Goal: Communication & Community: Answer question/provide support

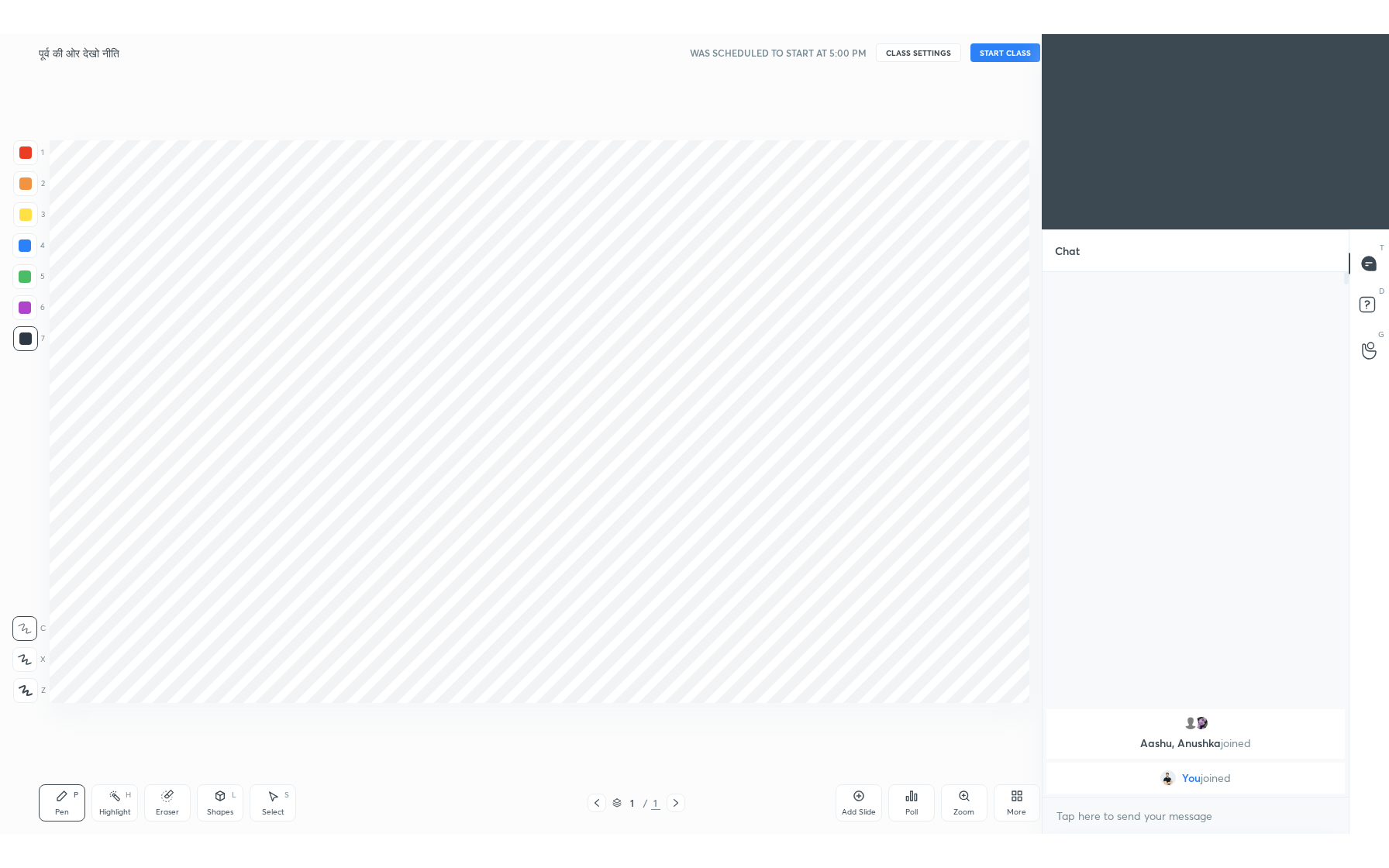
scroll to position [76780, 76530]
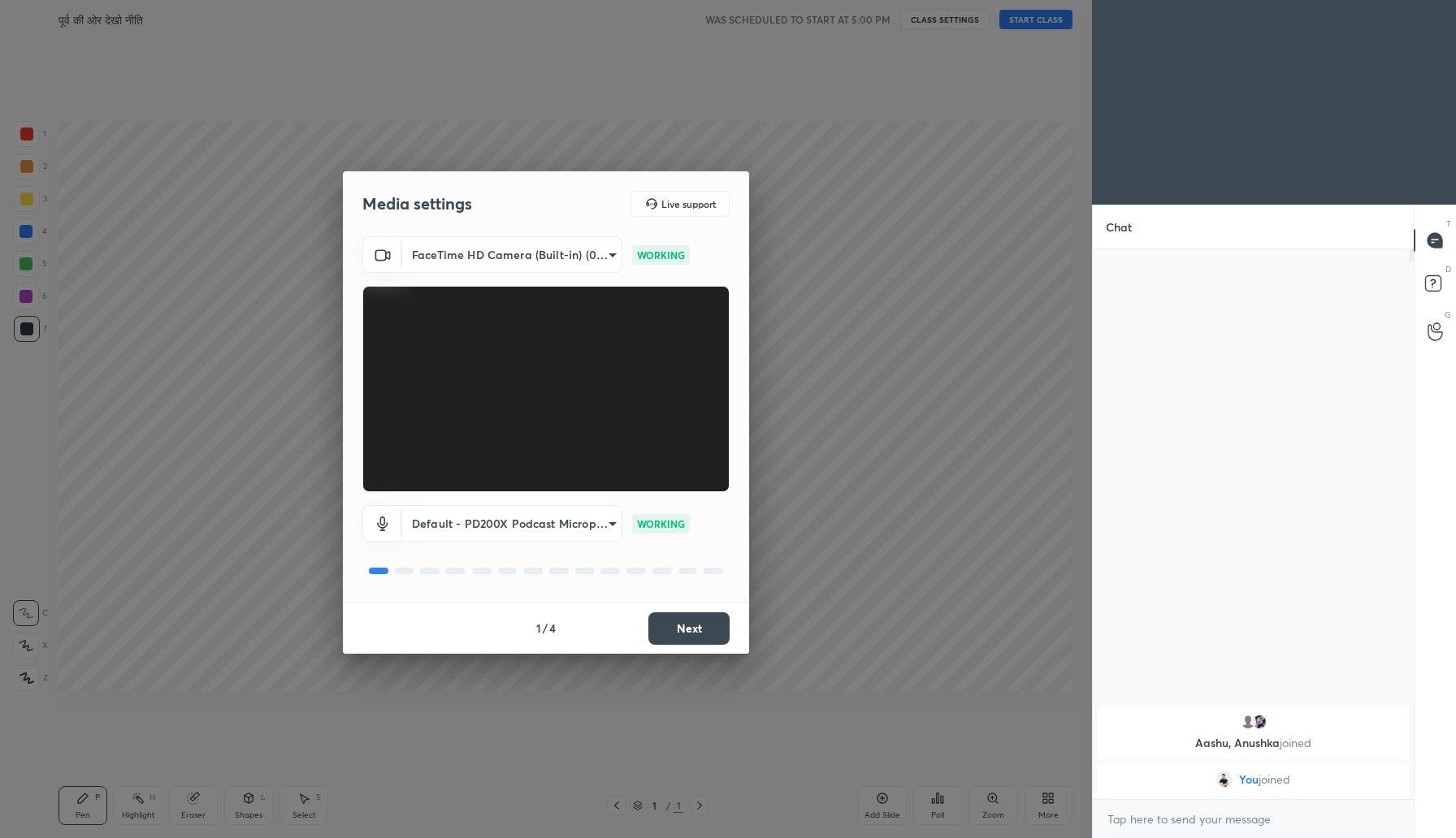
click at [669, 631] on button "Next" at bounding box center [689, 628] width 81 height 32
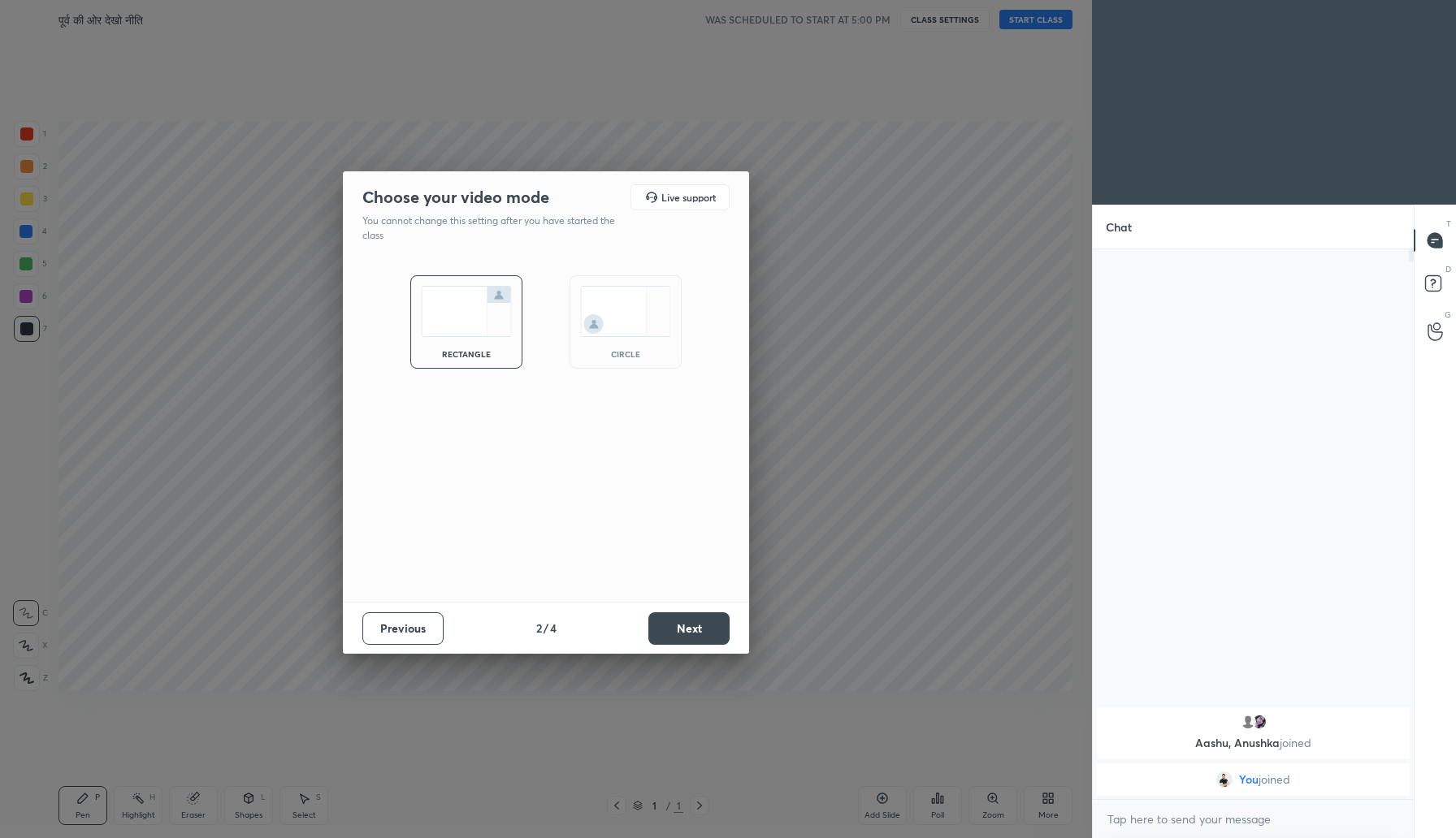
click at [669, 631] on button "Next" at bounding box center [689, 628] width 81 height 32
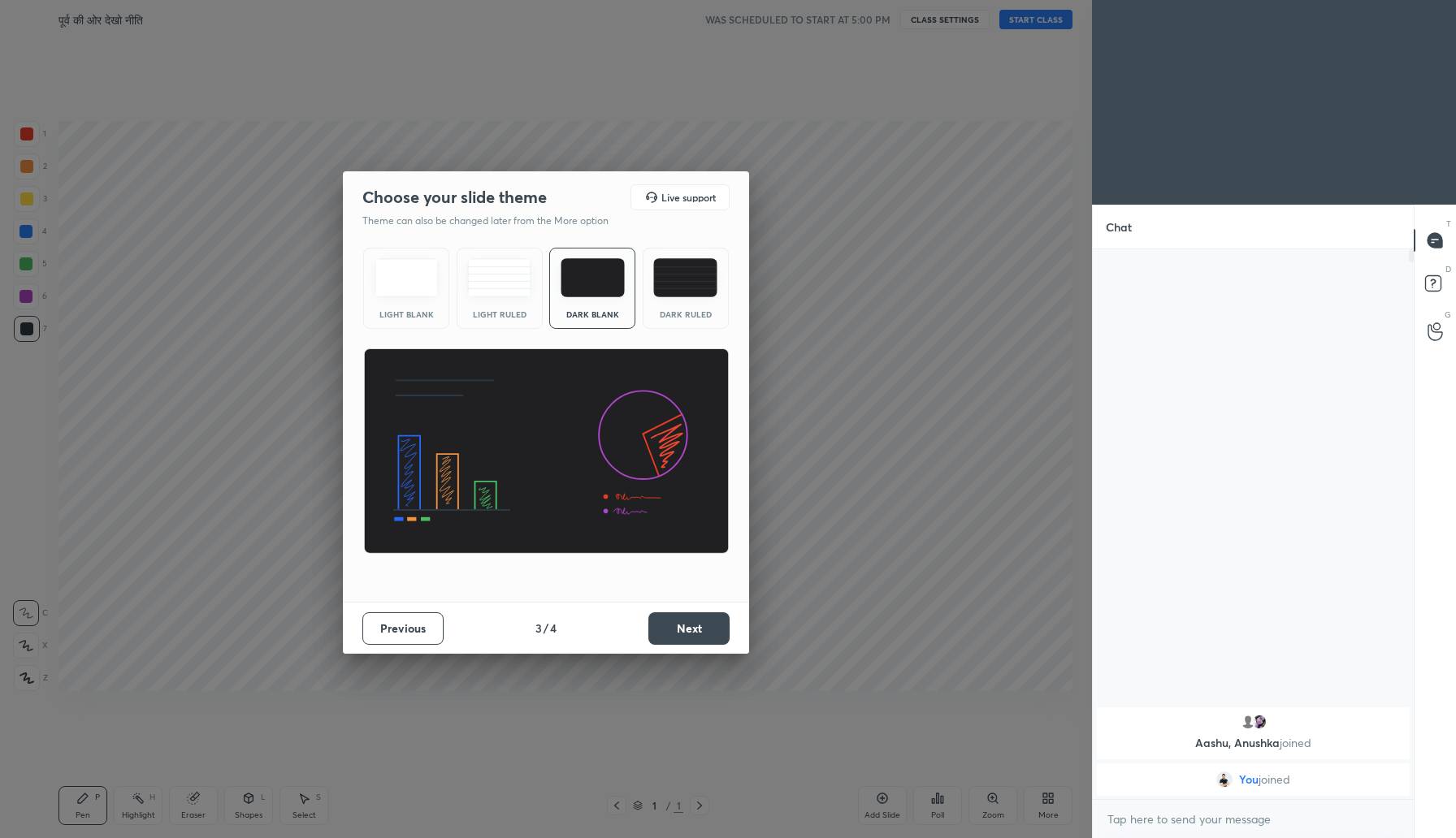
click at [669, 631] on button "Next" at bounding box center [689, 628] width 81 height 32
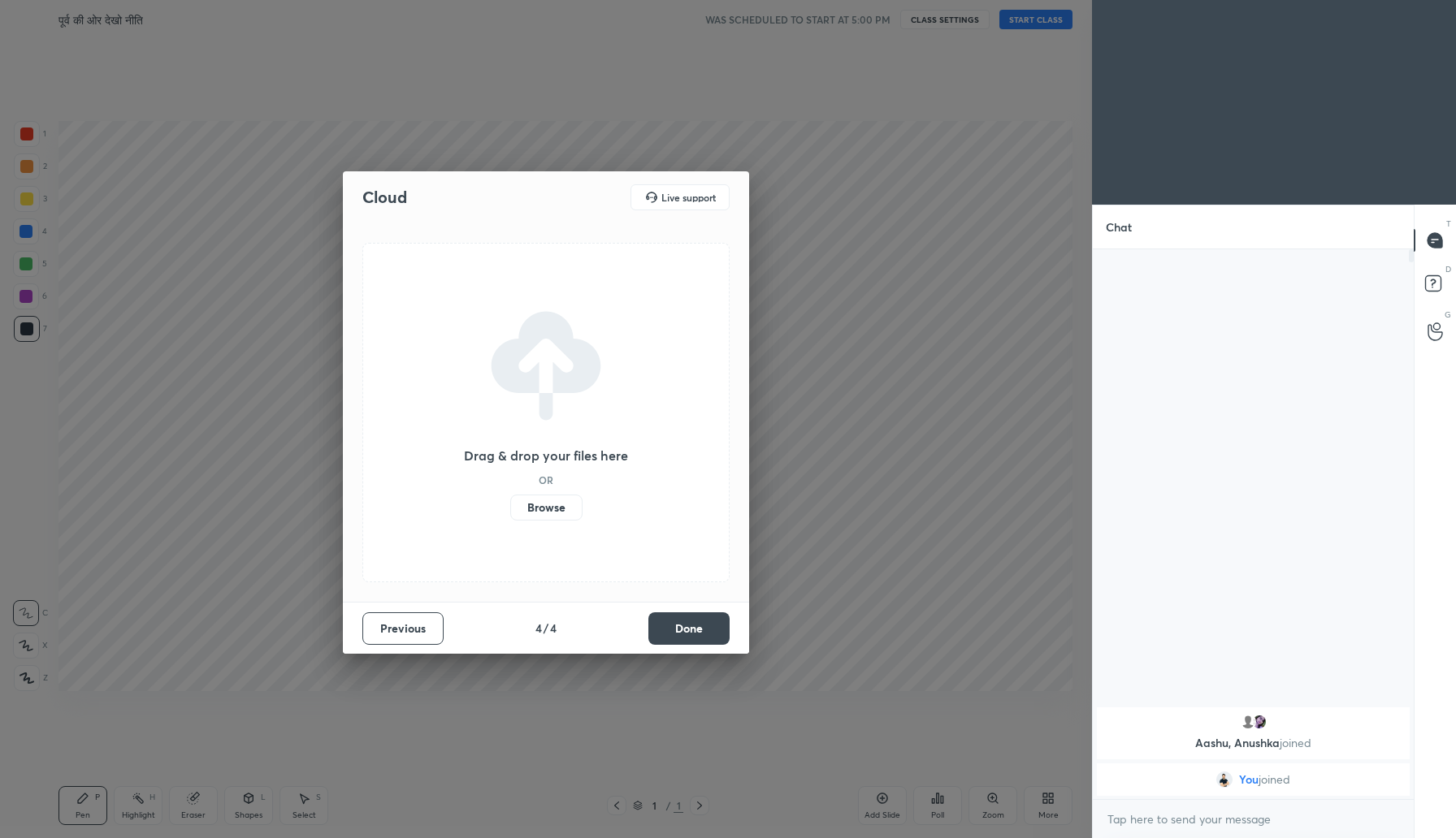
click at [547, 519] on label "Browse" at bounding box center [546, 508] width 73 height 26
click at [510, 519] on input "Browse" at bounding box center [510, 508] width 0 height 26
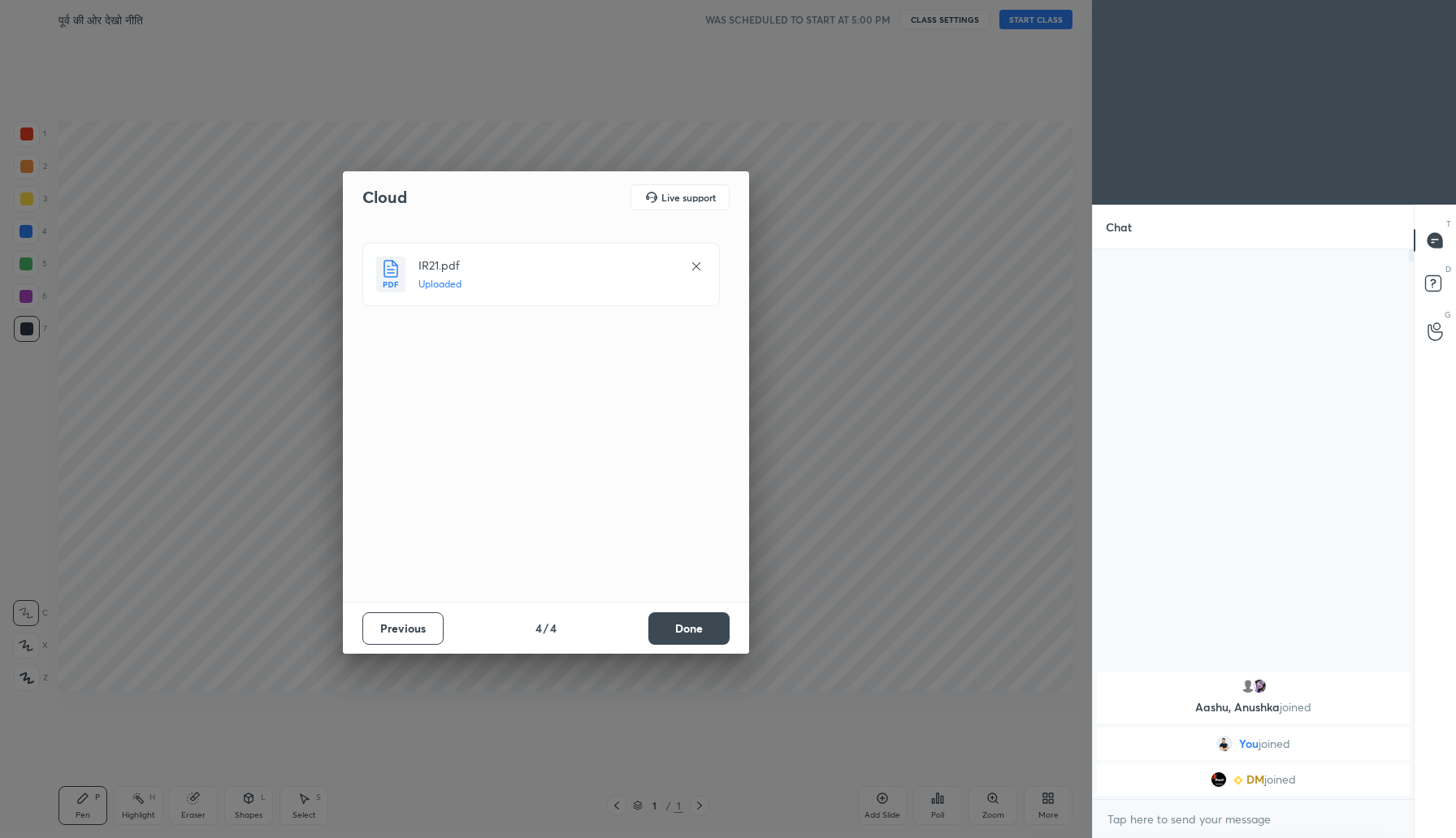
click at [699, 624] on button "Done" at bounding box center [689, 628] width 81 height 32
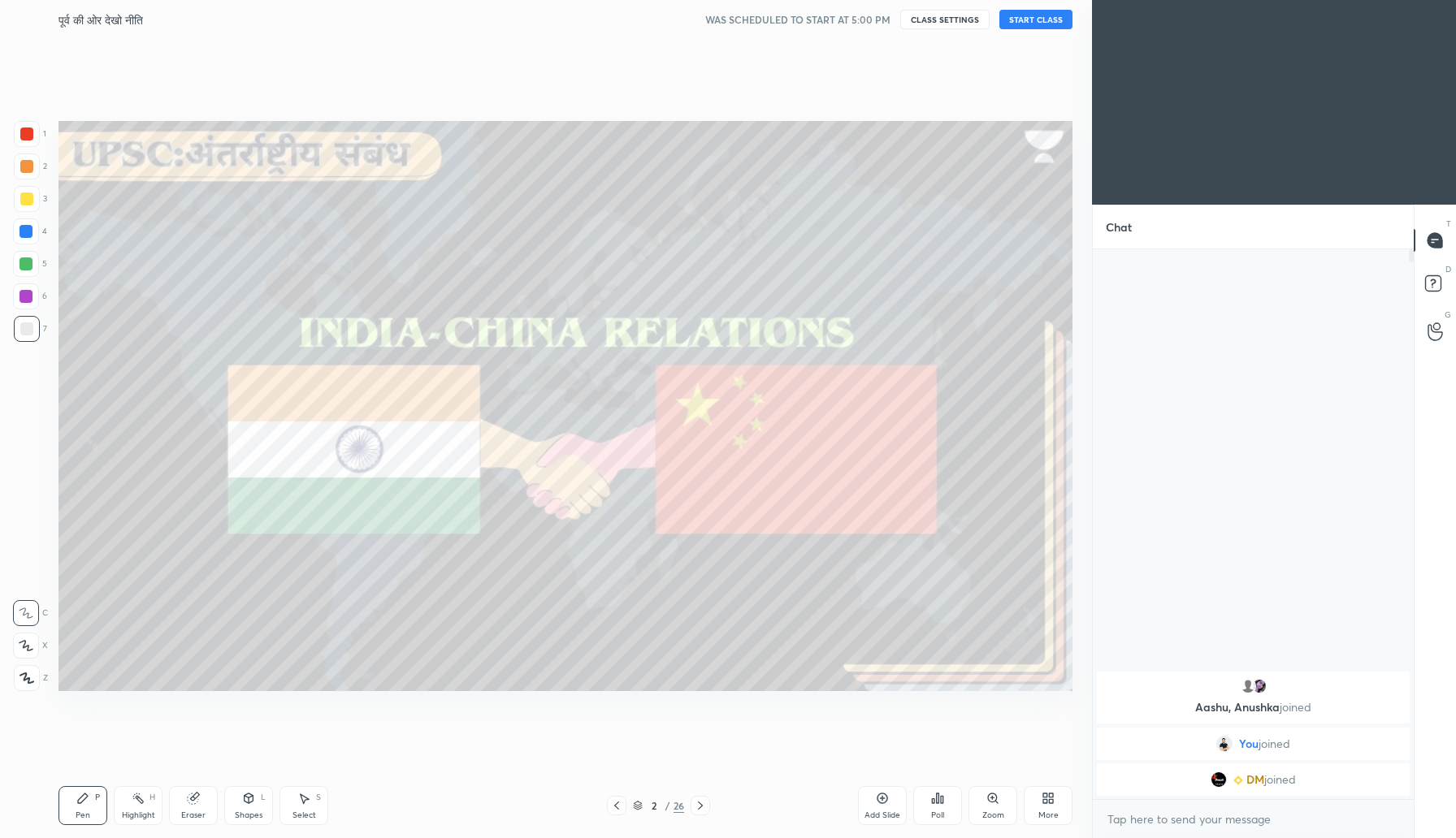
click at [1047, 812] on div "More" at bounding box center [1048, 815] width 20 height 8
click at [1028, 680] on div "Full screen F" at bounding box center [1028, 681] width 65 height 39
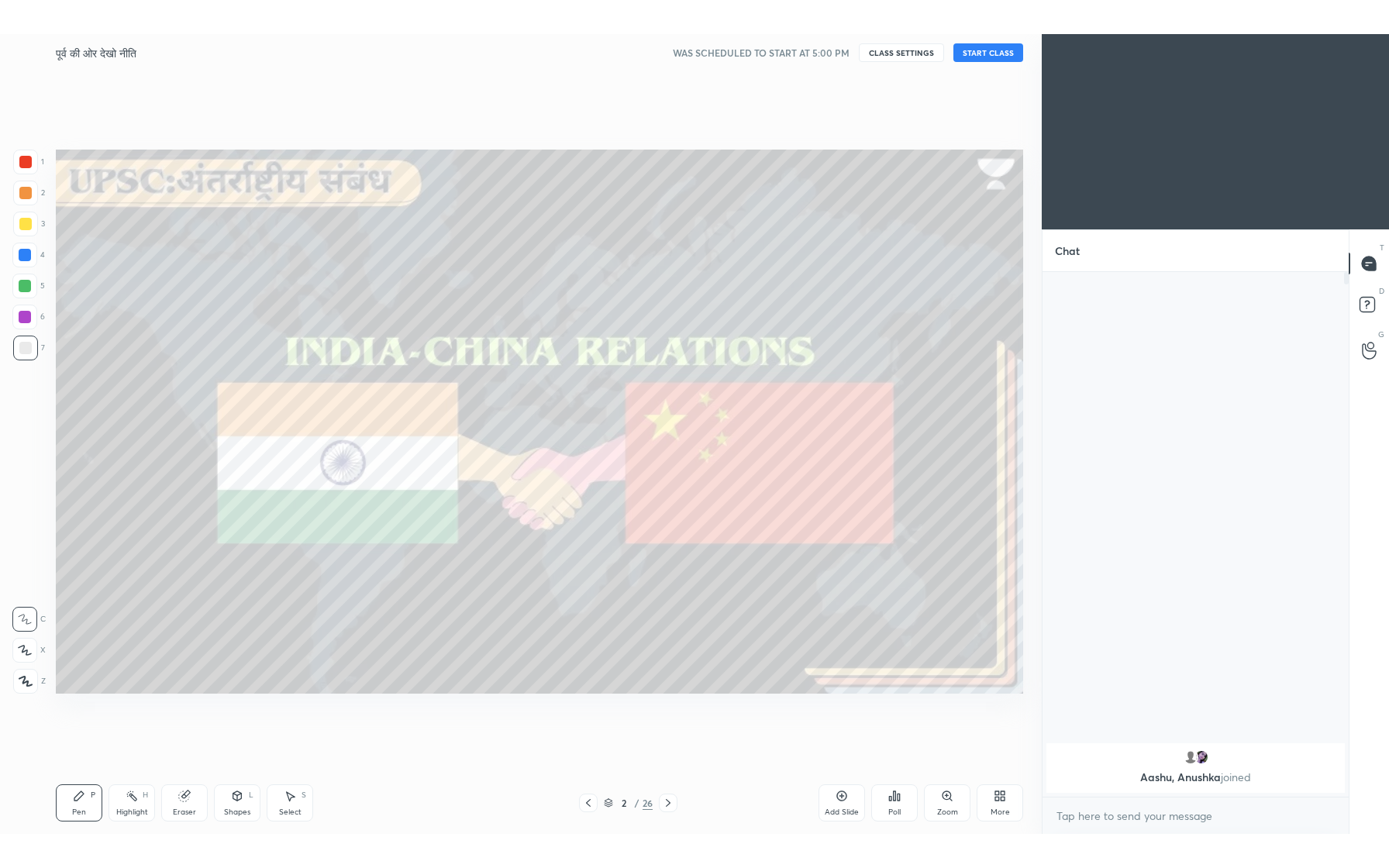
scroll to position [475, 302]
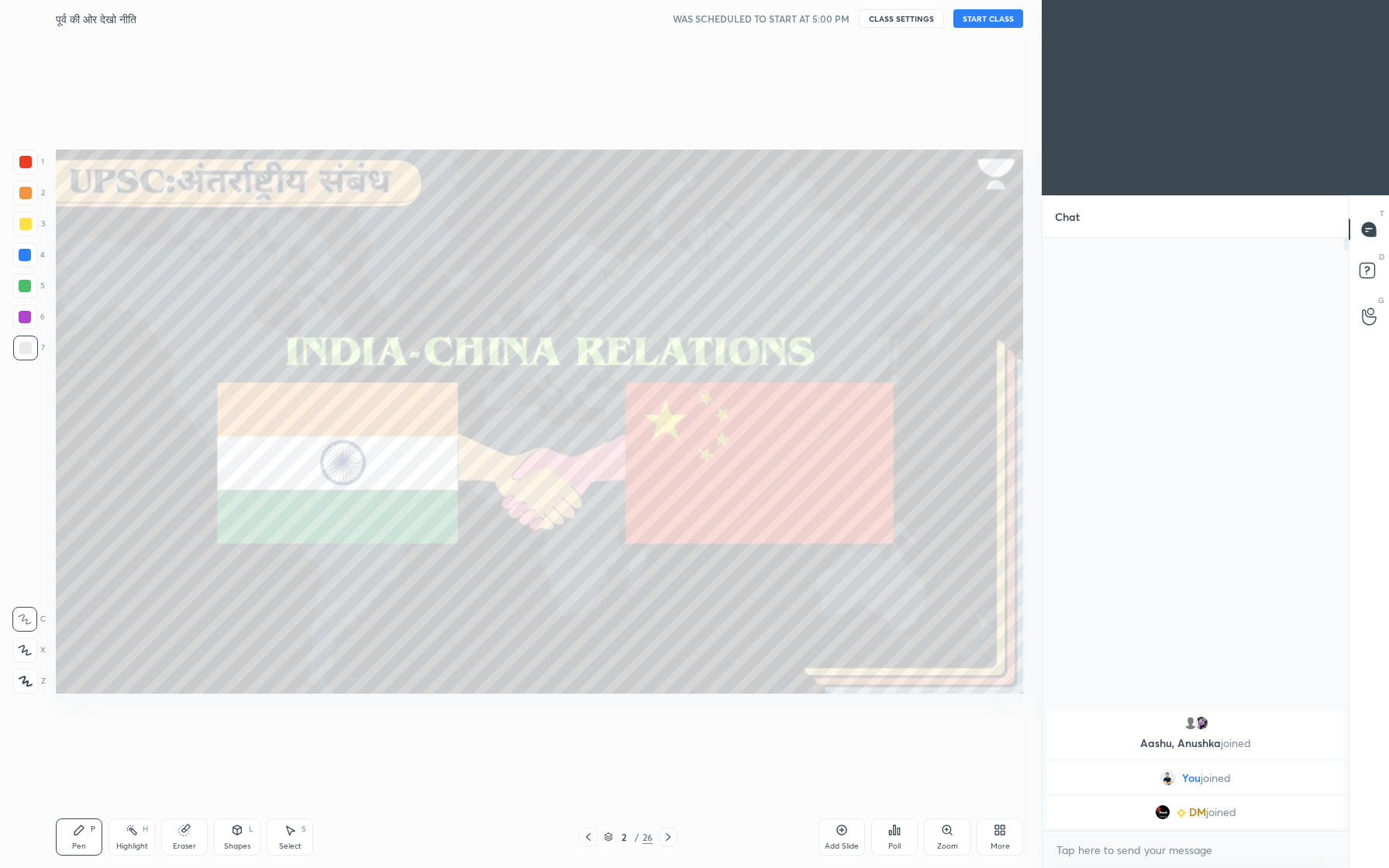
click at [23, 652] on icon at bounding box center [24, 650] width 13 height 9
click at [27, 161] on div at bounding box center [25, 161] width 13 height 13
click at [1005, 799] on div "More" at bounding box center [1000, 845] width 19 height 8
click at [913, 715] on icon at bounding box center [912, 711] width 13 height 18
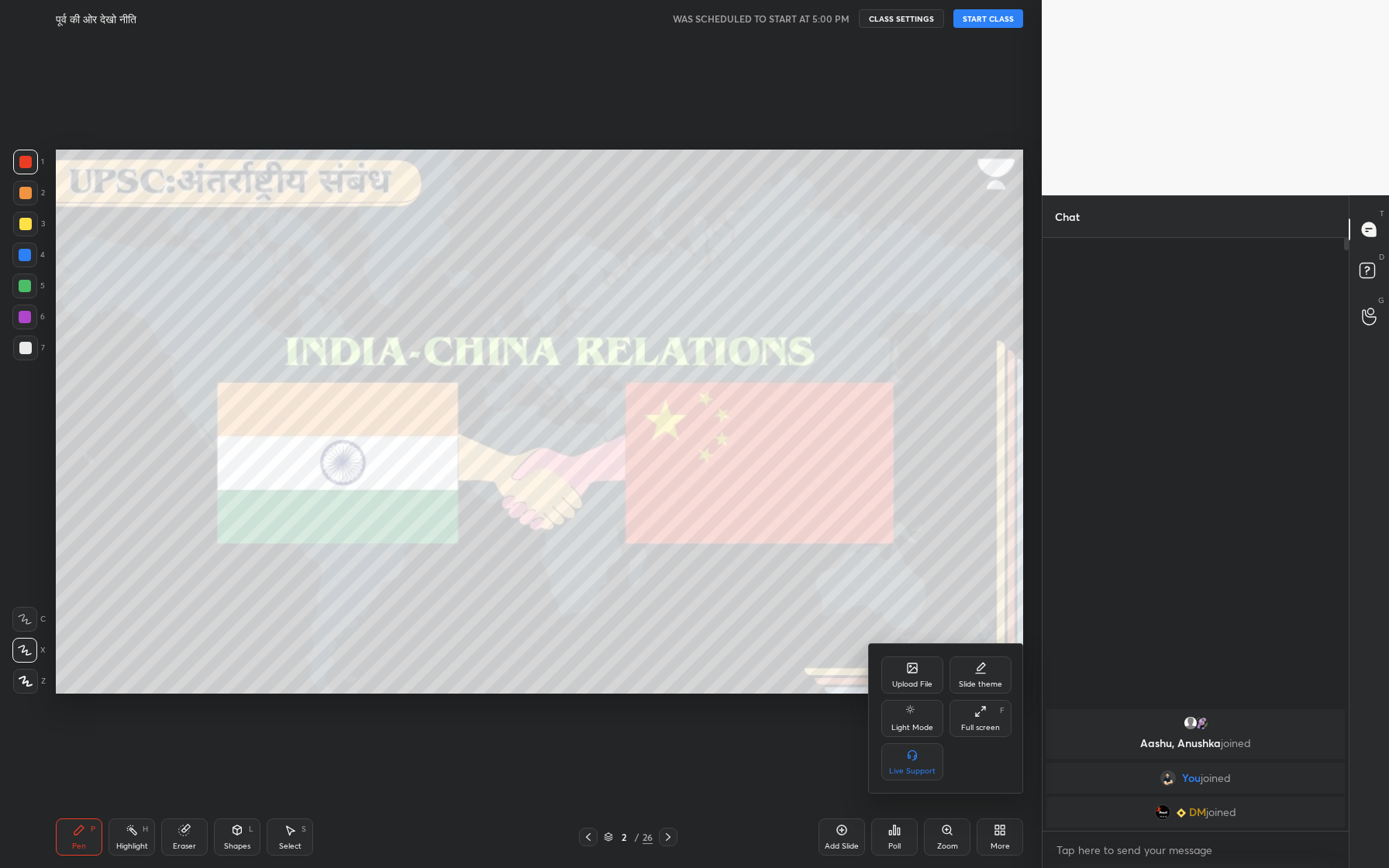
click at [381, 278] on div at bounding box center [694, 434] width 1389 height 868
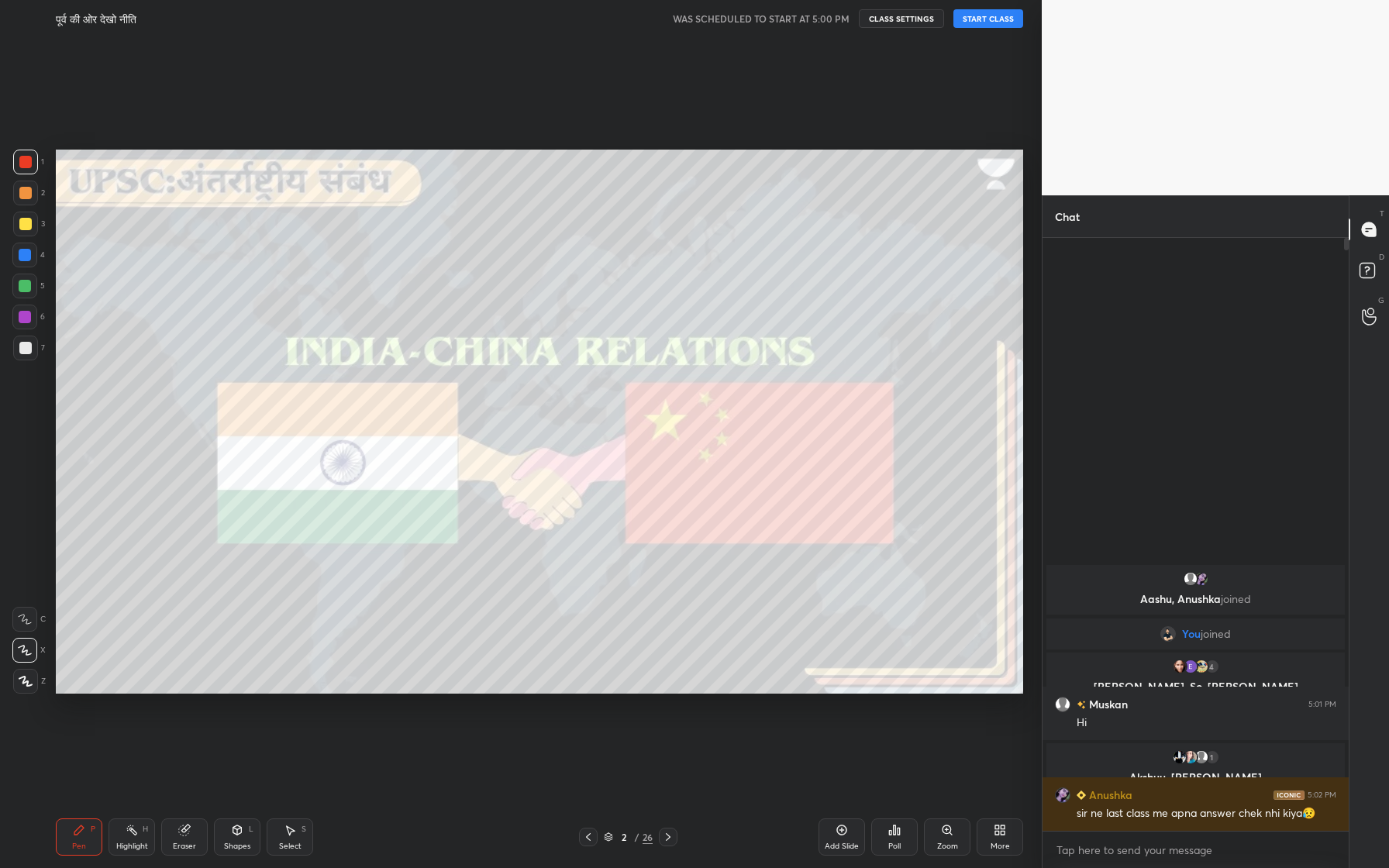
click at [969, 16] on button "START CLASS" at bounding box center [988, 18] width 69 height 18
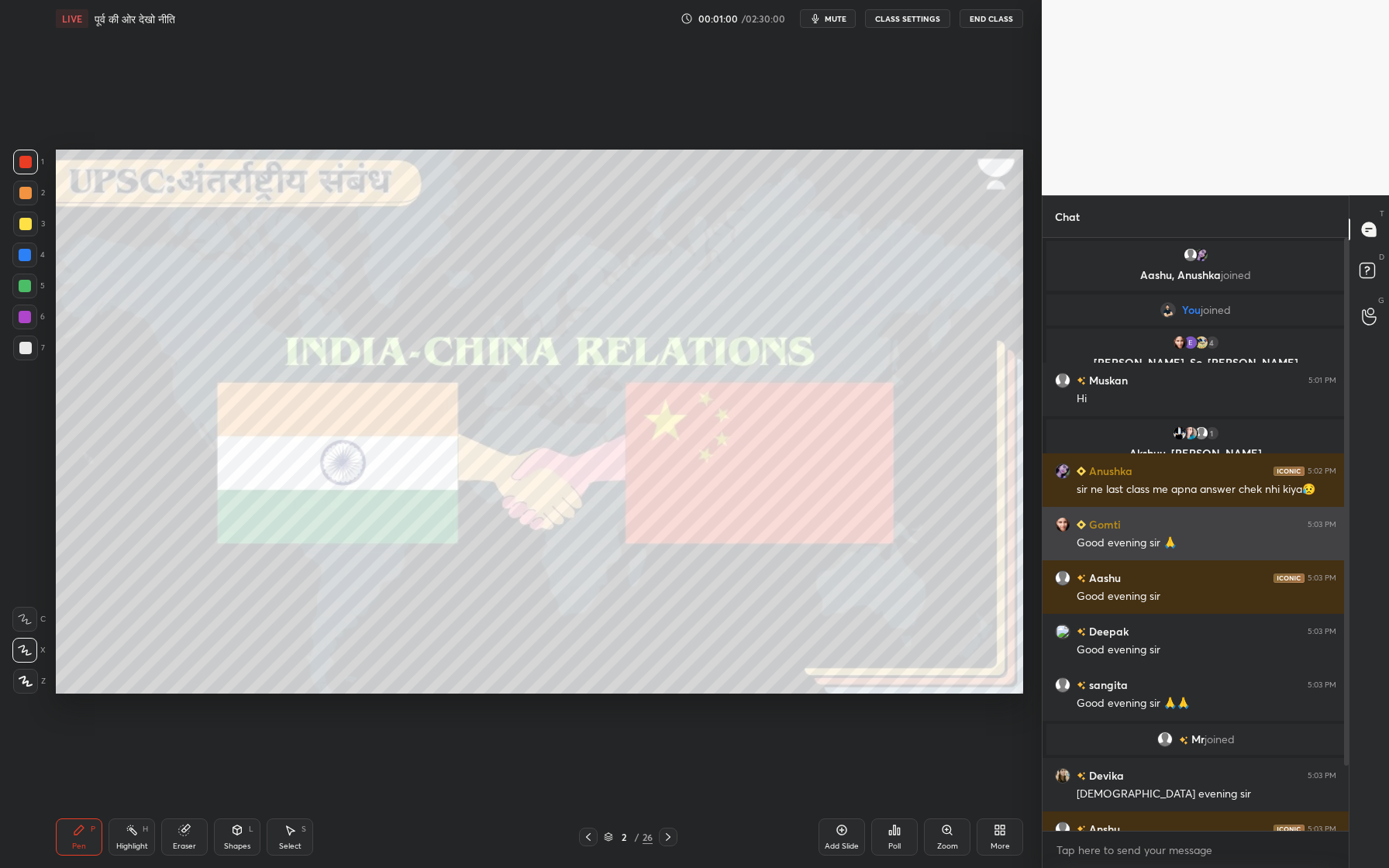
scroll to position [88, 0]
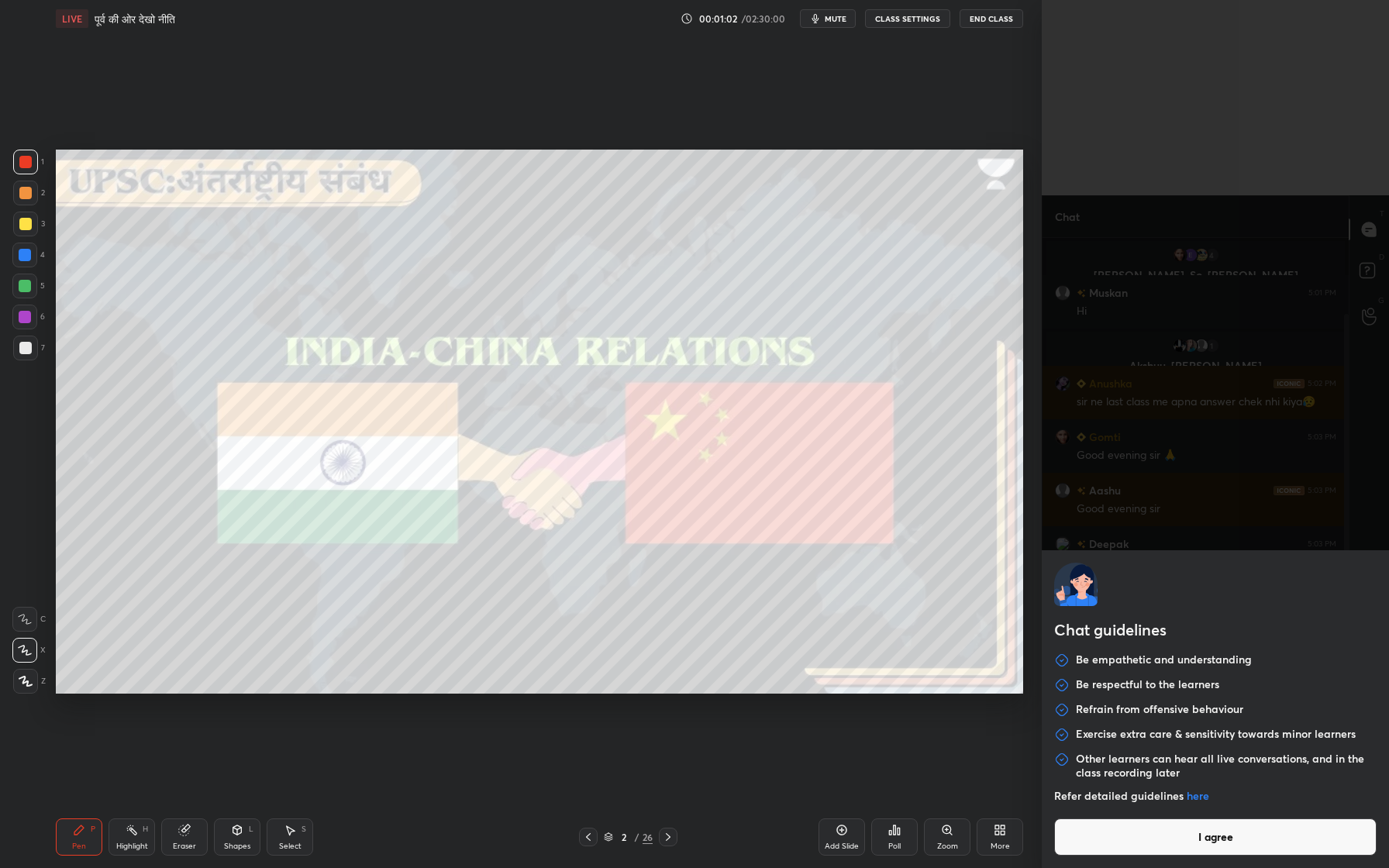
click at [1129, 799] on body "1 2 3 4 5 6 7 C X Z C X Z E E Erase all H H LIVE पूर्व की ओर देखो नीति 00:01:02…" at bounding box center [694, 434] width 1389 height 868
click at [1117, 799] on button "I agree" at bounding box center [1215, 836] width 323 height 38
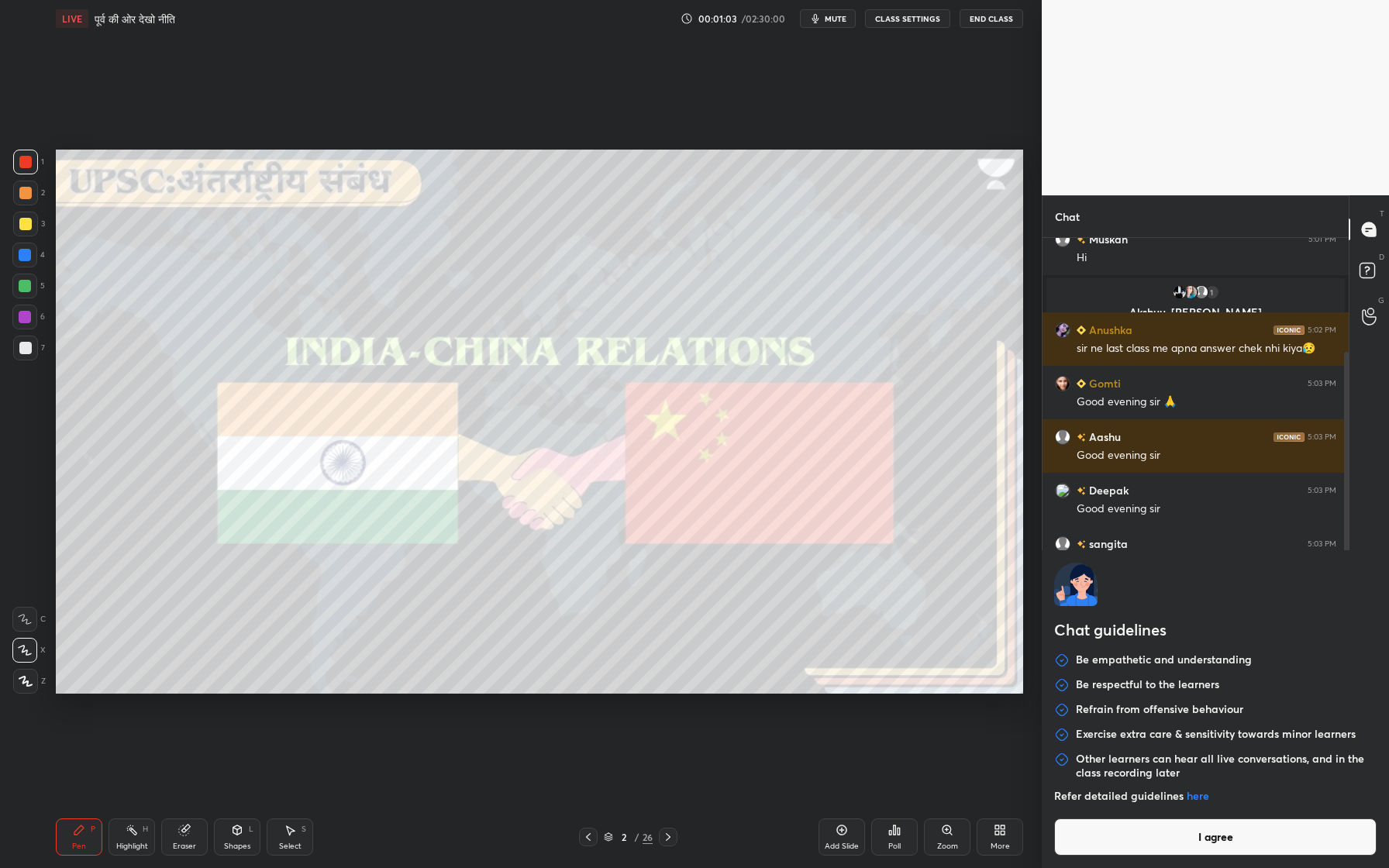
type textarea "x"
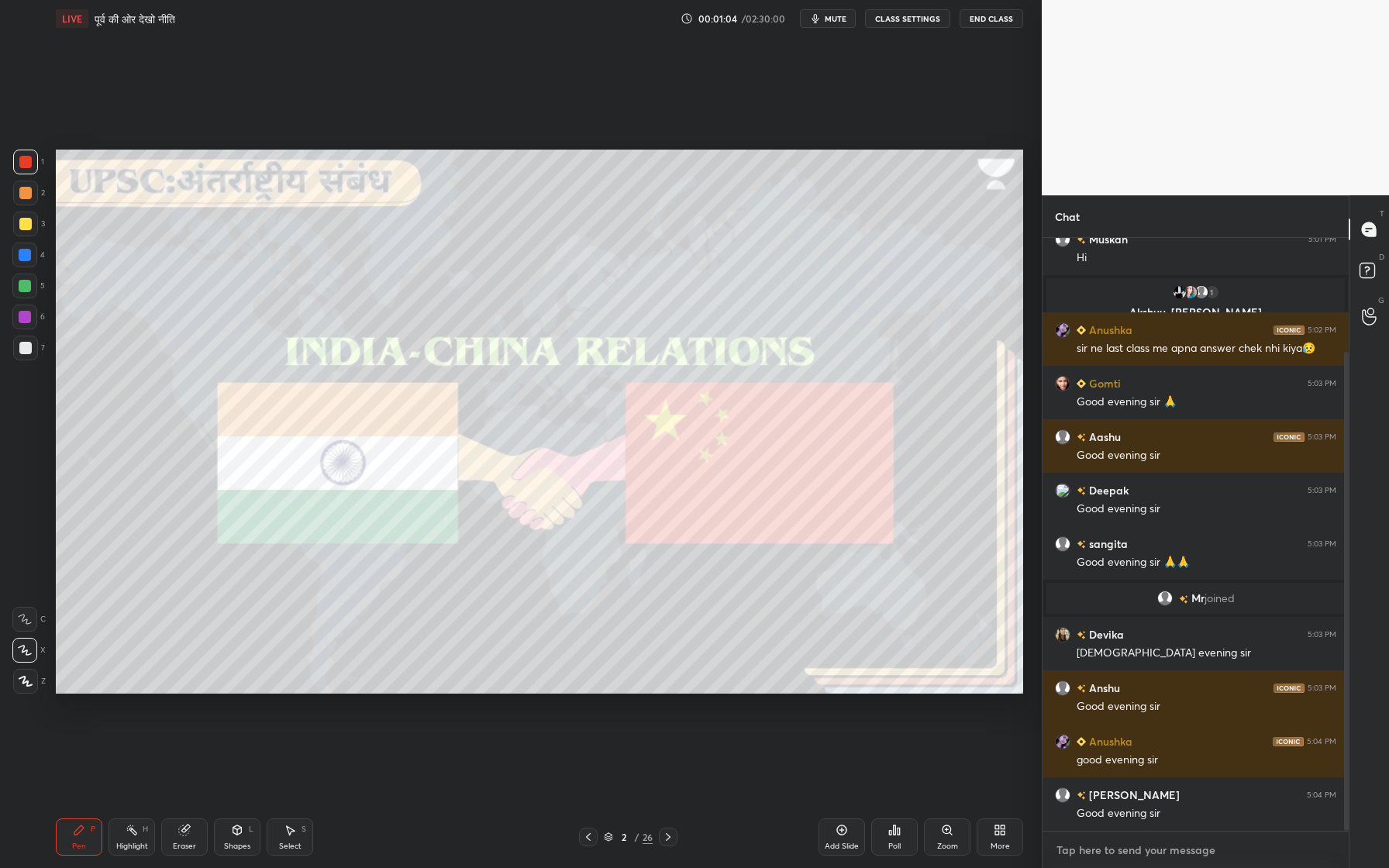
click at [1095, 799] on textarea at bounding box center [1195, 850] width 282 height 25
paste textarea "[URL][DOMAIN_NAME]"
type textarea "[URL][DOMAIN_NAME]"
type textarea "x"
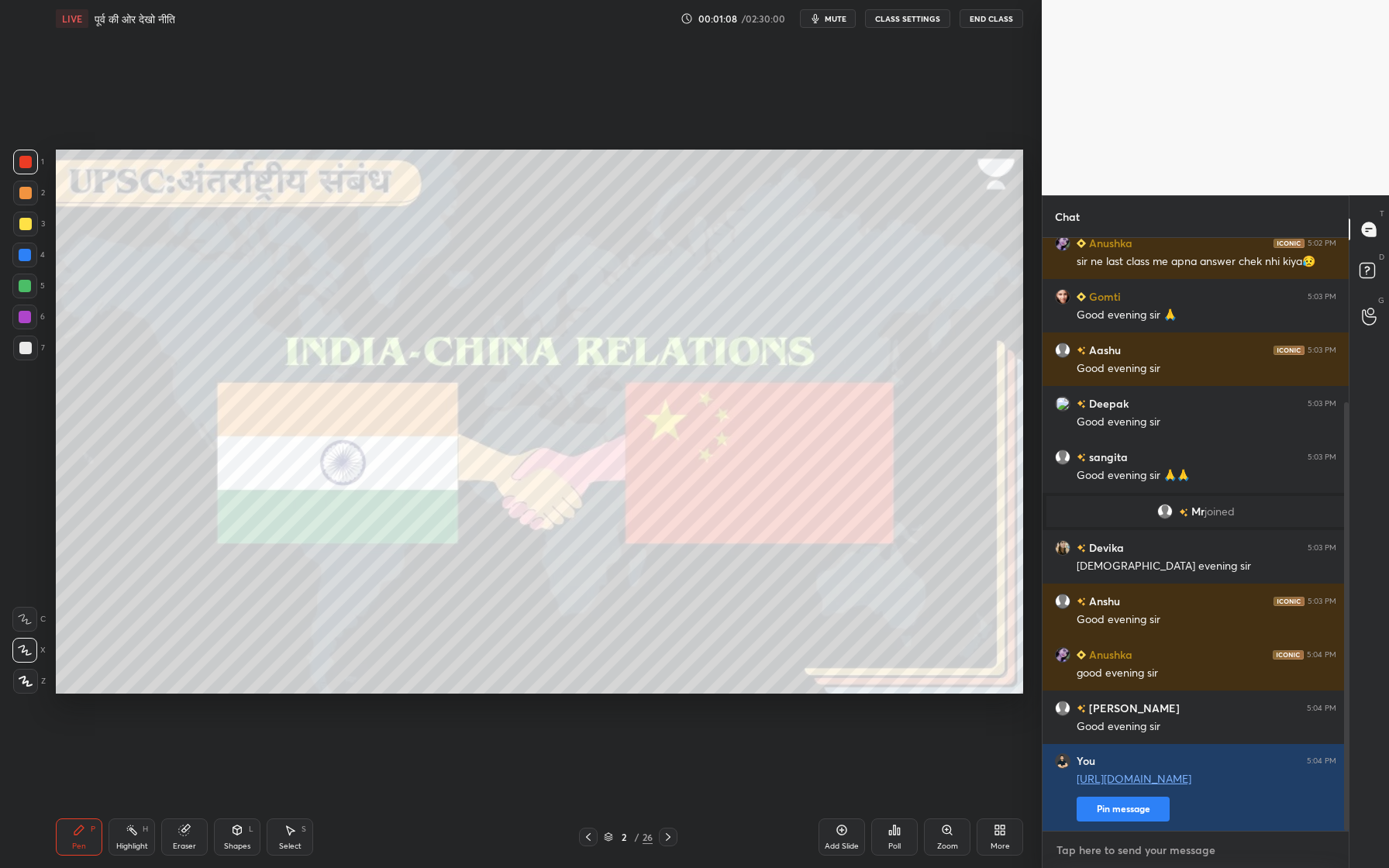
scroll to position [296, 0]
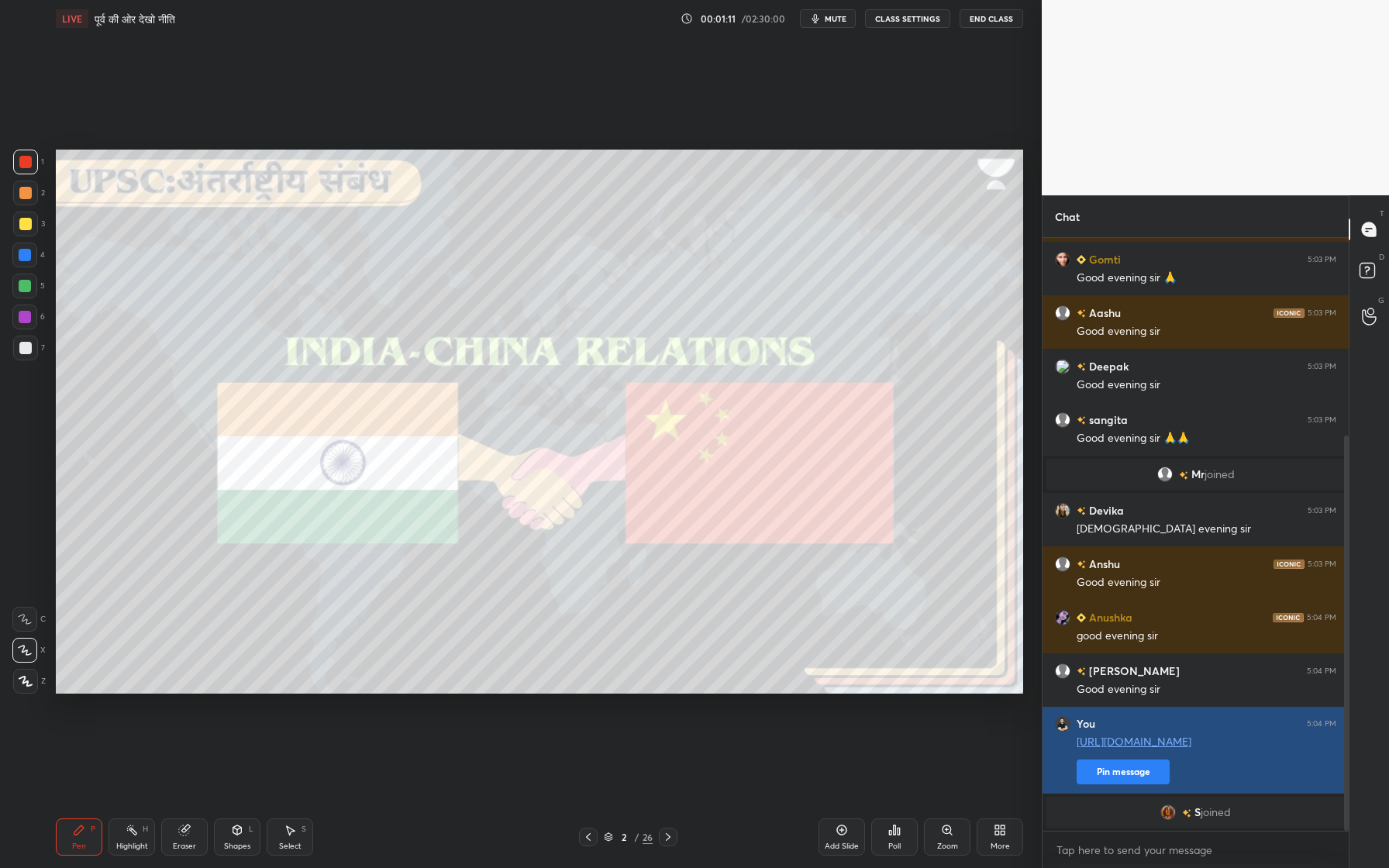
click at [1115, 773] on button "Pin message" at bounding box center [1122, 772] width 93 height 25
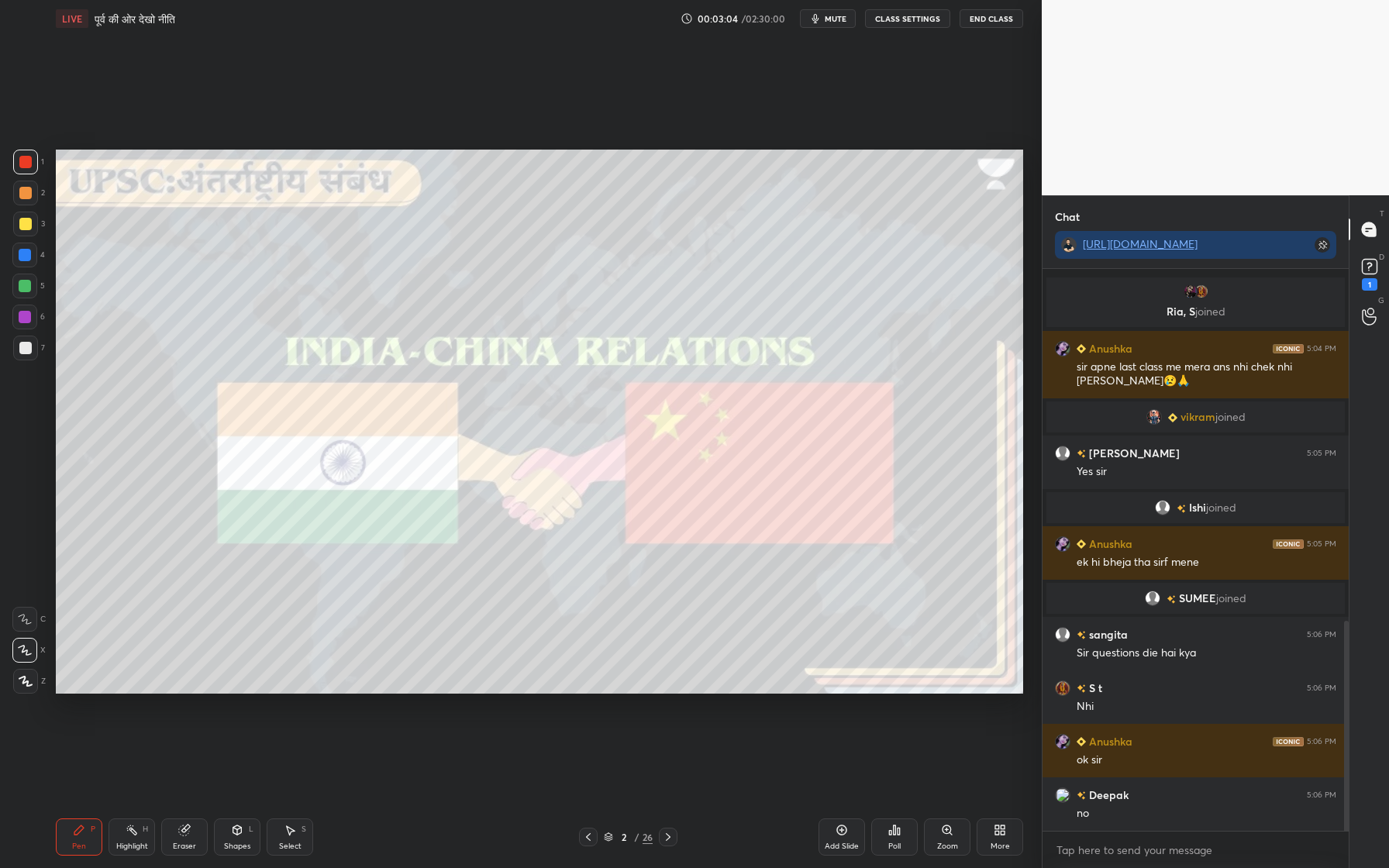
scroll to position [944, 0]
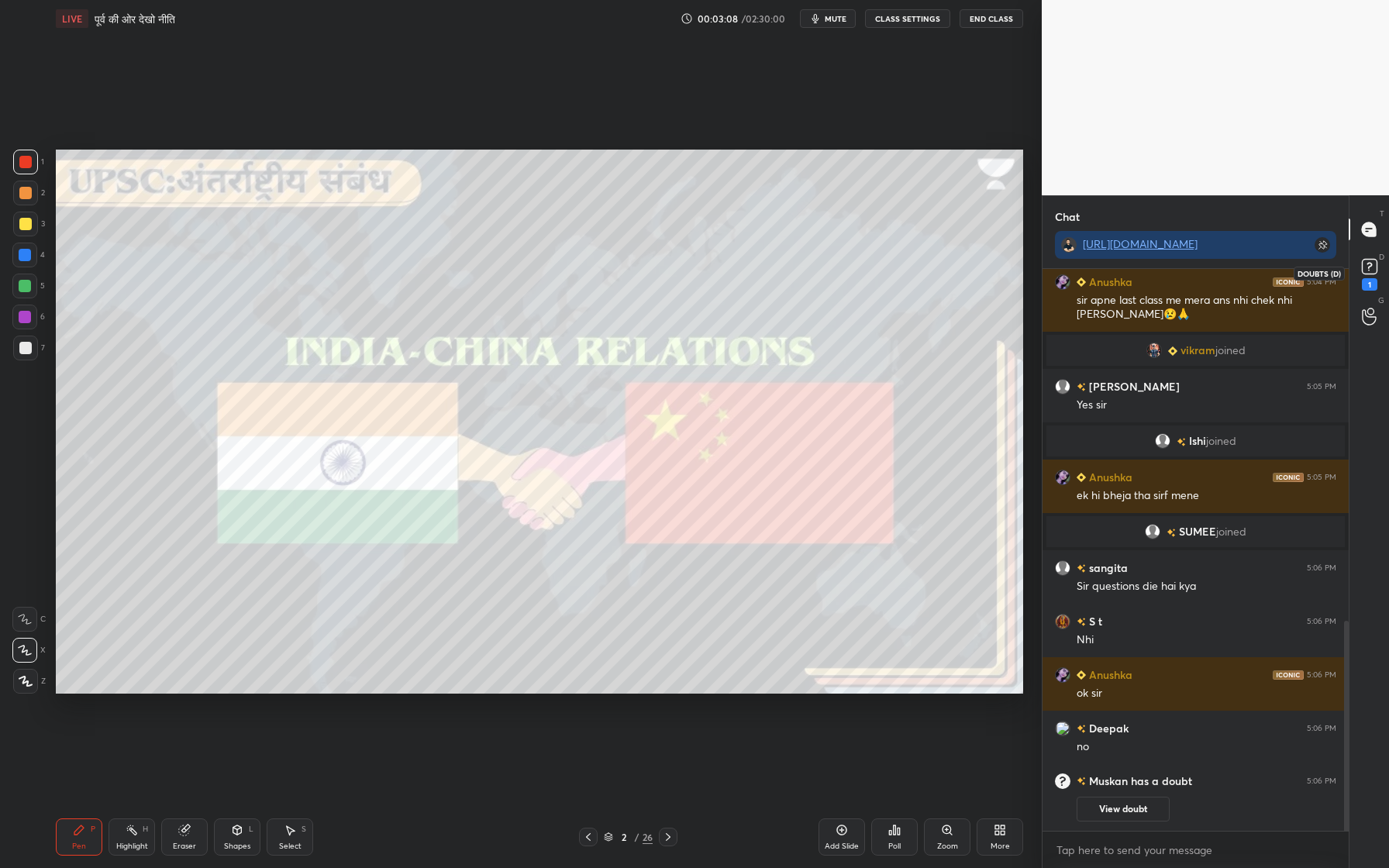
click at [1366, 262] on rect at bounding box center [1370, 267] width 15 height 15
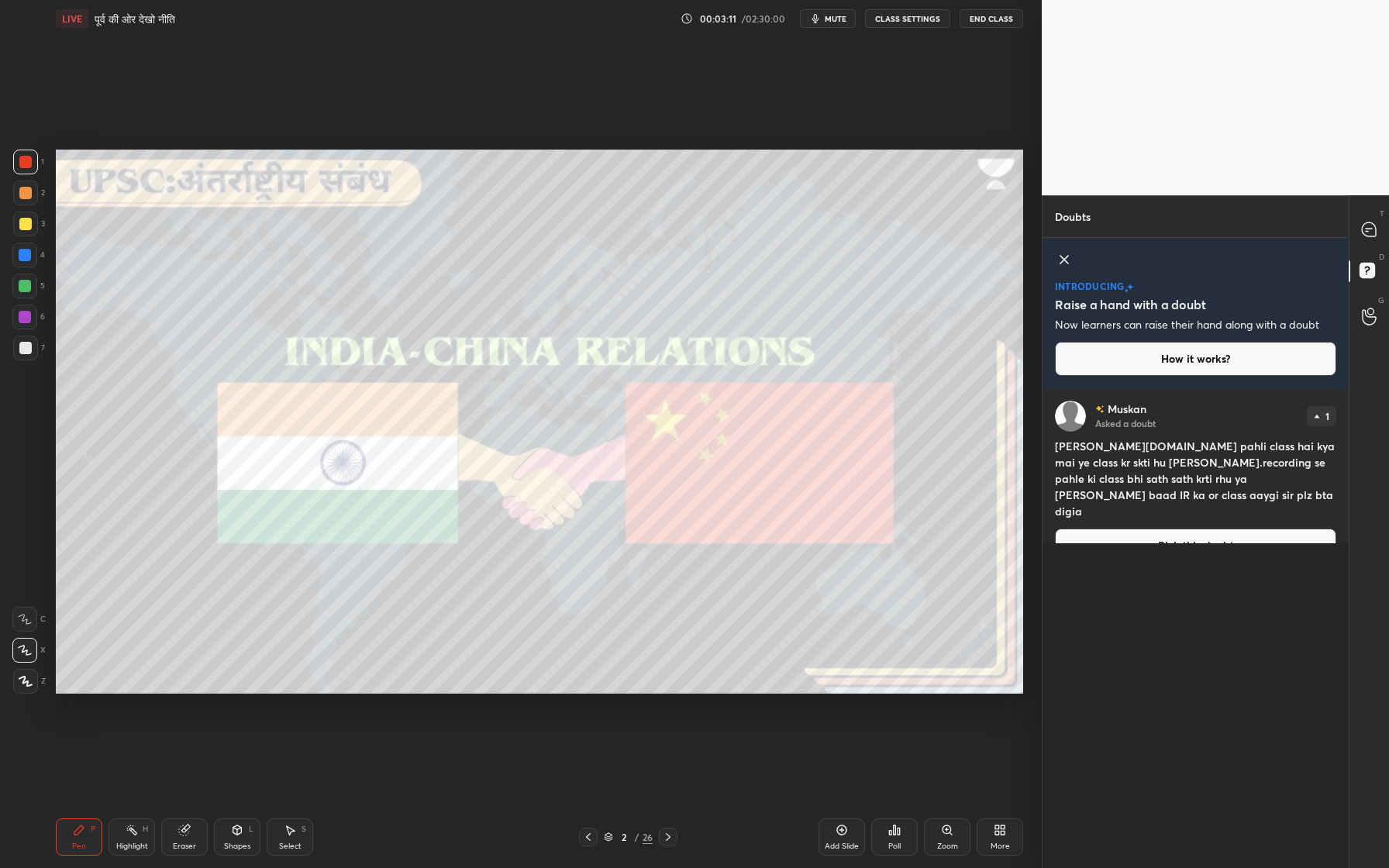
click at [1183, 529] on button "Pick this doubt" at bounding box center [1195, 546] width 282 height 34
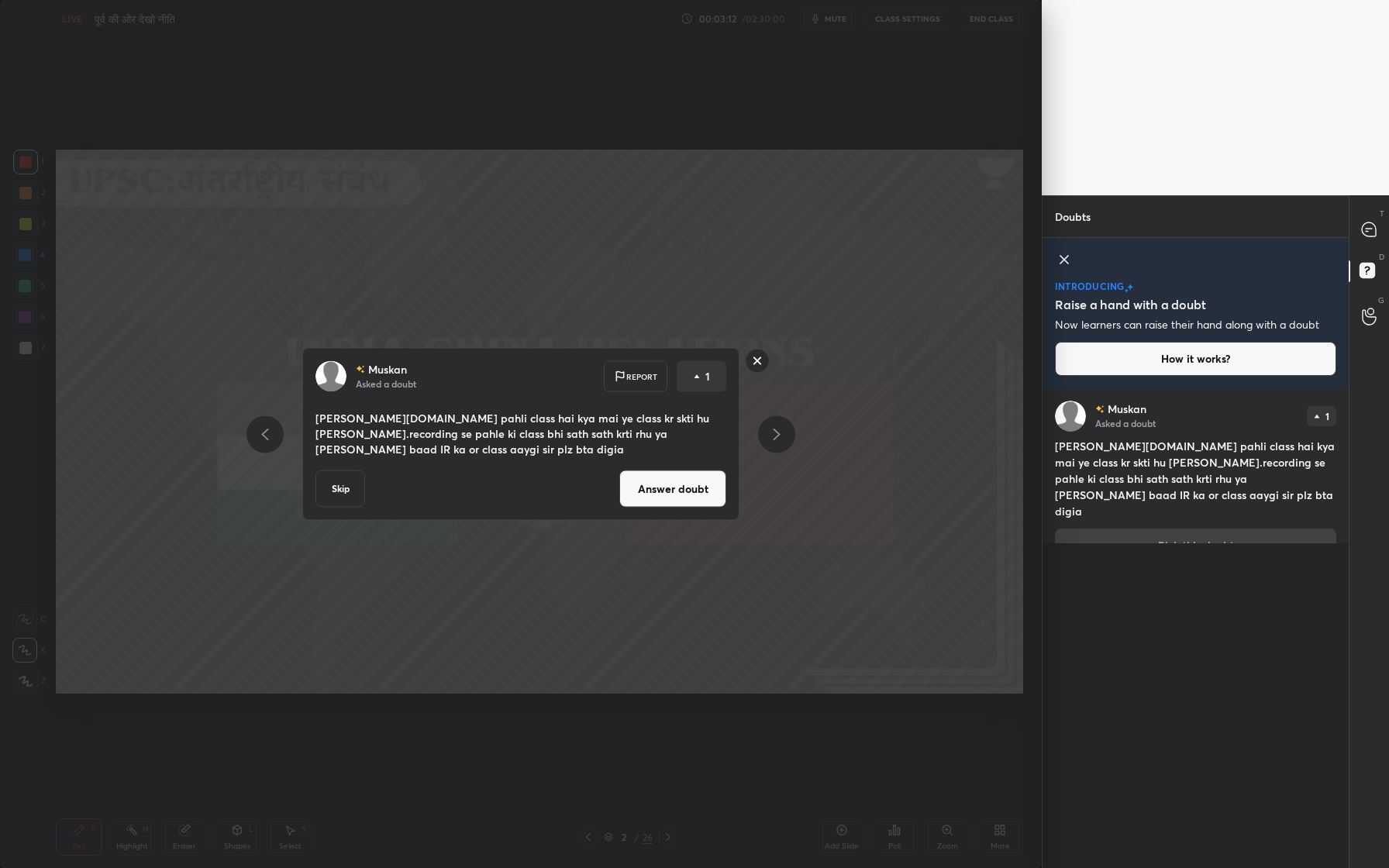
click at [694, 470] on button "Answer doubt" at bounding box center [673, 489] width 107 height 38
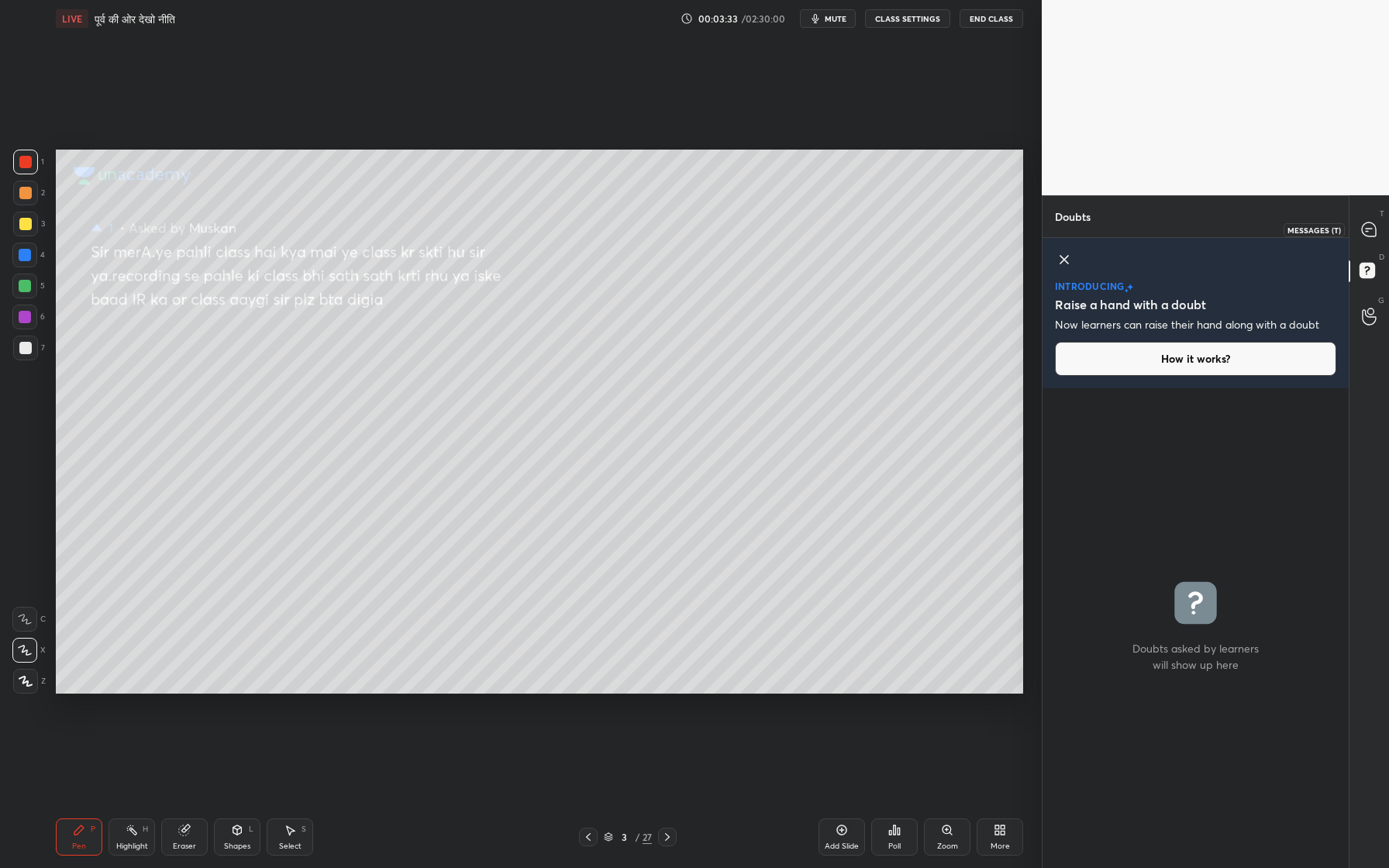
click at [1371, 237] on icon at bounding box center [1369, 229] width 16 height 16
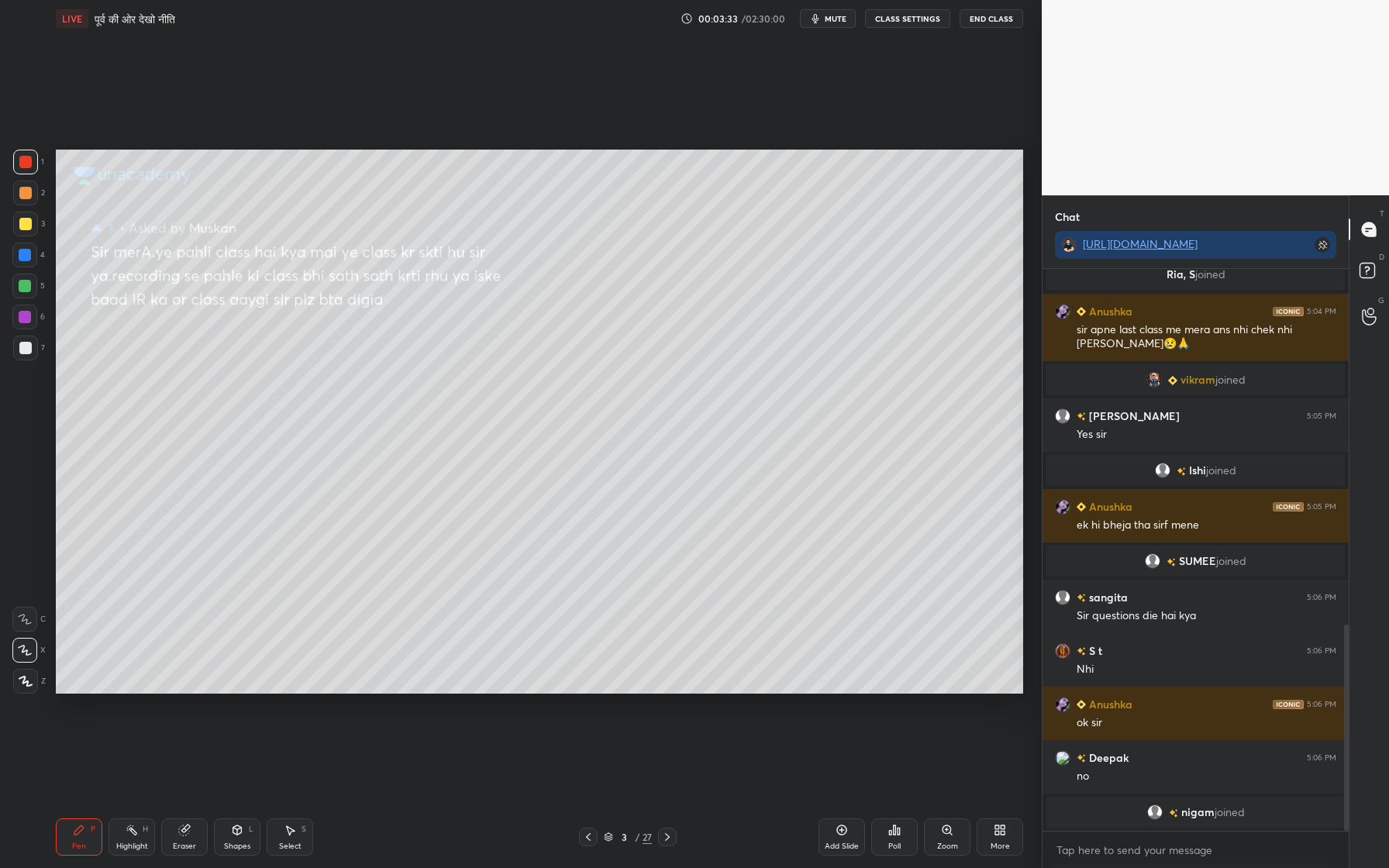
scroll to position [967, 0]
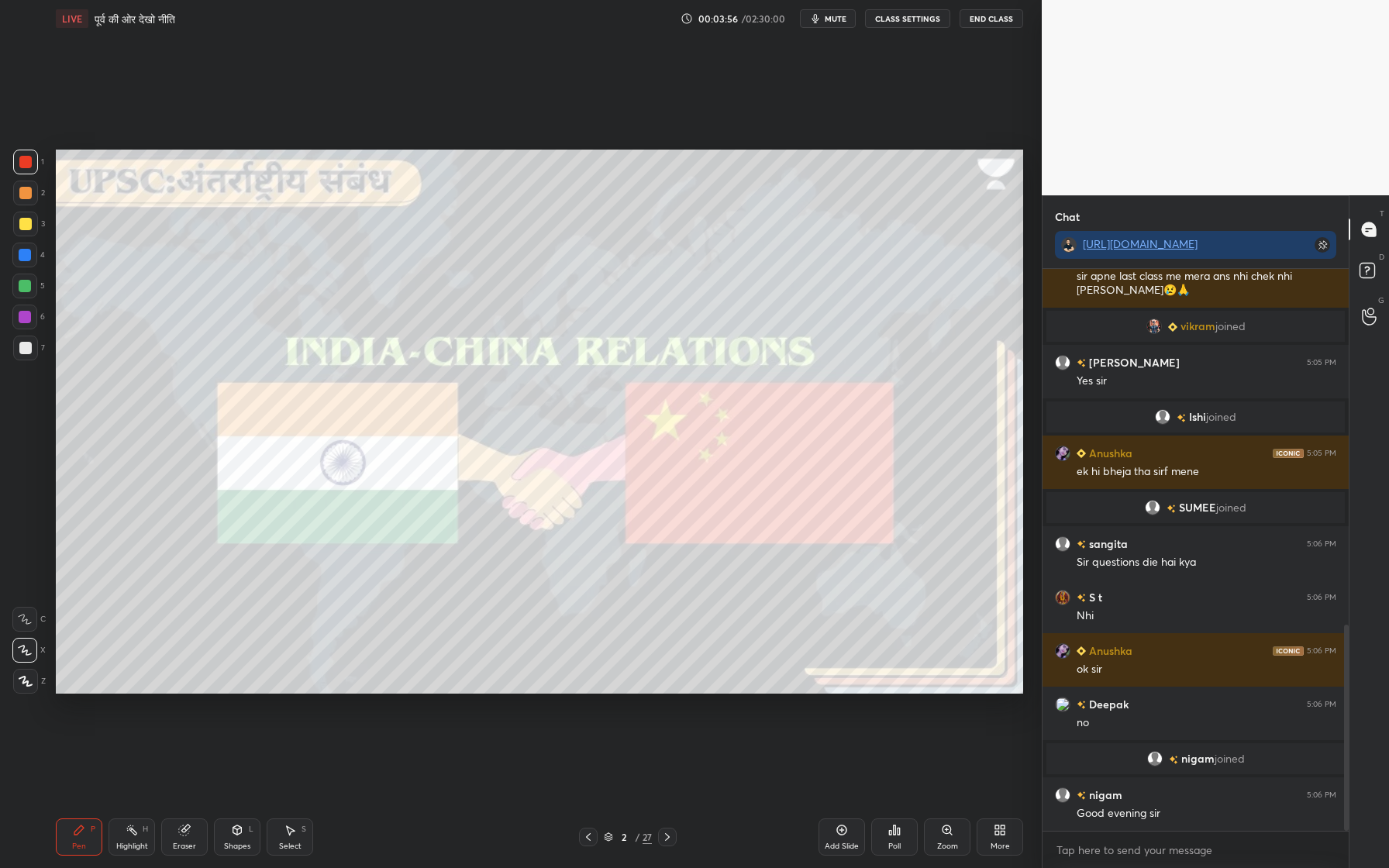
click at [26, 223] on div at bounding box center [25, 224] width 13 height 13
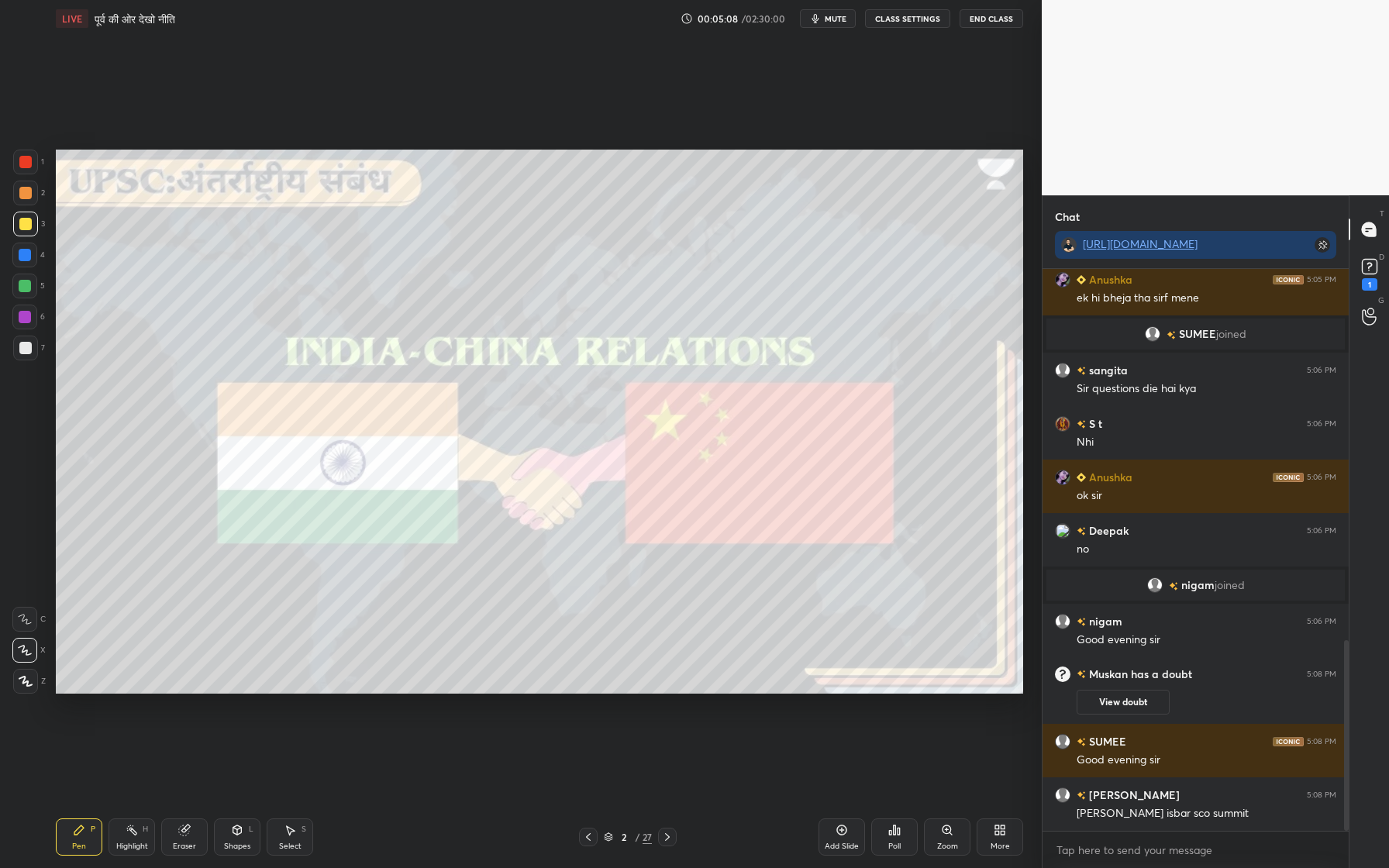
scroll to position [1096, 0]
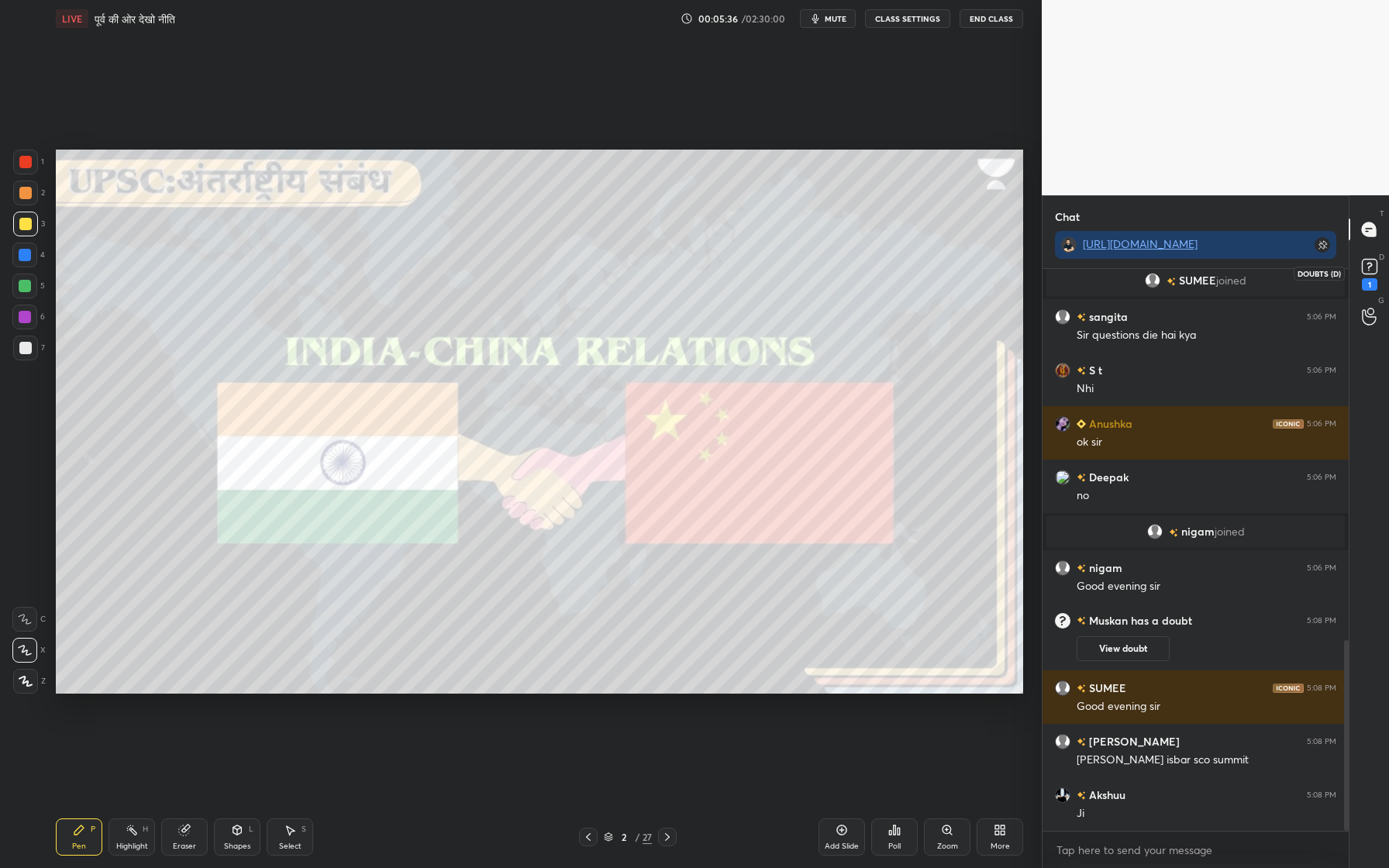
click at [1376, 267] on rect at bounding box center [1370, 267] width 15 height 15
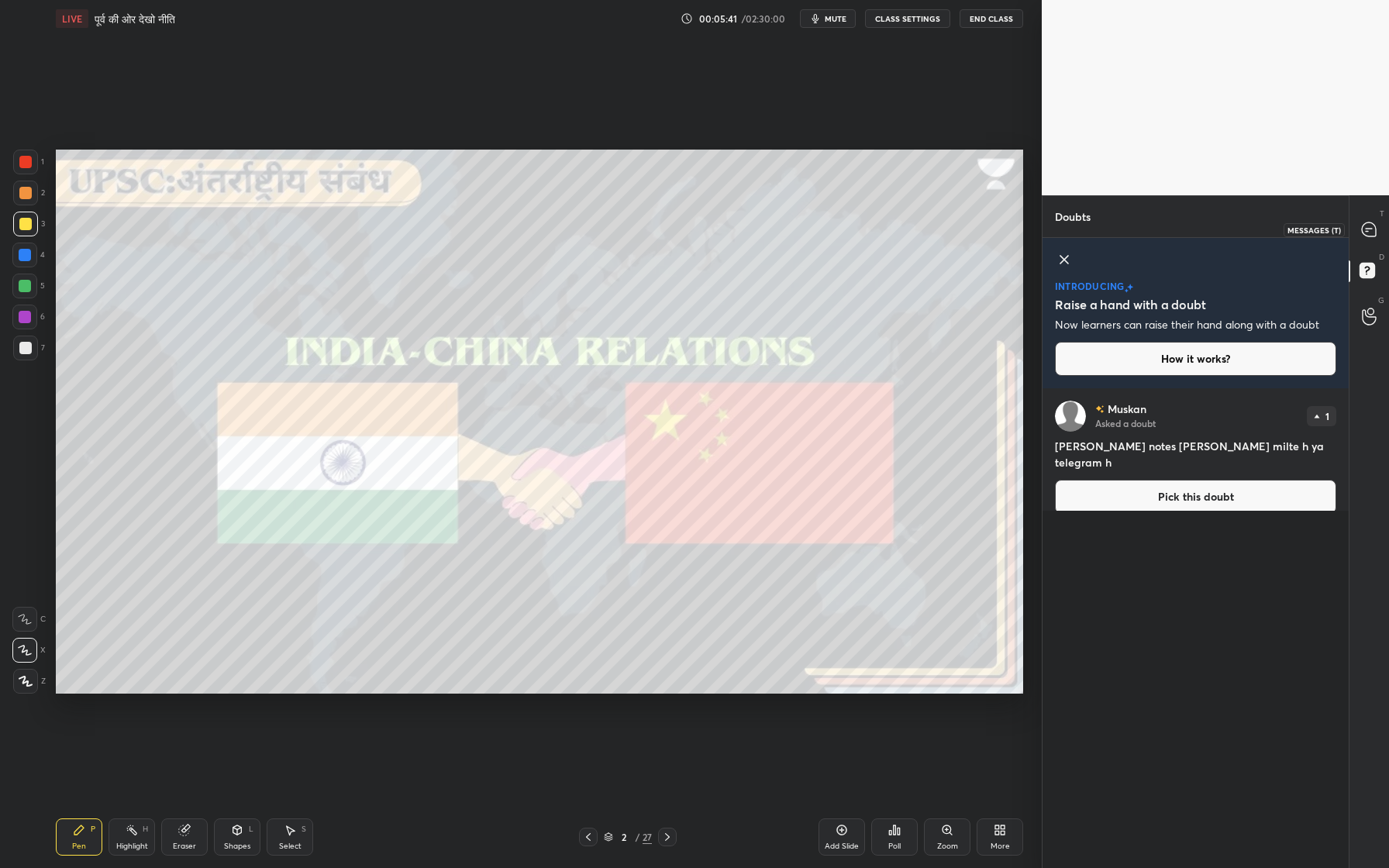
click at [1371, 229] on icon at bounding box center [1368, 229] width 6 height 0
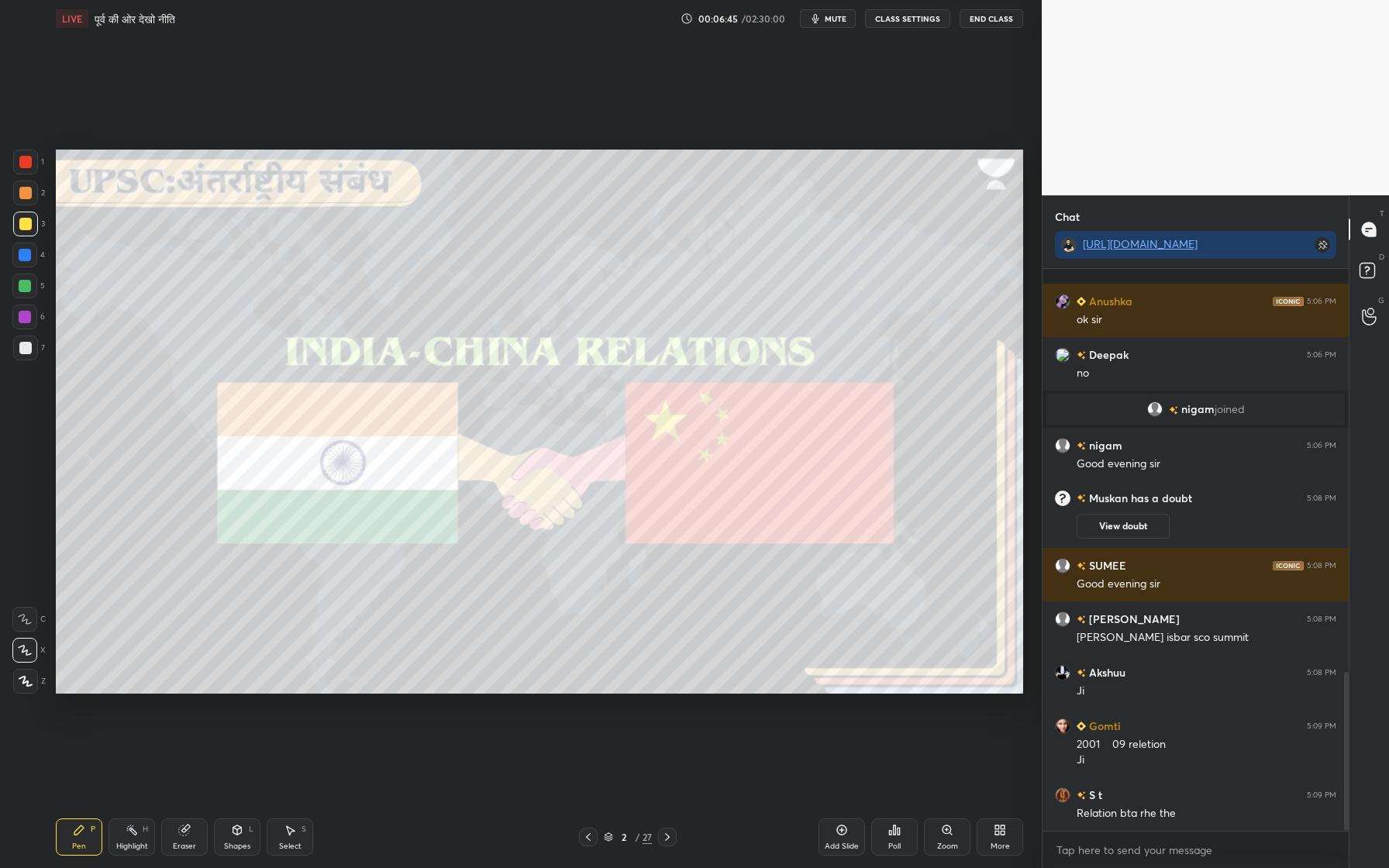
scroll to position [1424, 0]
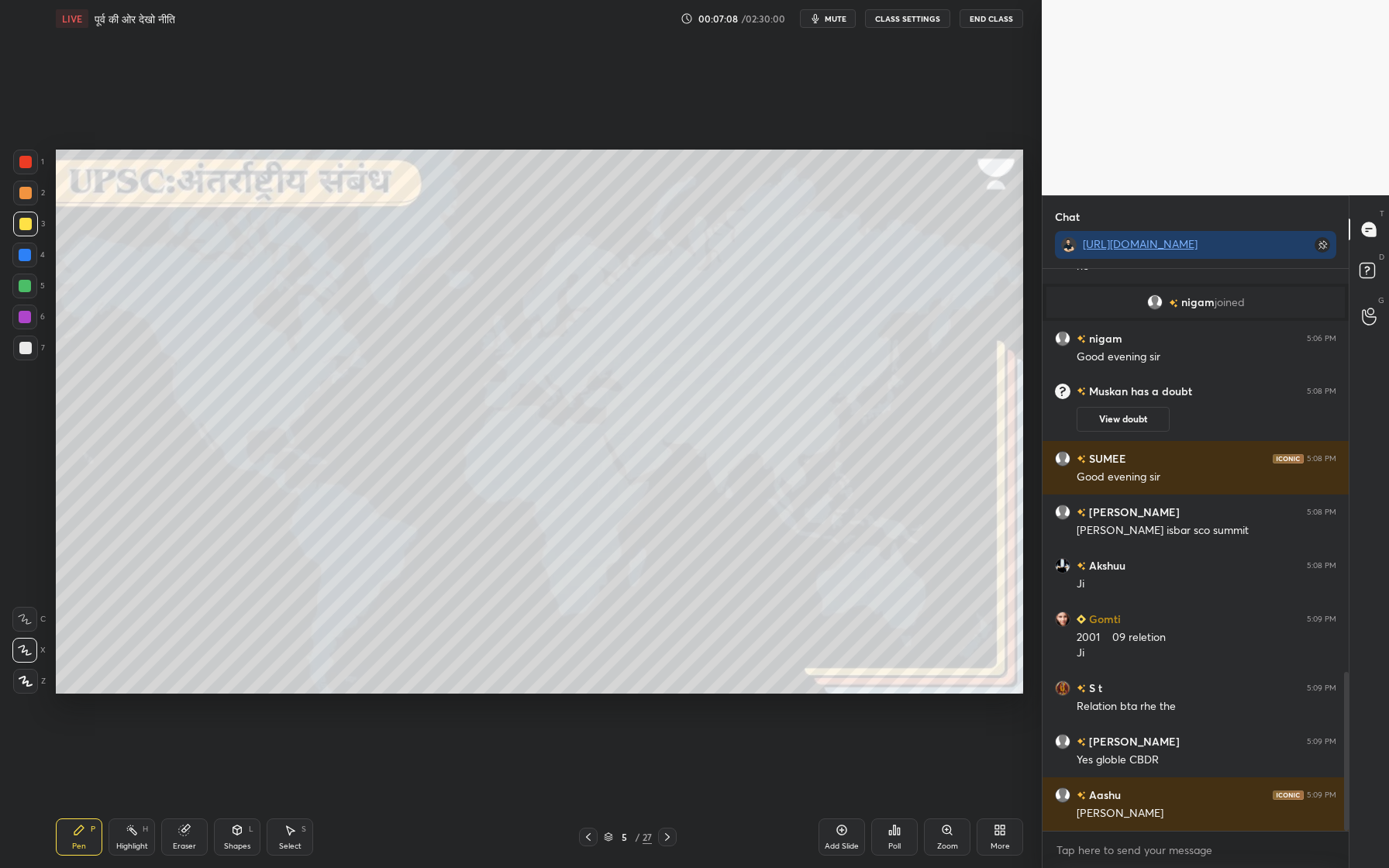
click at [27, 221] on div at bounding box center [25, 224] width 13 height 13
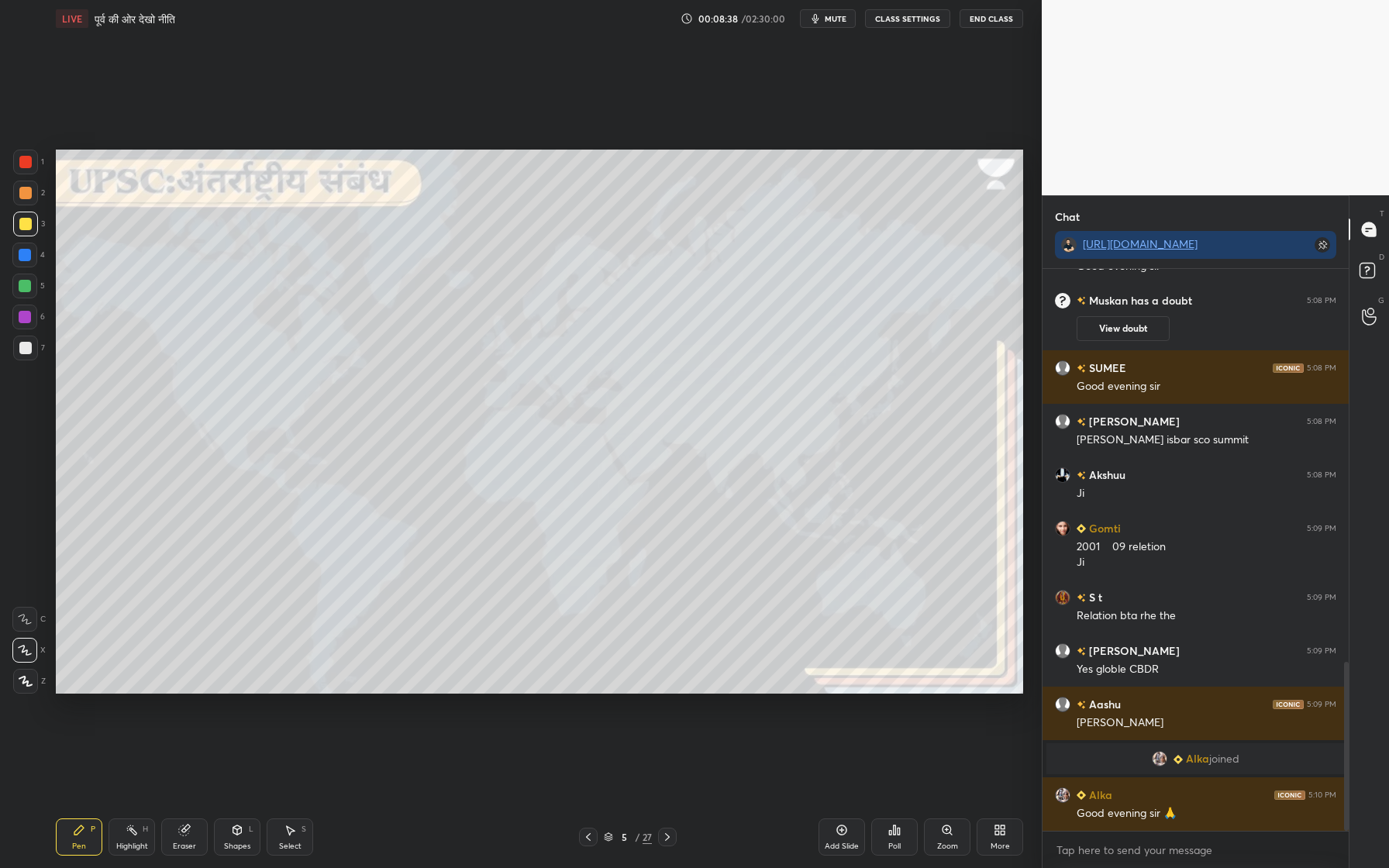
scroll to position [1306, 0]
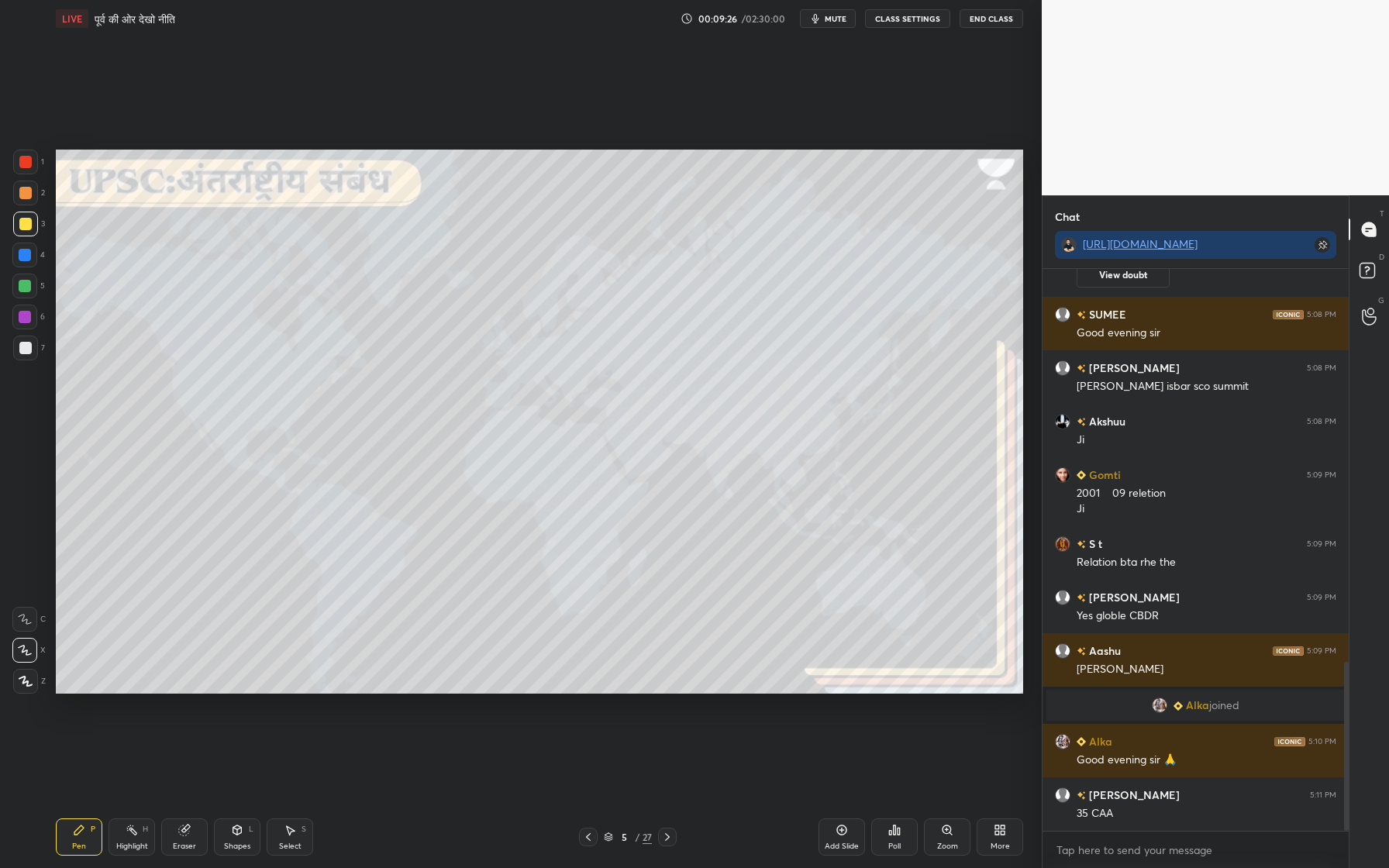
click at [822, 17] on icon "button" at bounding box center [815, 18] width 13 height 13
click at [815, 26] on button "unmute" at bounding box center [827, 18] width 56 height 18
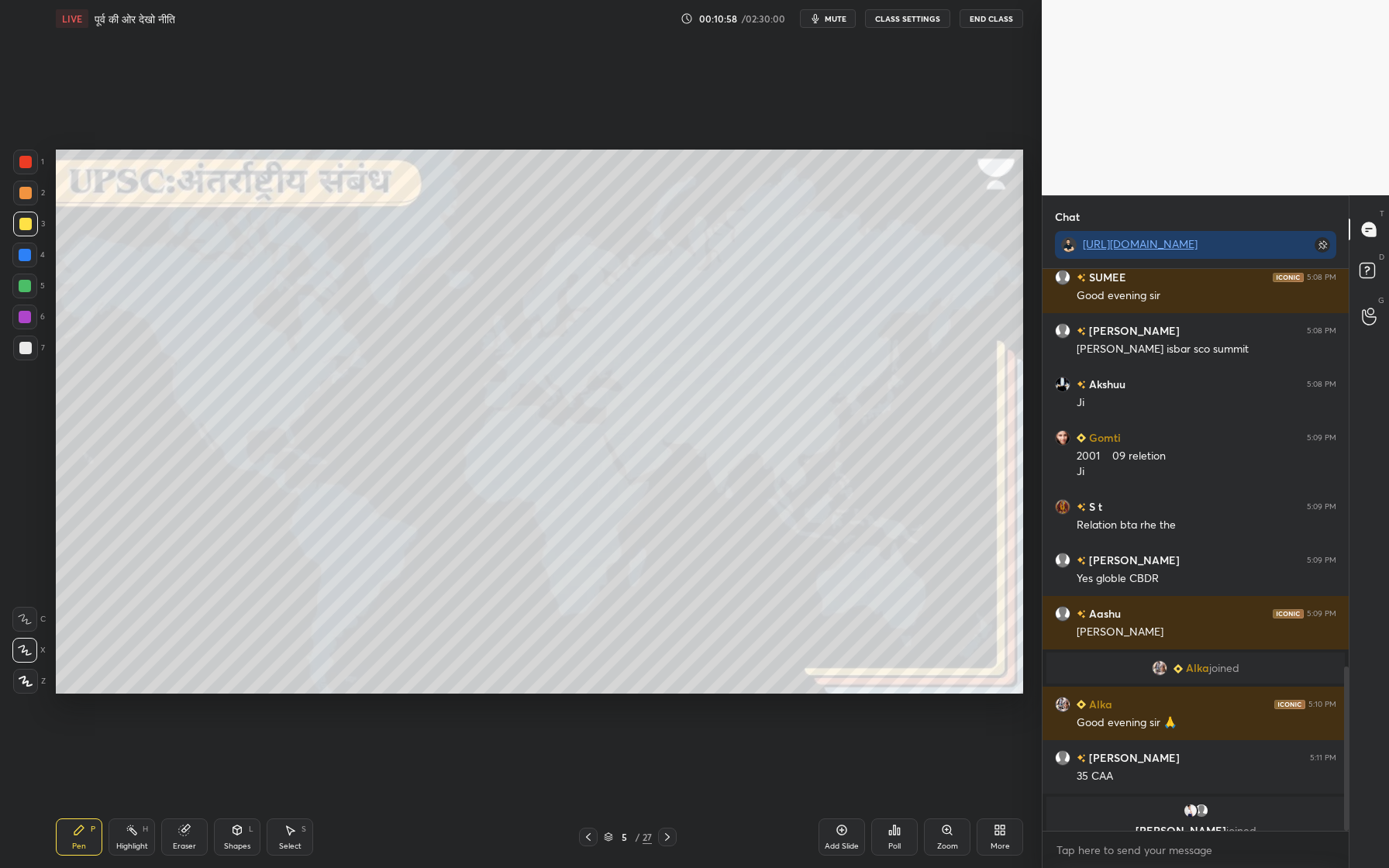
scroll to position [1362, 0]
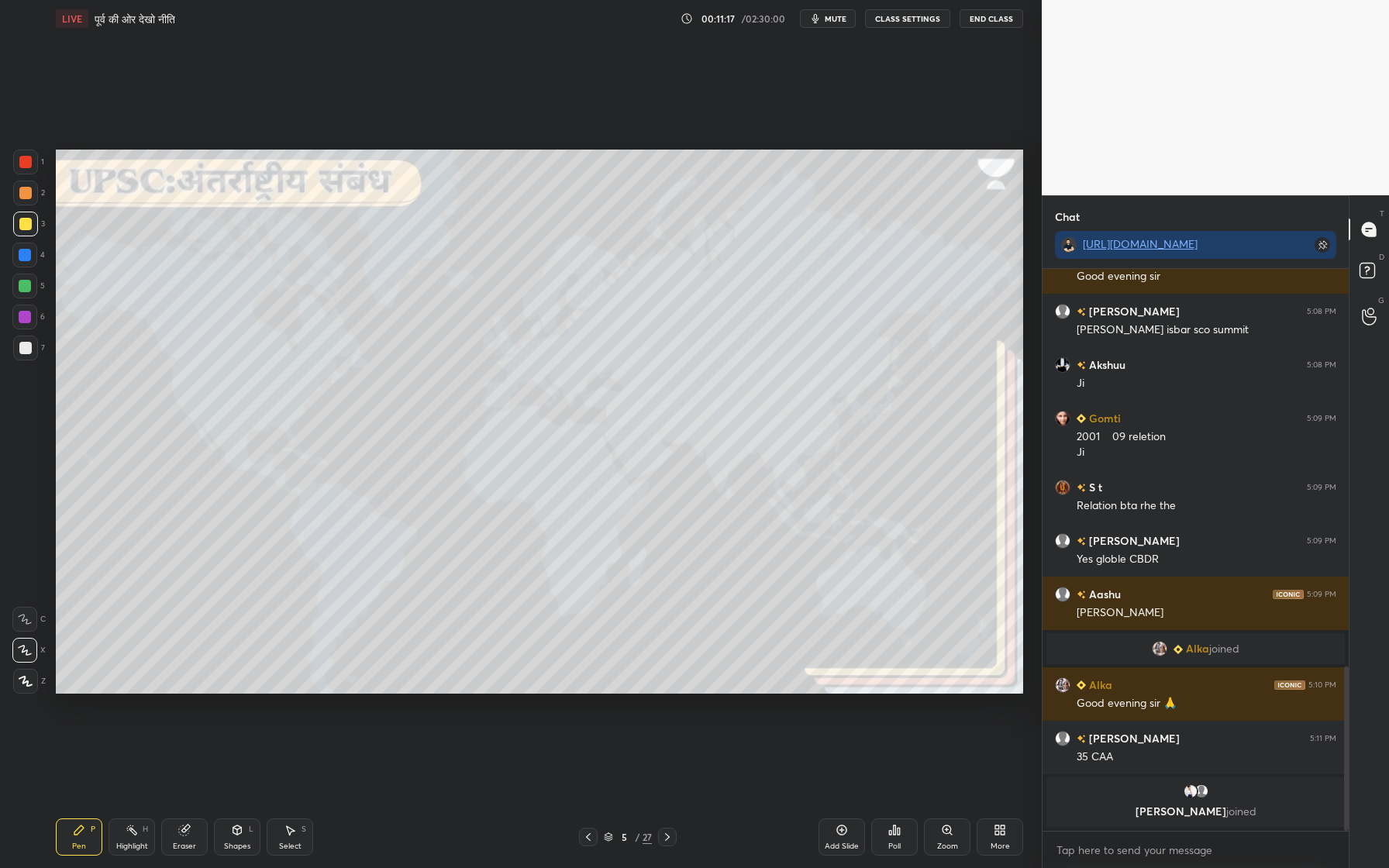
click at [27, 343] on div at bounding box center [25, 348] width 13 height 13
click at [850, 799] on div "Add Slide" at bounding box center [842, 836] width 47 height 38
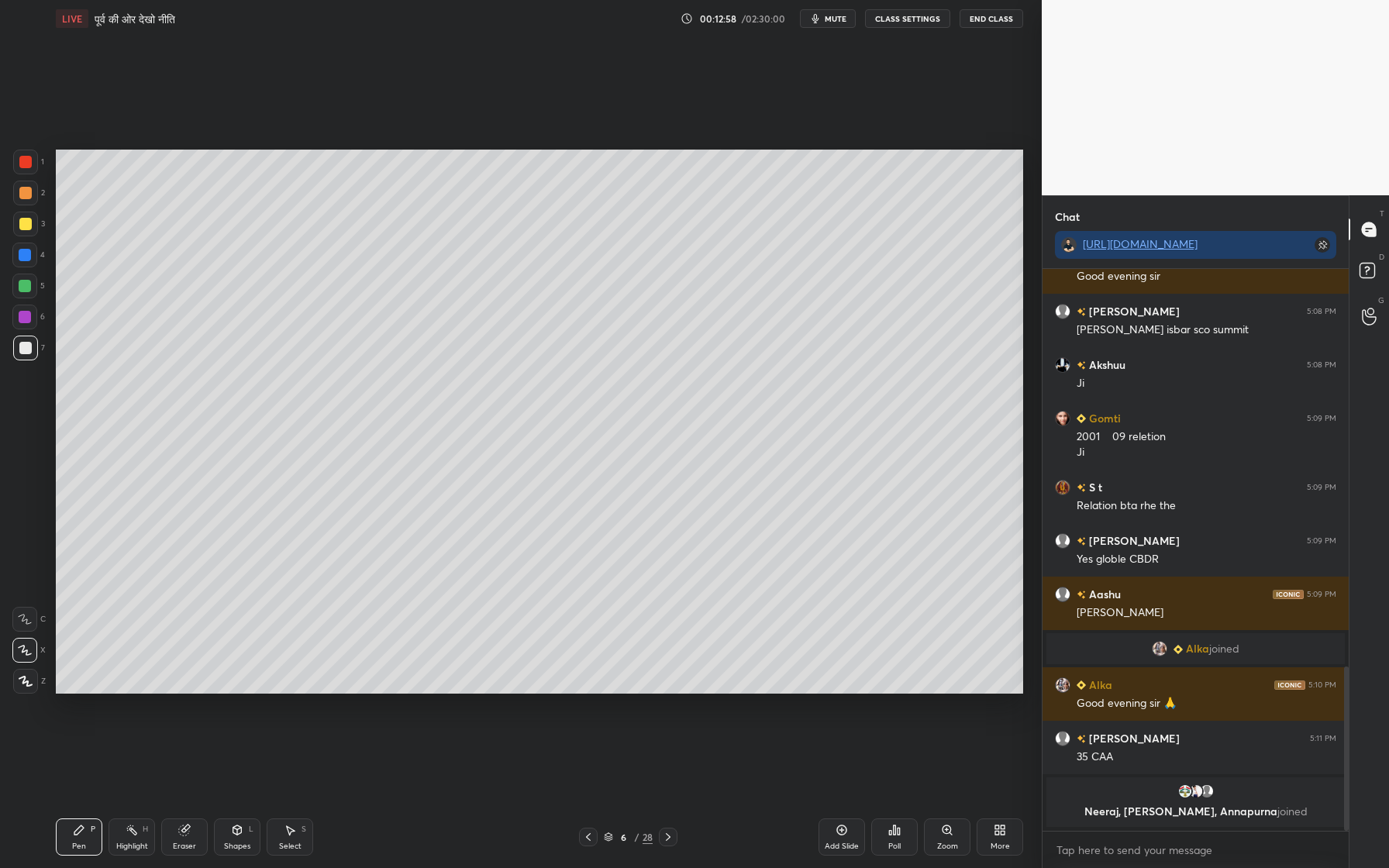
click at [25, 314] on div at bounding box center [24, 317] width 13 height 13
click at [28, 281] on div at bounding box center [24, 286] width 13 height 13
click at [33, 190] on div at bounding box center [26, 193] width 25 height 25
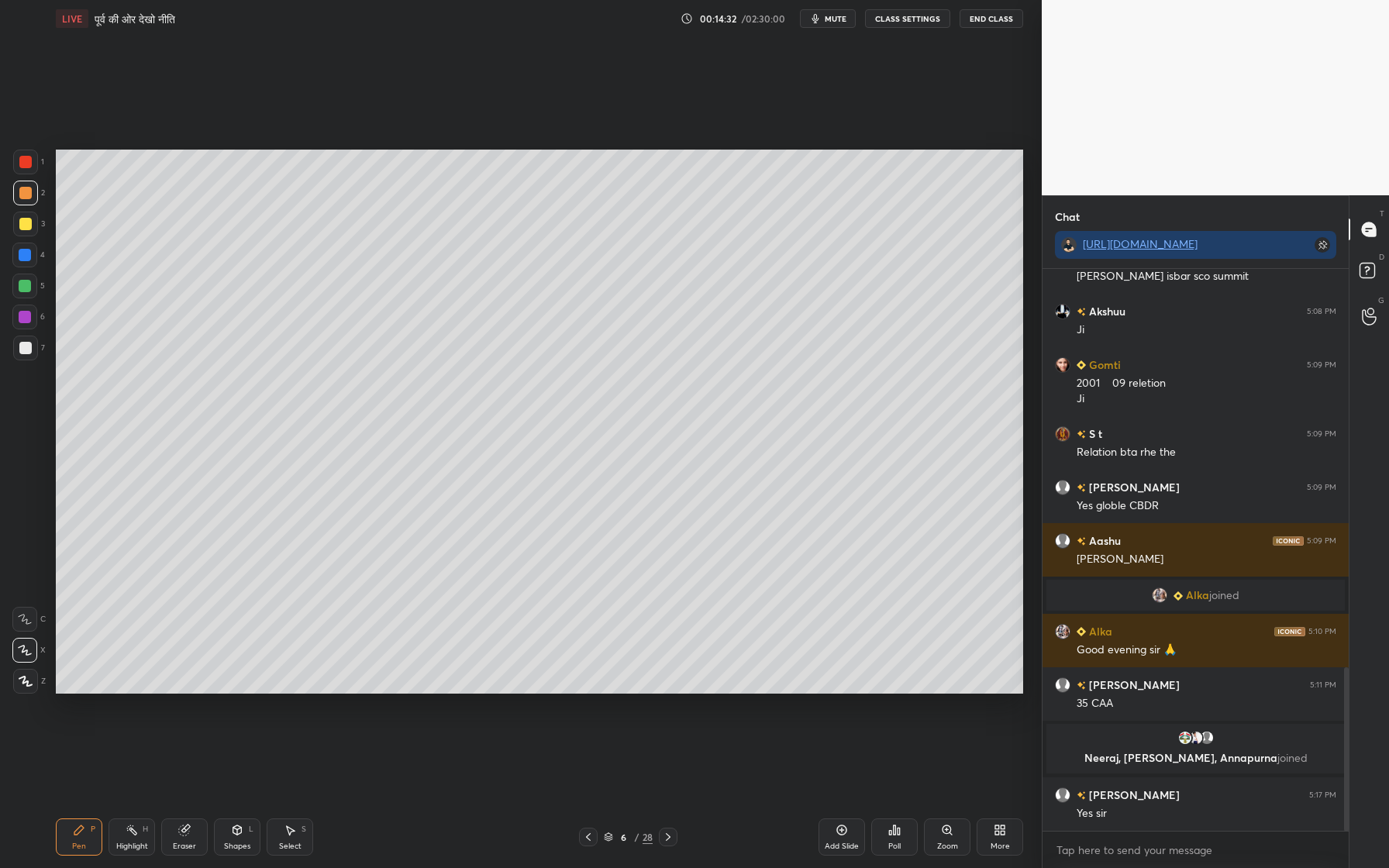
scroll to position [1424, 0]
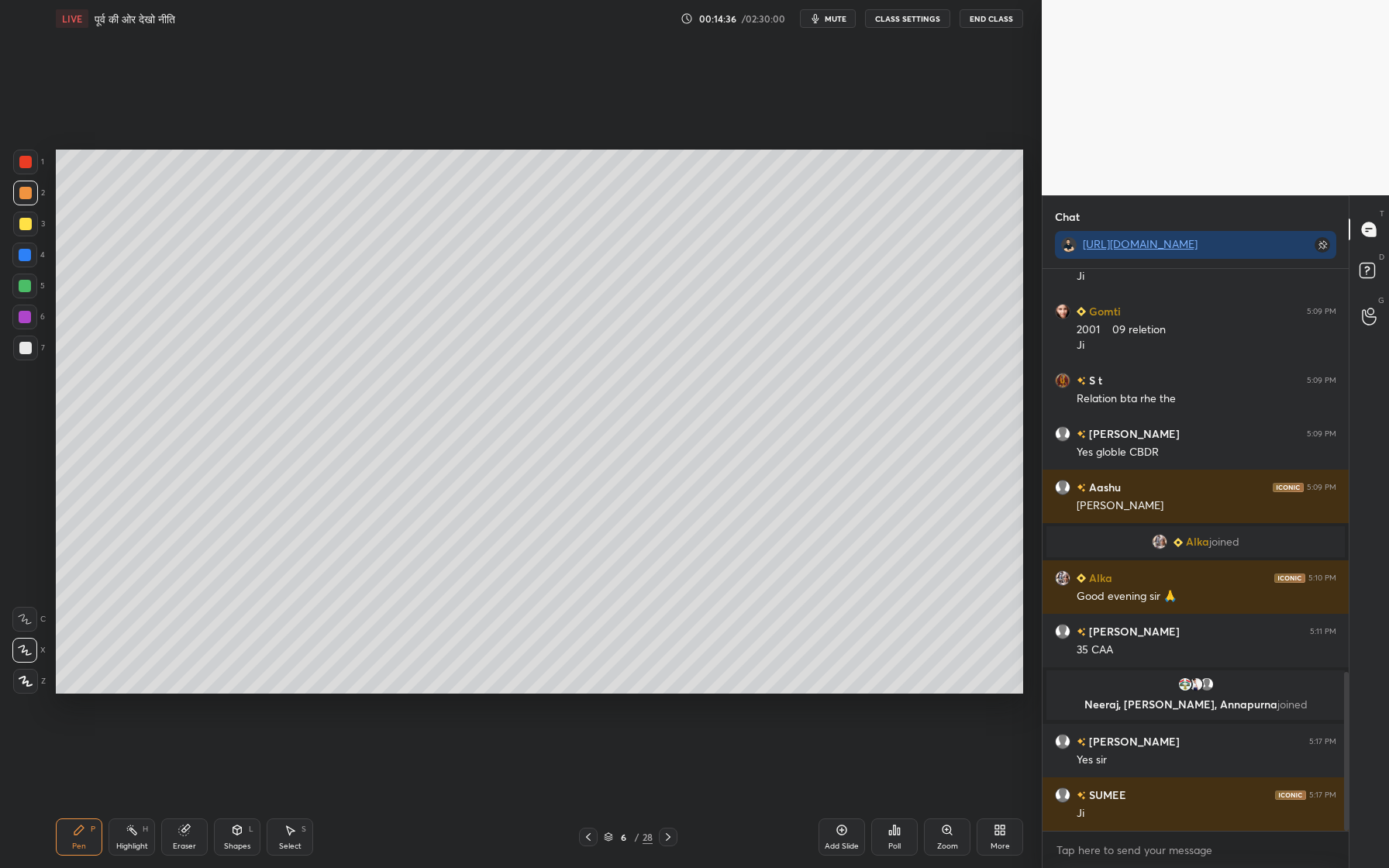
click at [852, 799] on div "Add Slide" at bounding box center [842, 836] width 47 height 38
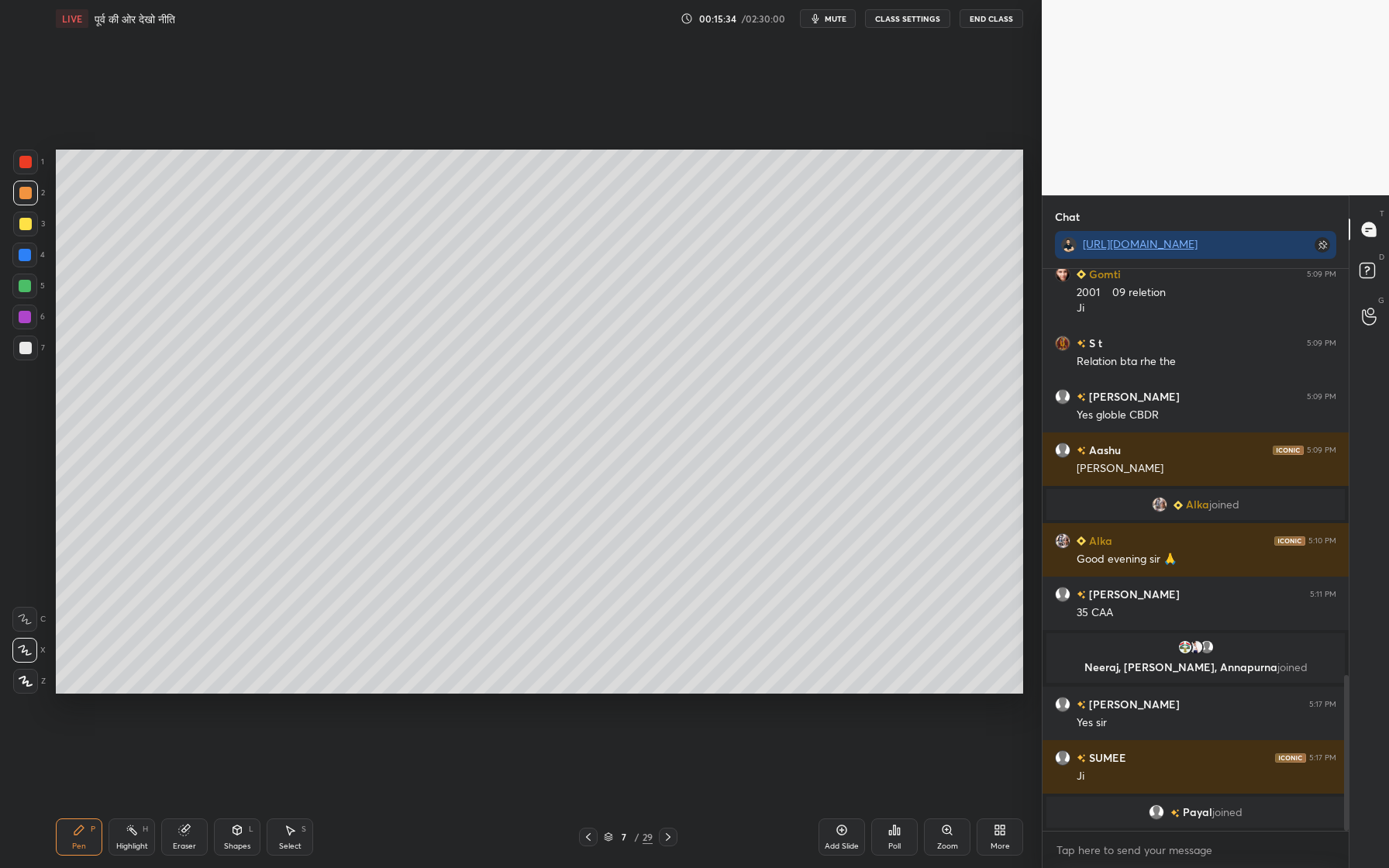
click at [29, 226] on div at bounding box center [25, 224] width 13 height 13
drag, startPoint x: 27, startPoint y: 346, endPoint x: 52, endPoint y: 343, distance: 25.2
click at [28, 345] on div at bounding box center [25, 348] width 13 height 13
click at [842, 799] on icon at bounding box center [842, 830] width 13 height 13
click at [28, 190] on div at bounding box center [25, 193] width 13 height 13
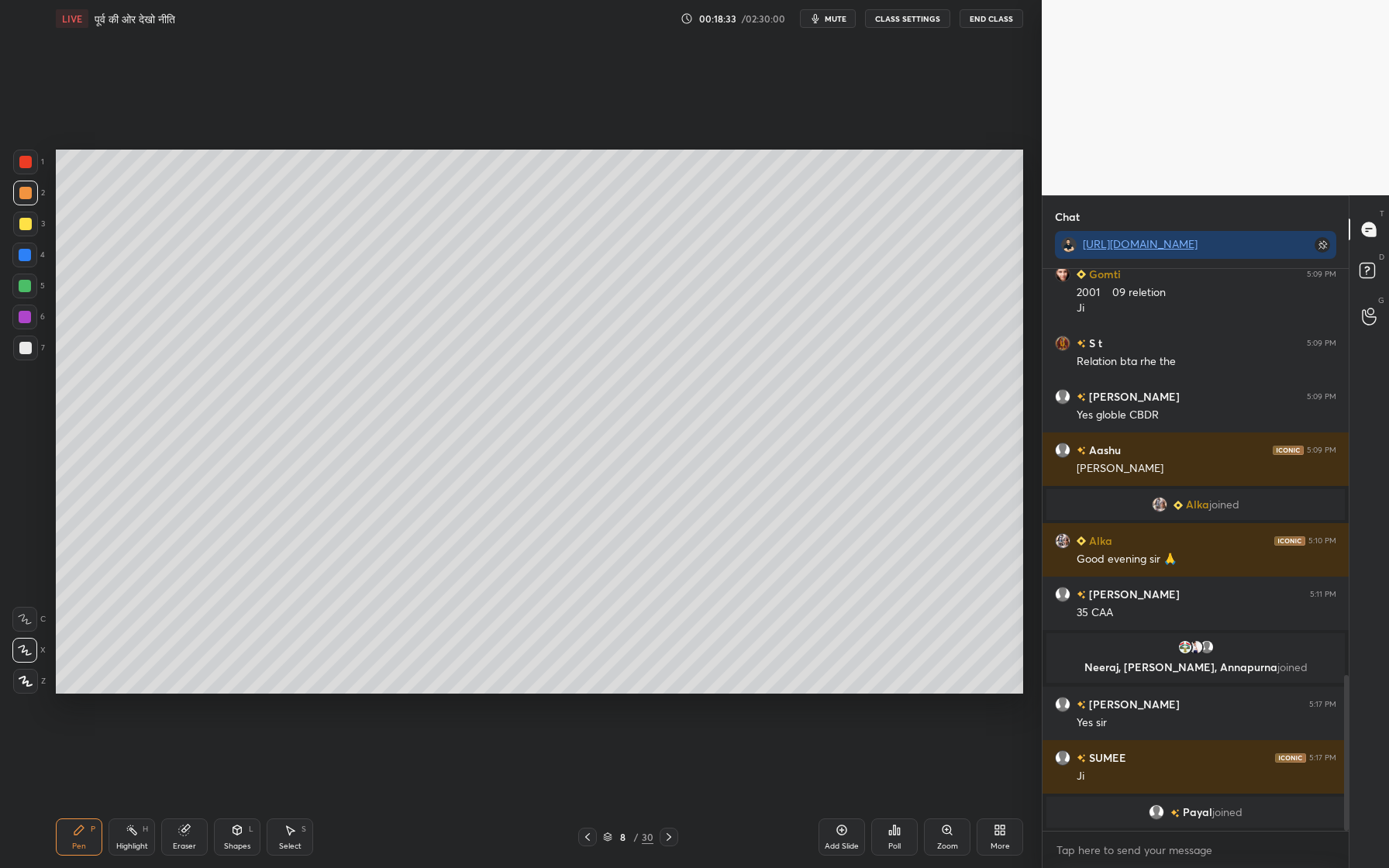
drag, startPoint x: 23, startPoint y: 222, endPoint x: 48, endPoint y: 217, distance: 25.5
click at [28, 221] on div at bounding box center [25, 224] width 13 height 13
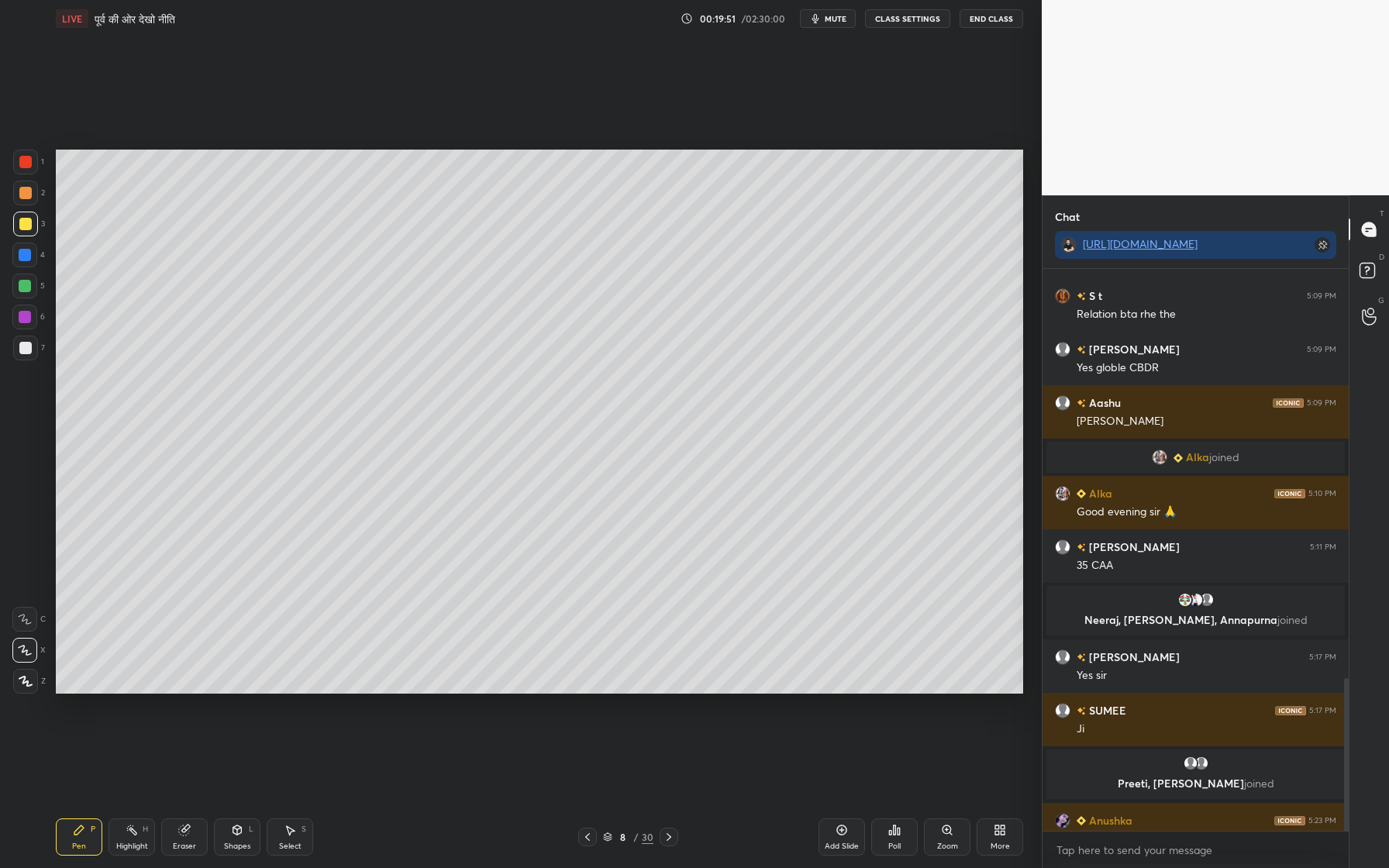
scroll to position [1506, 0]
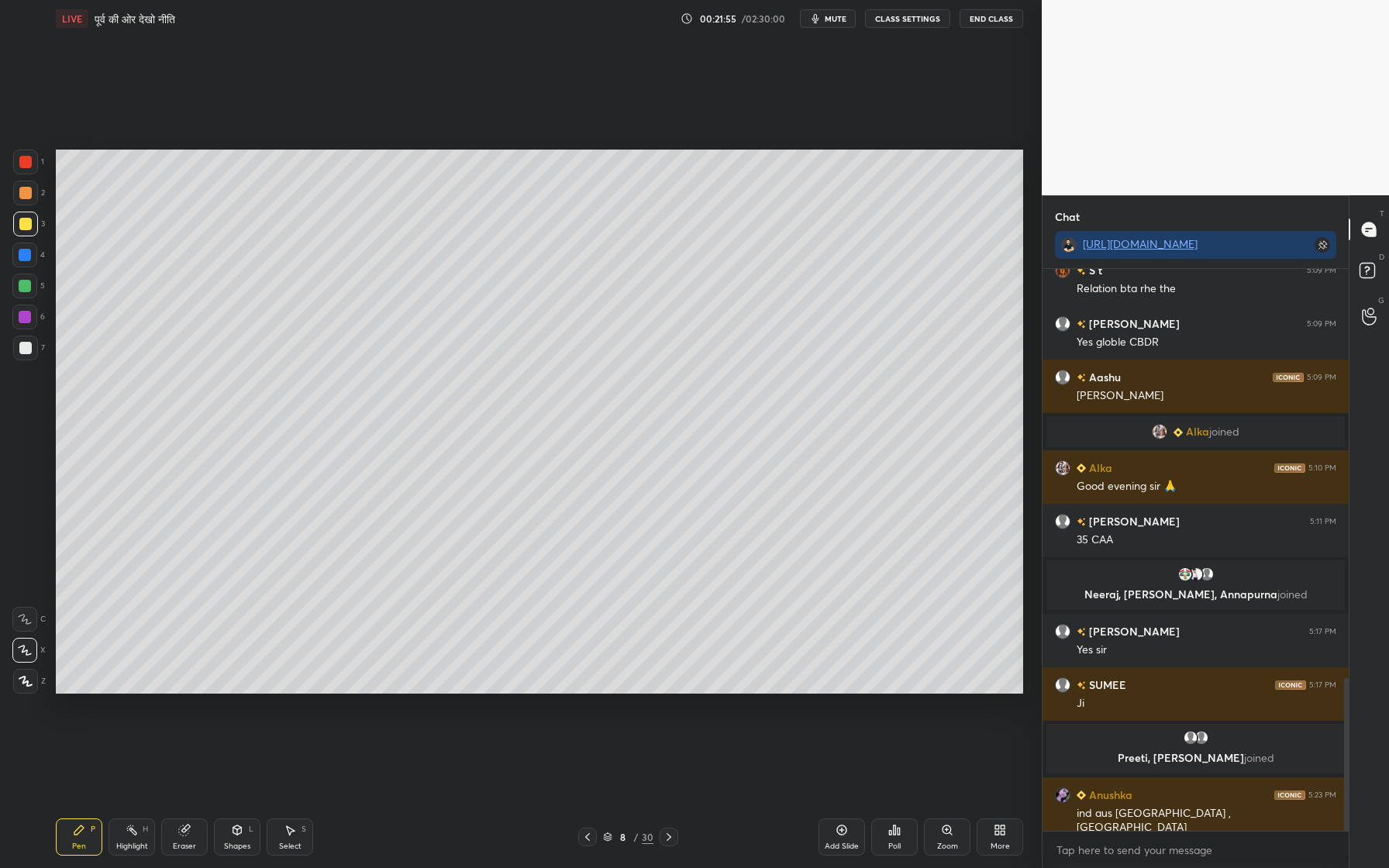
click at [836, 799] on icon at bounding box center [842, 830] width 13 height 13
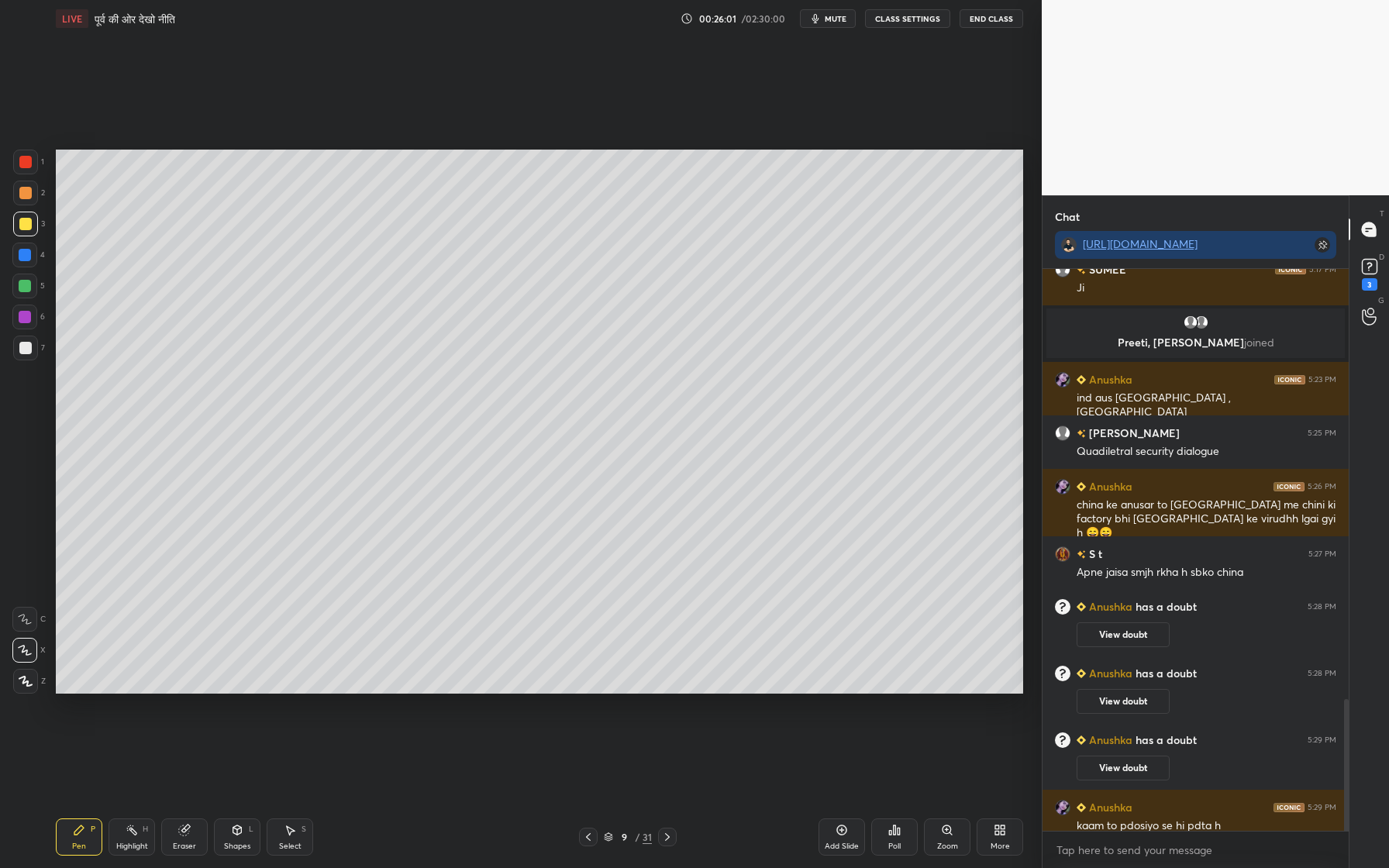
scroll to position [1835, 0]
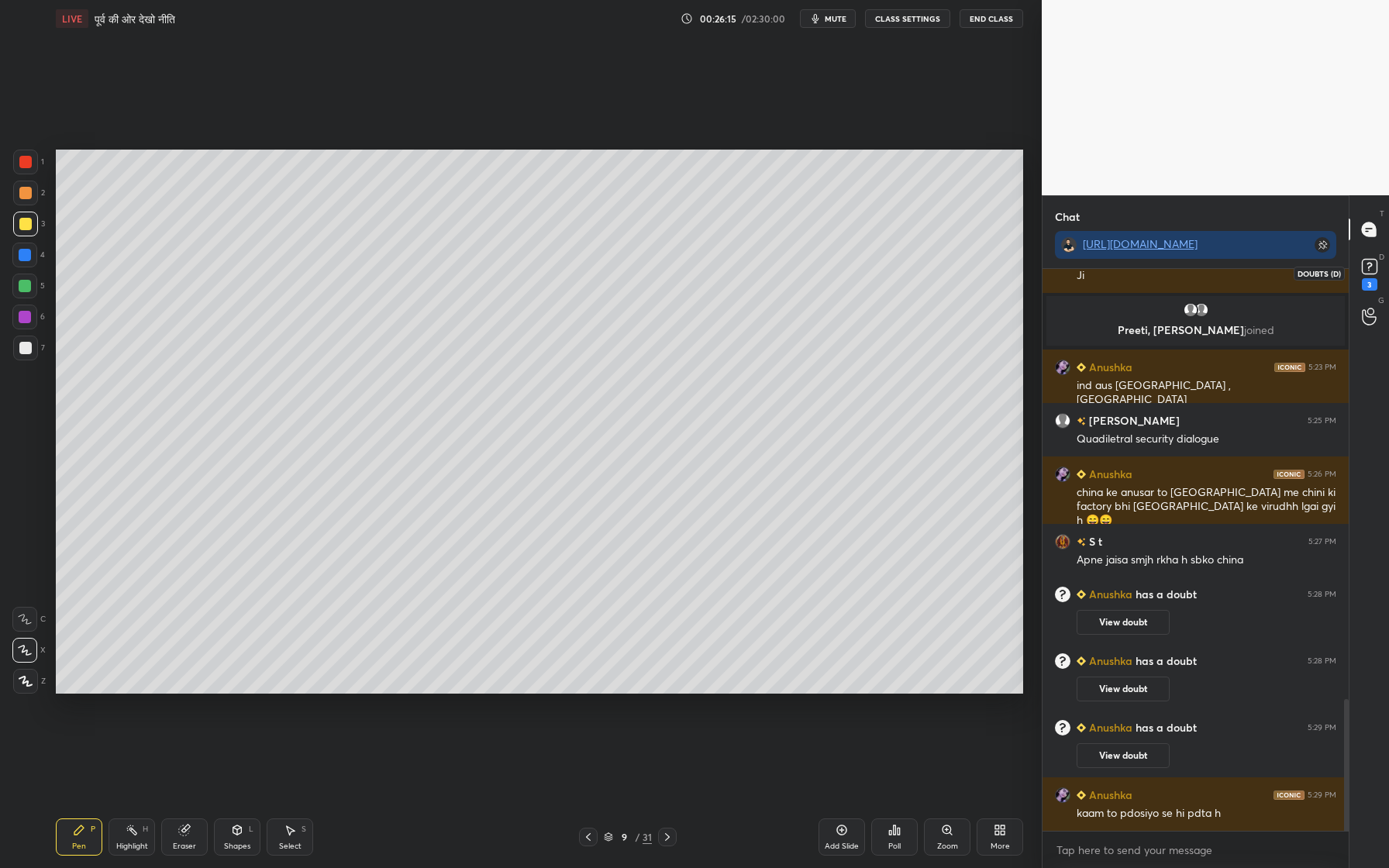
click at [1370, 266] on rect at bounding box center [1370, 267] width 15 height 15
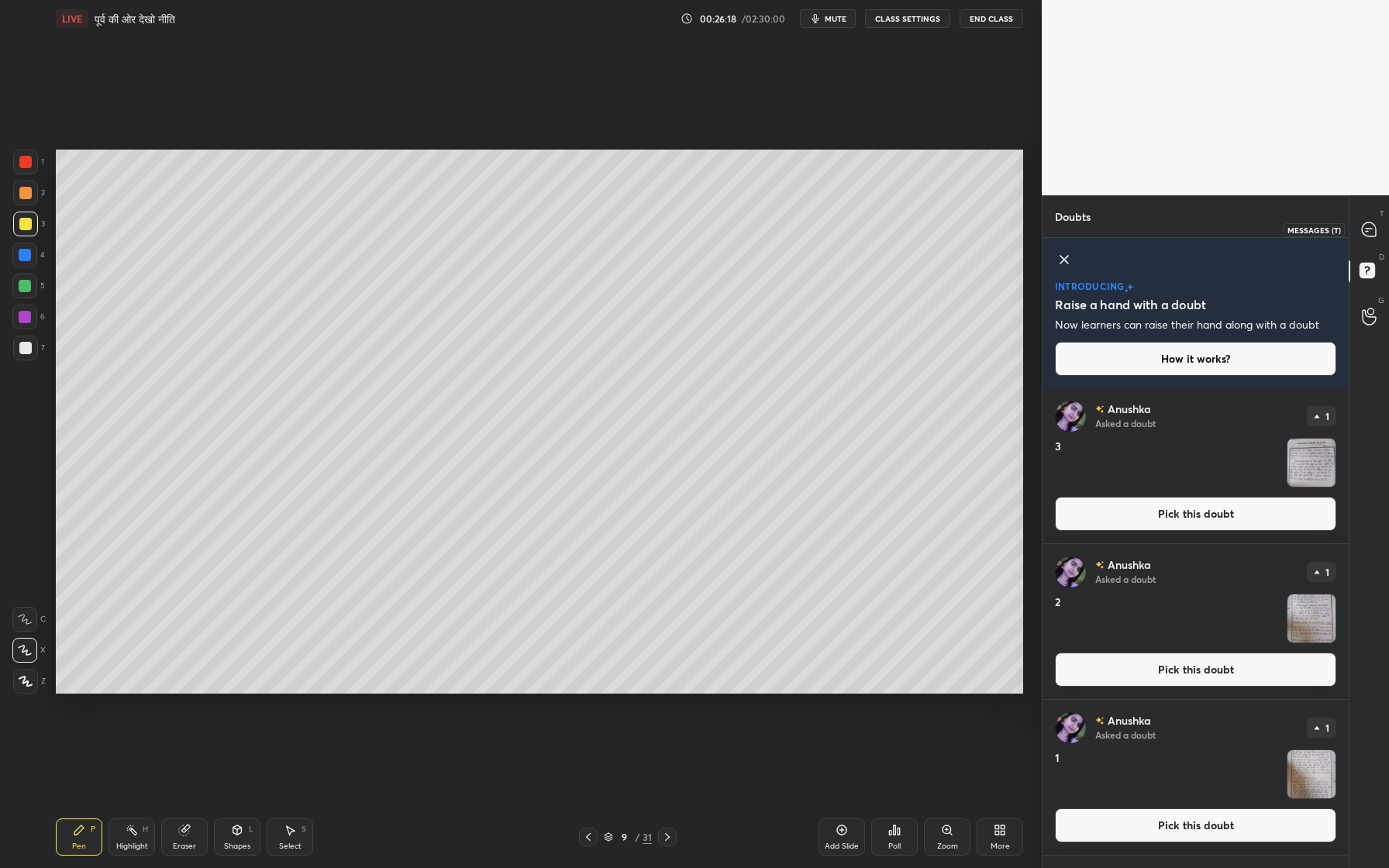
click at [1376, 228] on icon at bounding box center [1369, 229] width 16 height 16
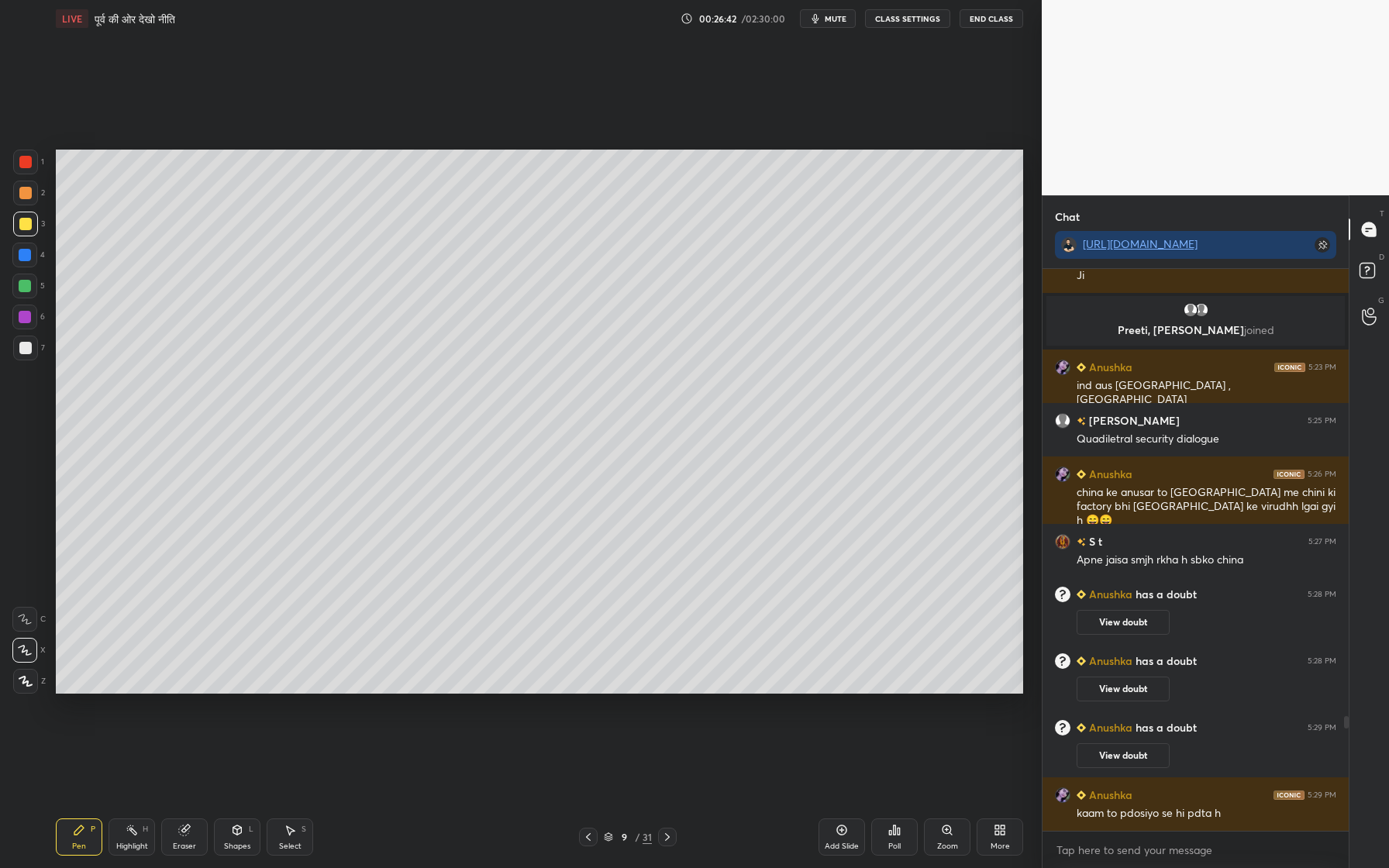
scroll to position [2252, 0]
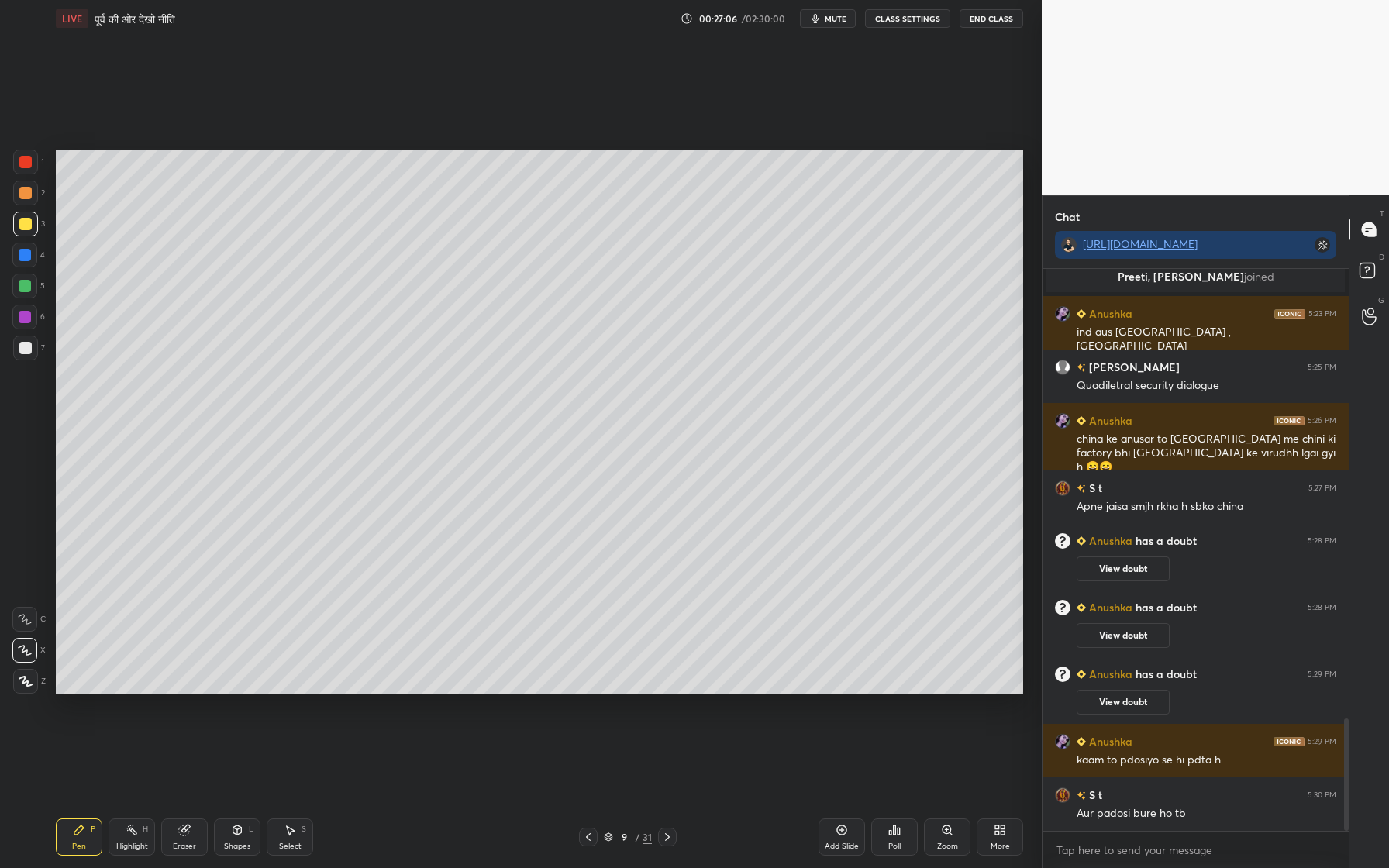
click at [846, 799] on icon at bounding box center [842, 830] width 13 height 13
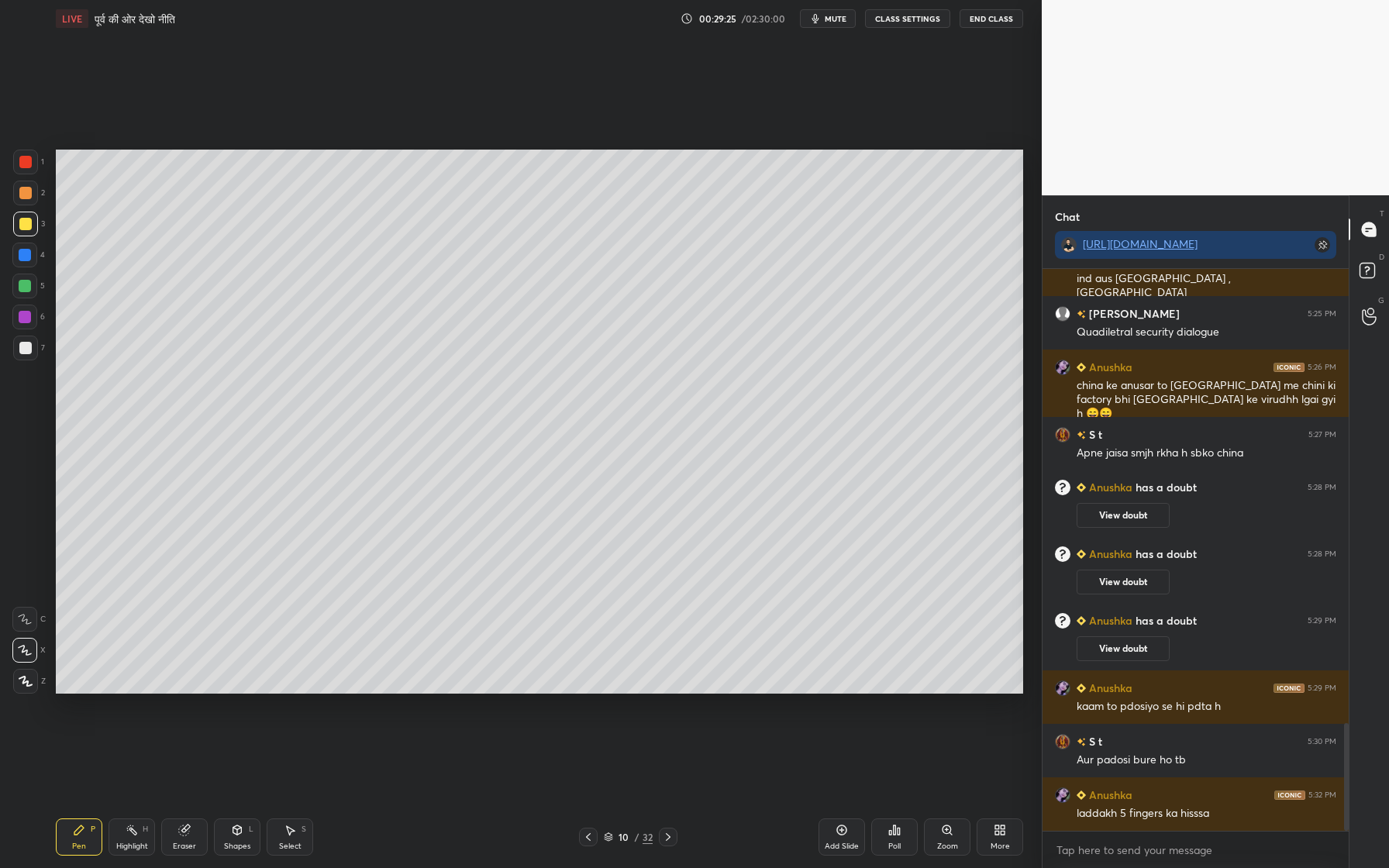
scroll to position [2359, 0]
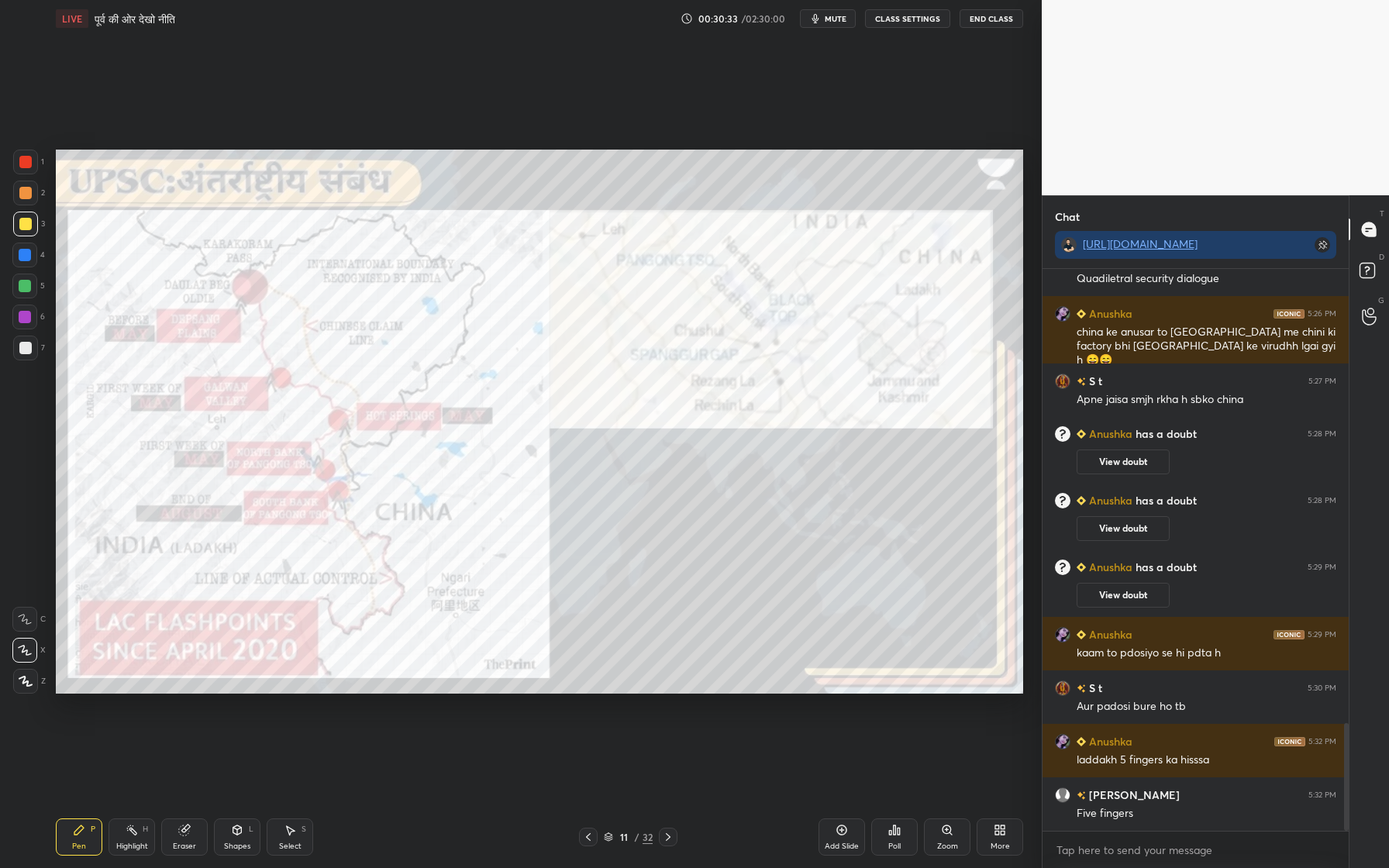
click at [37, 159] on div at bounding box center [26, 162] width 25 height 25
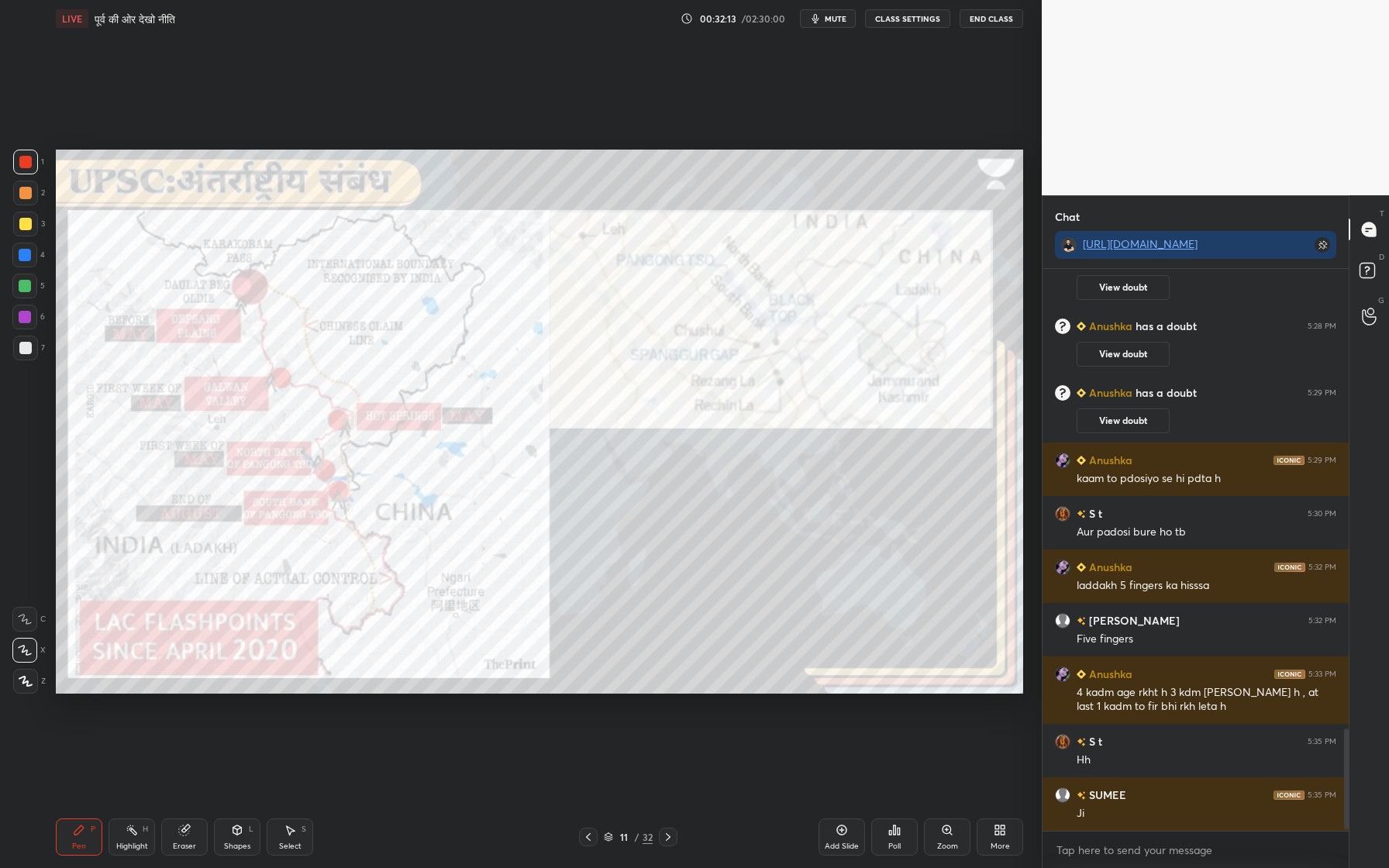
scroll to position [2587, 0]
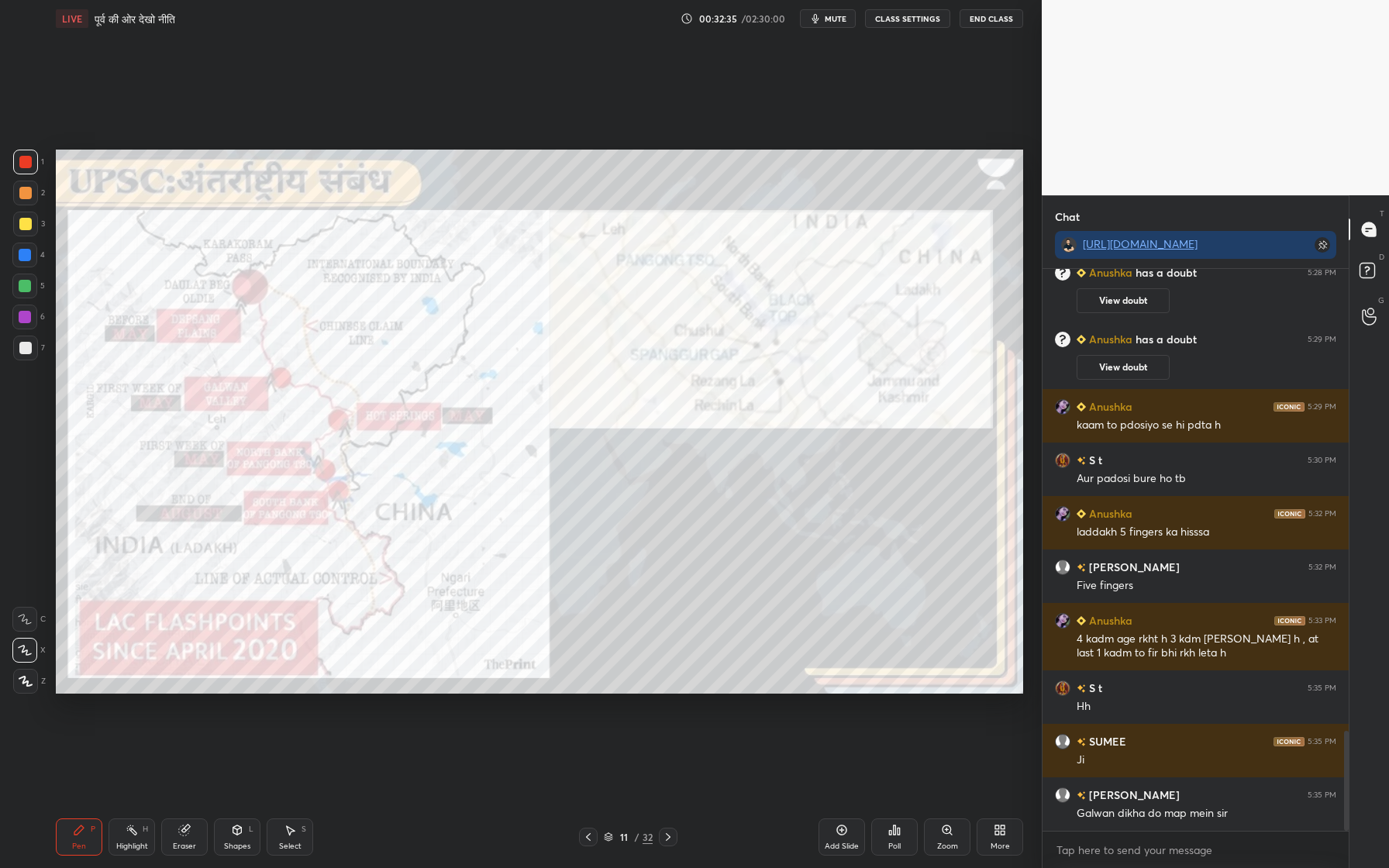
click at [842, 799] on icon at bounding box center [842, 830] width 13 height 13
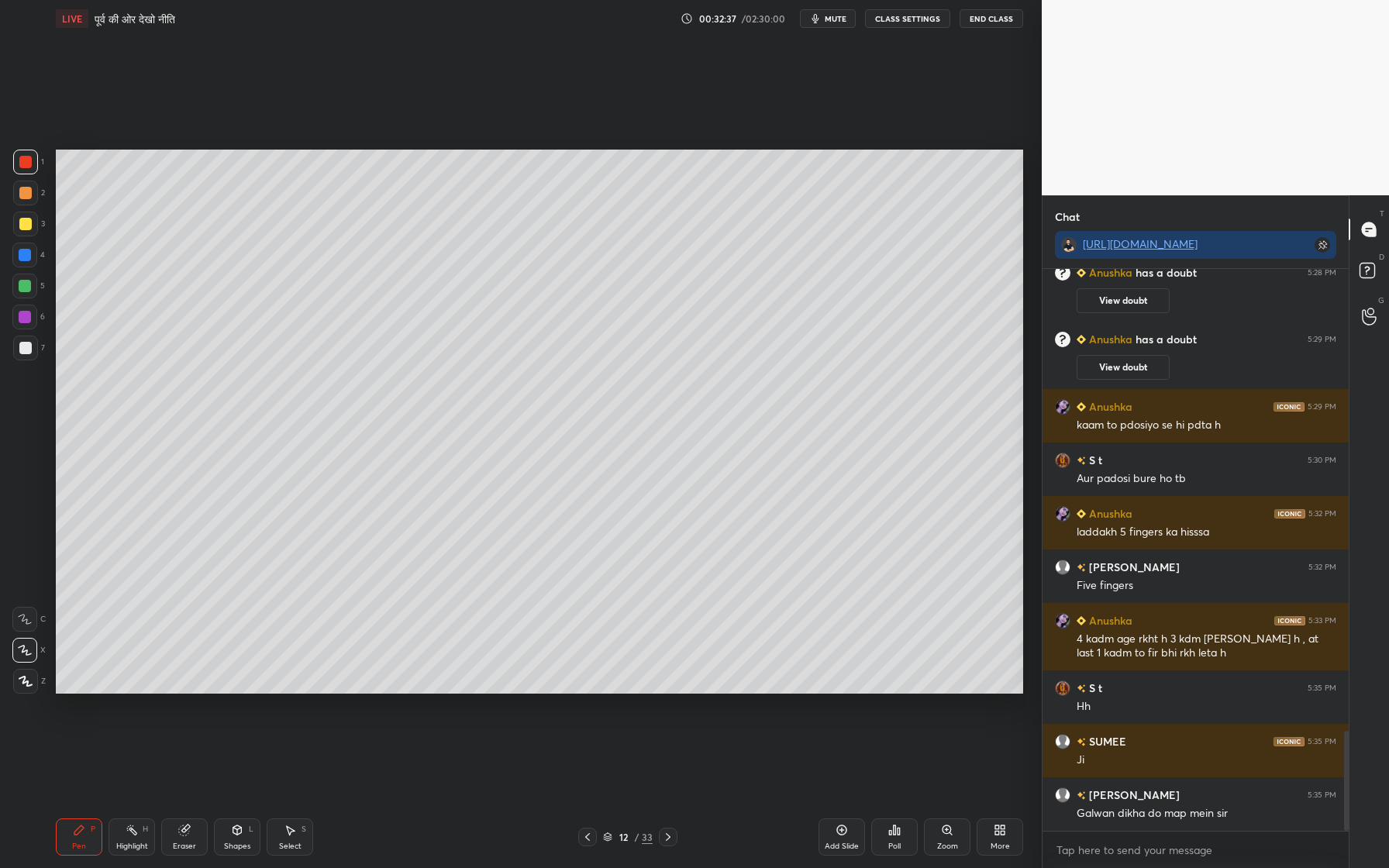
click at [33, 227] on div at bounding box center [26, 224] width 25 height 25
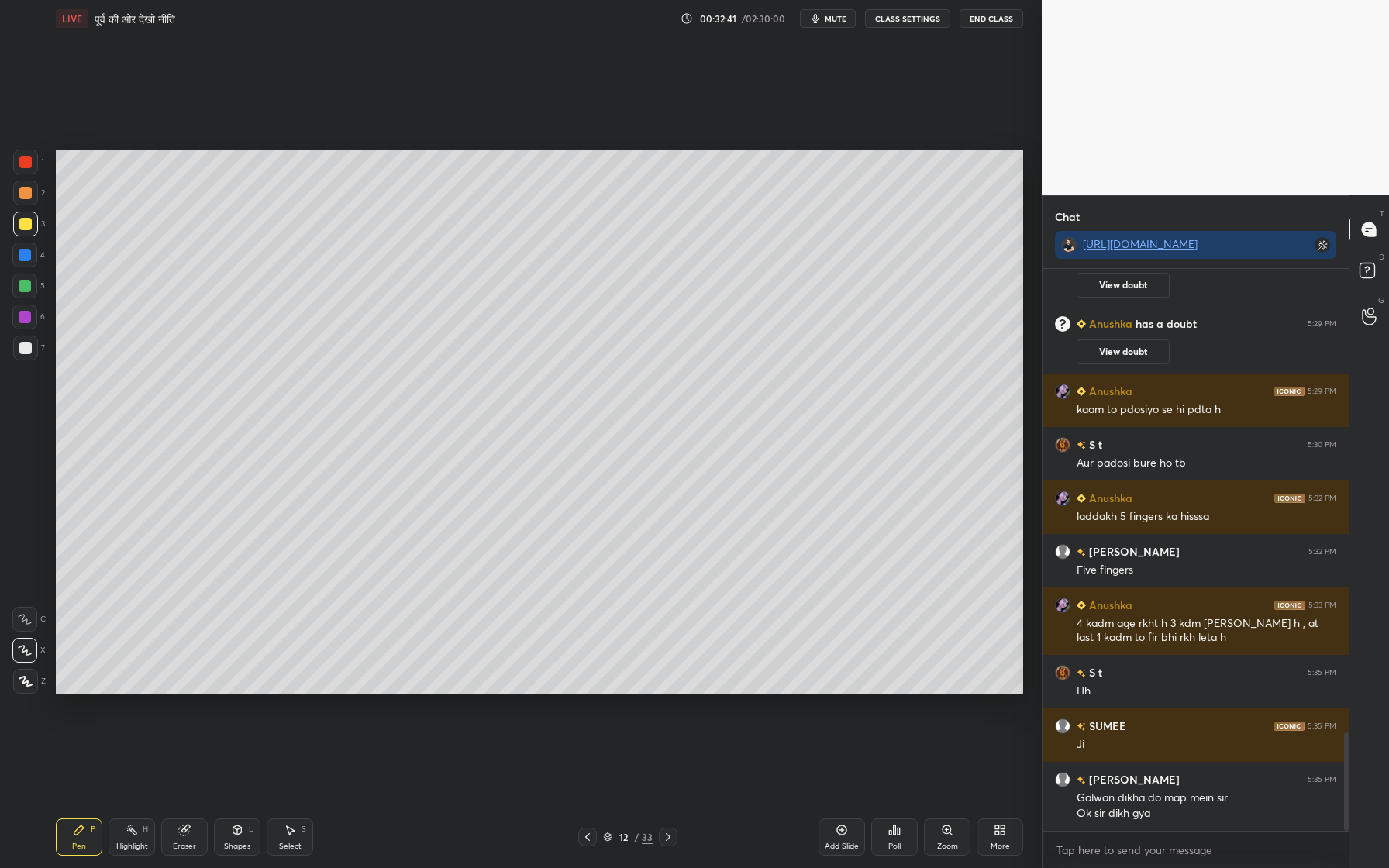
scroll to position [2656, 0]
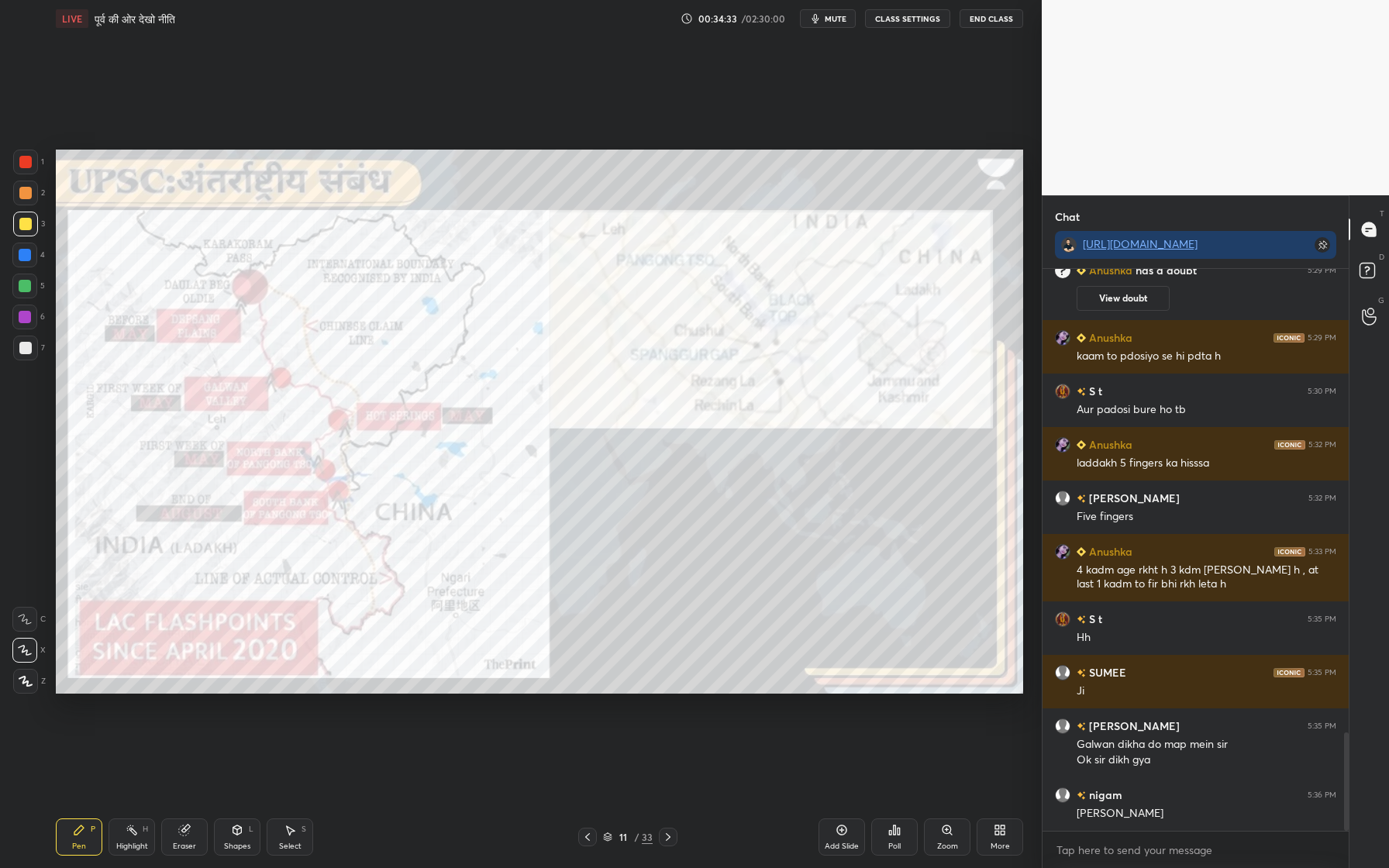
drag, startPoint x: 25, startPoint y: 156, endPoint x: 33, endPoint y: 159, distance: 8.5
click at [27, 156] on div at bounding box center [25, 161] width 13 height 13
drag, startPoint x: 849, startPoint y: 831, endPoint x: 849, endPoint y: 821, distance: 10.0
click at [849, 799] on div "Add Slide" at bounding box center [842, 836] width 47 height 38
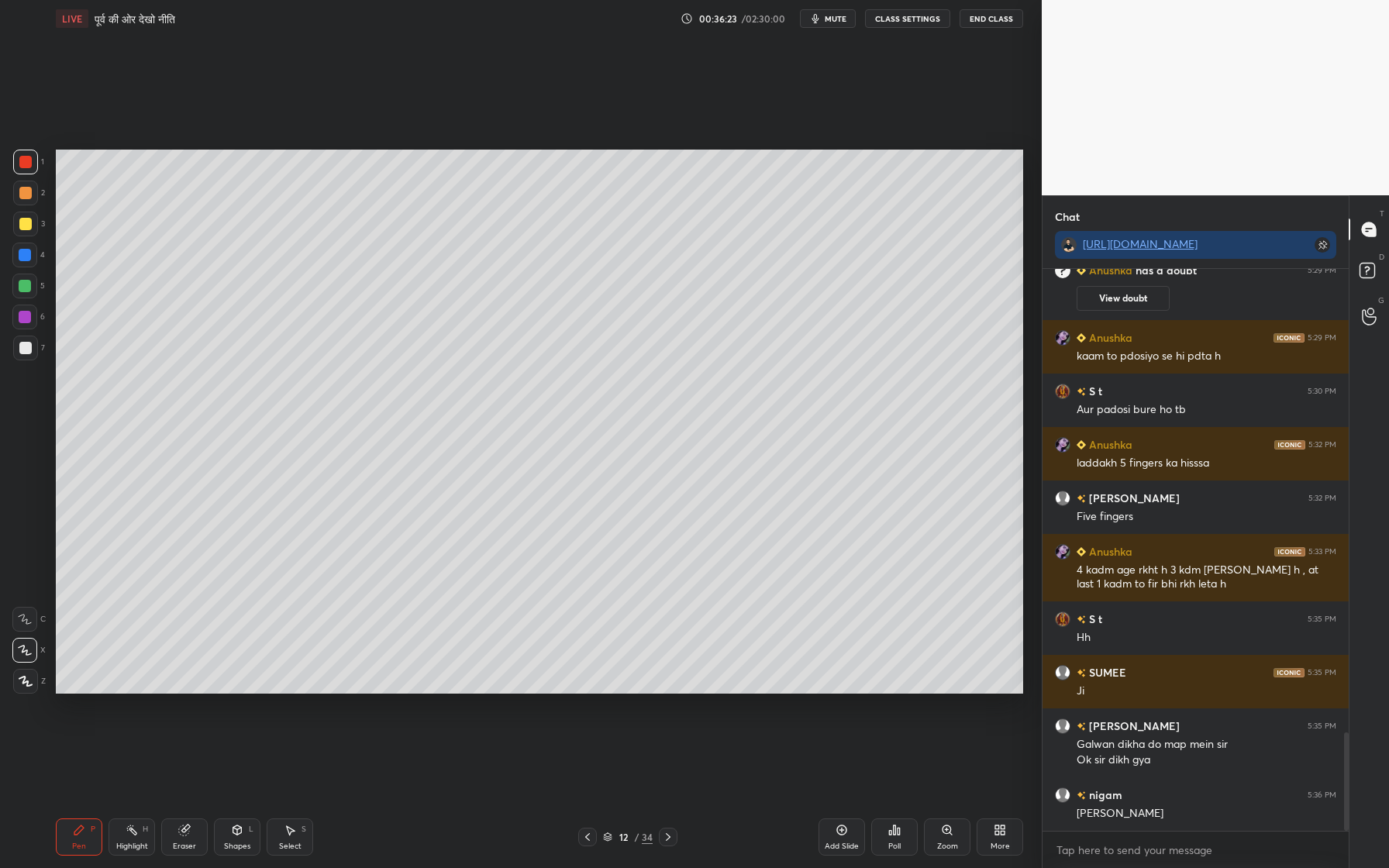
click at [29, 218] on div at bounding box center [26, 224] width 25 height 25
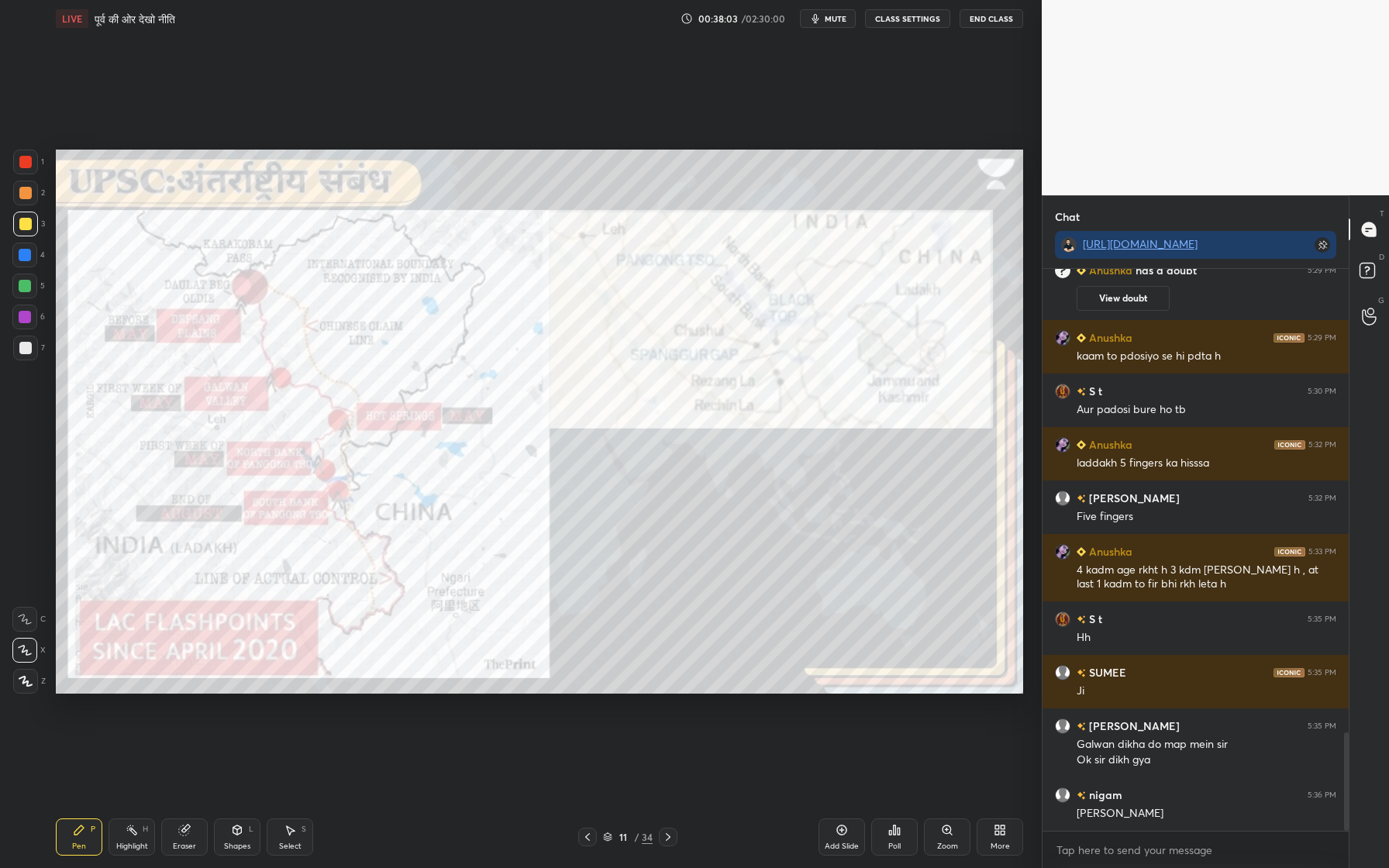
drag, startPoint x: 23, startPoint y: 160, endPoint x: 53, endPoint y: 159, distance: 30.0
click at [26, 160] on div at bounding box center [25, 161] width 13 height 13
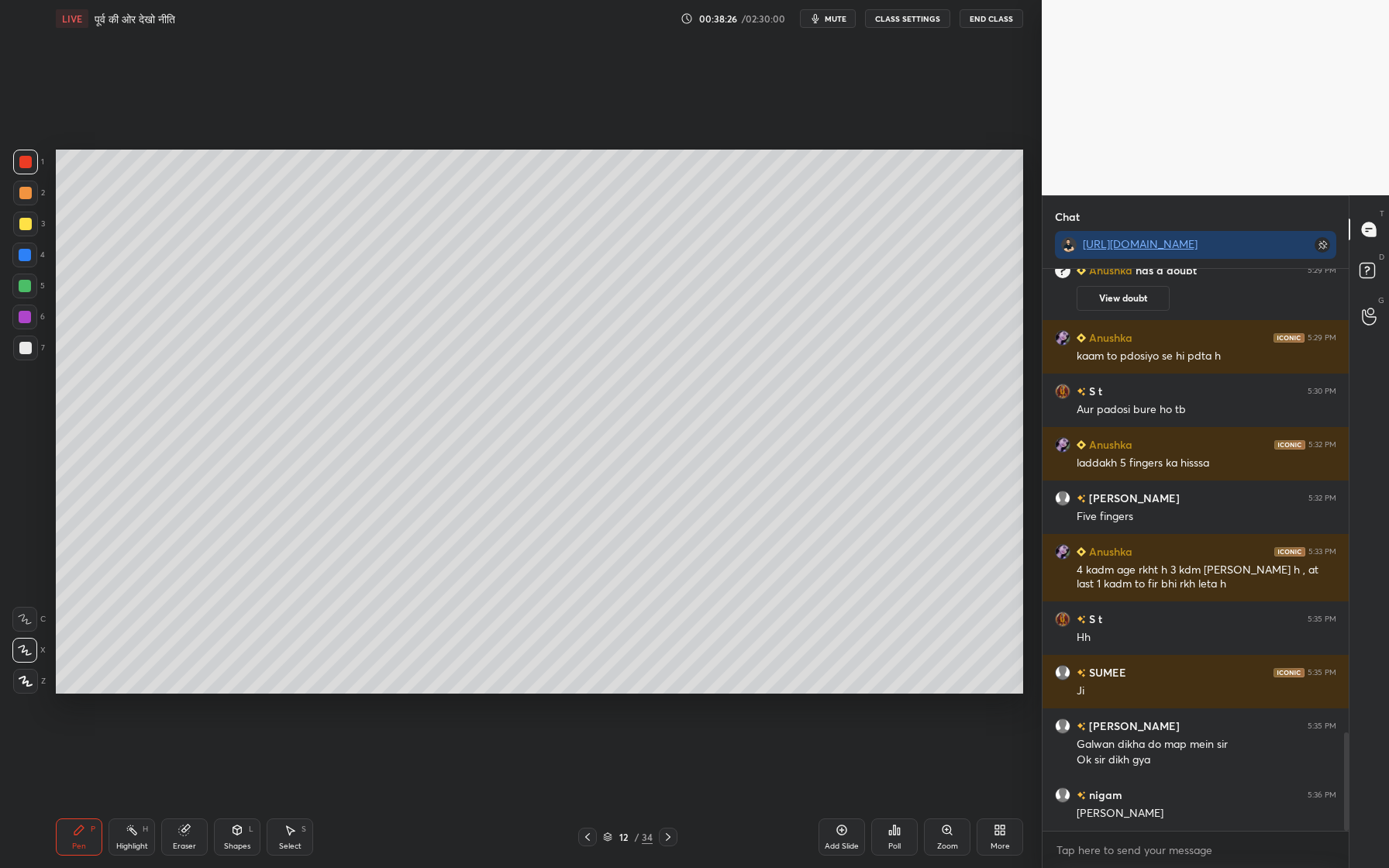
click at [21, 349] on div at bounding box center [25, 348] width 13 height 13
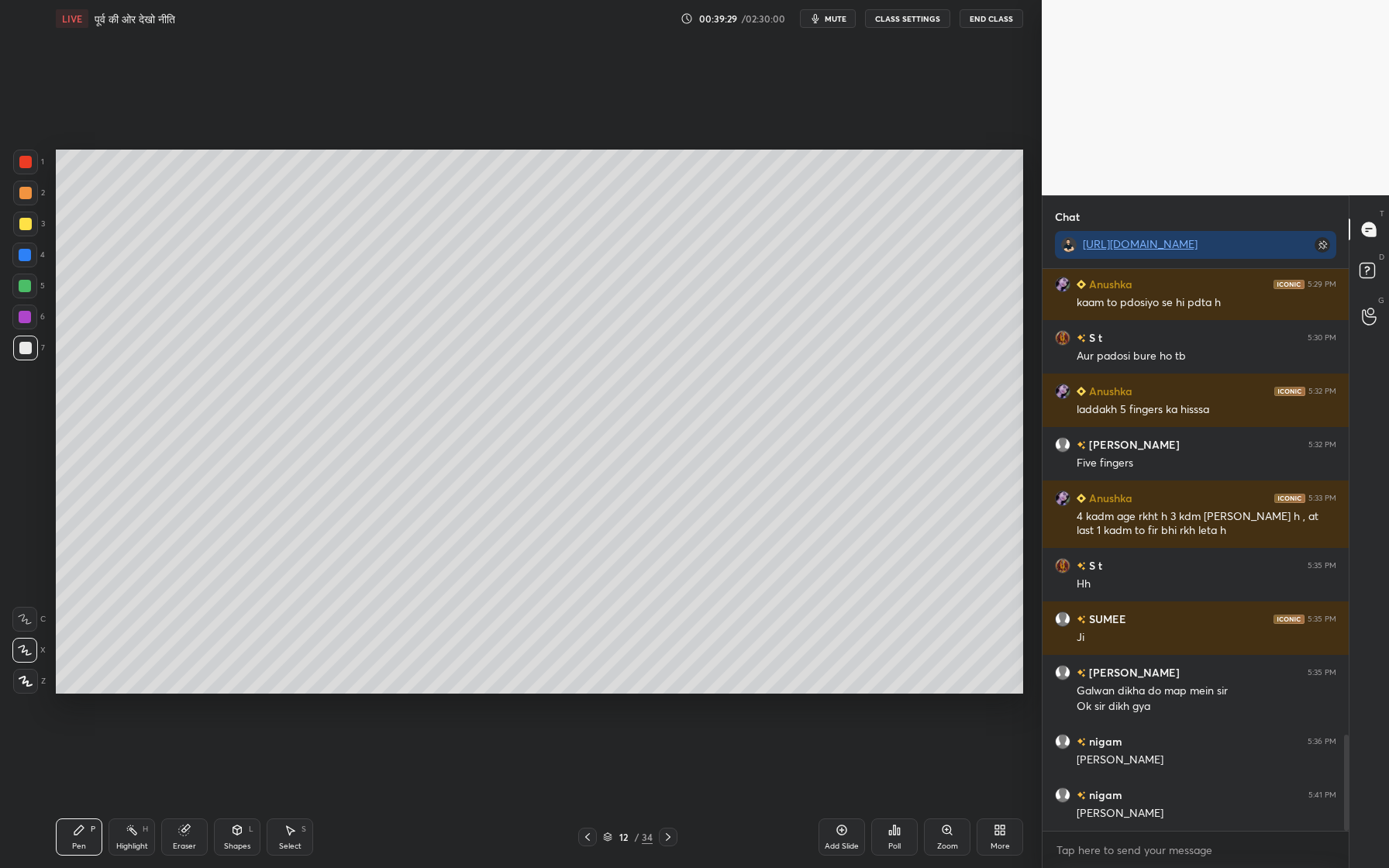
click at [560, 693] on div "Setting up your live class Poll for secs No correct answer Start poll" at bounding box center [539, 422] width 979 height 769
click at [832, 799] on div "Add Slide" at bounding box center [842, 836] width 47 height 38
click at [28, 224] on div at bounding box center [25, 224] width 13 height 13
click at [1224, 42] on video at bounding box center [1214, 98] width 347 height 195
drag, startPoint x: 1224, startPoint y: 42, endPoint x: 1285, endPoint y: 83, distance: 73.5
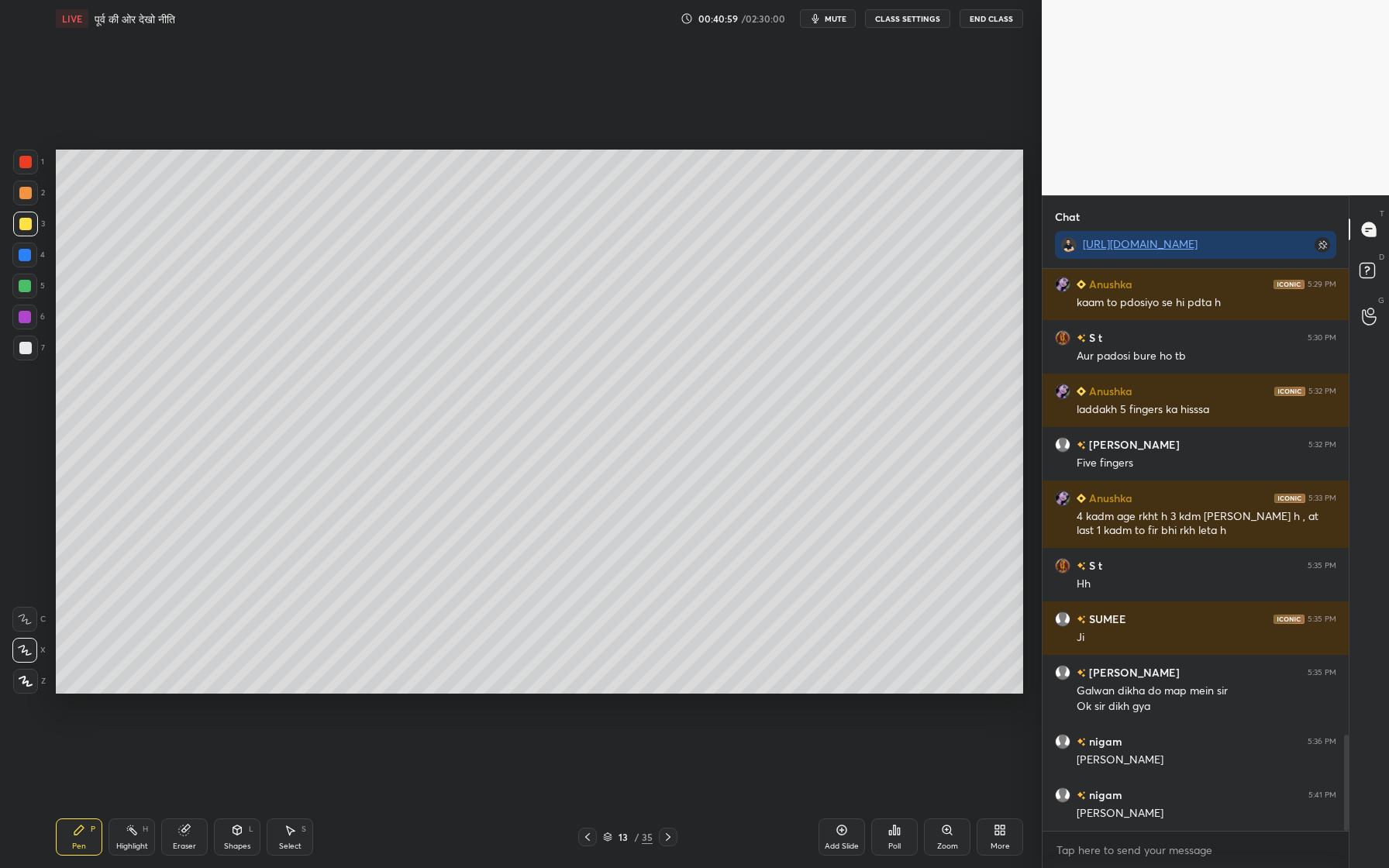
click at [1285, 83] on video at bounding box center [1214, 98] width 347 height 195
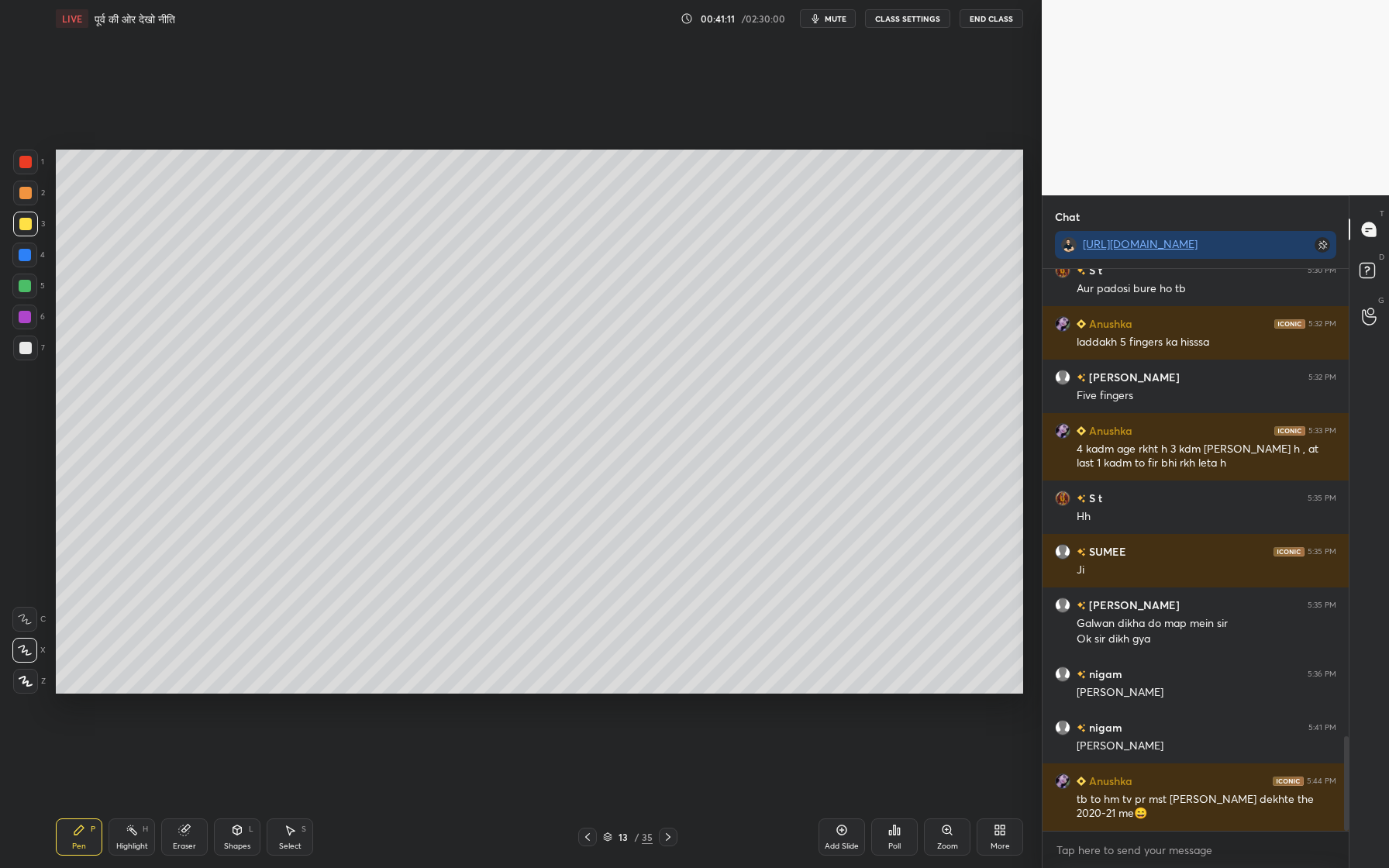
scroll to position [2830, 0]
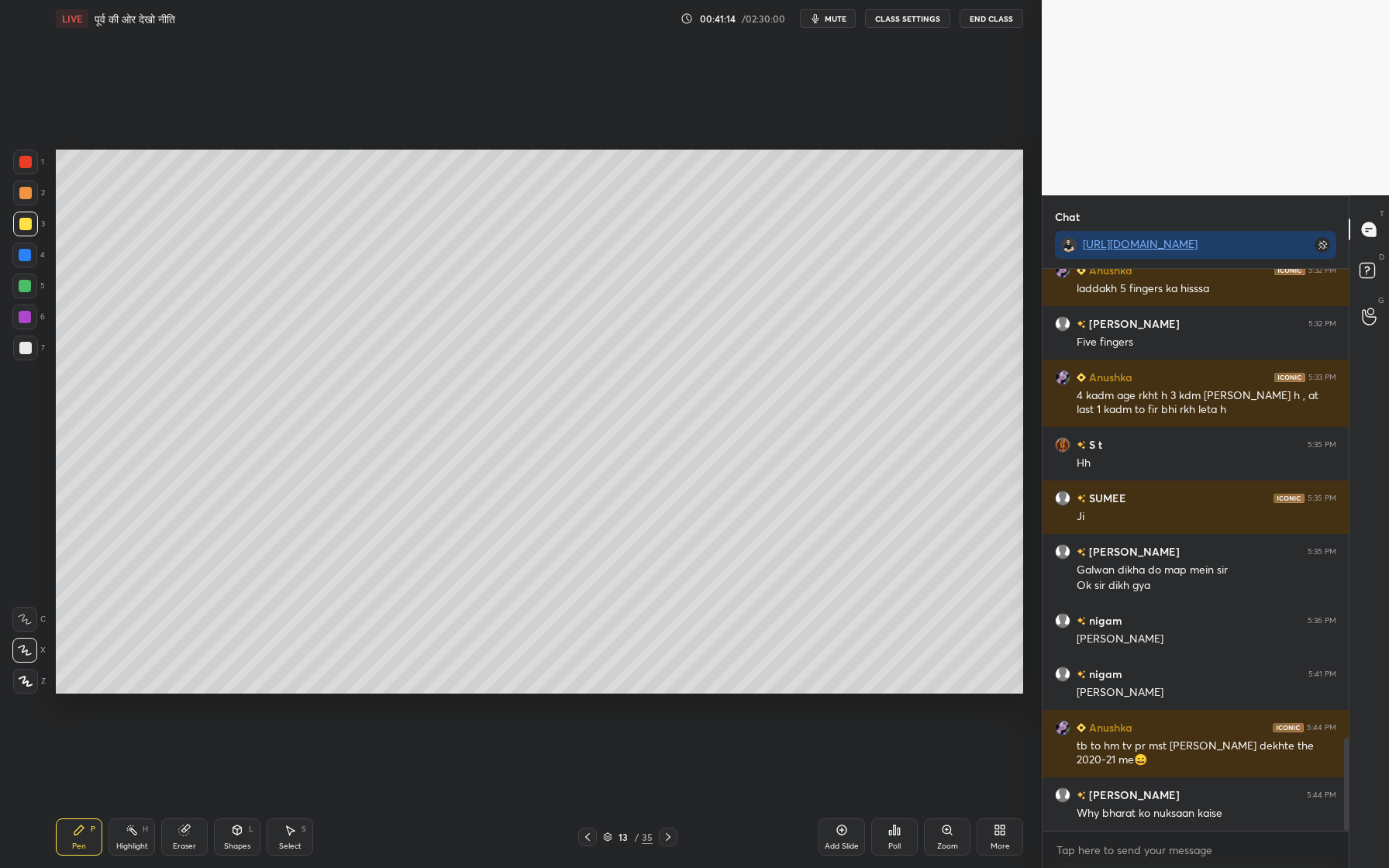
click at [822, 22] on icon "button" at bounding box center [815, 18] width 13 height 13
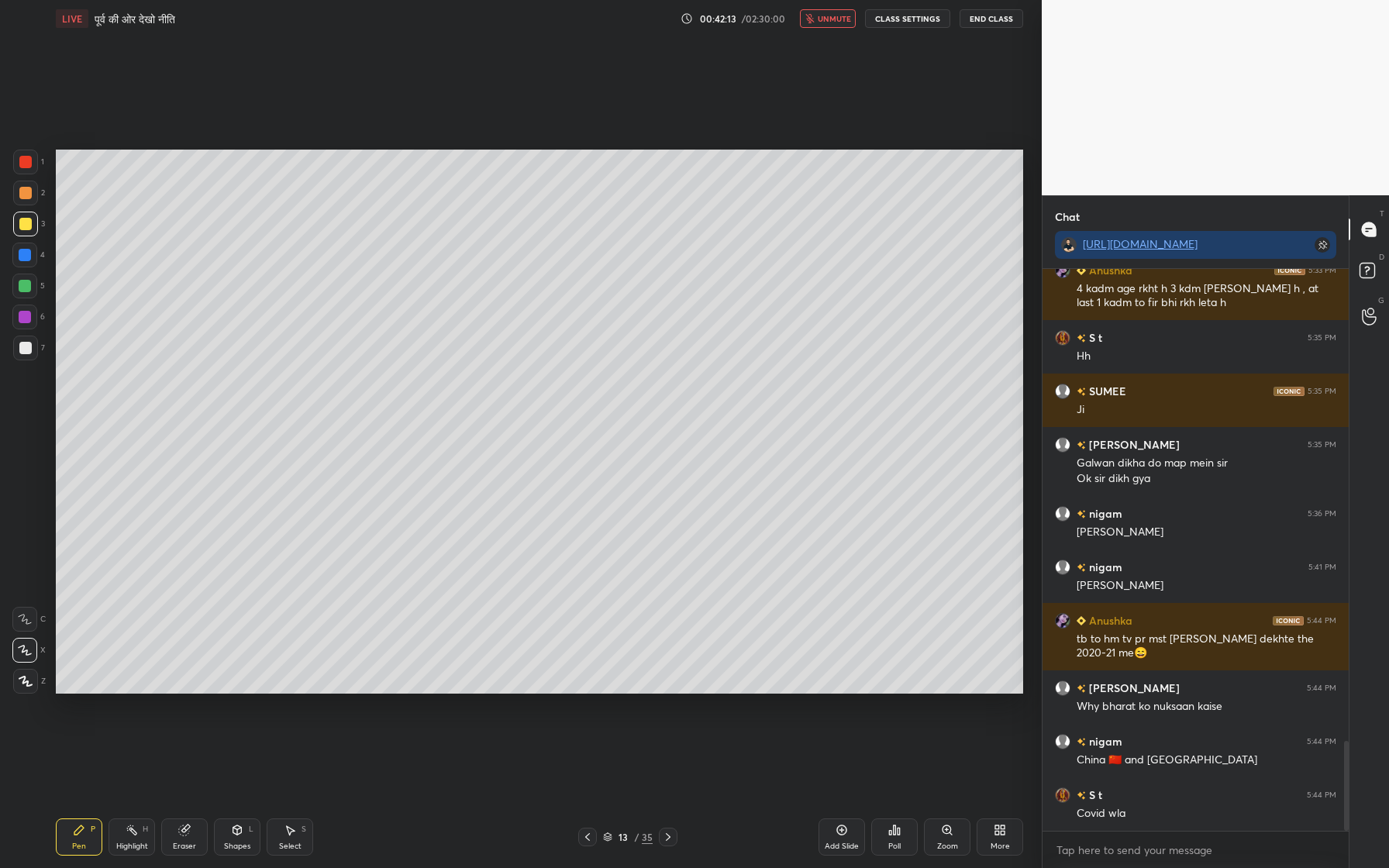
click at [822, 24] on button "unmute" at bounding box center [827, 18] width 56 height 18
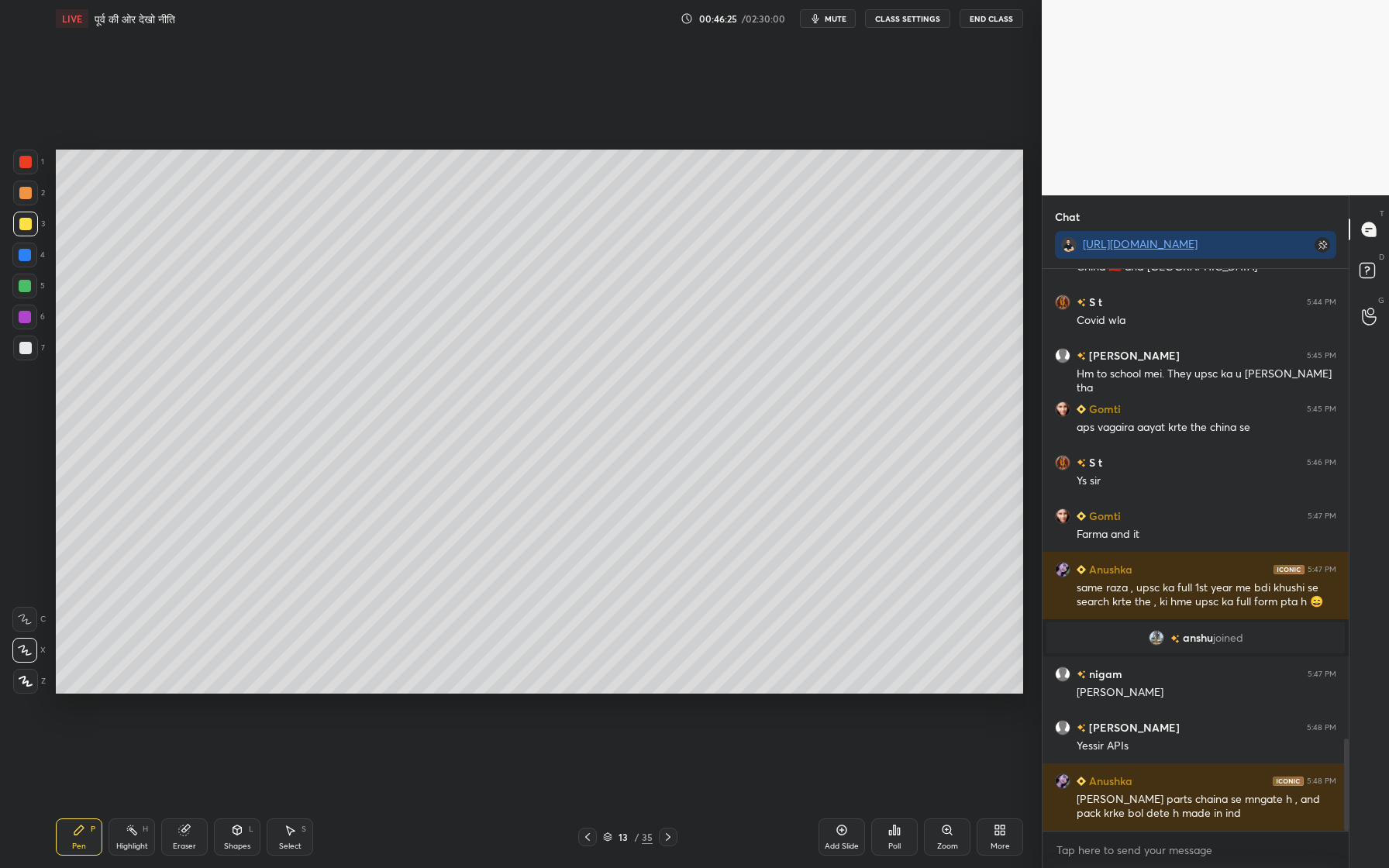
scroll to position [2850, 0]
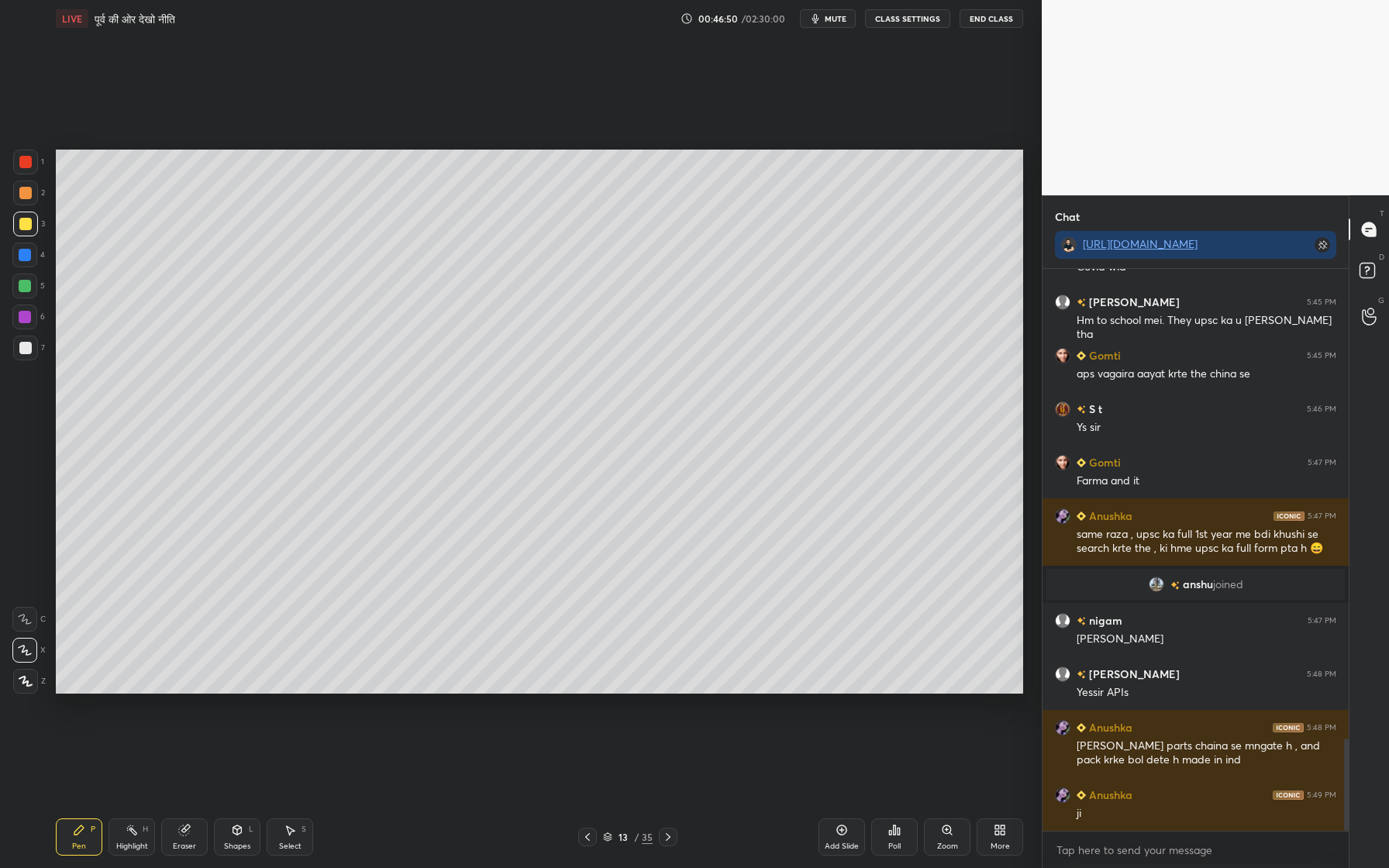
click at [847, 799] on icon at bounding box center [842, 830] width 13 height 13
click at [28, 191] on div at bounding box center [25, 193] width 13 height 13
drag, startPoint x: 26, startPoint y: 228, endPoint x: 34, endPoint y: 226, distance: 8.2
click at [26, 226] on div at bounding box center [25, 224] width 13 height 13
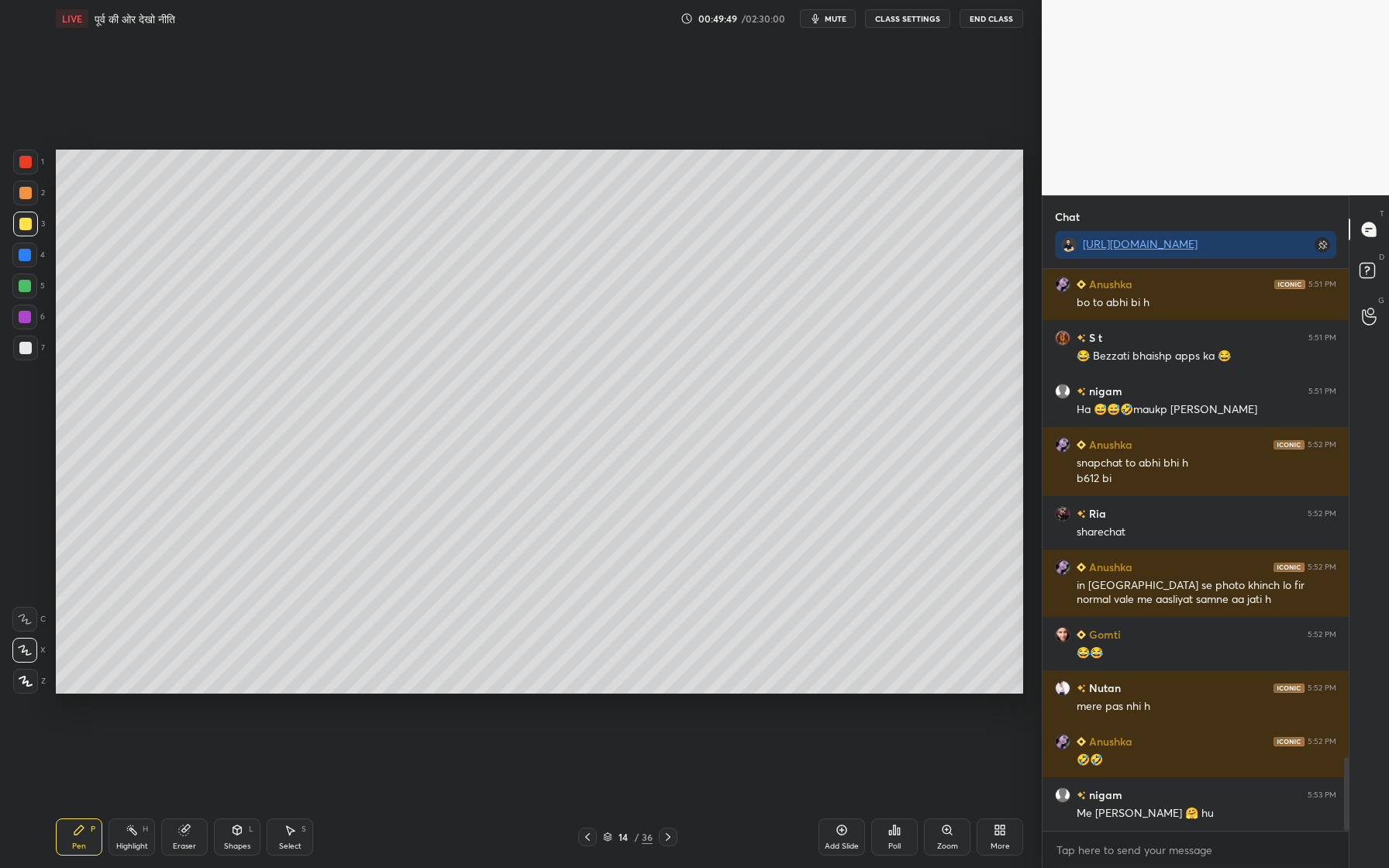
scroll to position [3711, 0]
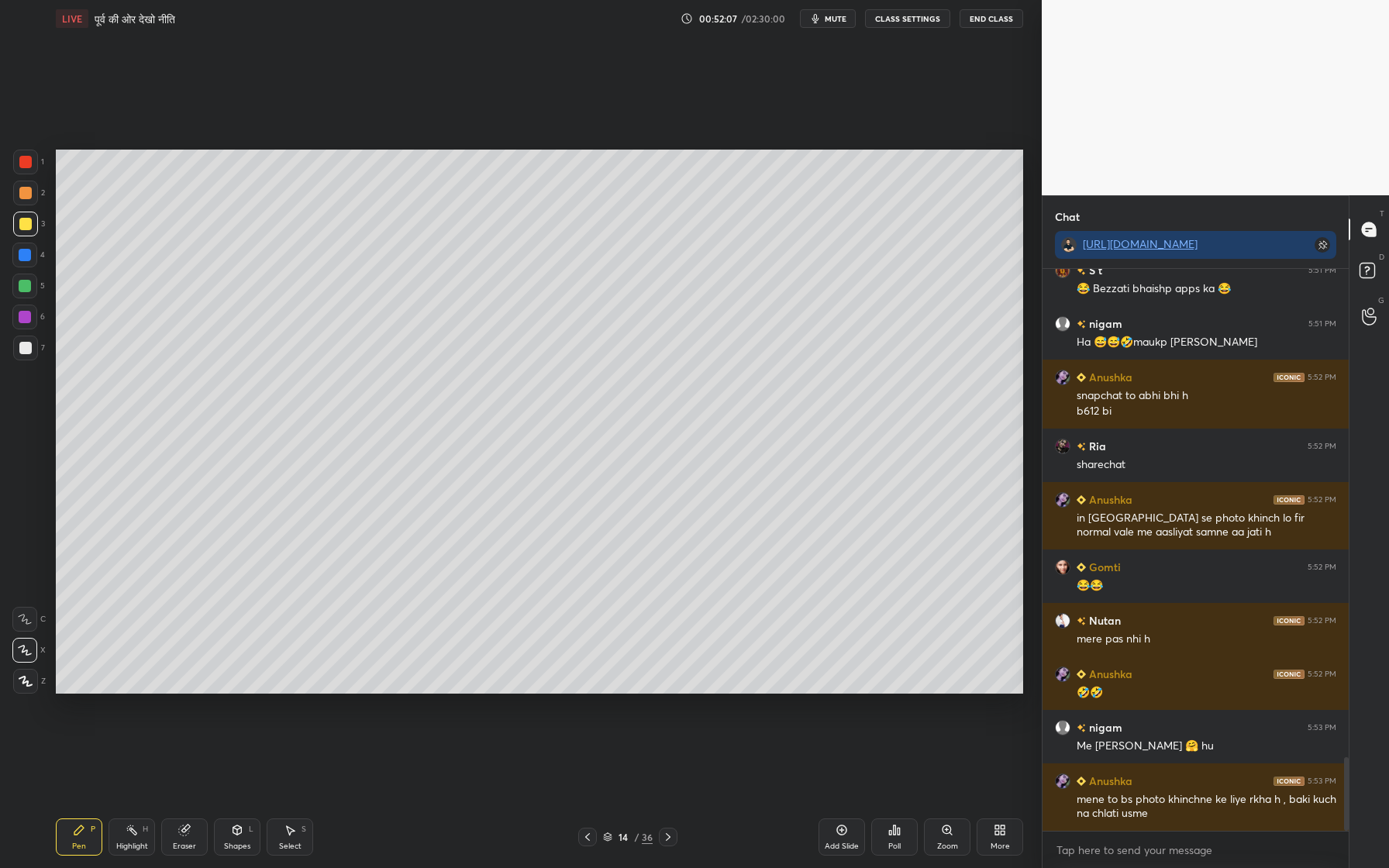
click at [893, 799] on div "Poll" at bounding box center [894, 836] width 47 height 38
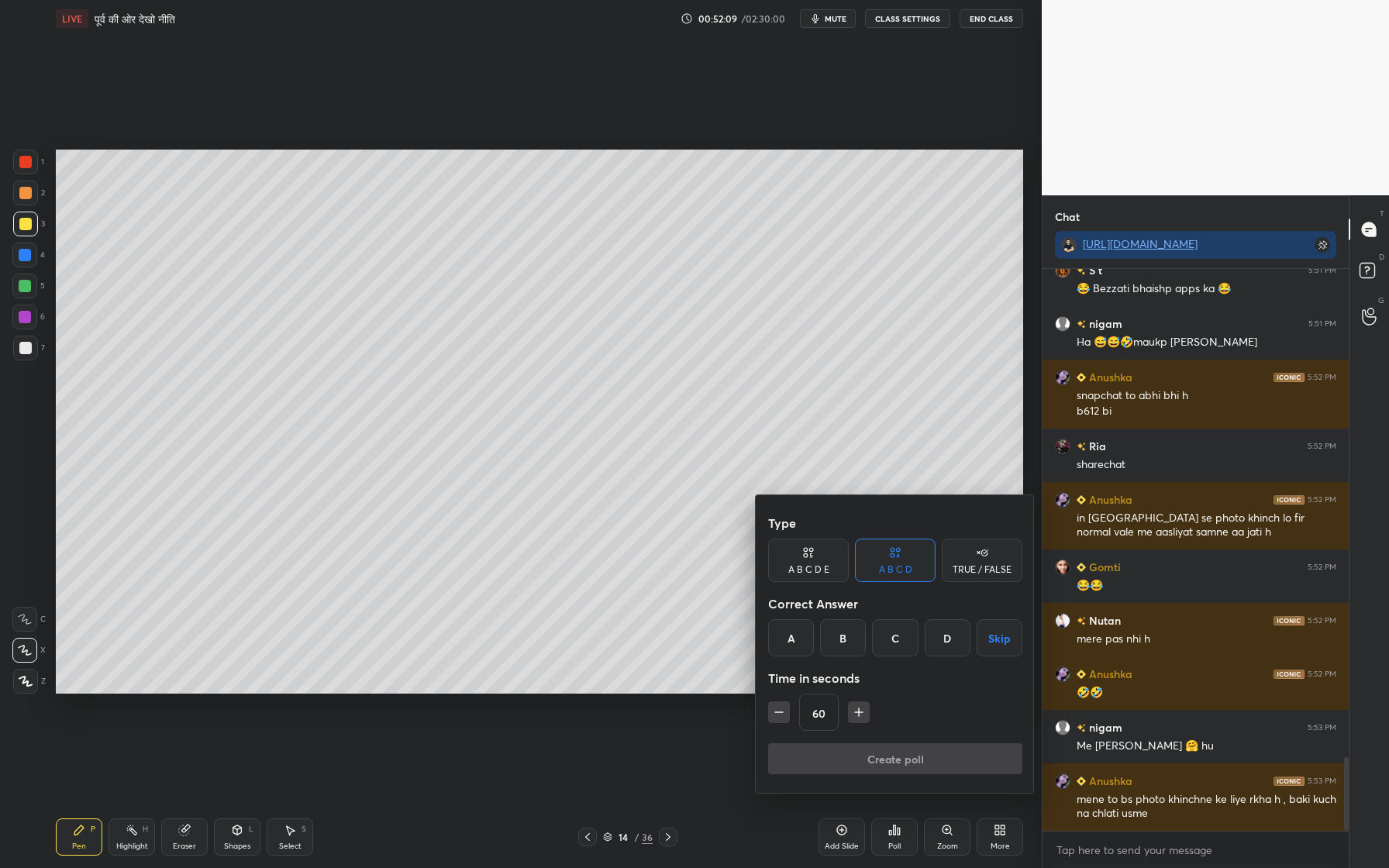
drag, startPoint x: 978, startPoint y: 565, endPoint x: 988, endPoint y: 561, distance: 10.8
click at [984, 561] on div "TRUE / FALSE" at bounding box center [982, 561] width 80 height 43
click at [805, 637] on div "True" at bounding box center [808, 637] width 80 height 38
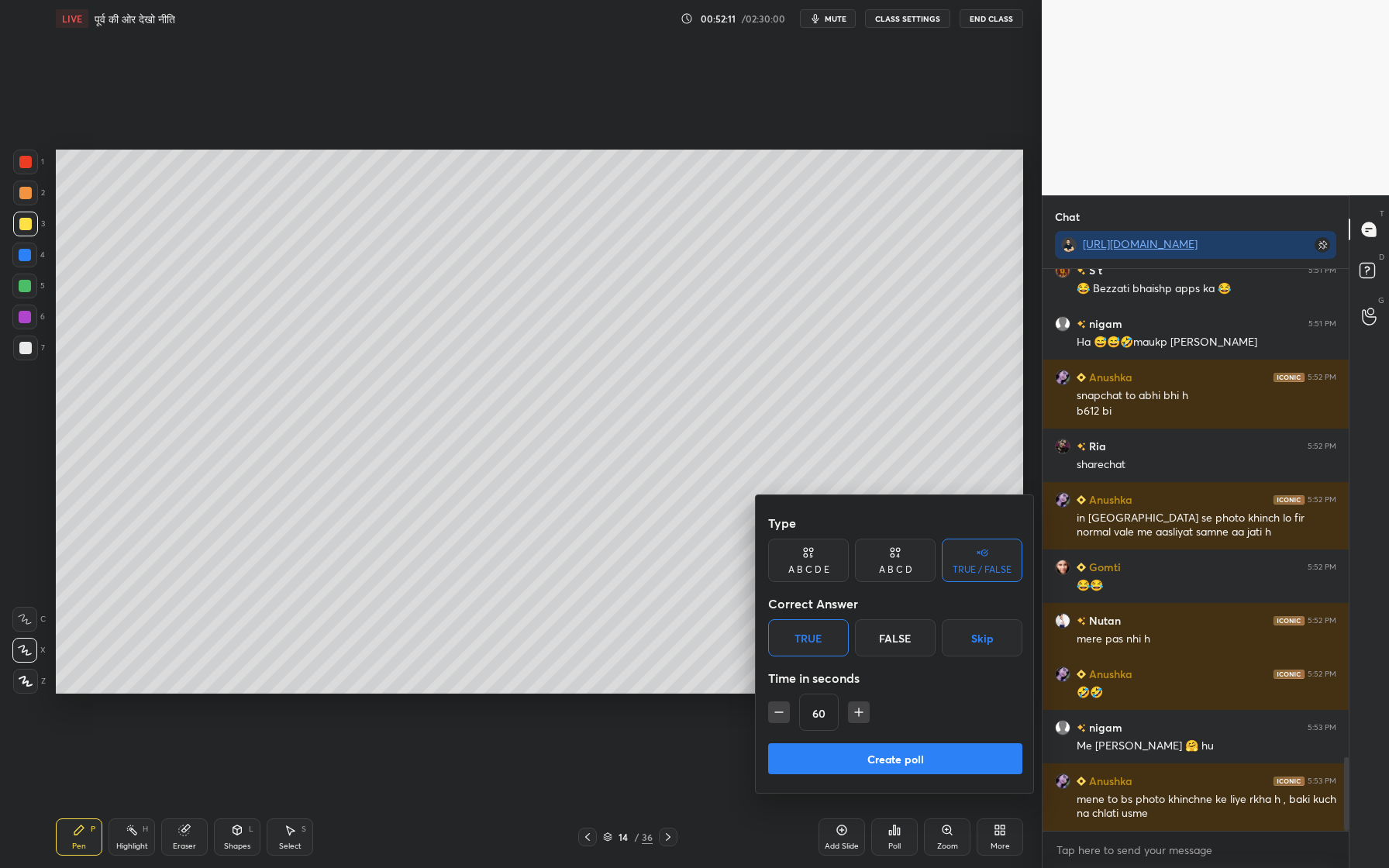
click at [989, 632] on button "Skip" at bounding box center [982, 637] width 80 height 38
click at [896, 754] on button "Create poll" at bounding box center [895, 758] width 254 height 31
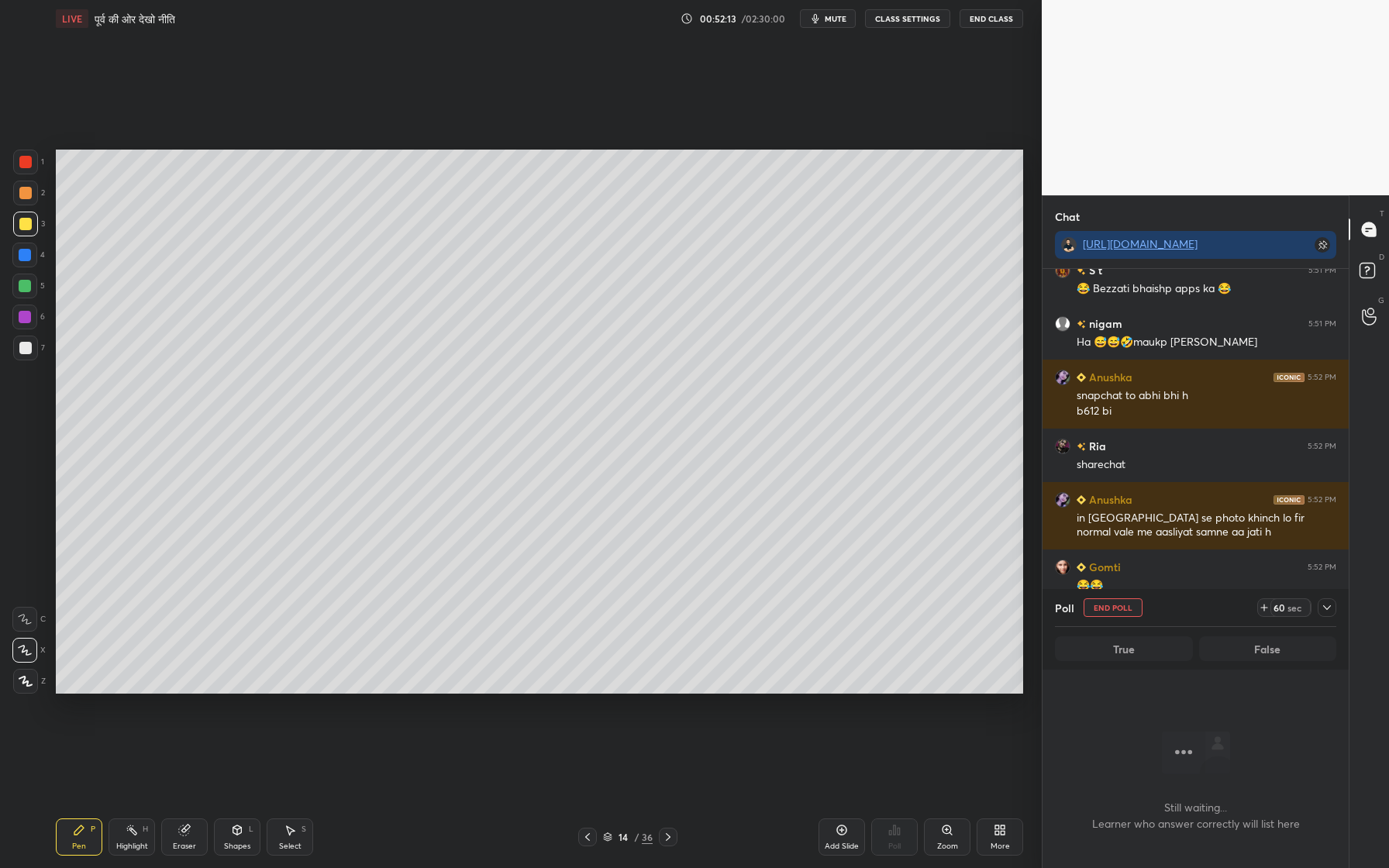
scroll to position [0, 0]
drag, startPoint x: 839, startPoint y: 842, endPoint x: 710, endPoint y: 734, distance: 168.2
click at [838, 799] on div "Add Slide" at bounding box center [842, 836] width 47 height 38
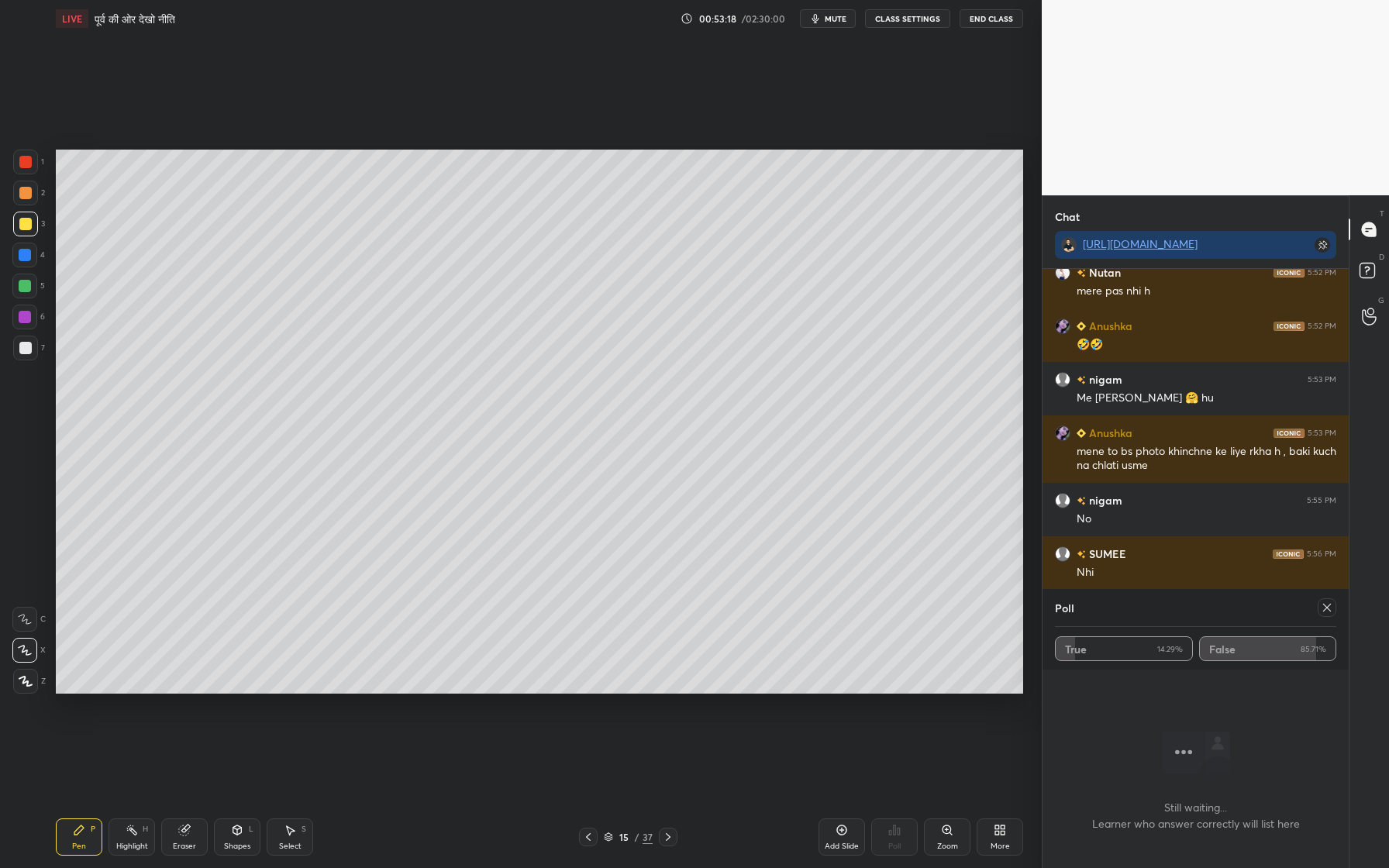
scroll to position [4113, 0]
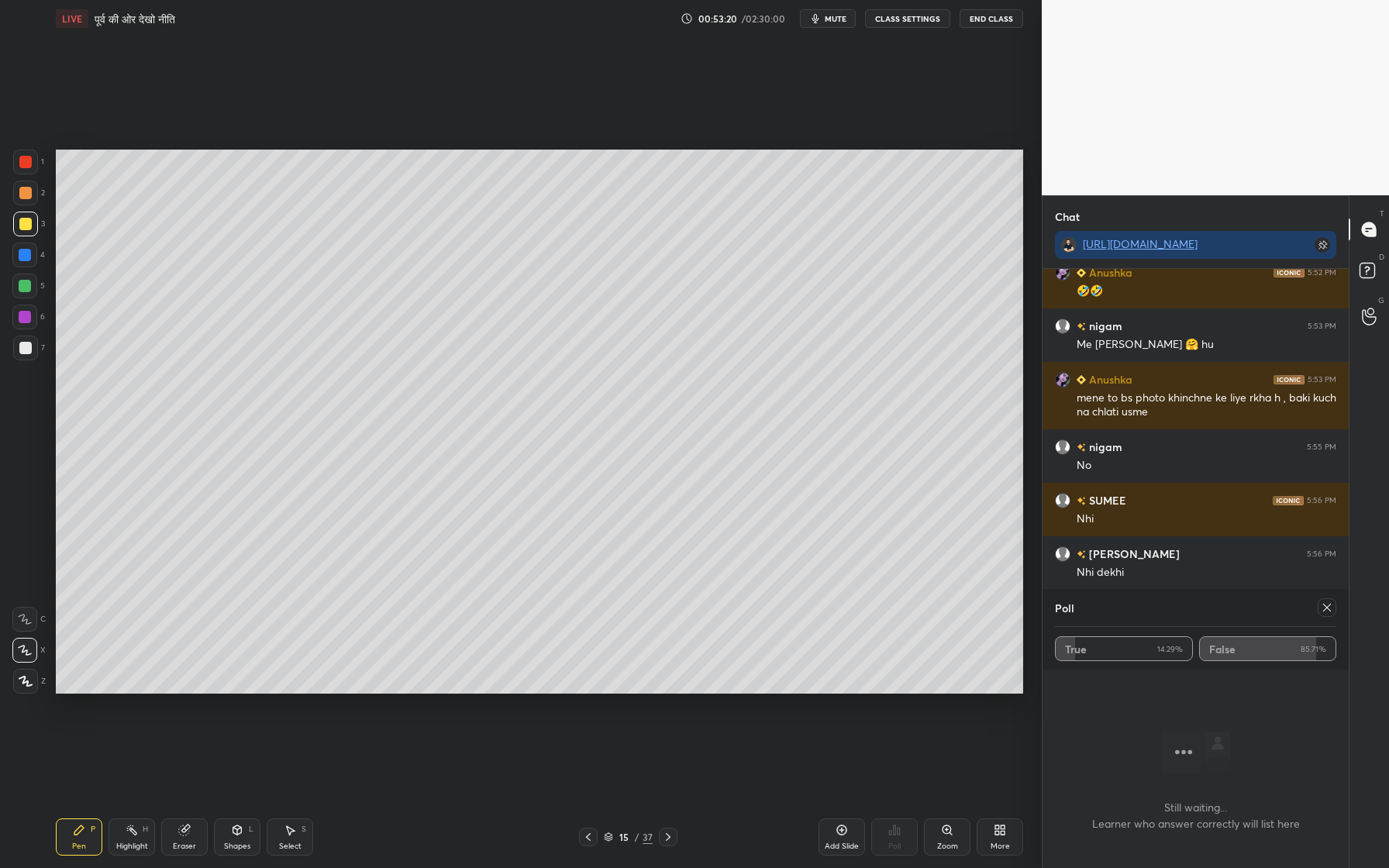
click at [1327, 607] on icon at bounding box center [1326, 607] width 13 height 13
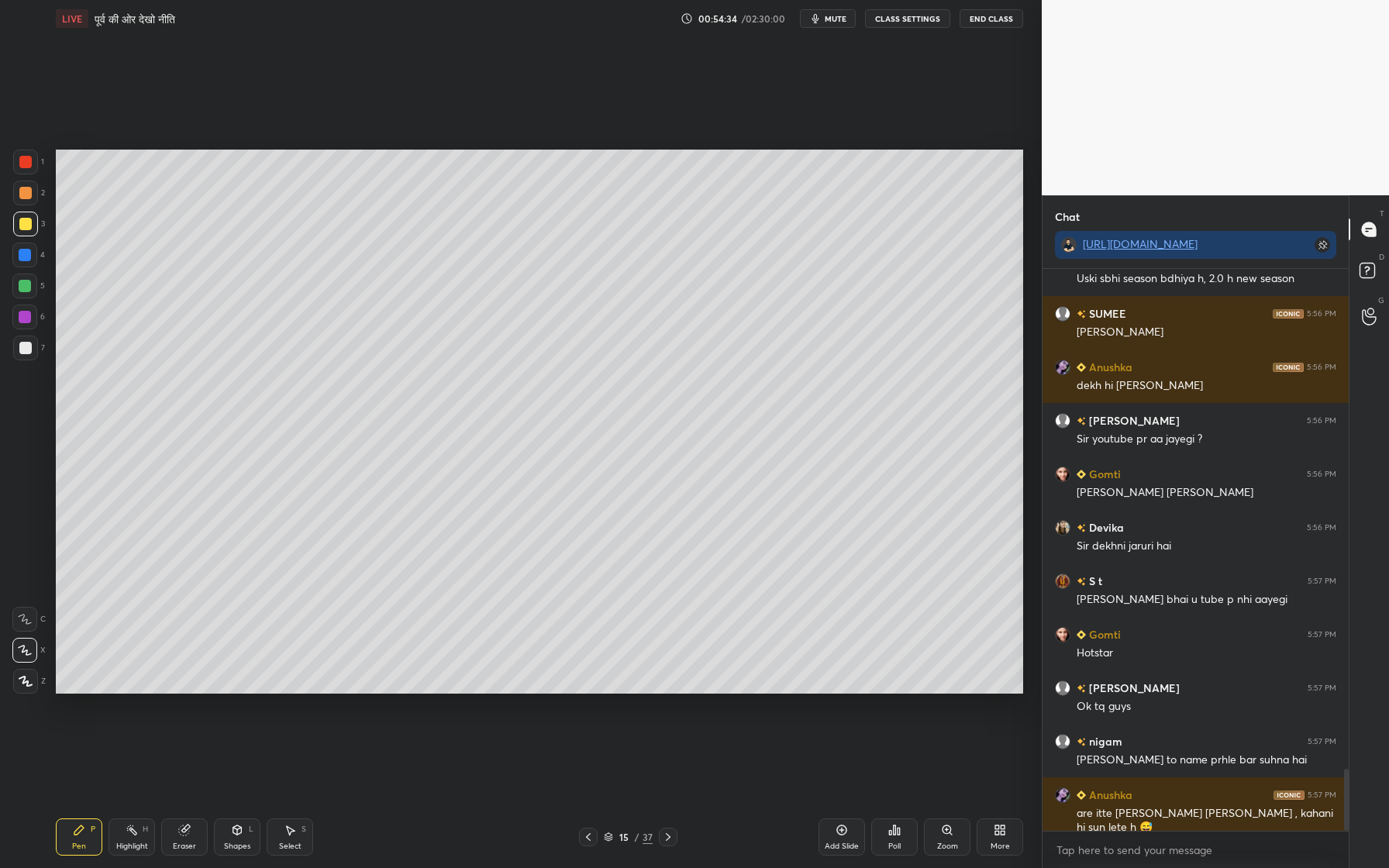
scroll to position [4513, 0]
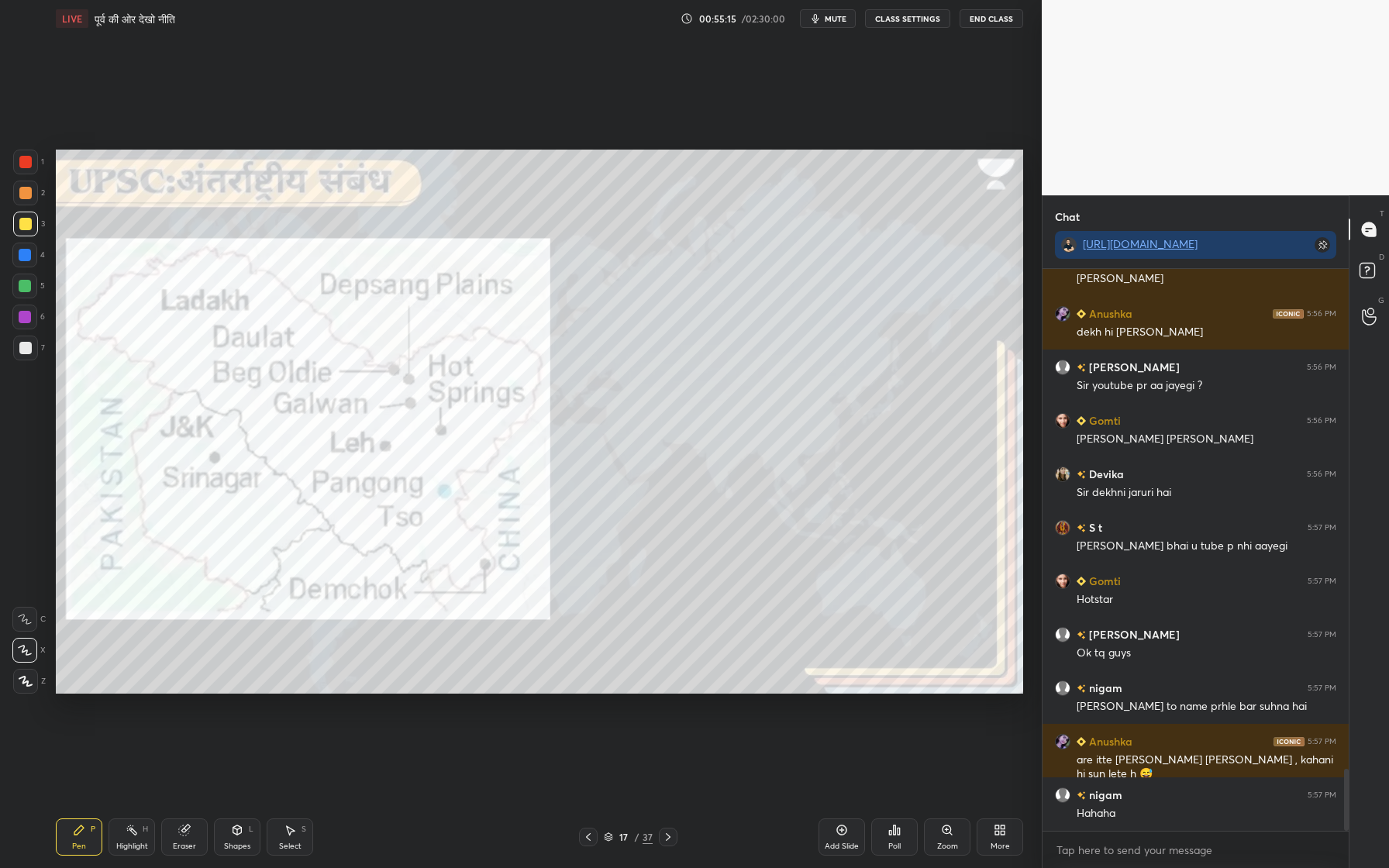
click at [23, 163] on div at bounding box center [25, 161] width 13 height 13
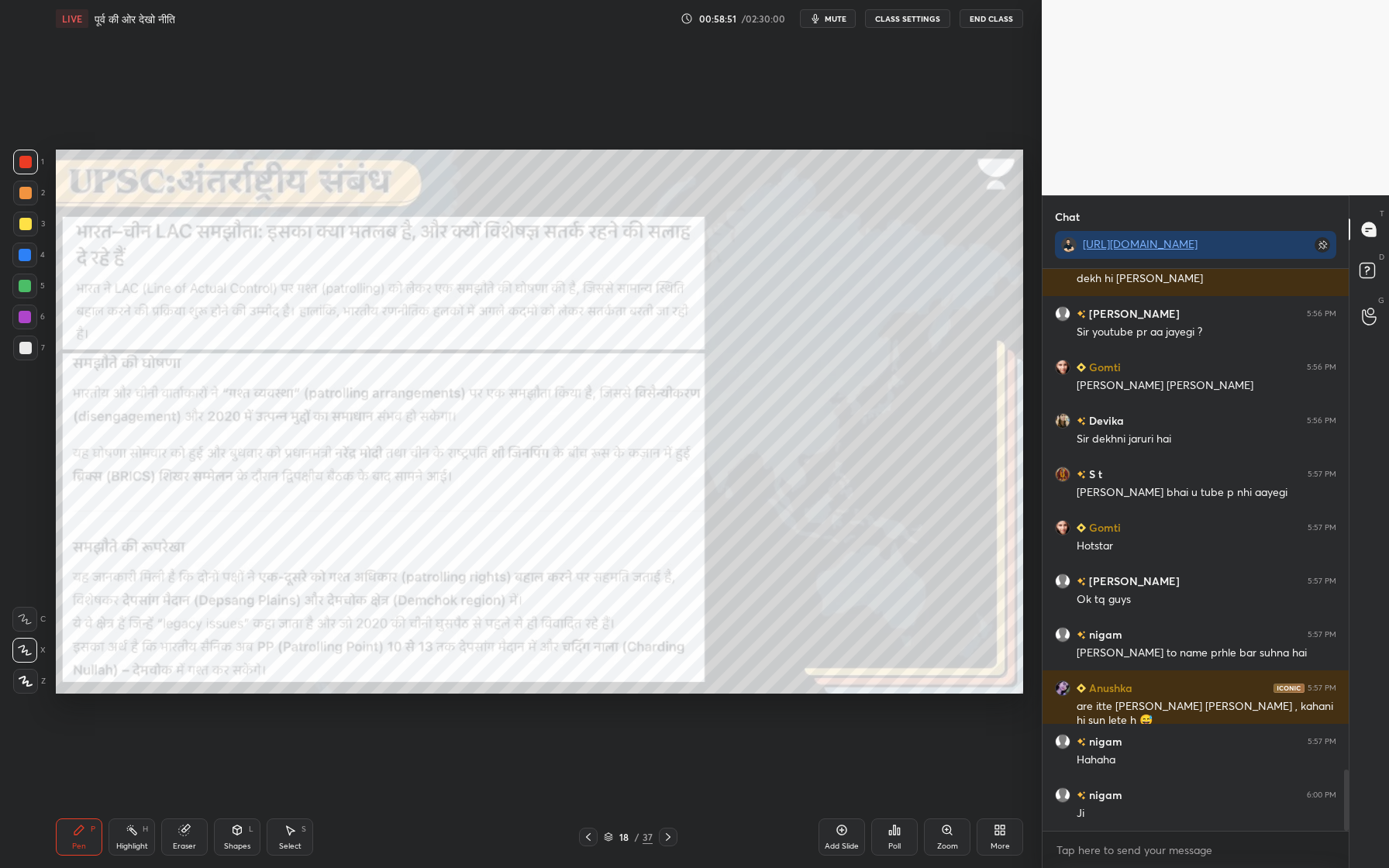
scroll to position [4633, 0]
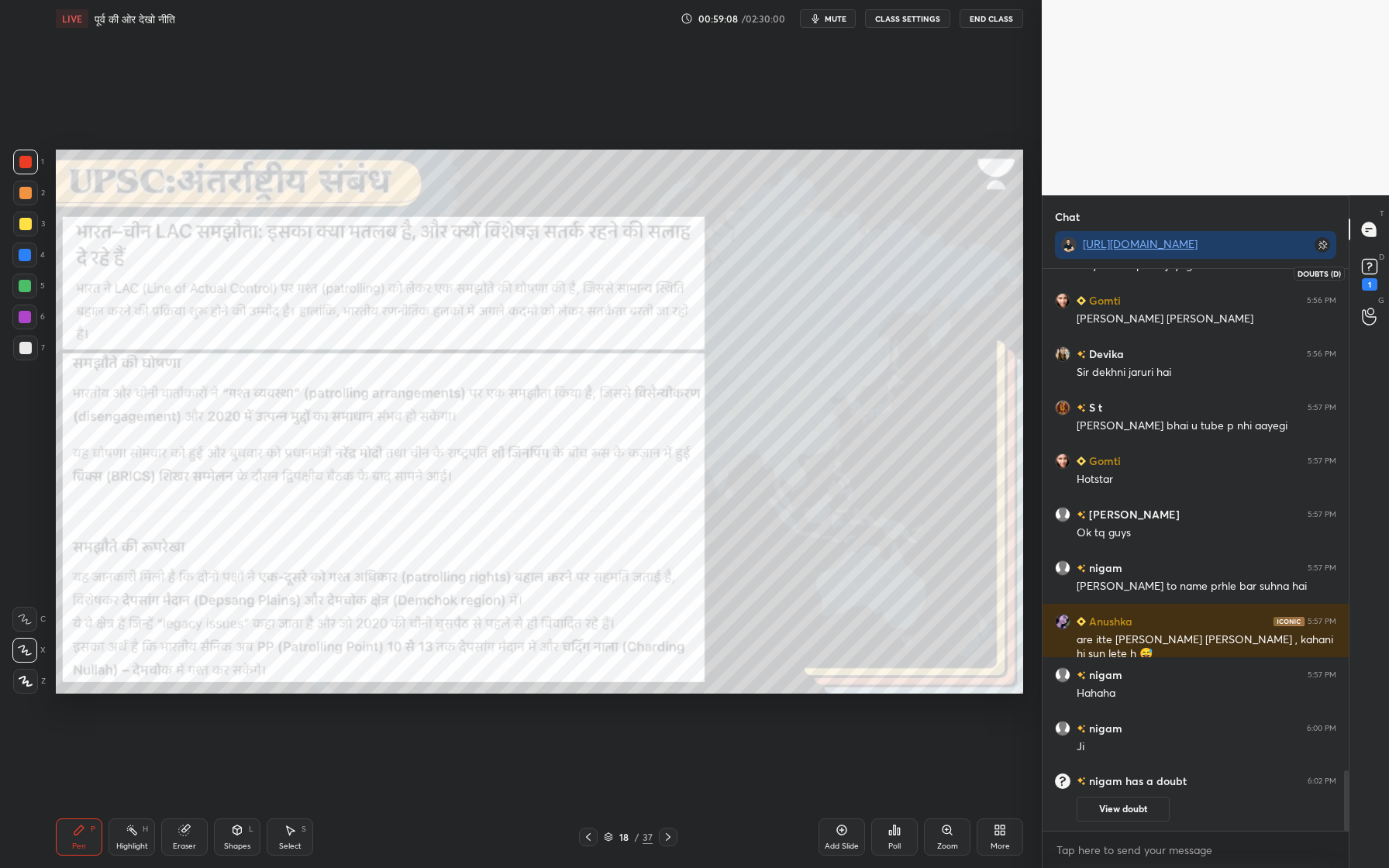
click at [1371, 278] on div "1" at bounding box center [1370, 284] width 16 height 13
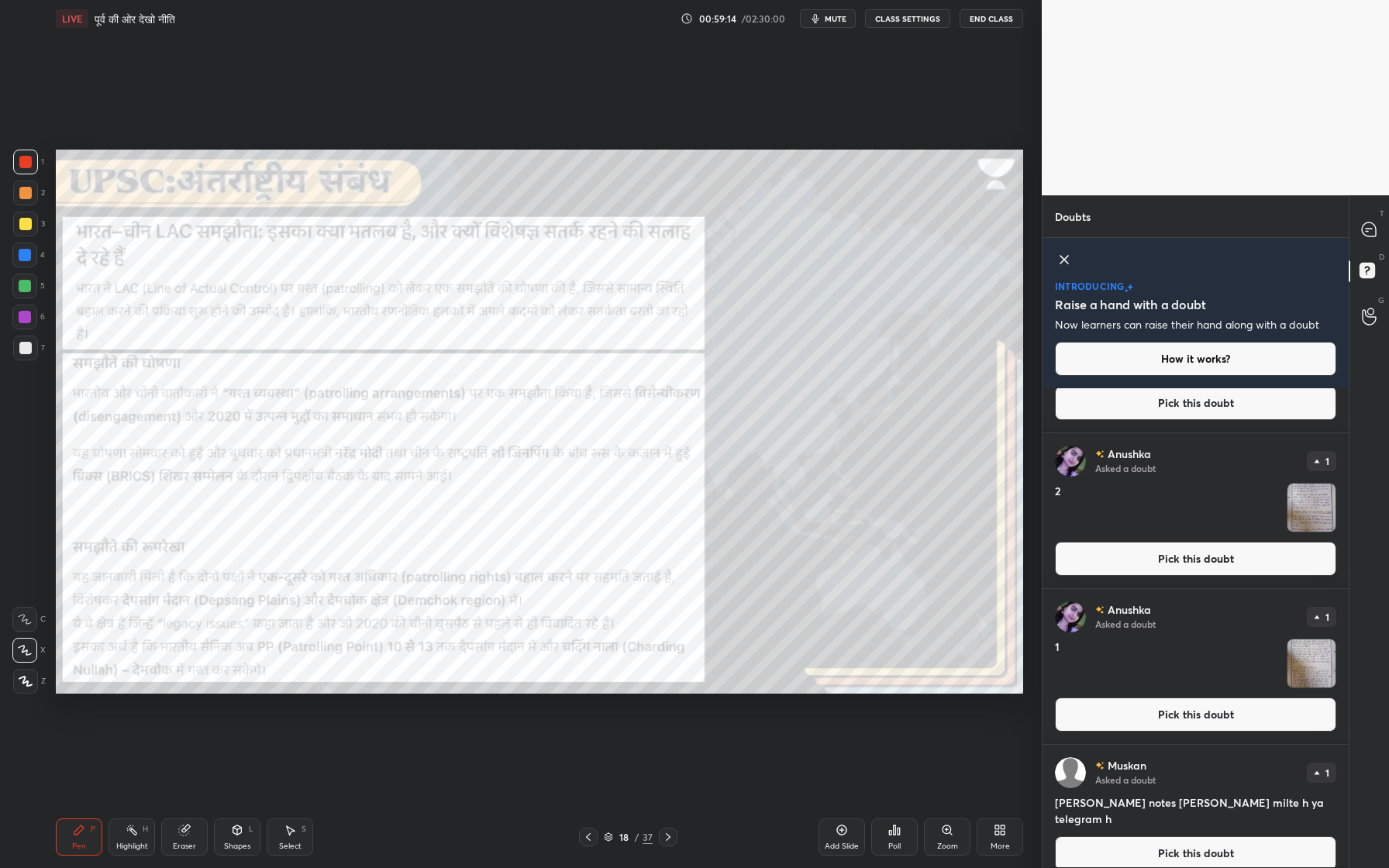
scroll to position [0, 0]
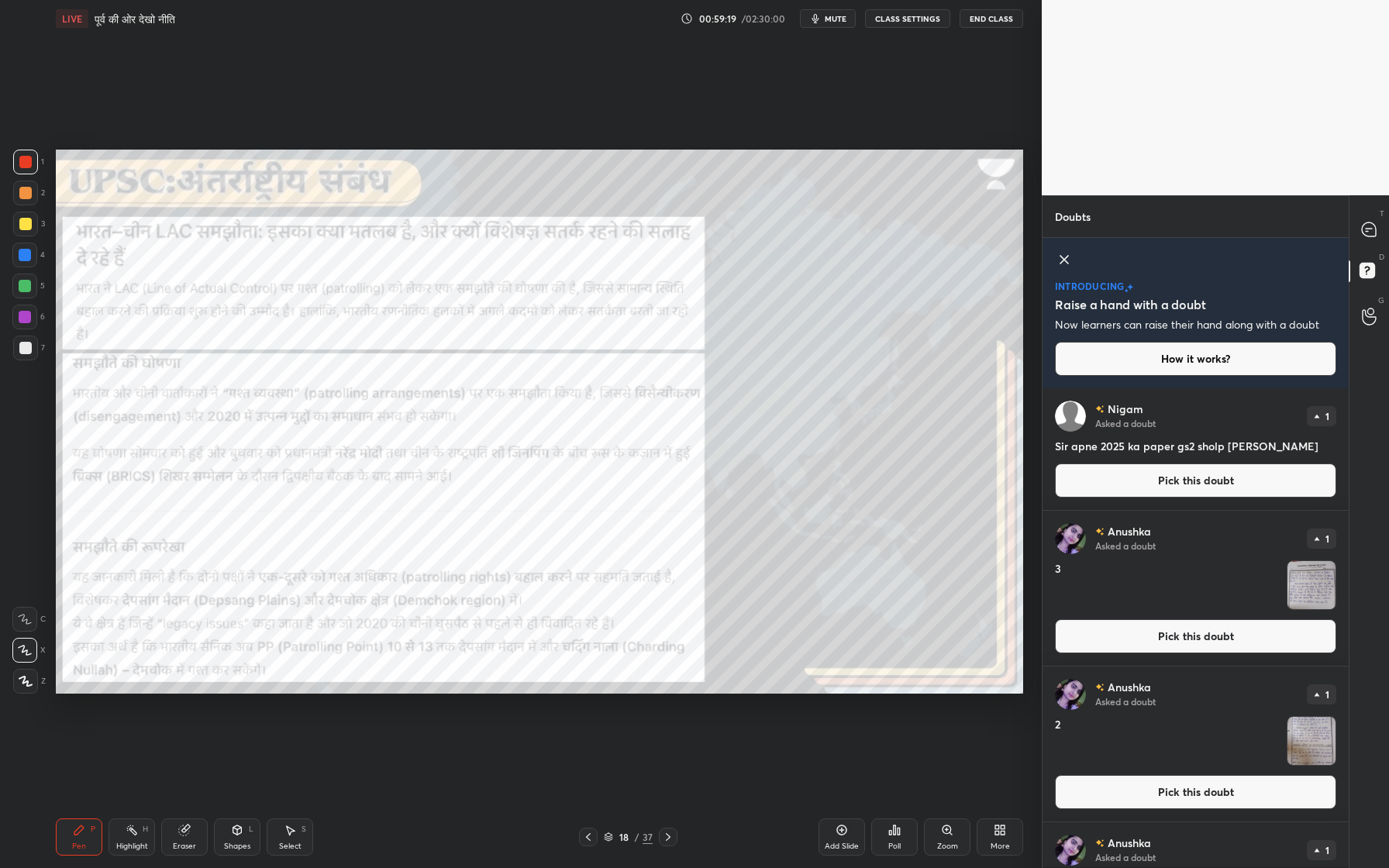
click at [1152, 477] on button "Pick this doubt" at bounding box center [1195, 480] width 282 height 34
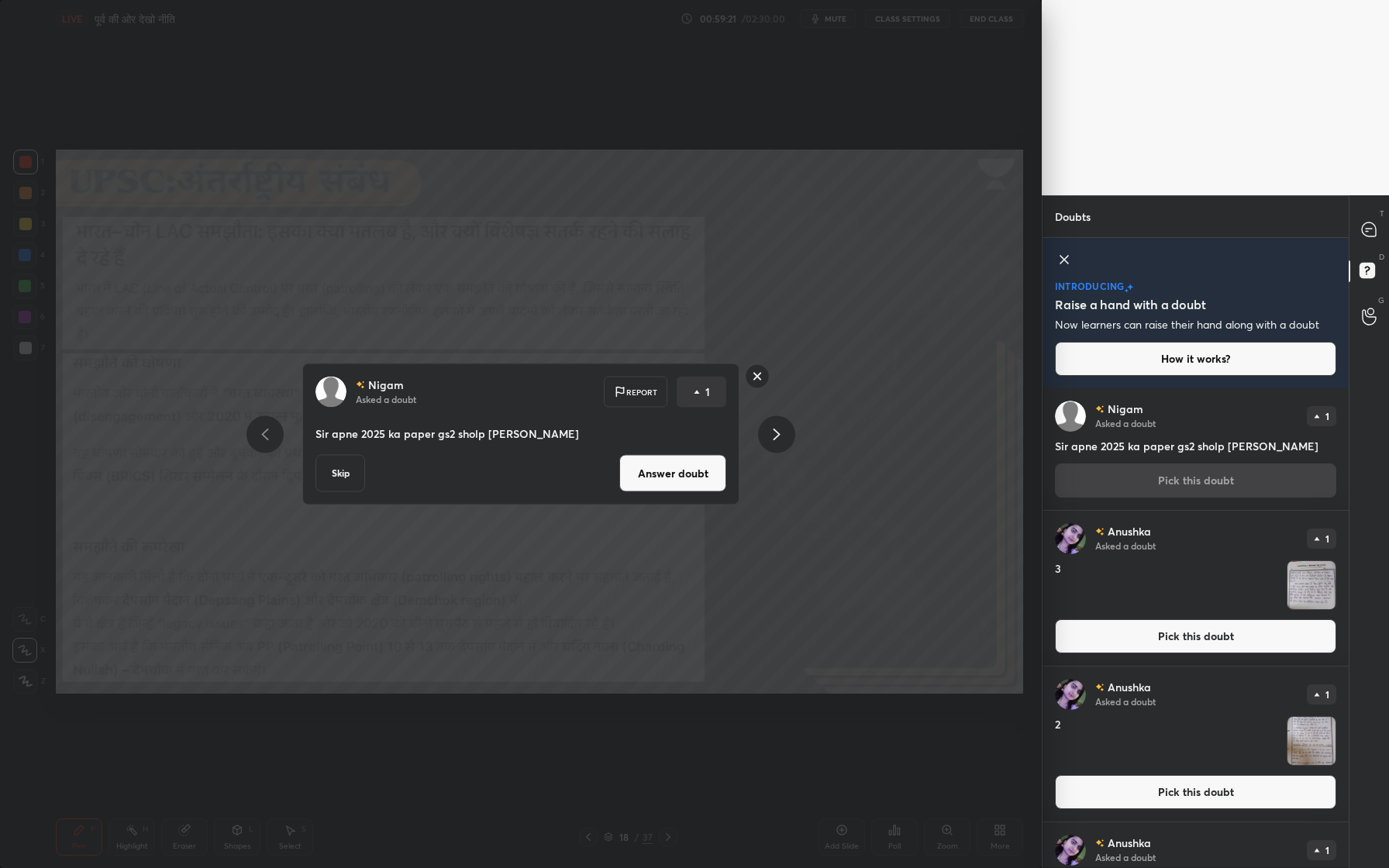
click at [636, 470] on button "Answer doubt" at bounding box center [673, 473] width 107 height 38
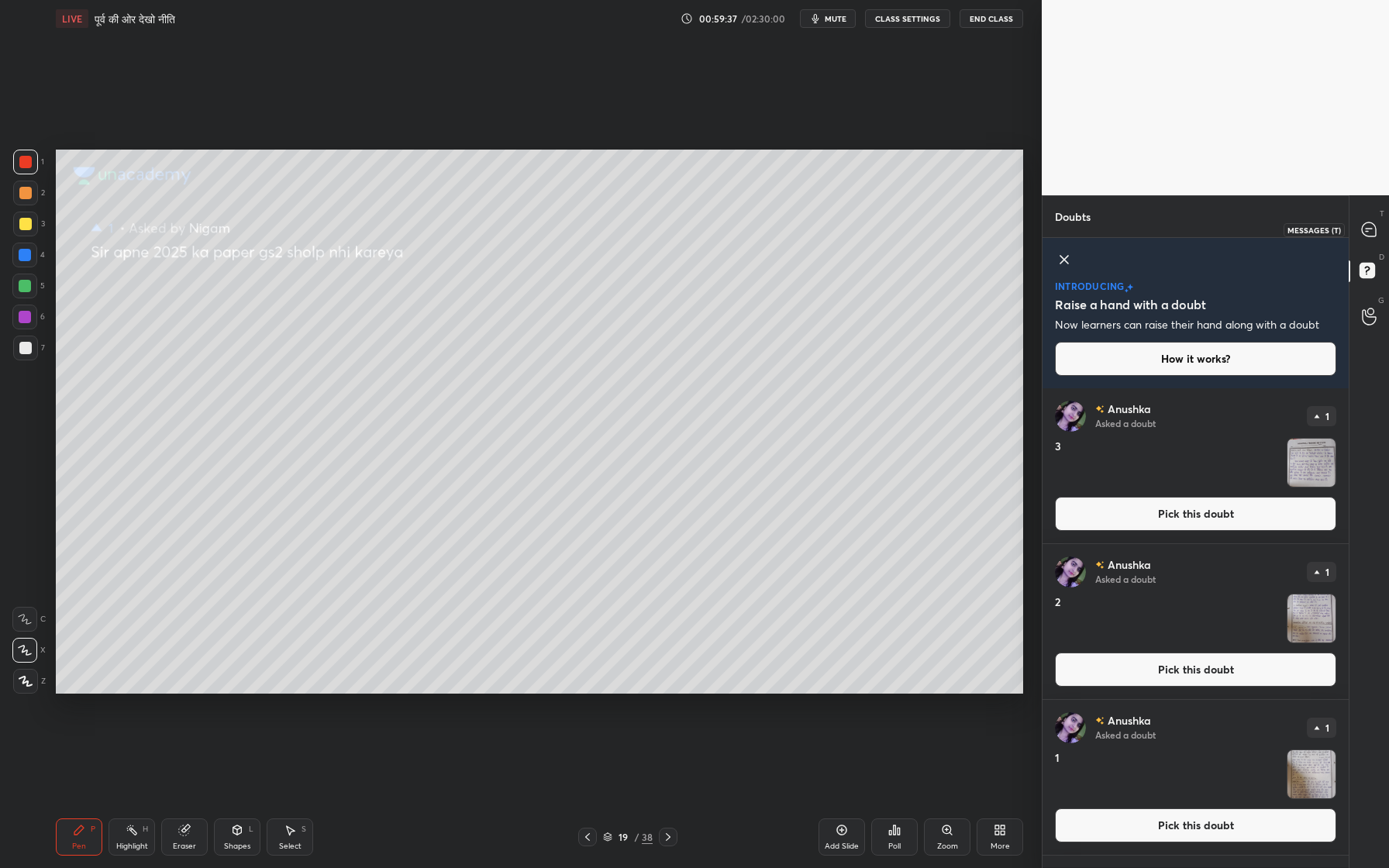
click at [1356, 222] on div at bounding box center [1369, 229] width 31 height 28
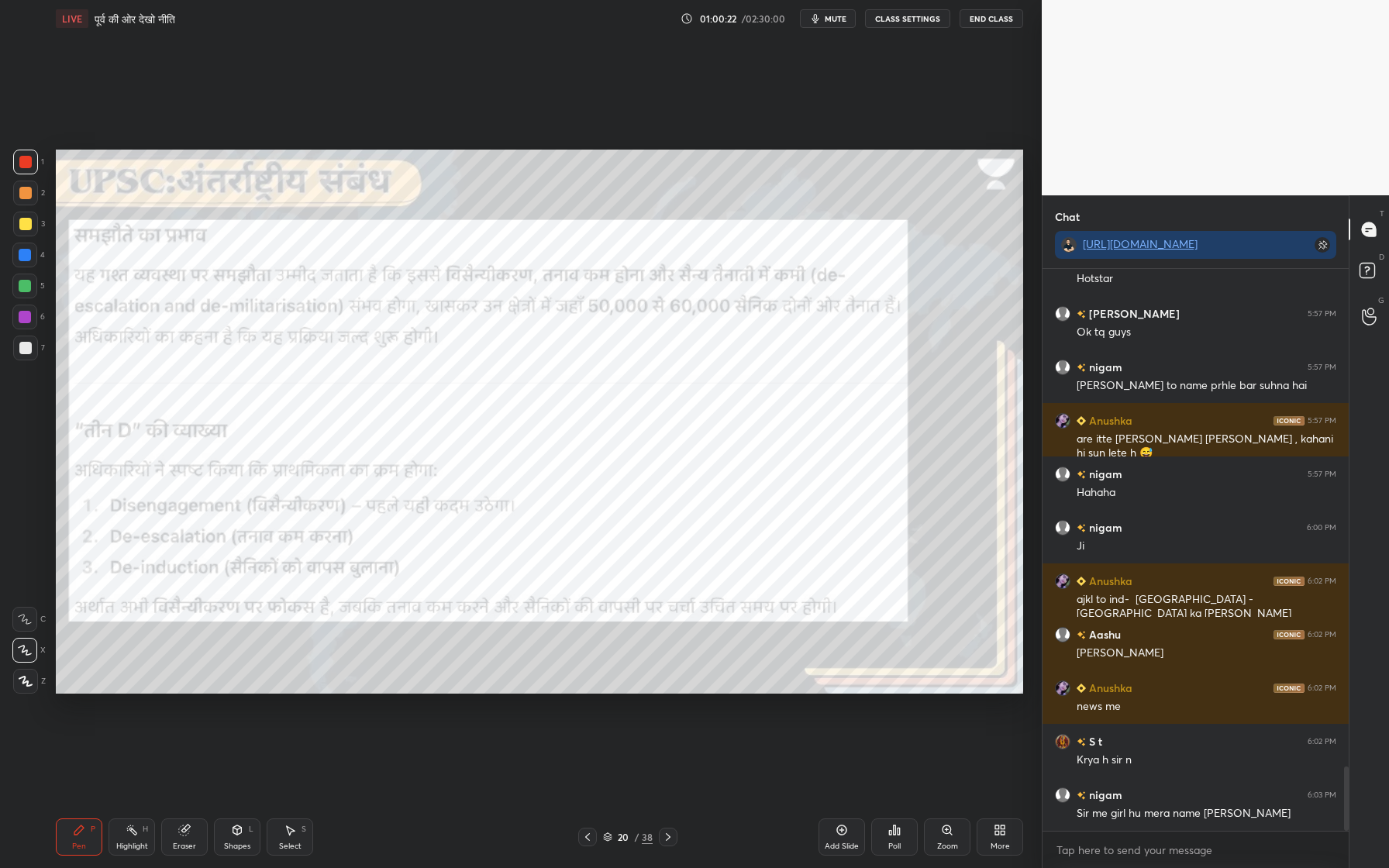
scroll to position [4405, 0]
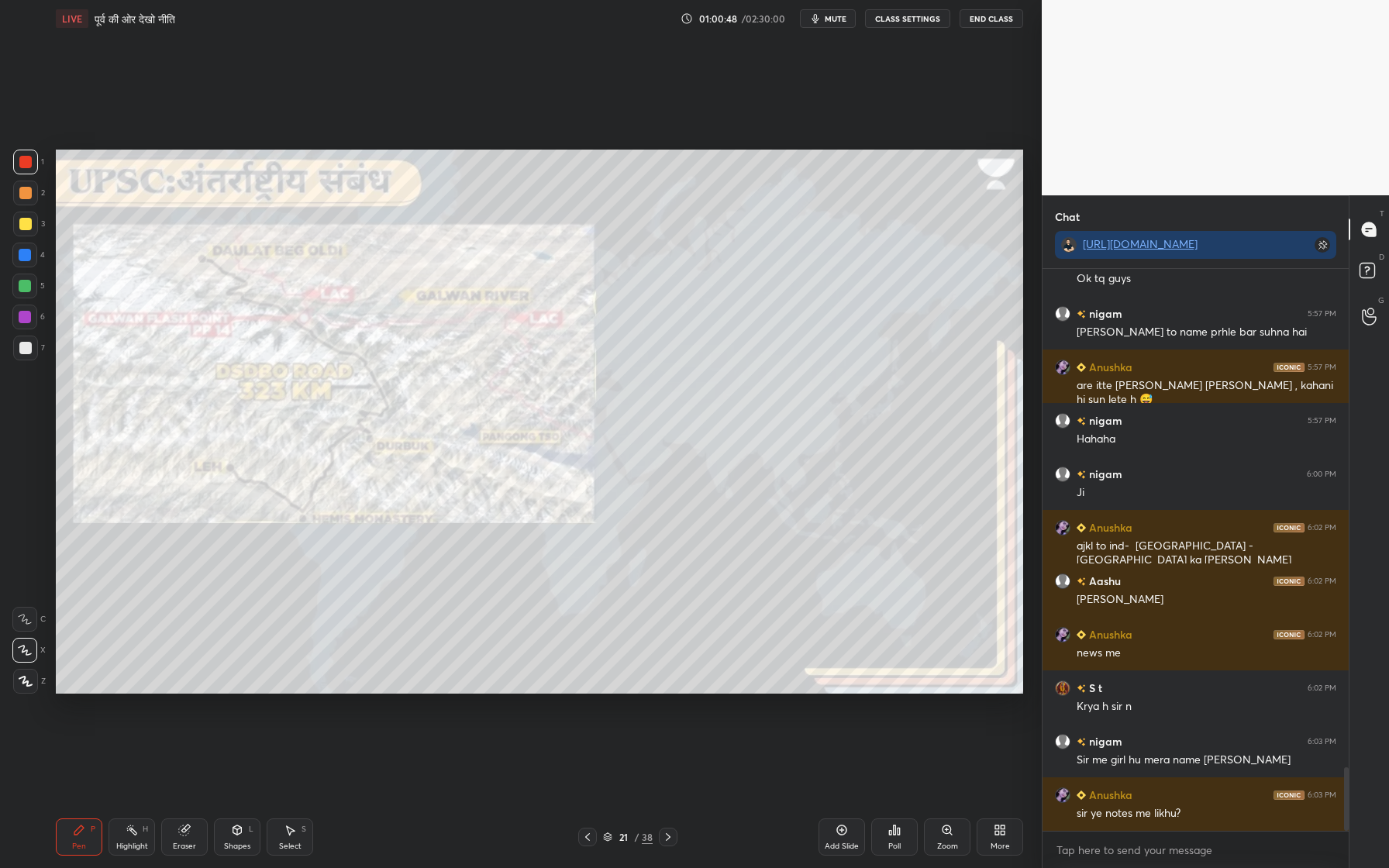
click at [28, 193] on div at bounding box center [25, 193] width 13 height 13
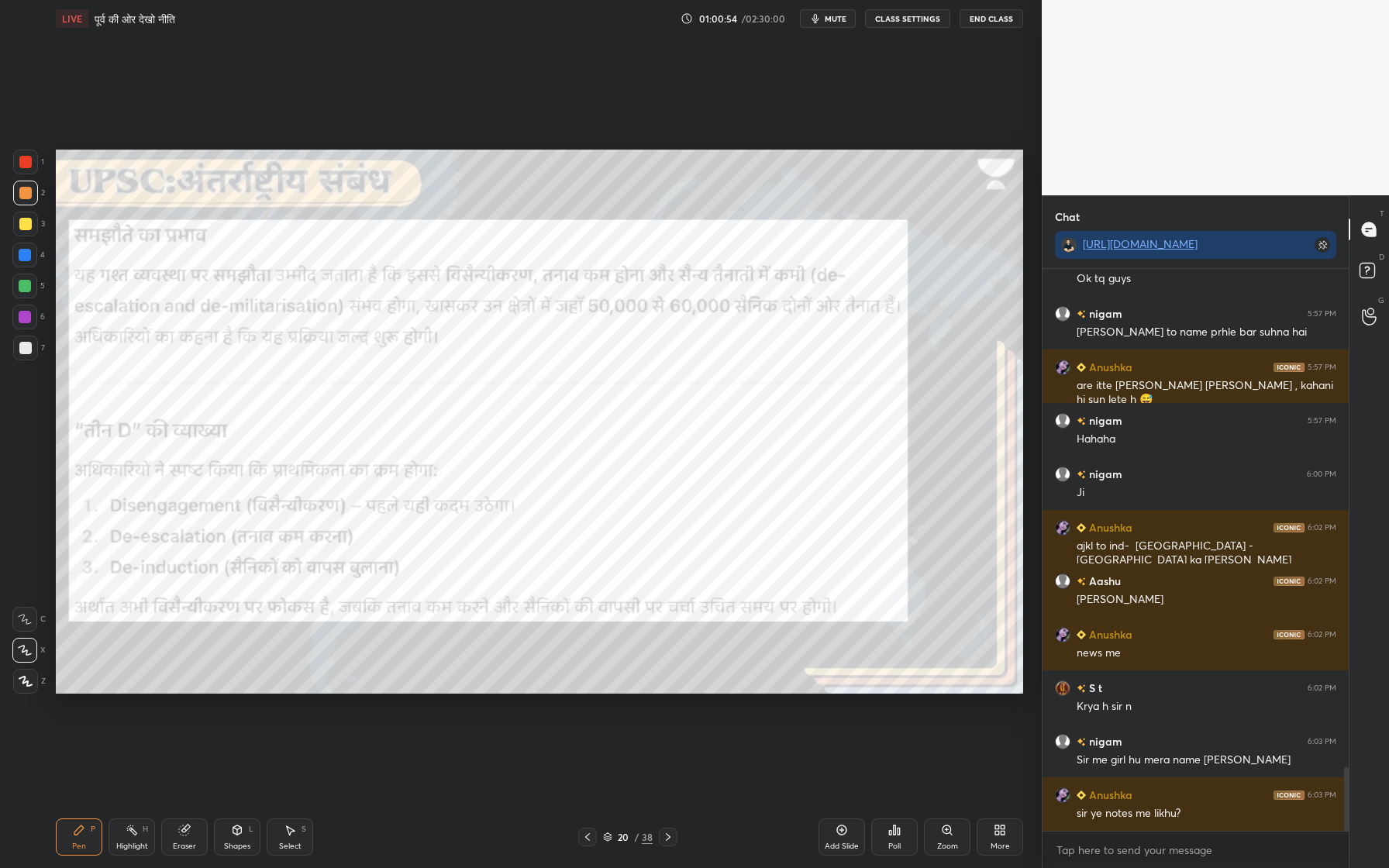
drag, startPoint x: 849, startPoint y: 851, endPoint x: 841, endPoint y: 852, distance: 8.1
click at [848, 799] on div "Add Slide" at bounding box center [842, 845] width 34 height 8
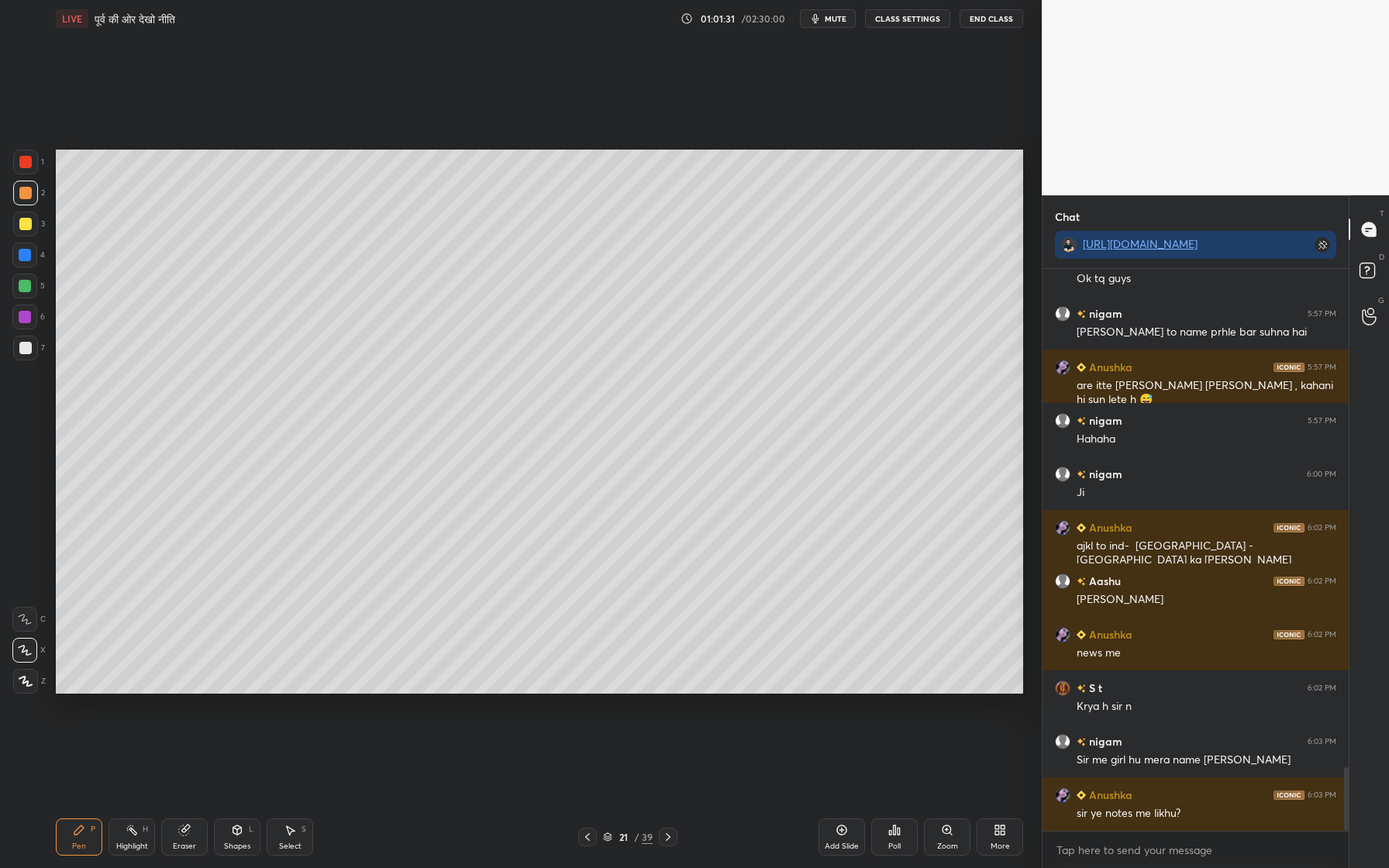
click at [814, 18] on icon "button" at bounding box center [815, 18] width 13 height 13
click at [828, 23] on span "unmute" at bounding box center [834, 18] width 33 height 11
click at [27, 227] on div at bounding box center [25, 224] width 13 height 13
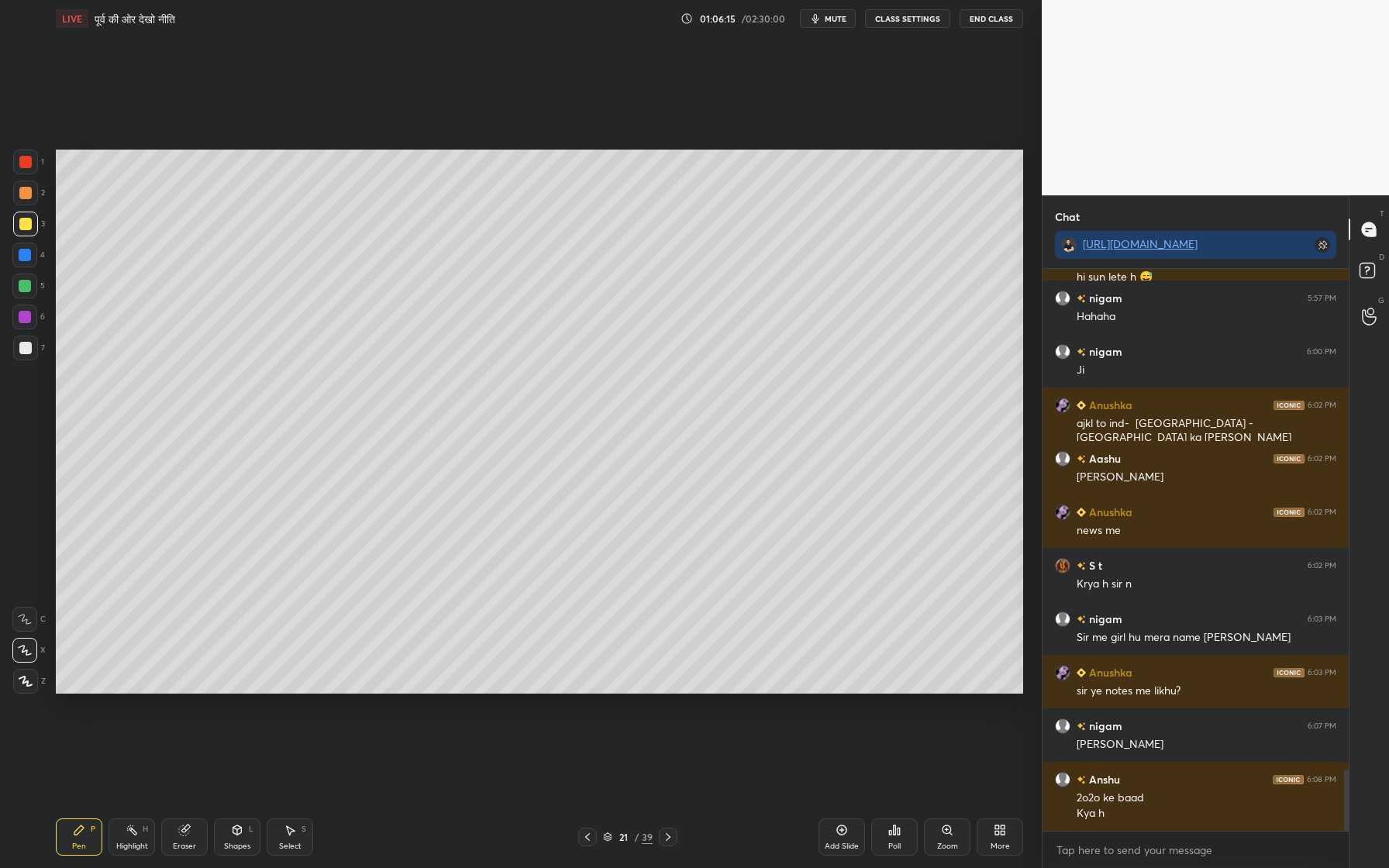
scroll to position [4581, 0]
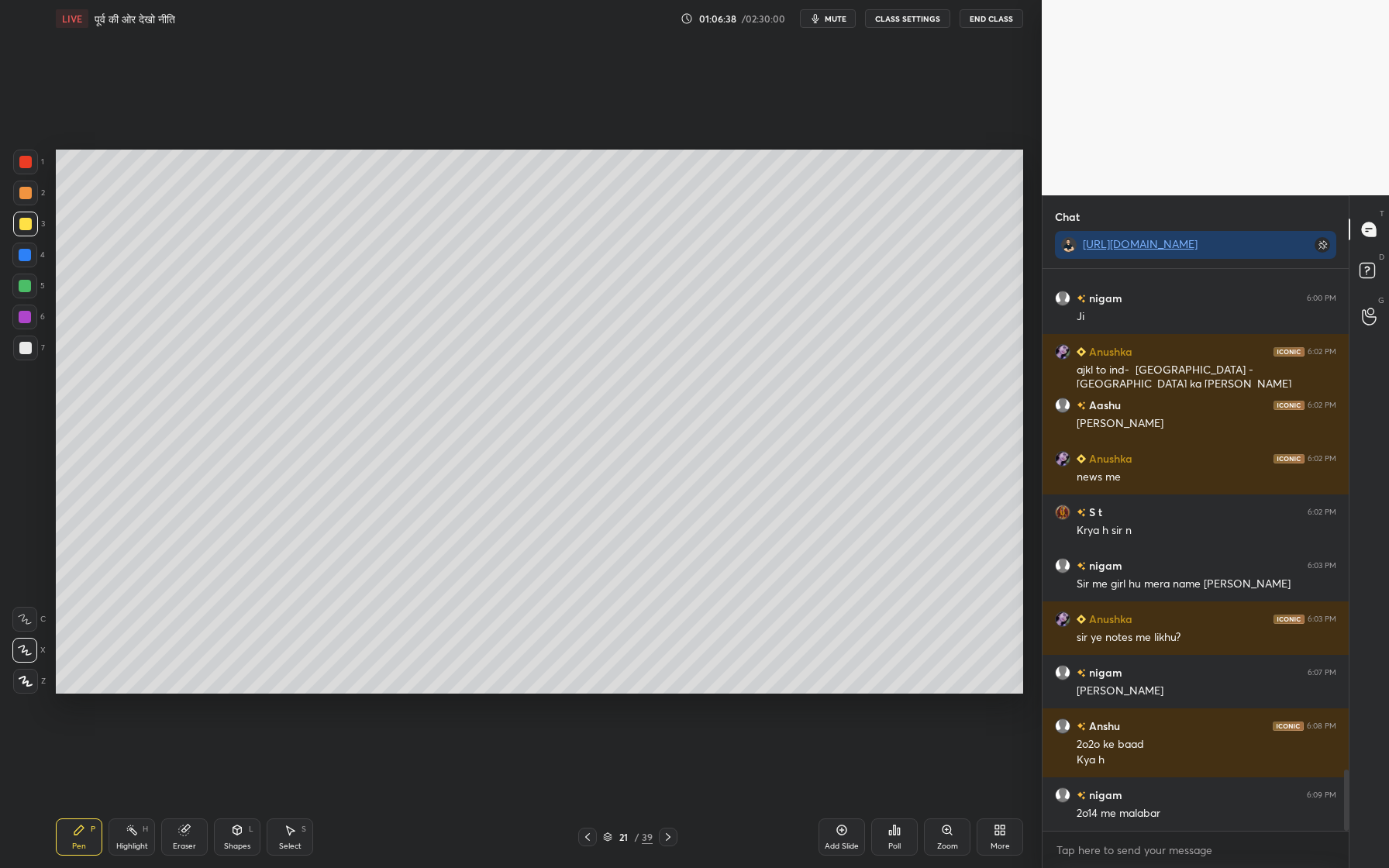
click at [847, 799] on icon at bounding box center [842, 830] width 13 height 13
click at [28, 188] on div at bounding box center [25, 193] width 13 height 13
drag, startPoint x: 27, startPoint y: 224, endPoint x: 47, endPoint y: 223, distance: 20.0
click at [27, 225] on div at bounding box center [25, 224] width 13 height 13
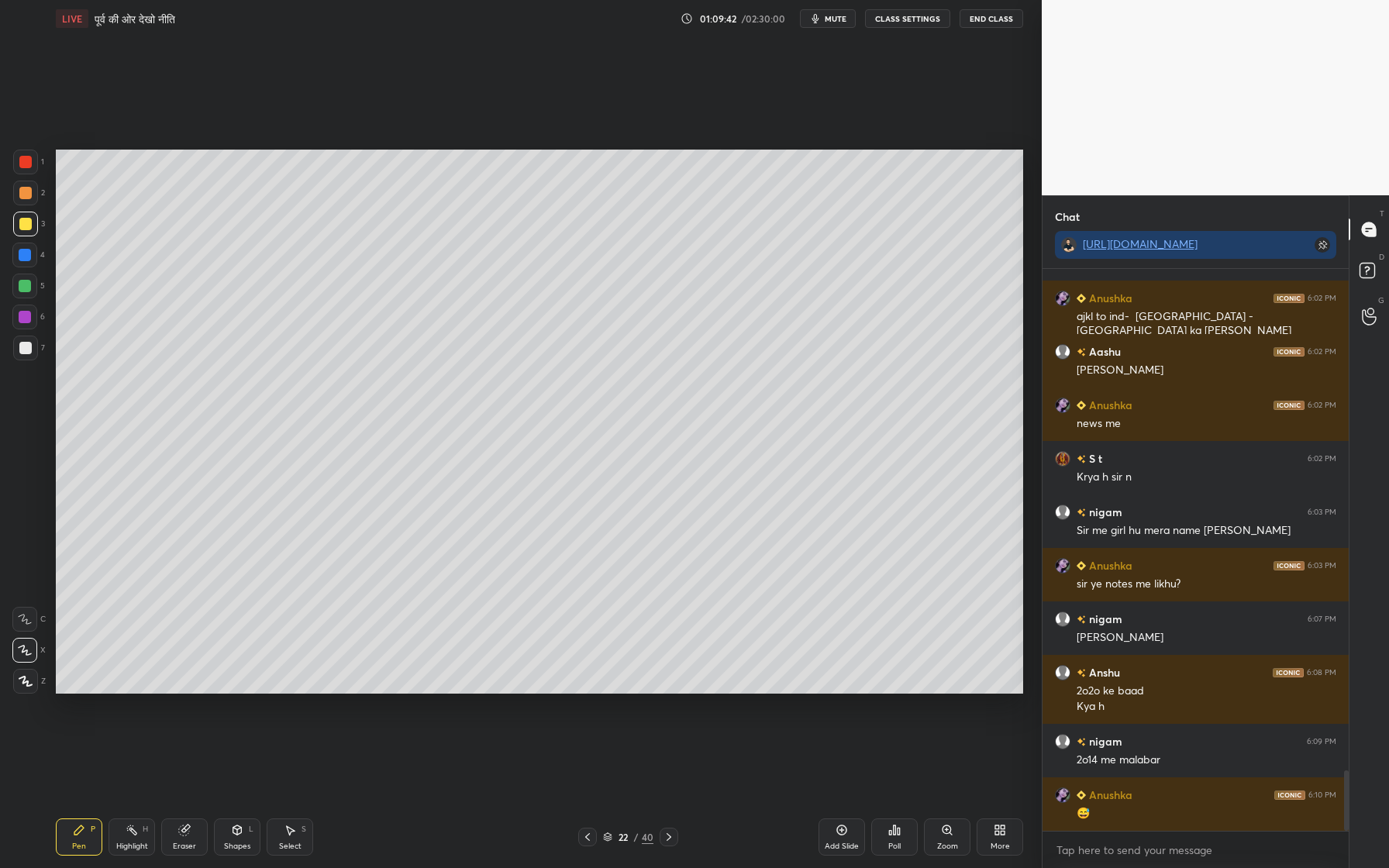
click at [825, 22] on button "mute" at bounding box center [827, 18] width 56 height 18
click at [830, 18] on span "unmute" at bounding box center [834, 18] width 33 height 11
click at [842, 799] on icon at bounding box center [842, 830] width 13 height 13
click at [29, 193] on div at bounding box center [25, 193] width 13 height 13
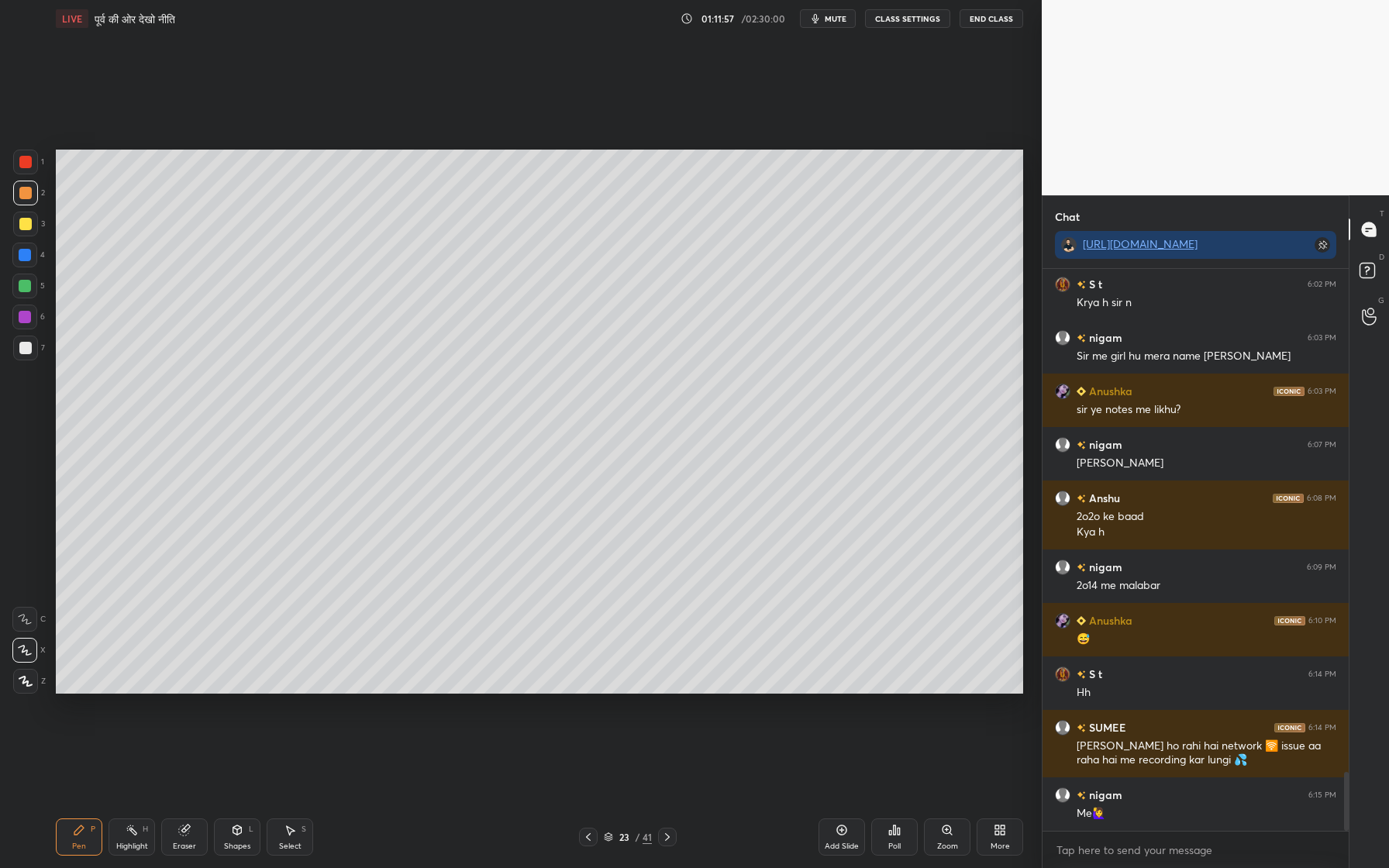
scroll to position [4863, 0]
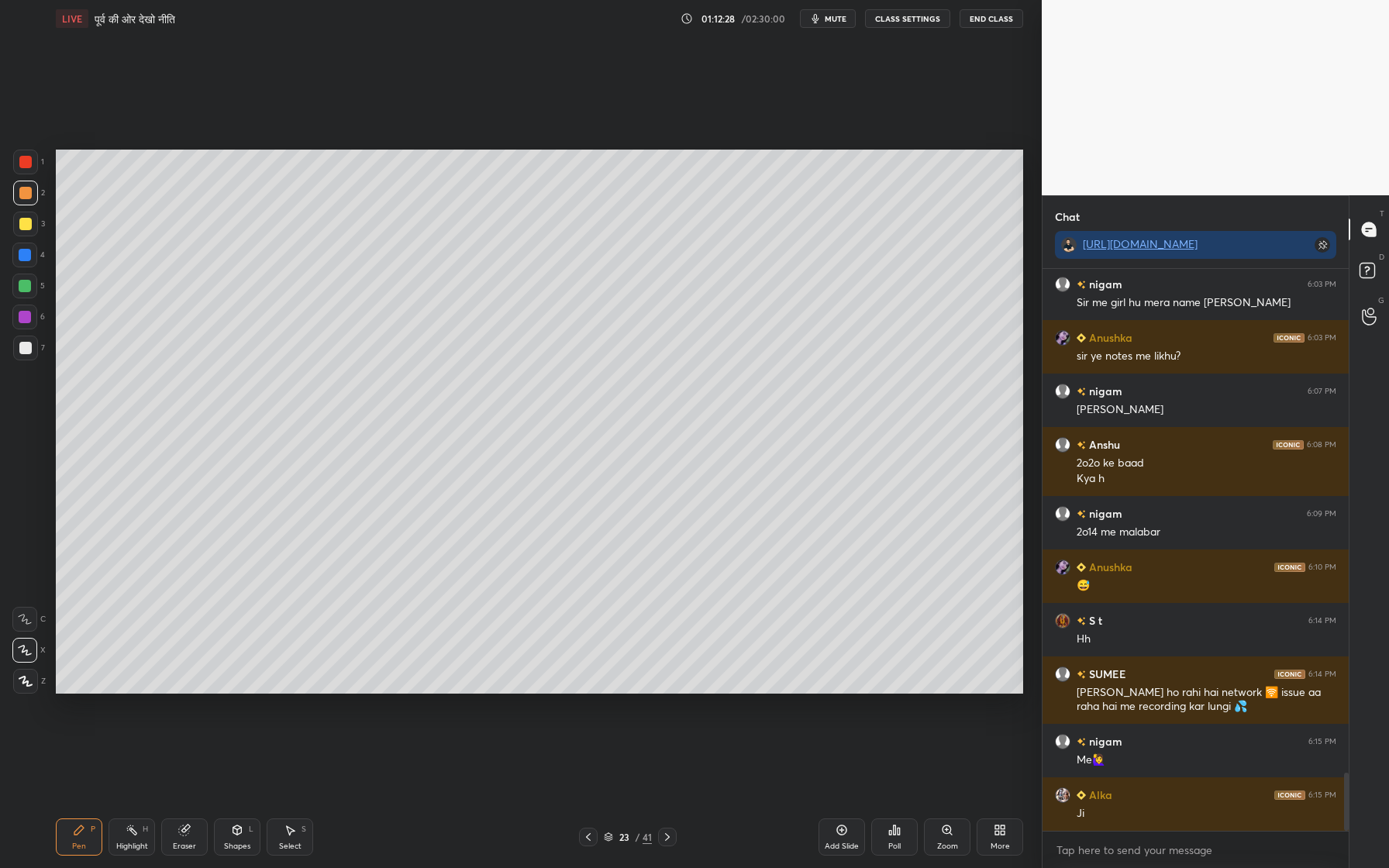
click at [27, 221] on div at bounding box center [25, 224] width 13 height 13
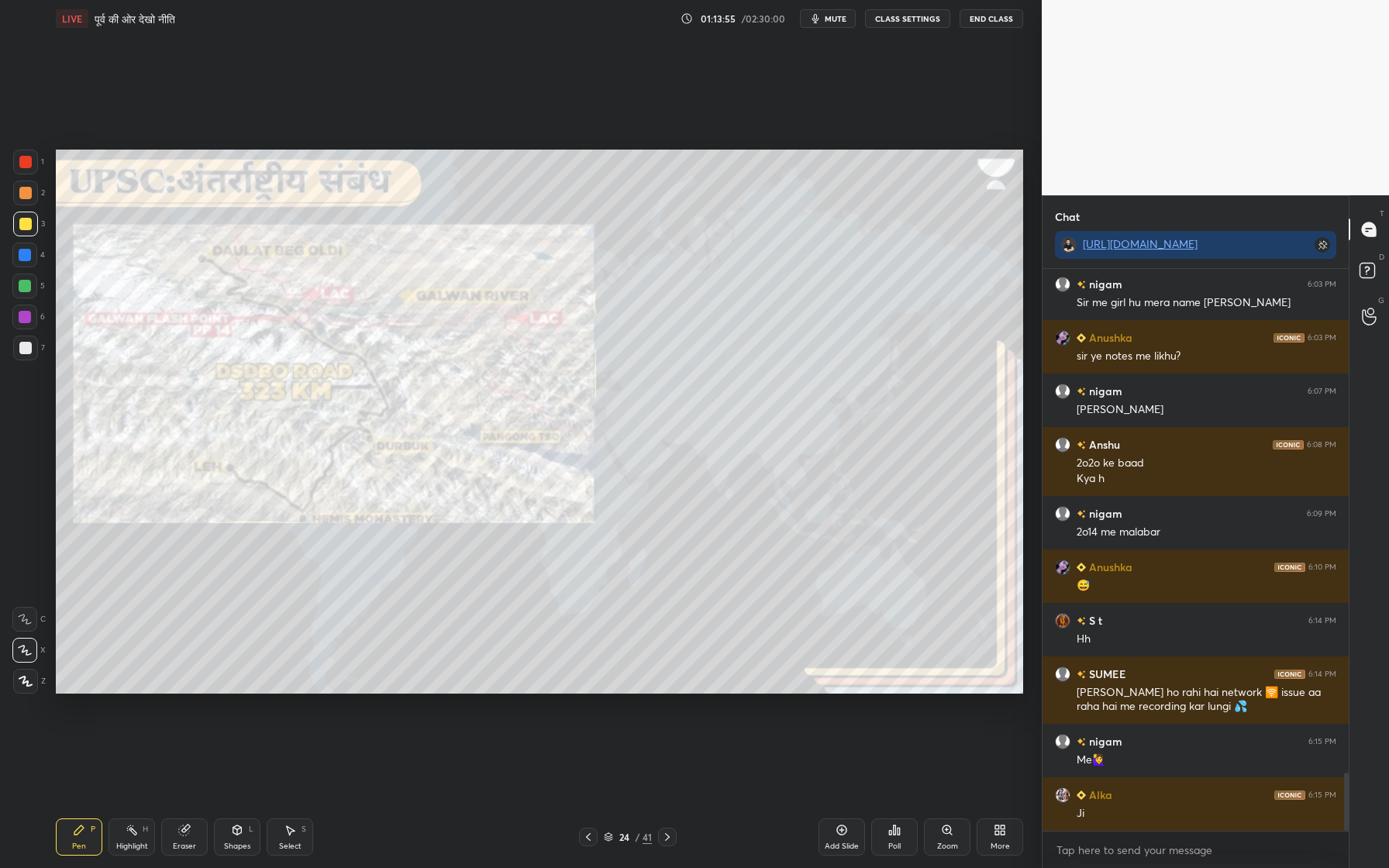
click at [26, 158] on div at bounding box center [25, 161] width 13 height 13
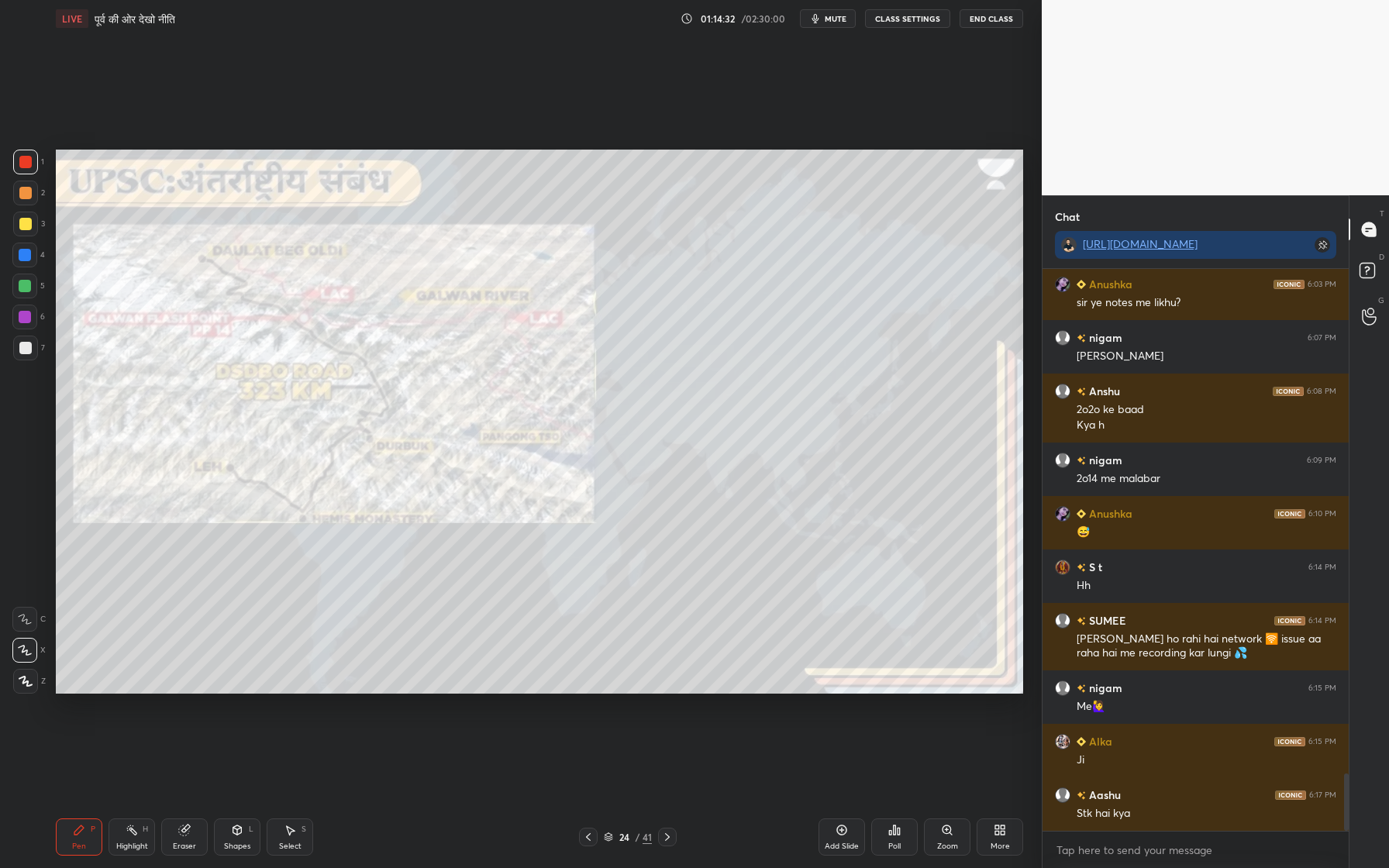
drag, startPoint x: 28, startPoint y: 322, endPoint x: 33, endPoint y: 312, distance: 11.2
click at [28, 322] on div at bounding box center [24, 317] width 13 height 13
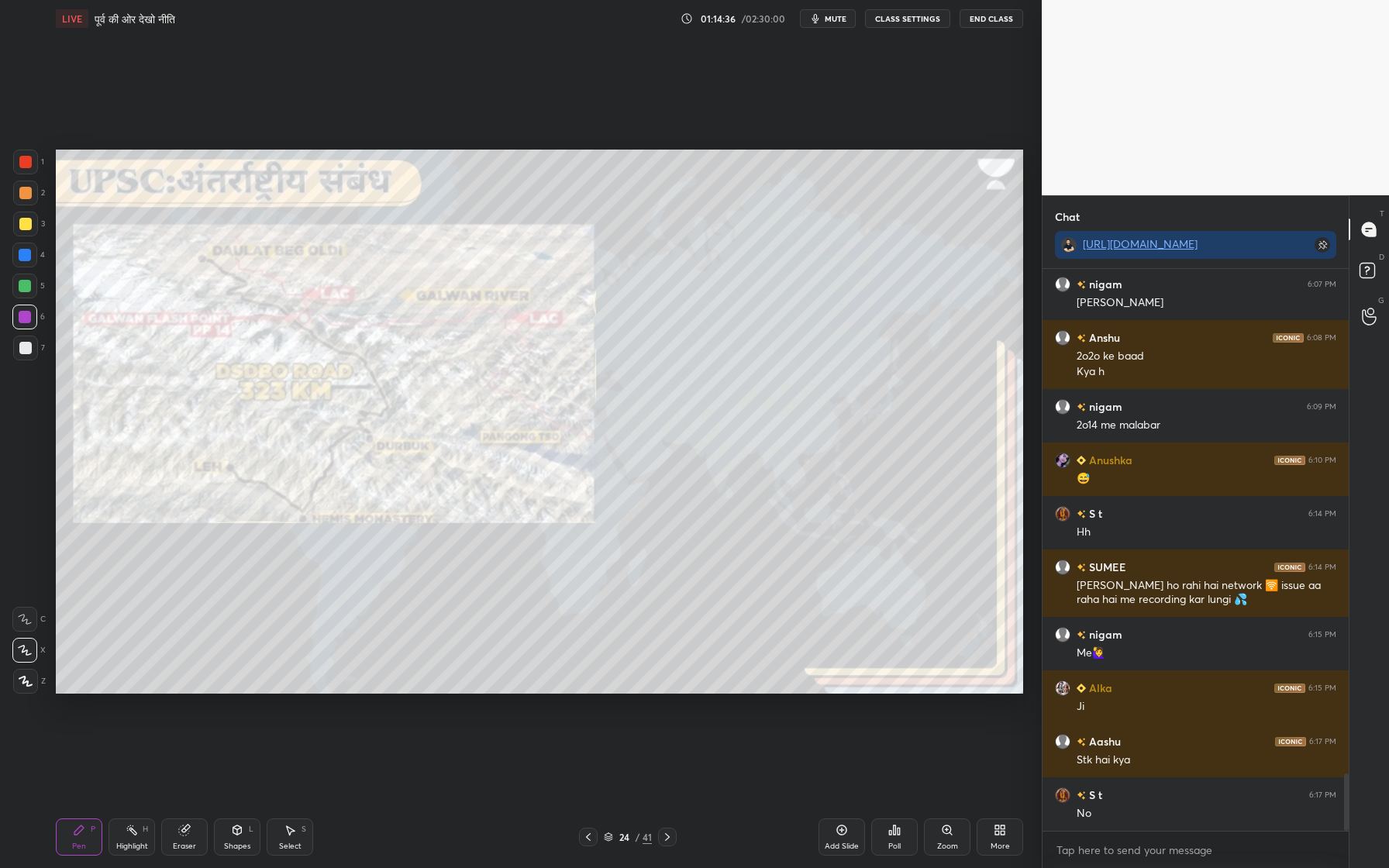
scroll to position [5023, 0]
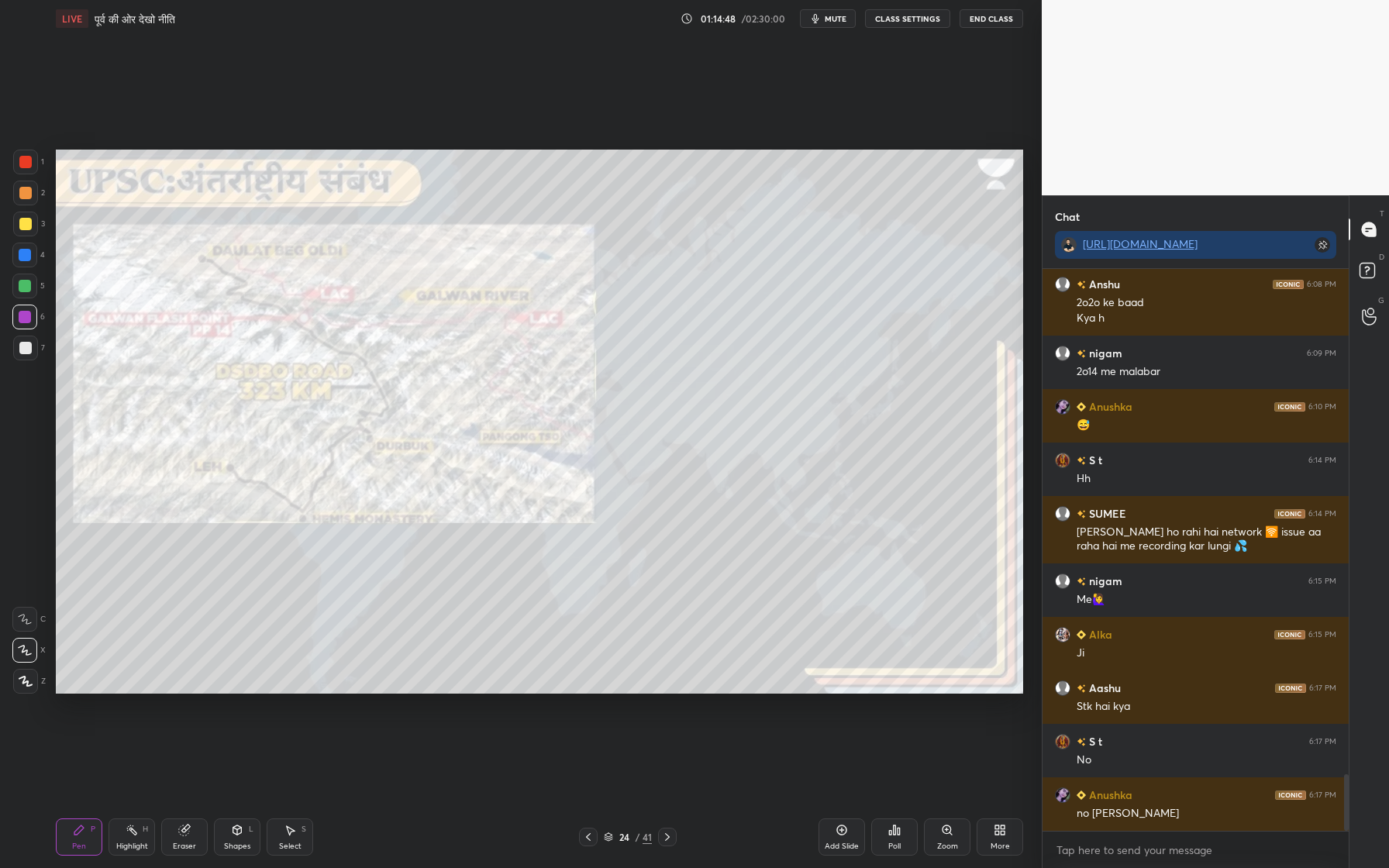
drag, startPoint x: 27, startPoint y: 255, endPoint x: 48, endPoint y: 254, distance: 21.0
click at [28, 254] on div at bounding box center [24, 255] width 13 height 13
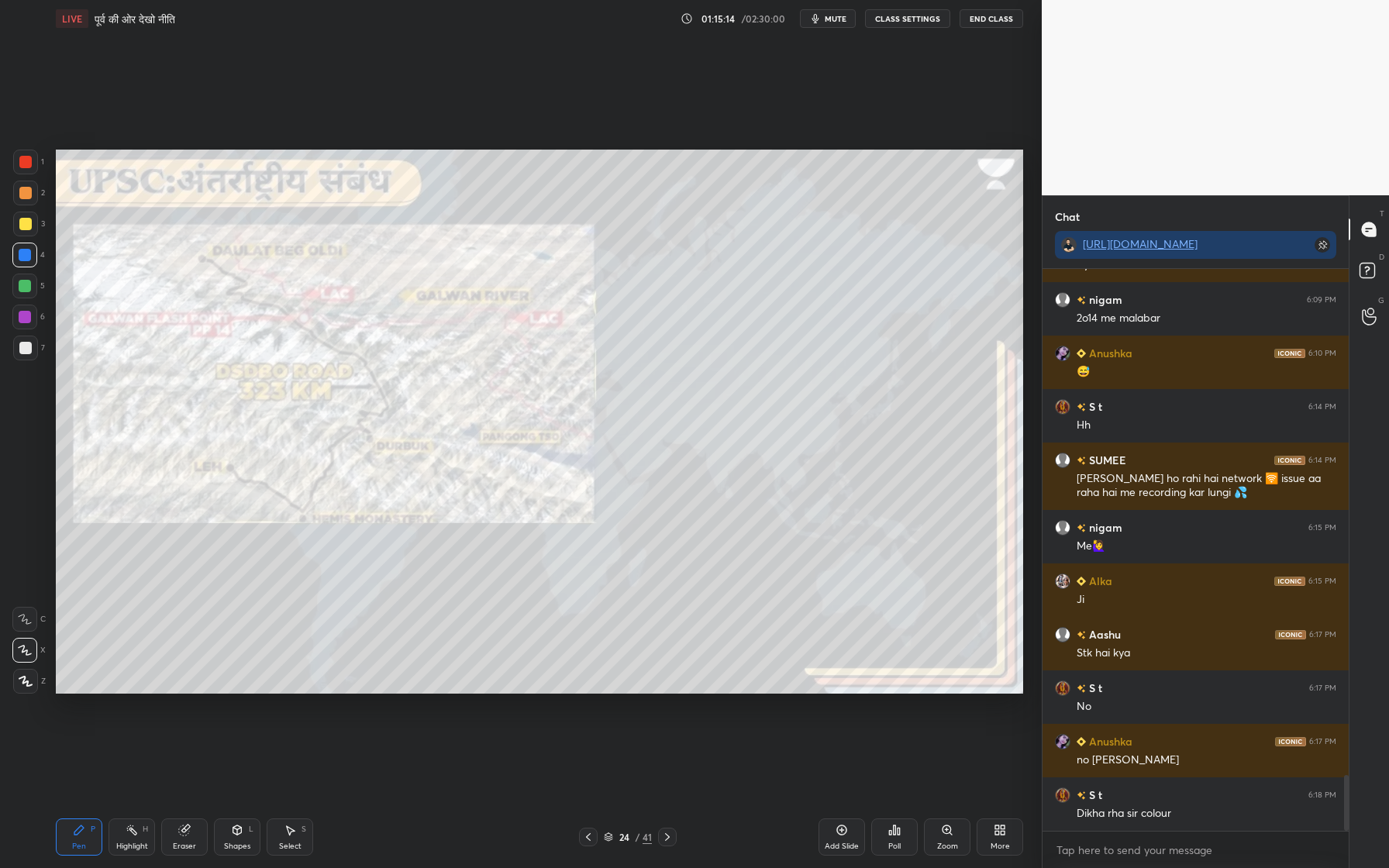
drag, startPoint x: 22, startPoint y: 226, endPoint x: 44, endPoint y: 224, distance: 22.1
click at [26, 226] on div at bounding box center [25, 224] width 13 height 13
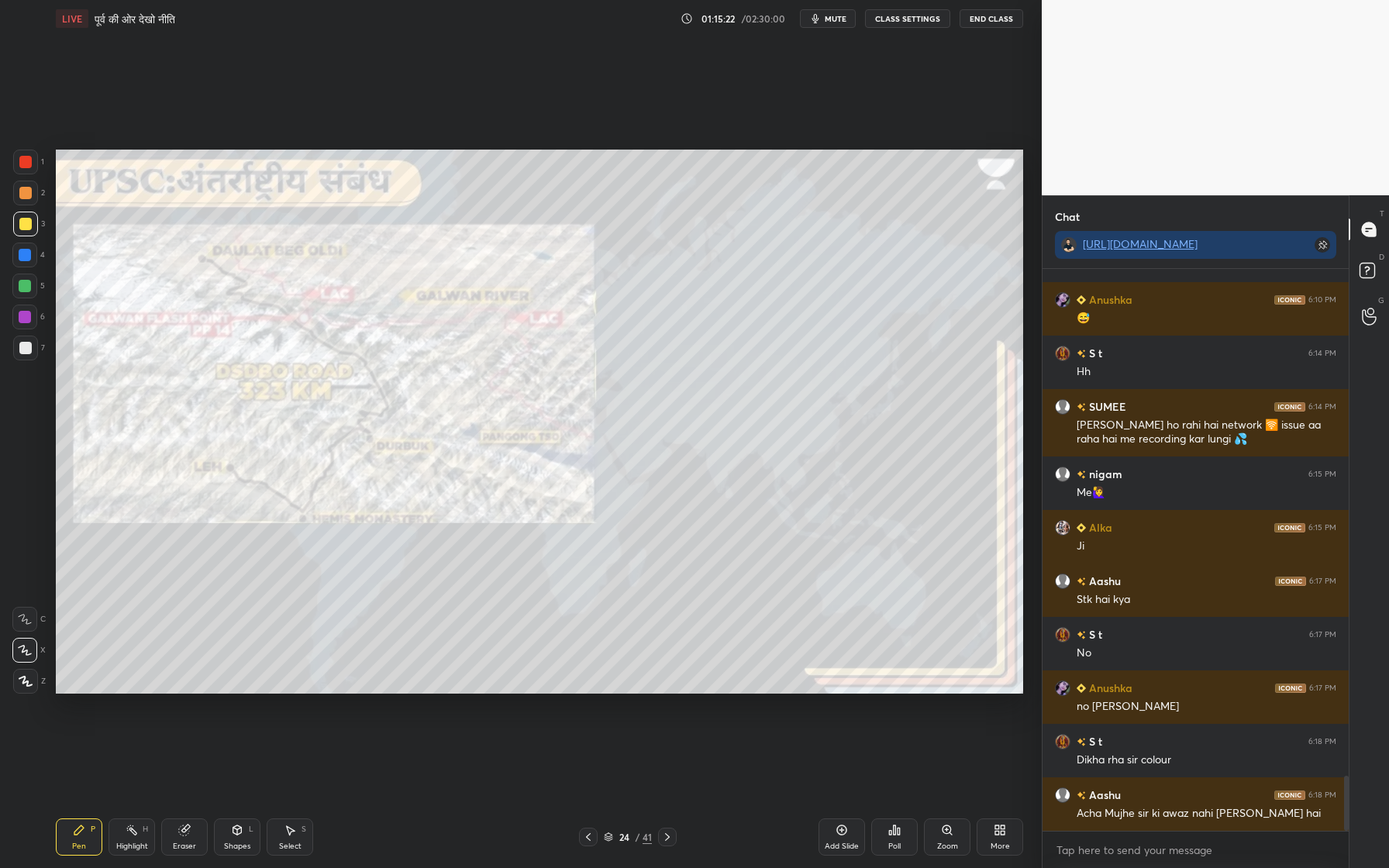
scroll to position [5184, 0]
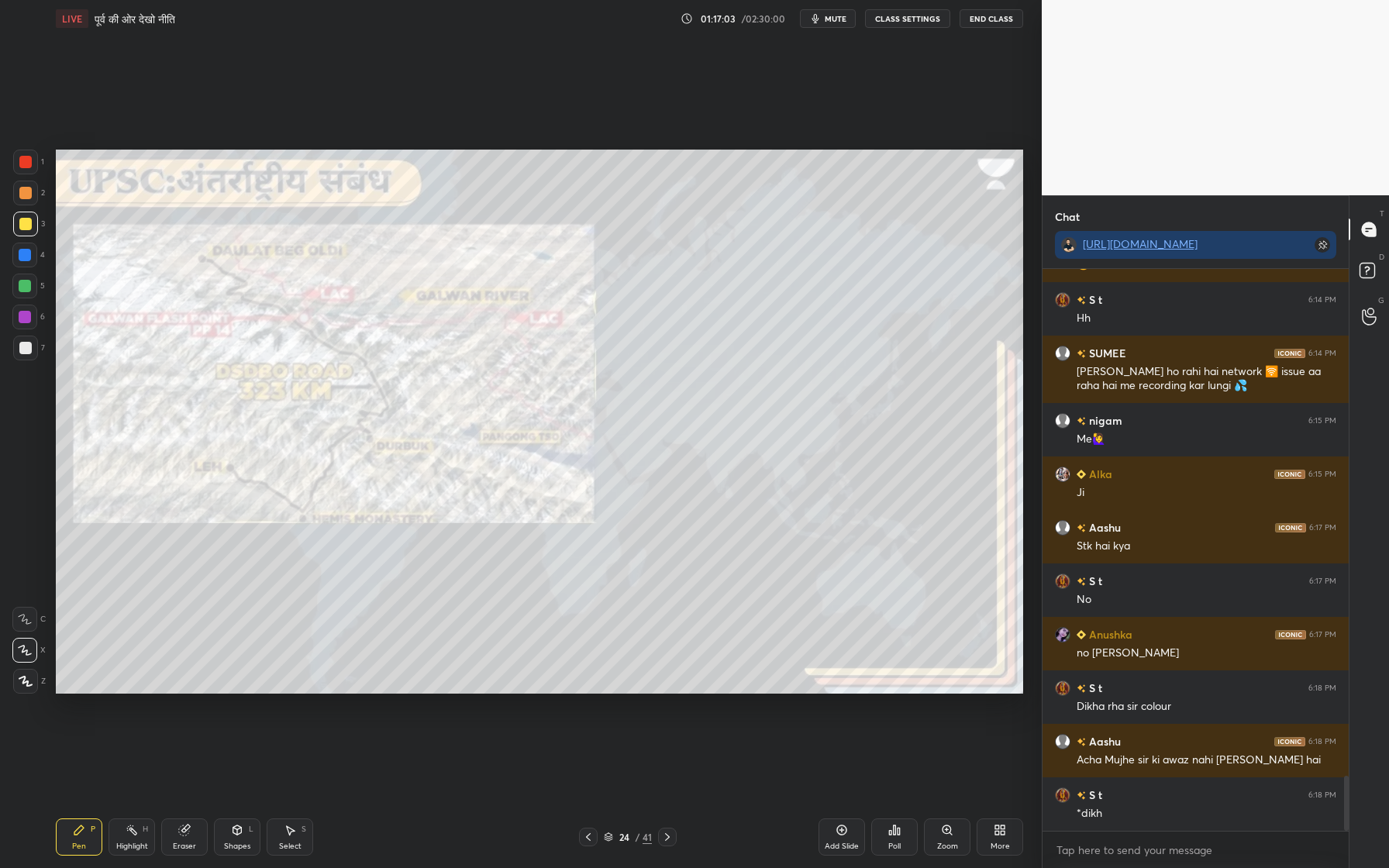
drag, startPoint x: 848, startPoint y: 845, endPoint x: 851, endPoint y: 836, distance: 9.5
click at [849, 799] on div "Add Slide" at bounding box center [842, 845] width 34 height 8
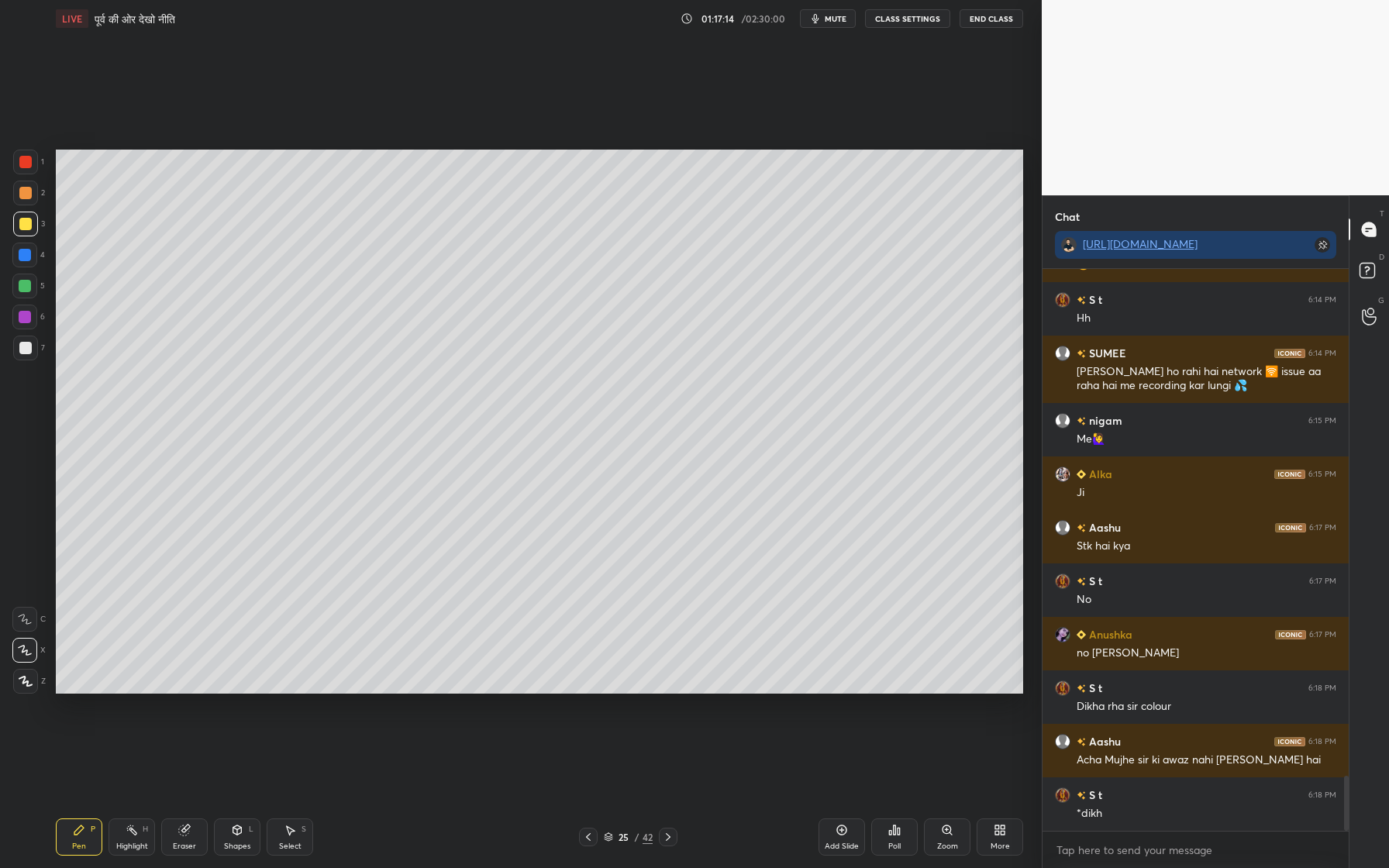
scroll to position [5237, 0]
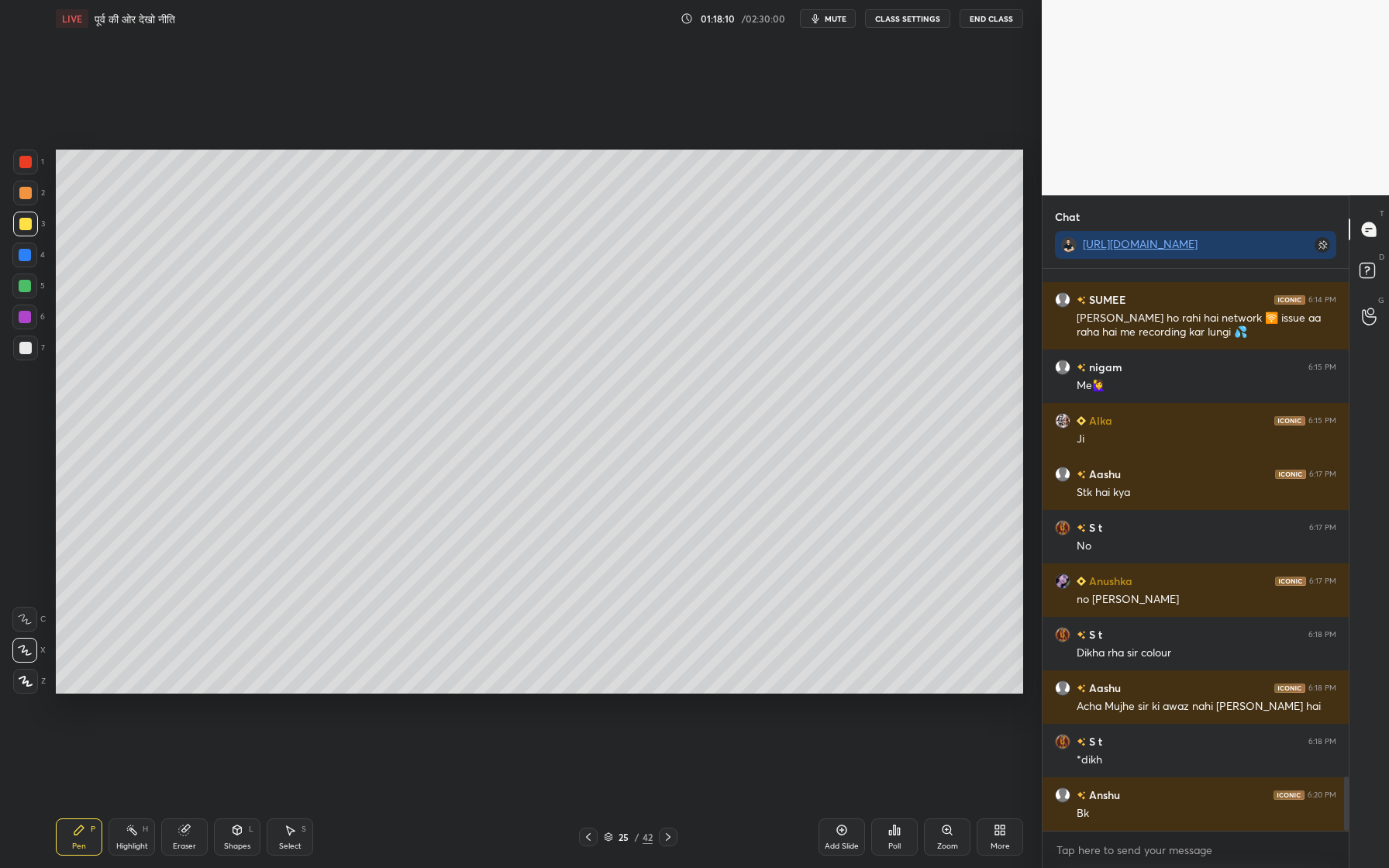
click at [842, 799] on icon at bounding box center [842, 830] width 13 height 13
click at [30, 199] on div at bounding box center [26, 193] width 25 height 25
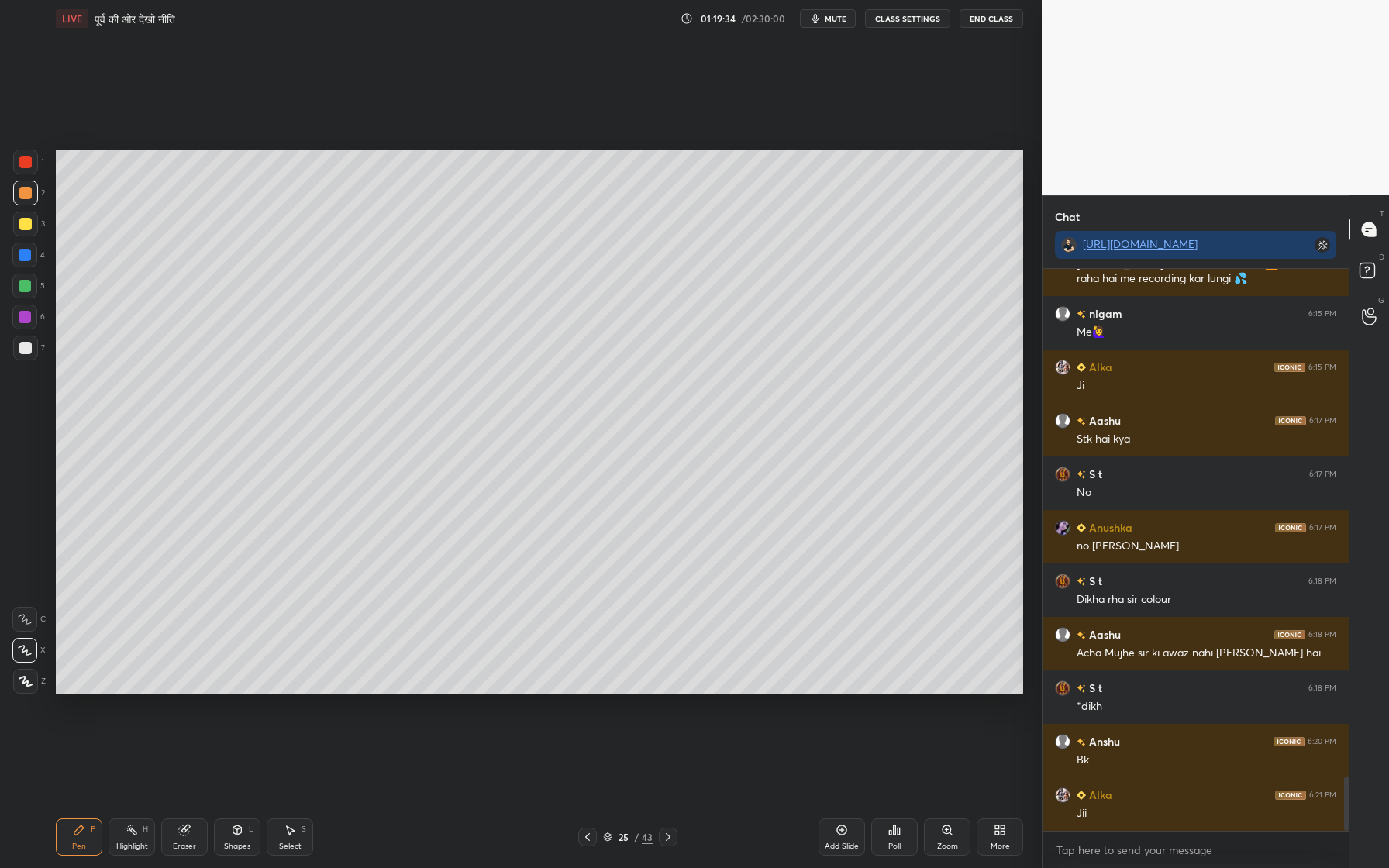
drag, startPoint x: 838, startPoint y: 835, endPoint x: 834, endPoint y: 826, distance: 9.8
click at [837, 799] on icon at bounding box center [842, 830] width 13 height 13
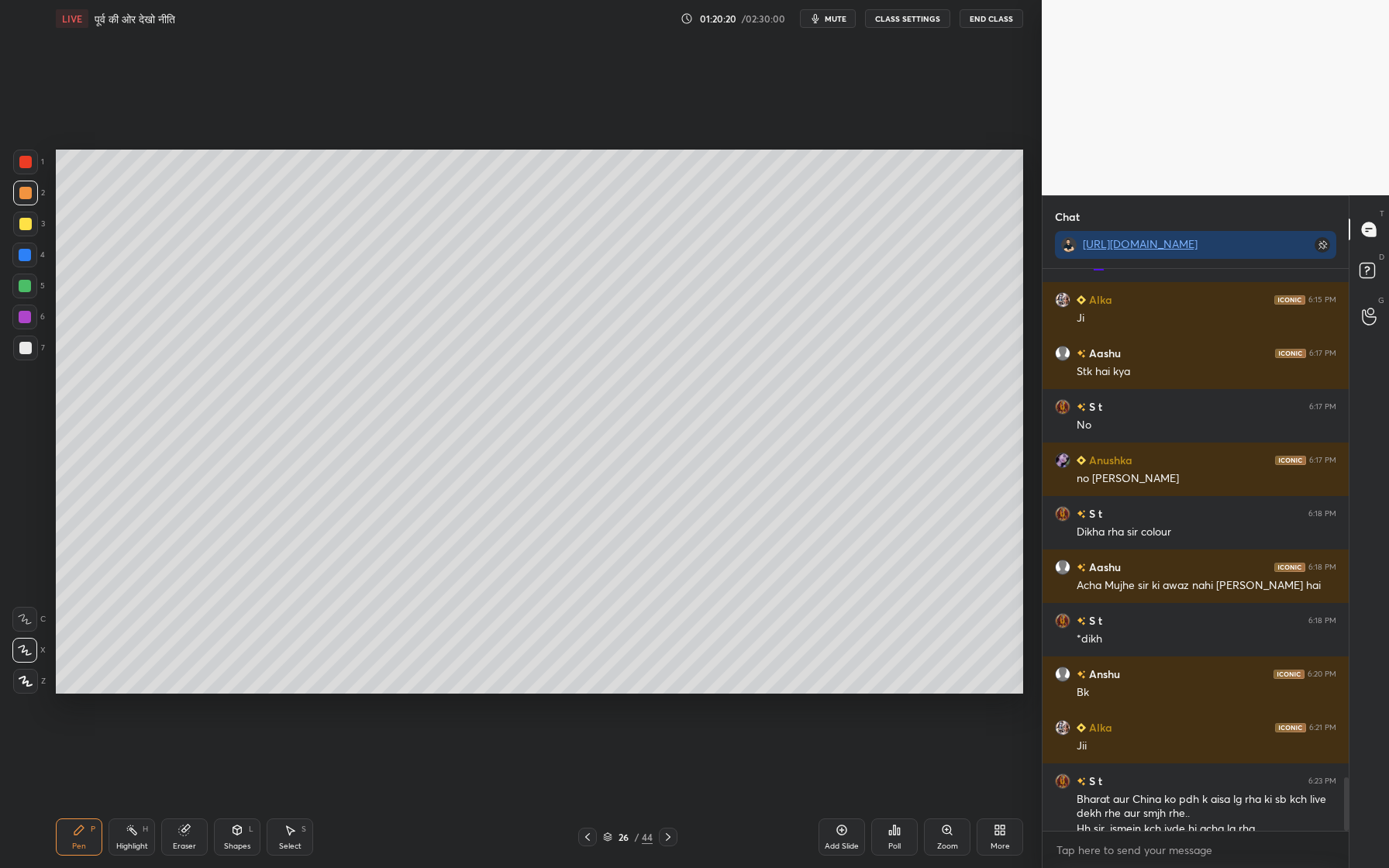
scroll to position [5373, 0]
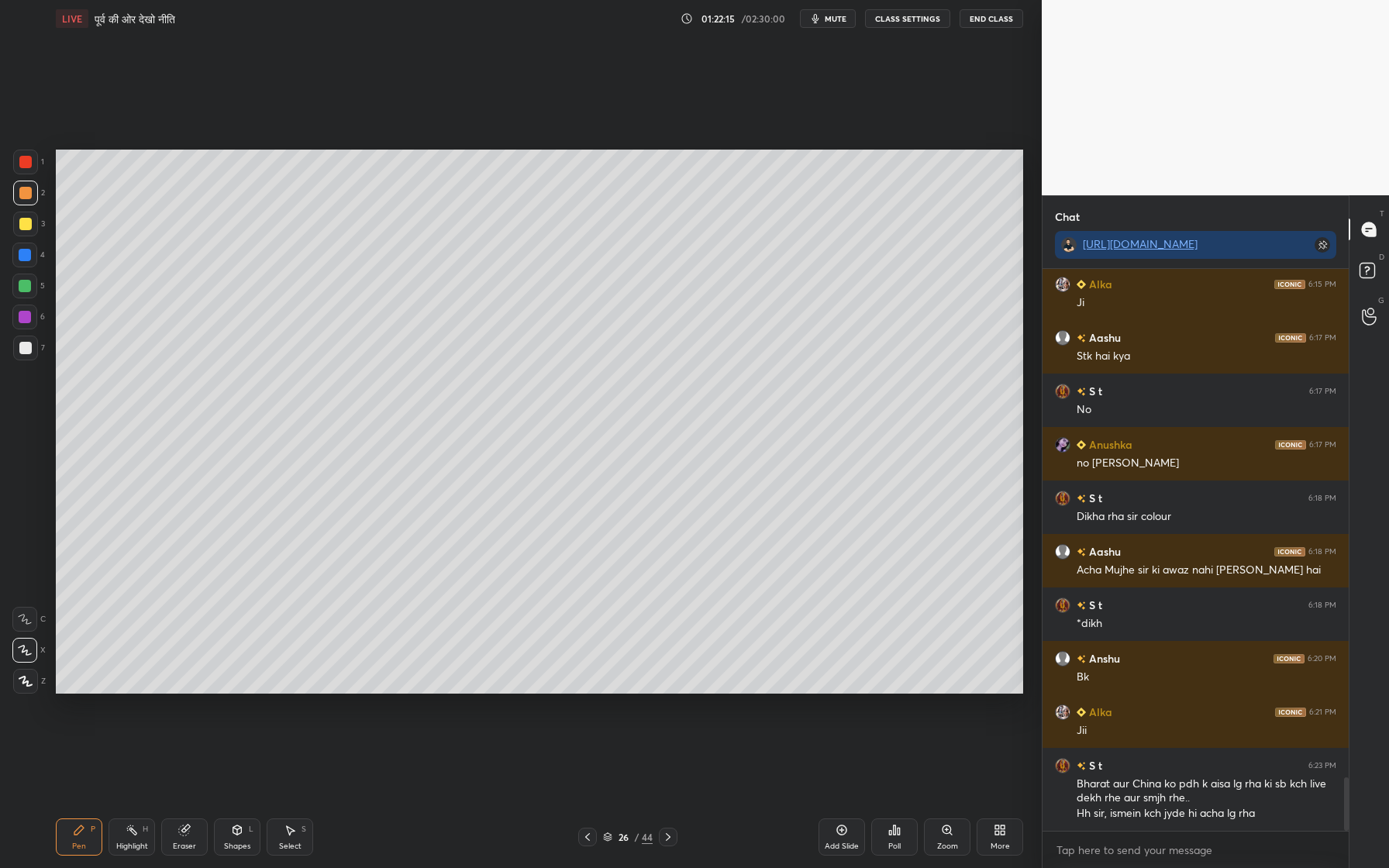
click at [31, 343] on div at bounding box center [26, 348] width 25 height 25
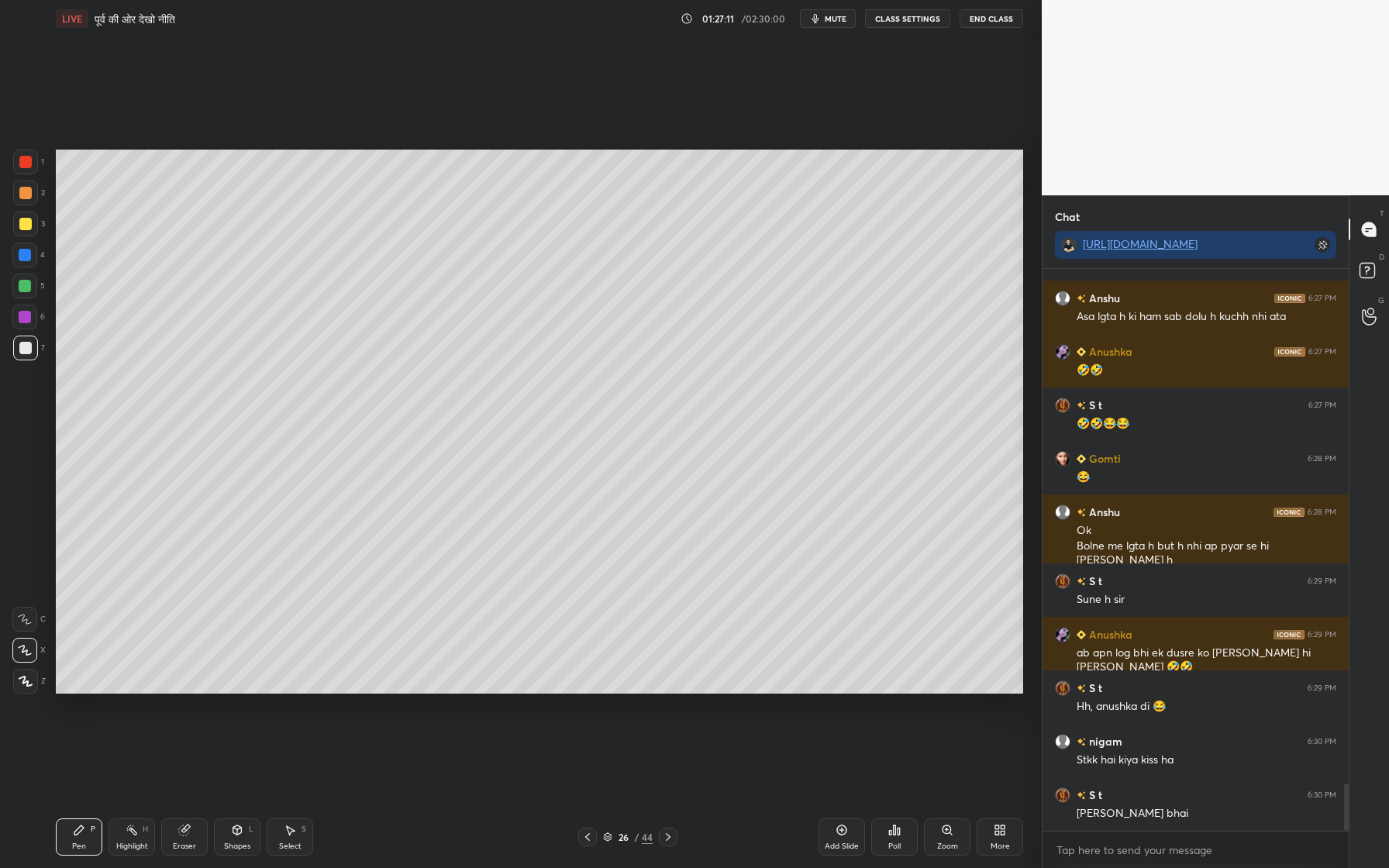
scroll to position [6153, 0]
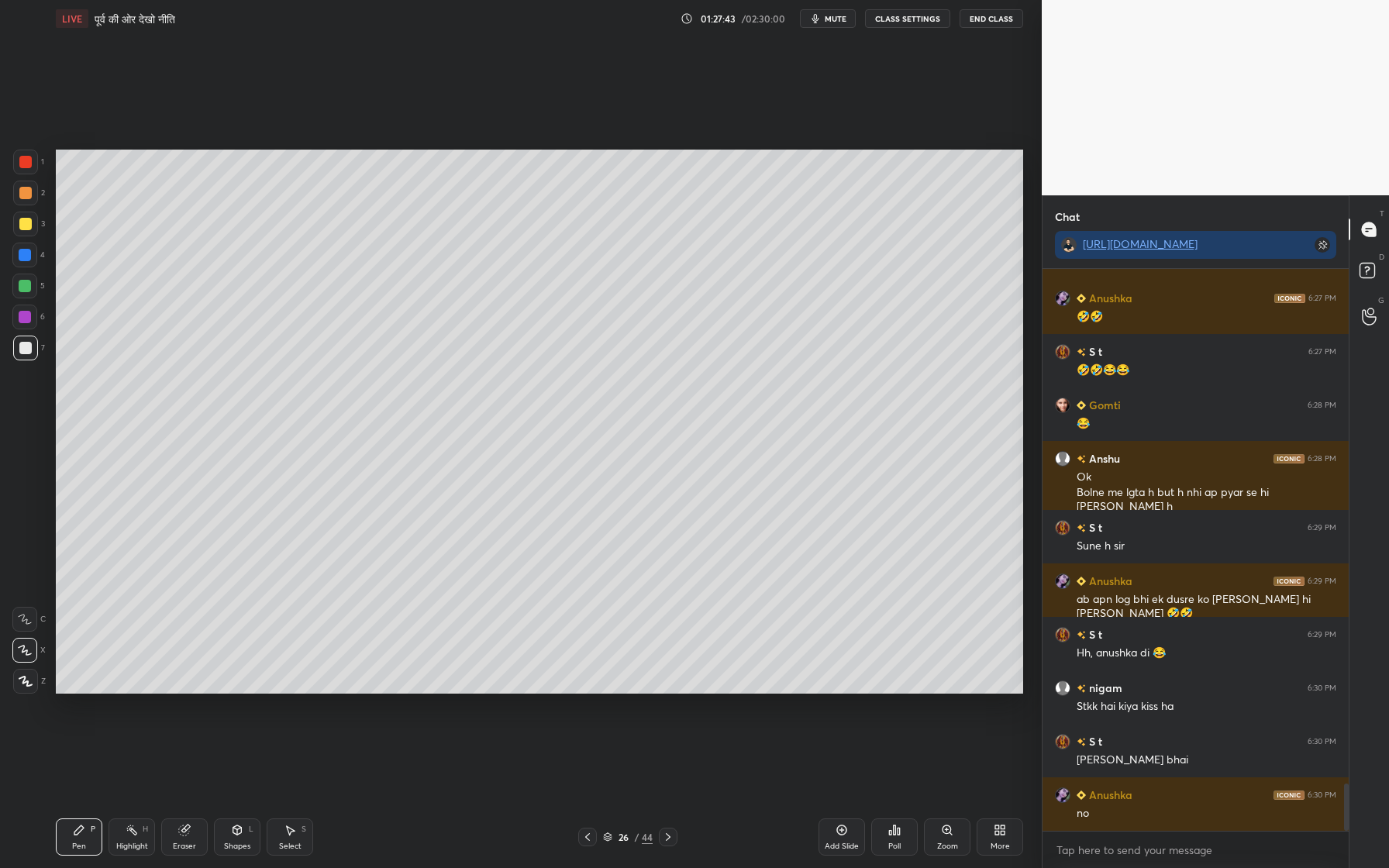
click at [842, 799] on div "Add Slide" at bounding box center [842, 845] width 34 height 8
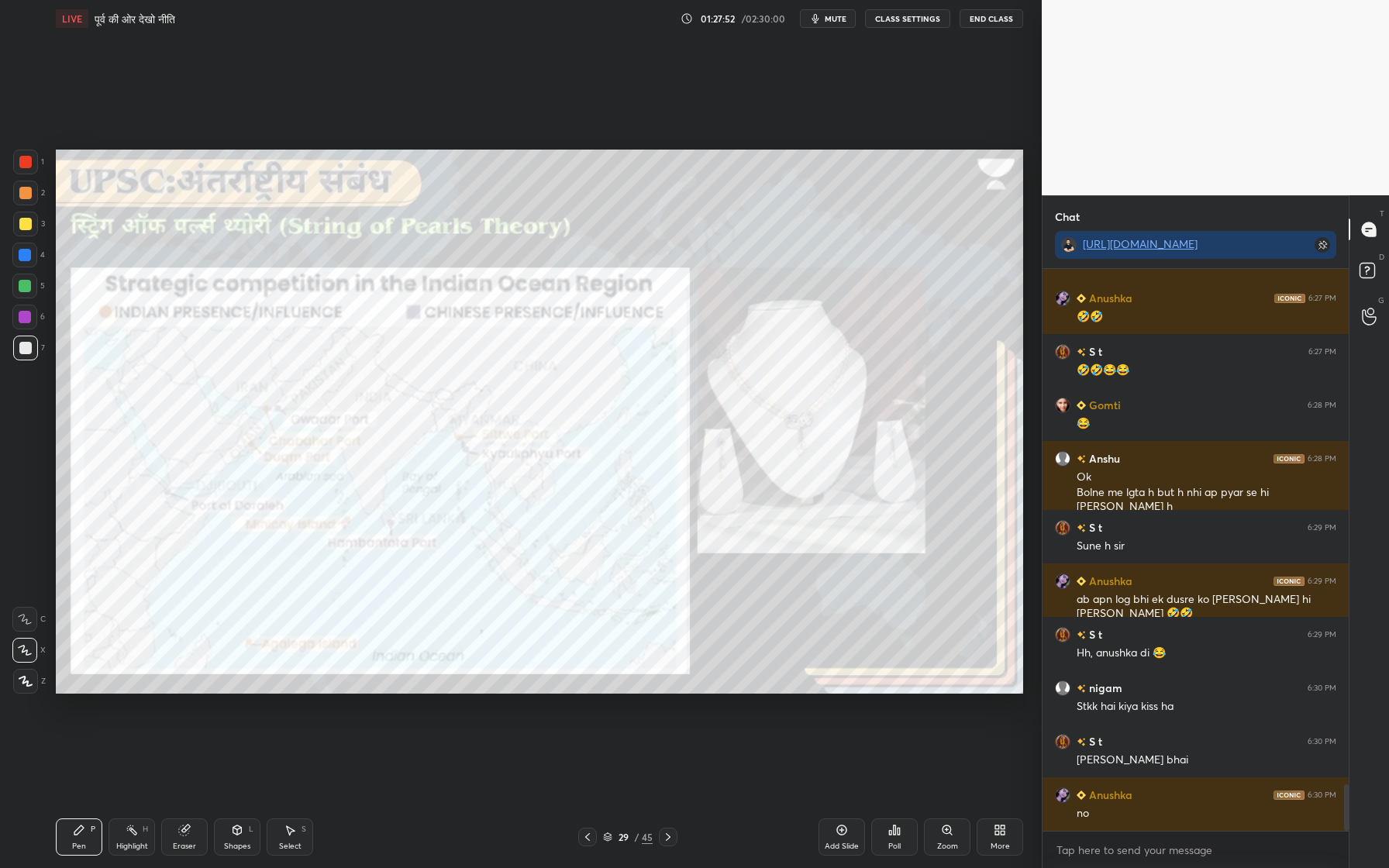
scroll to position [6206, 0]
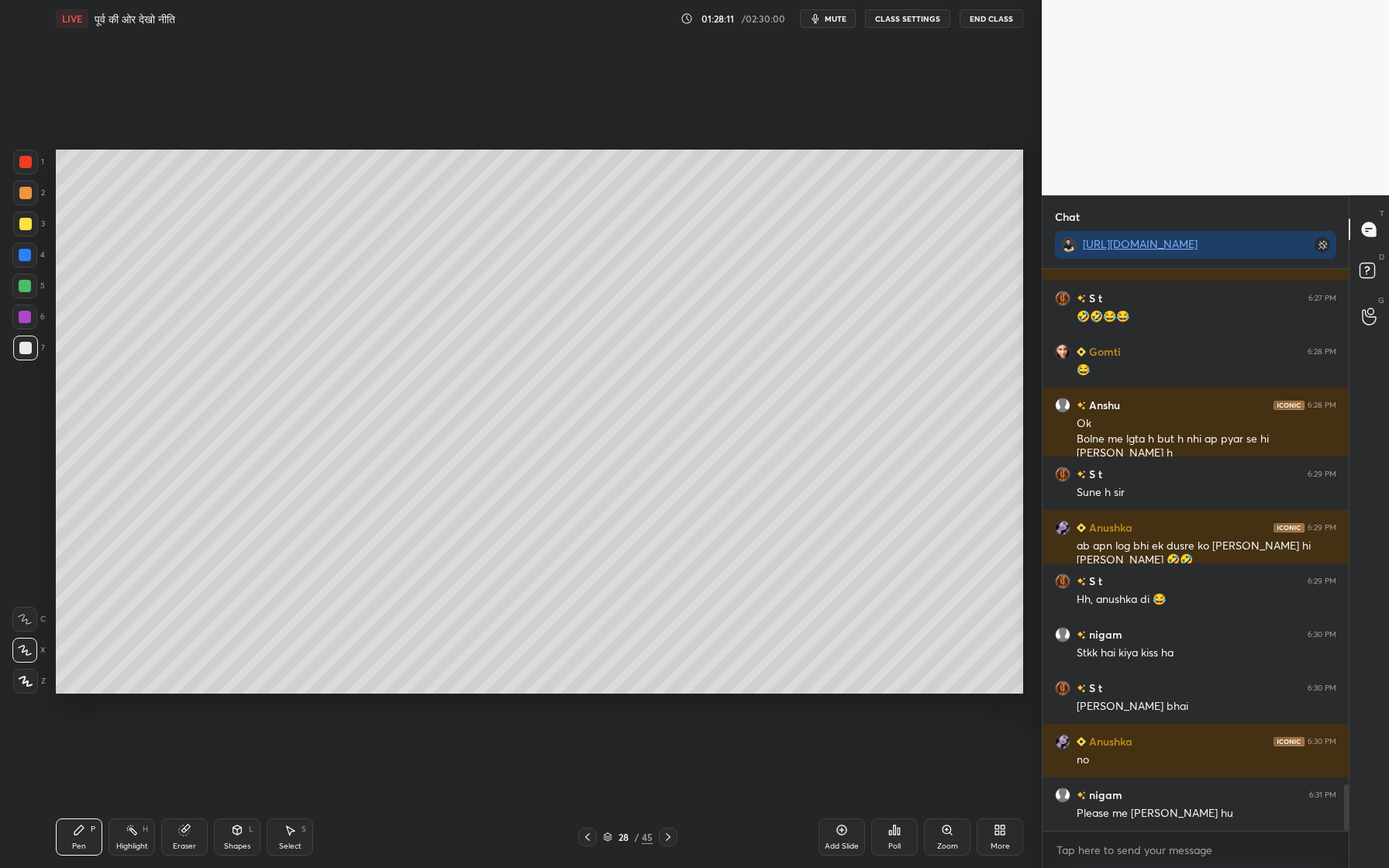
click at [840, 14] on span "mute" at bounding box center [836, 18] width 22 height 11
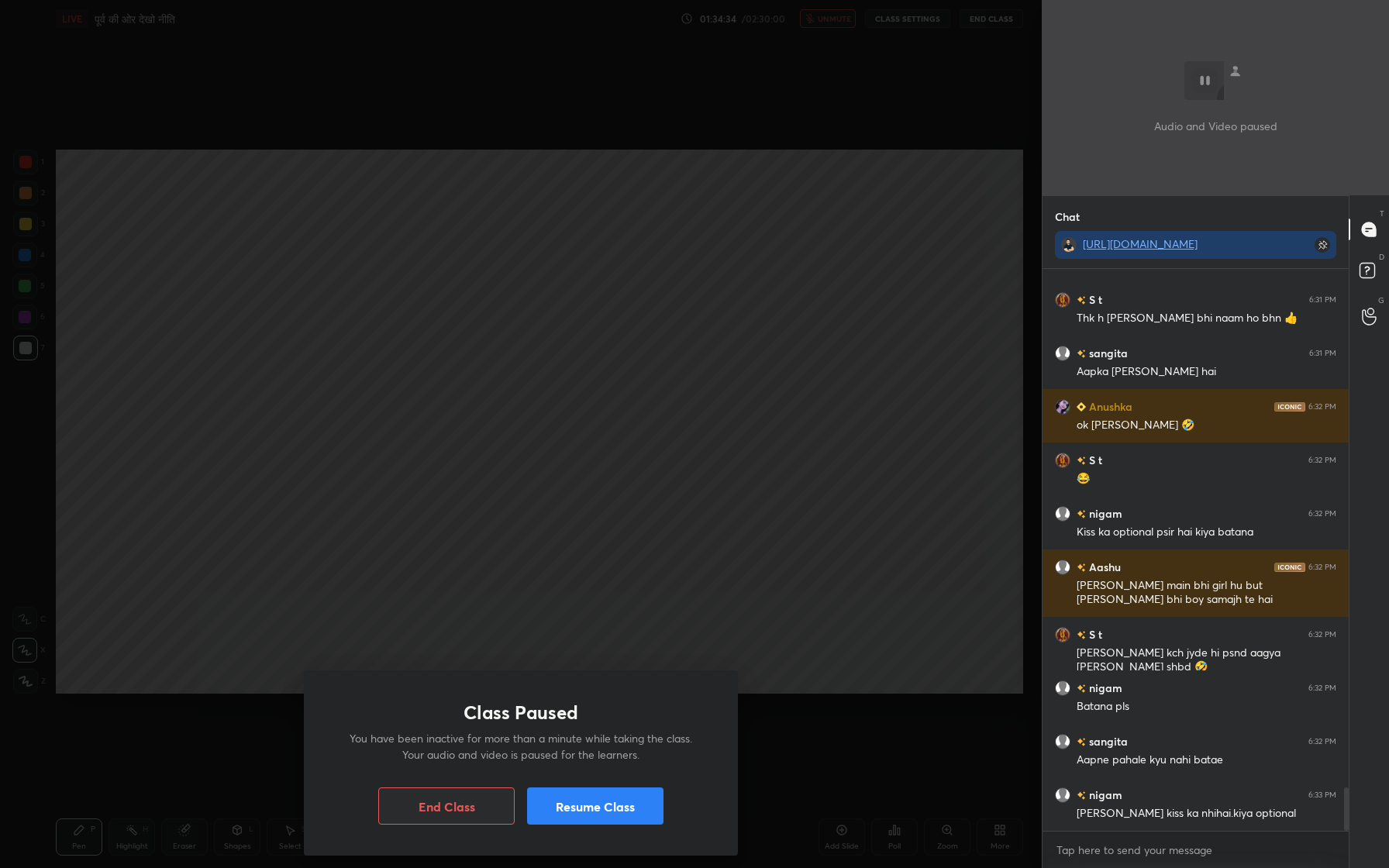
scroll to position [6807, 0]
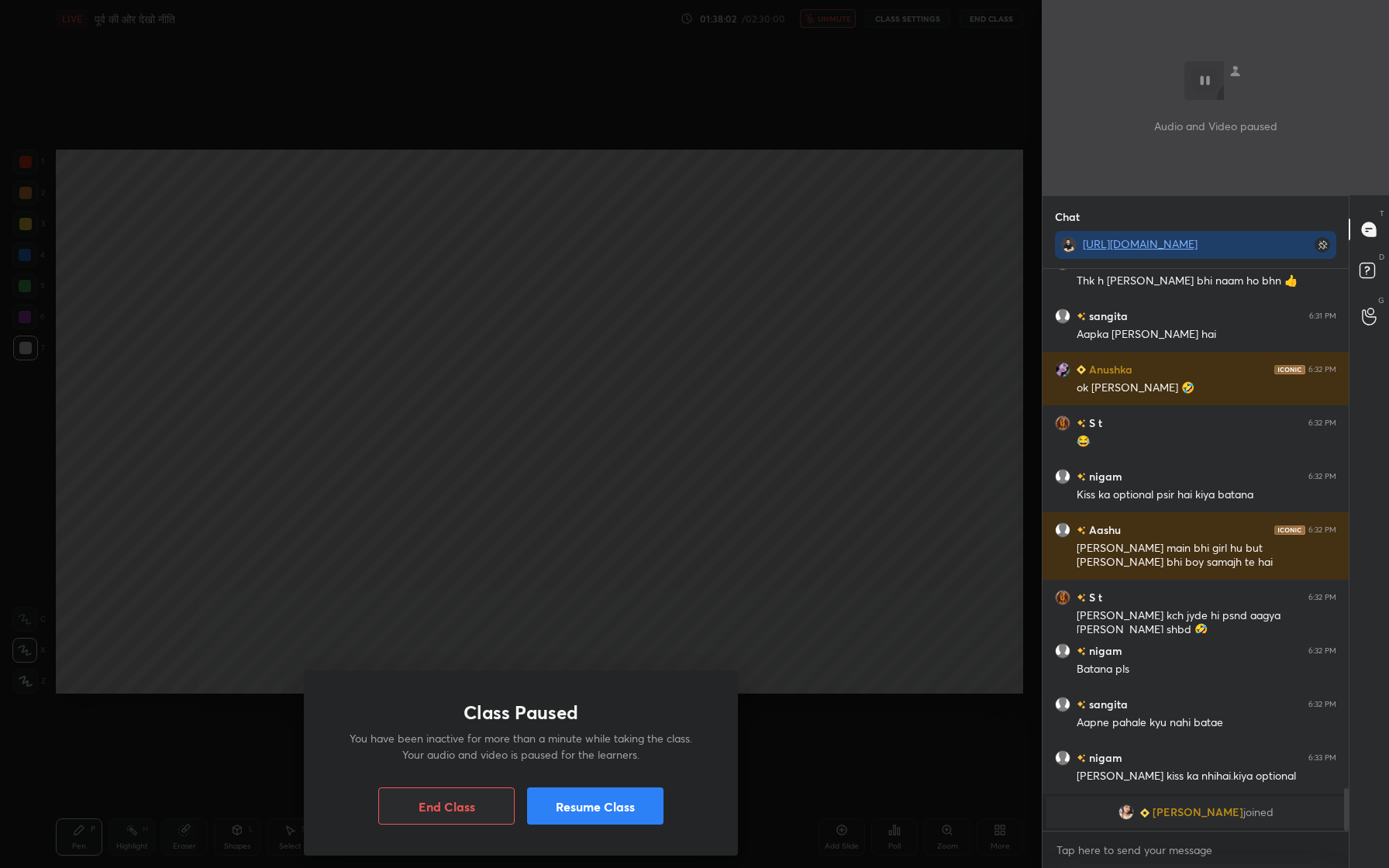
click at [600, 799] on button "Resume Class" at bounding box center [595, 805] width 136 height 38
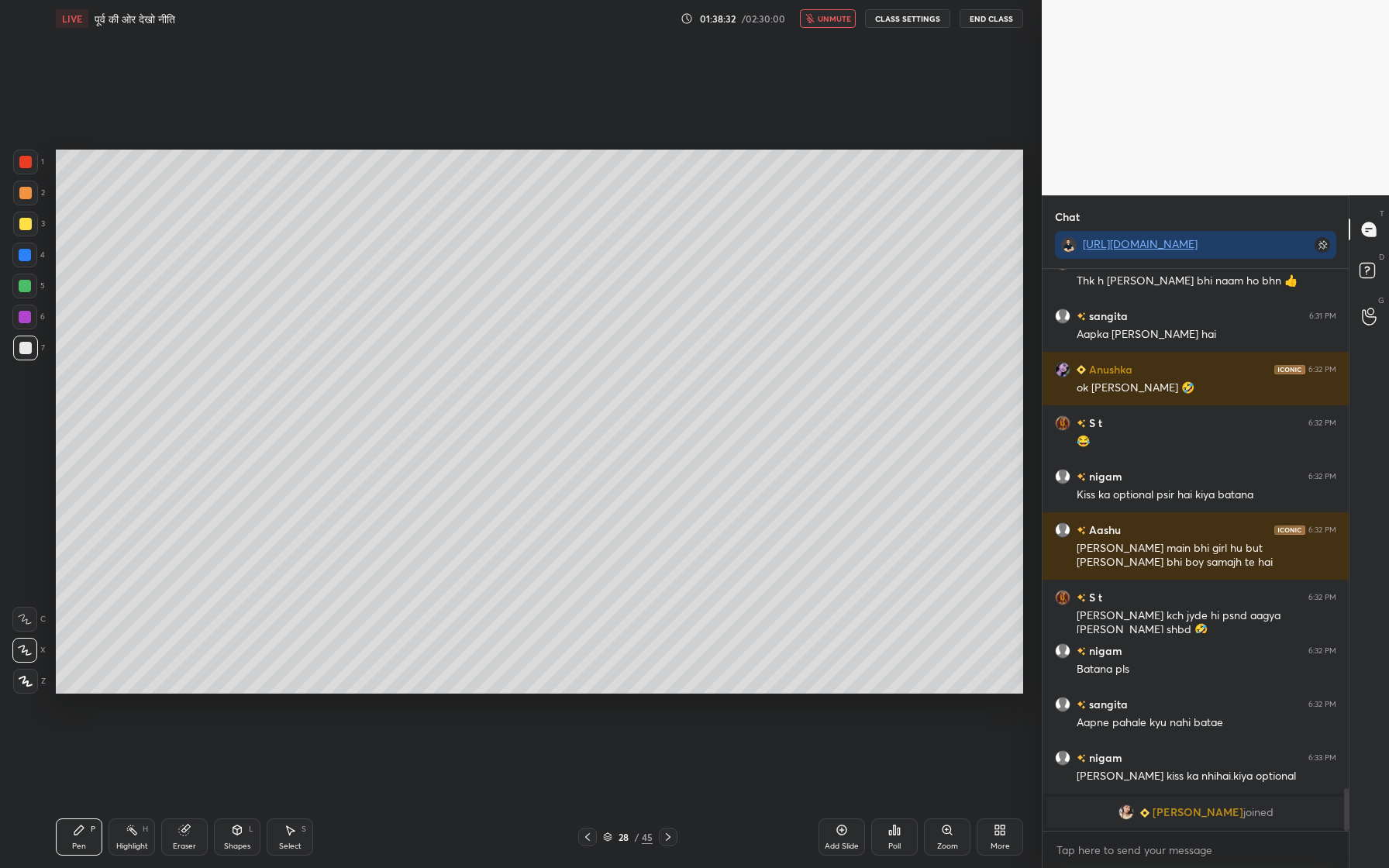
click at [819, 15] on button "unmute" at bounding box center [827, 18] width 56 height 18
click at [184, 799] on div "Eraser" at bounding box center [185, 836] width 47 height 38
click at [28, 571] on icon at bounding box center [25, 568] width 14 height 14
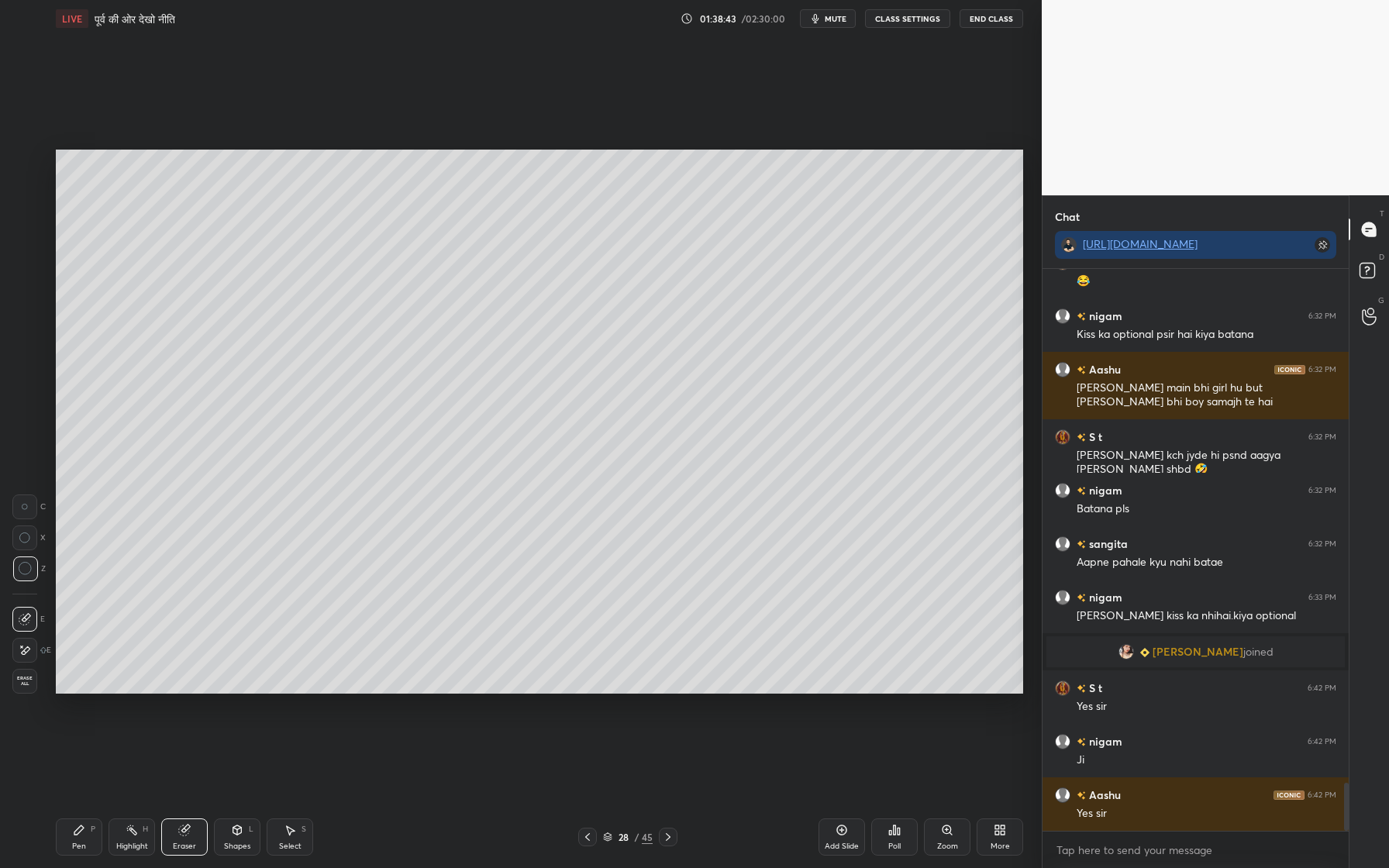
scroll to position [6024, 0]
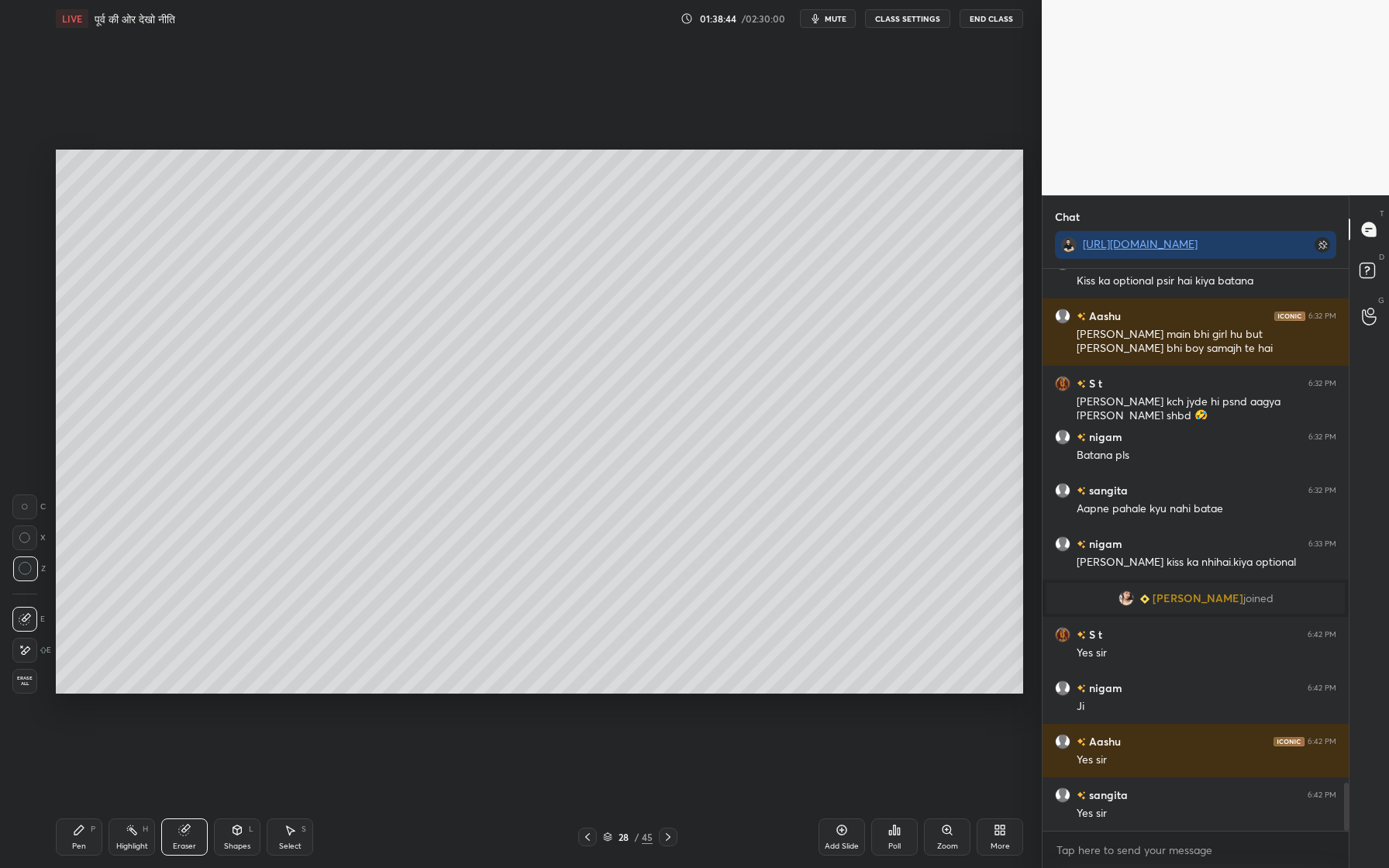
click at [79, 799] on div "Pen" at bounding box center [79, 845] width 14 height 8
click at [23, 230] on div at bounding box center [26, 224] width 25 height 25
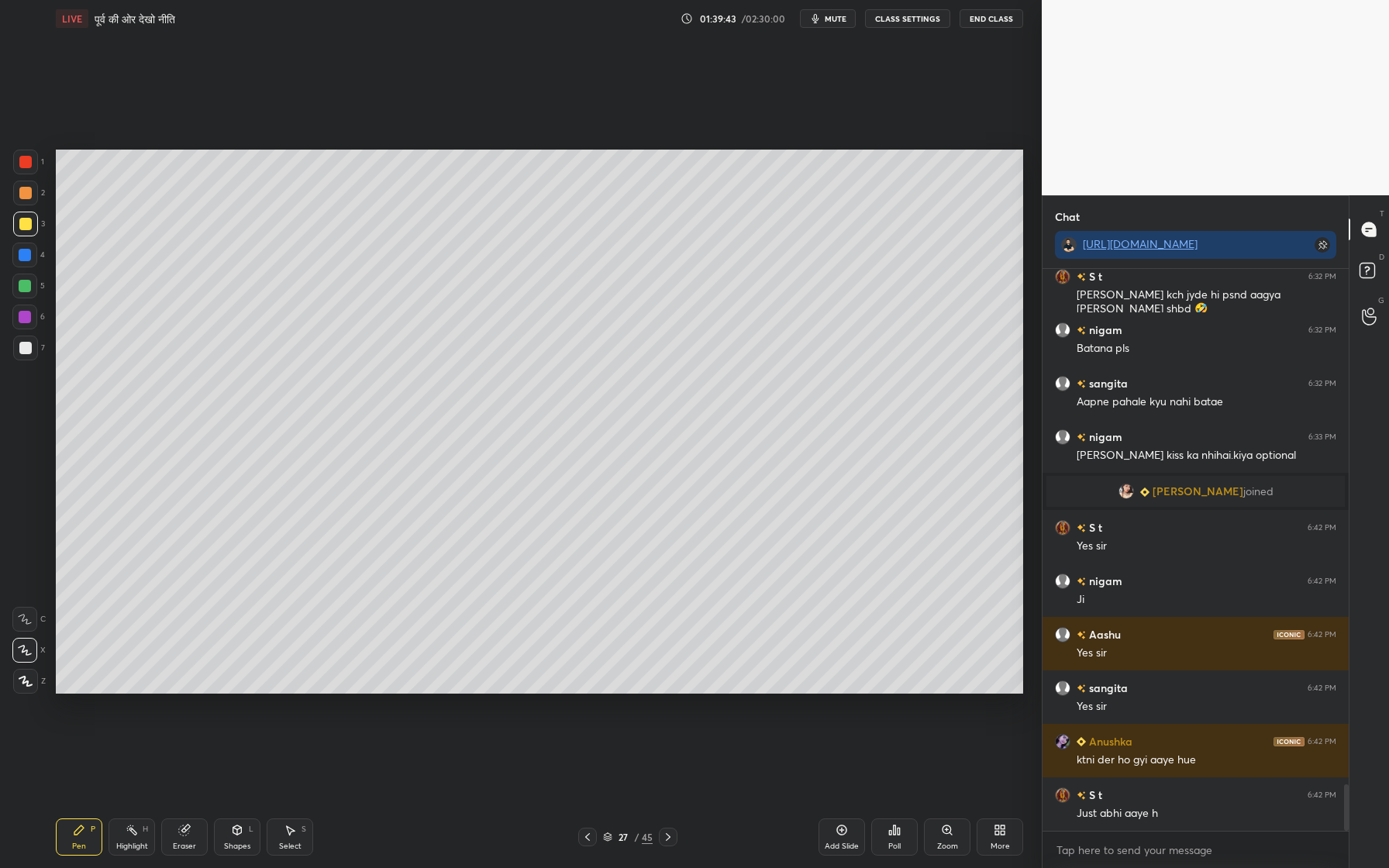
scroll to position [6185, 0]
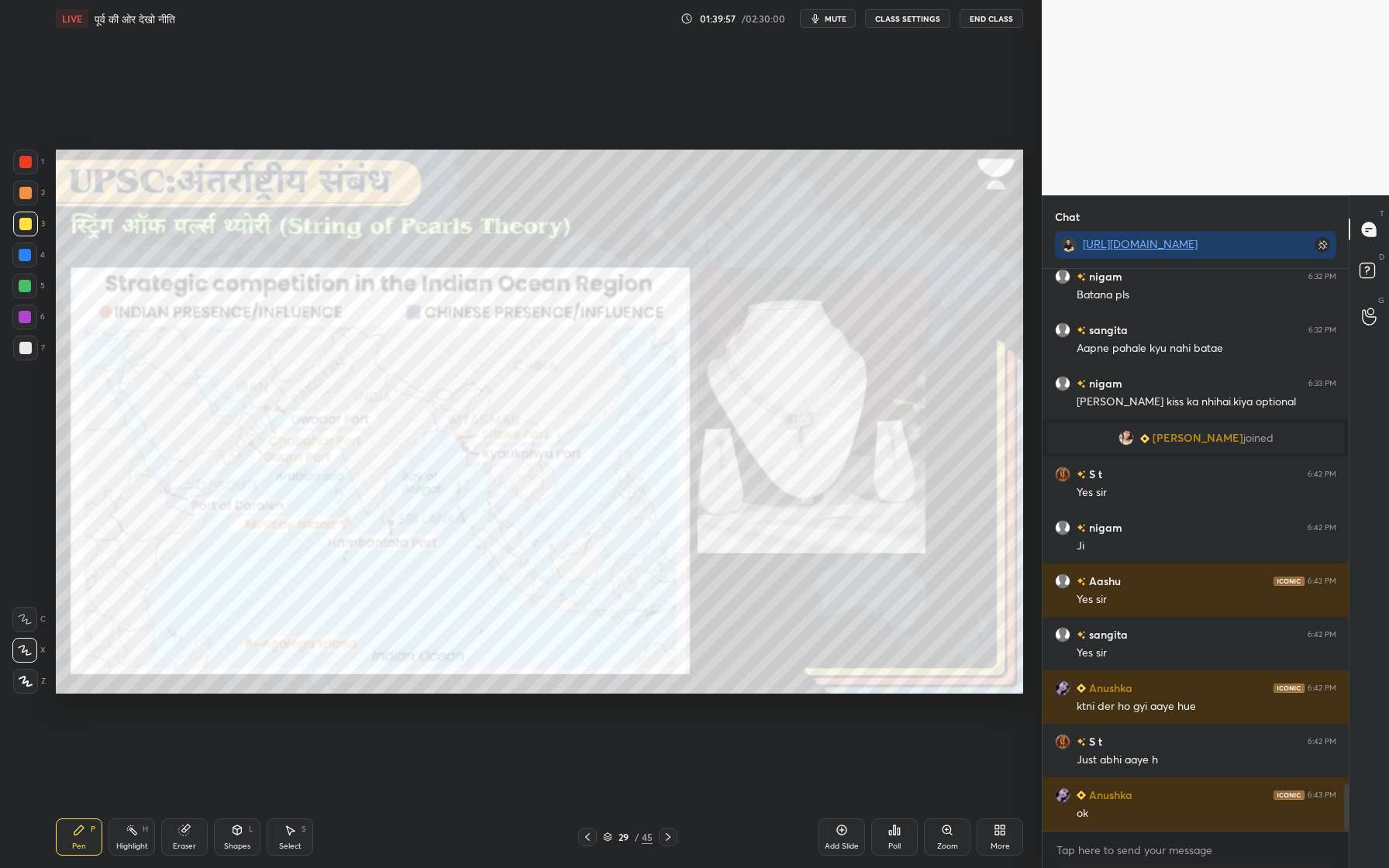
click at [26, 190] on div at bounding box center [25, 193] width 13 height 13
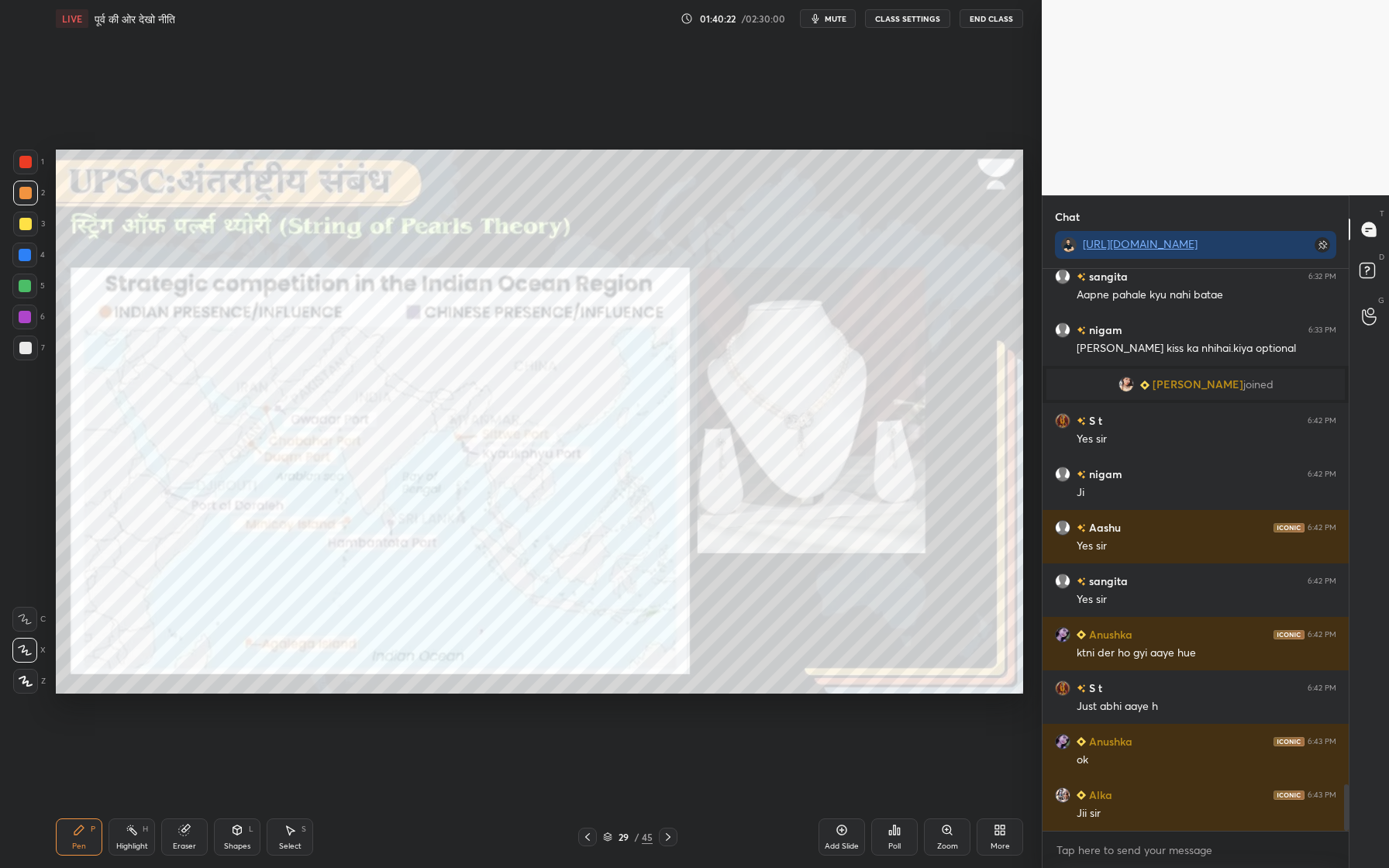
click at [30, 163] on div at bounding box center [25, 161] width 13 height 13
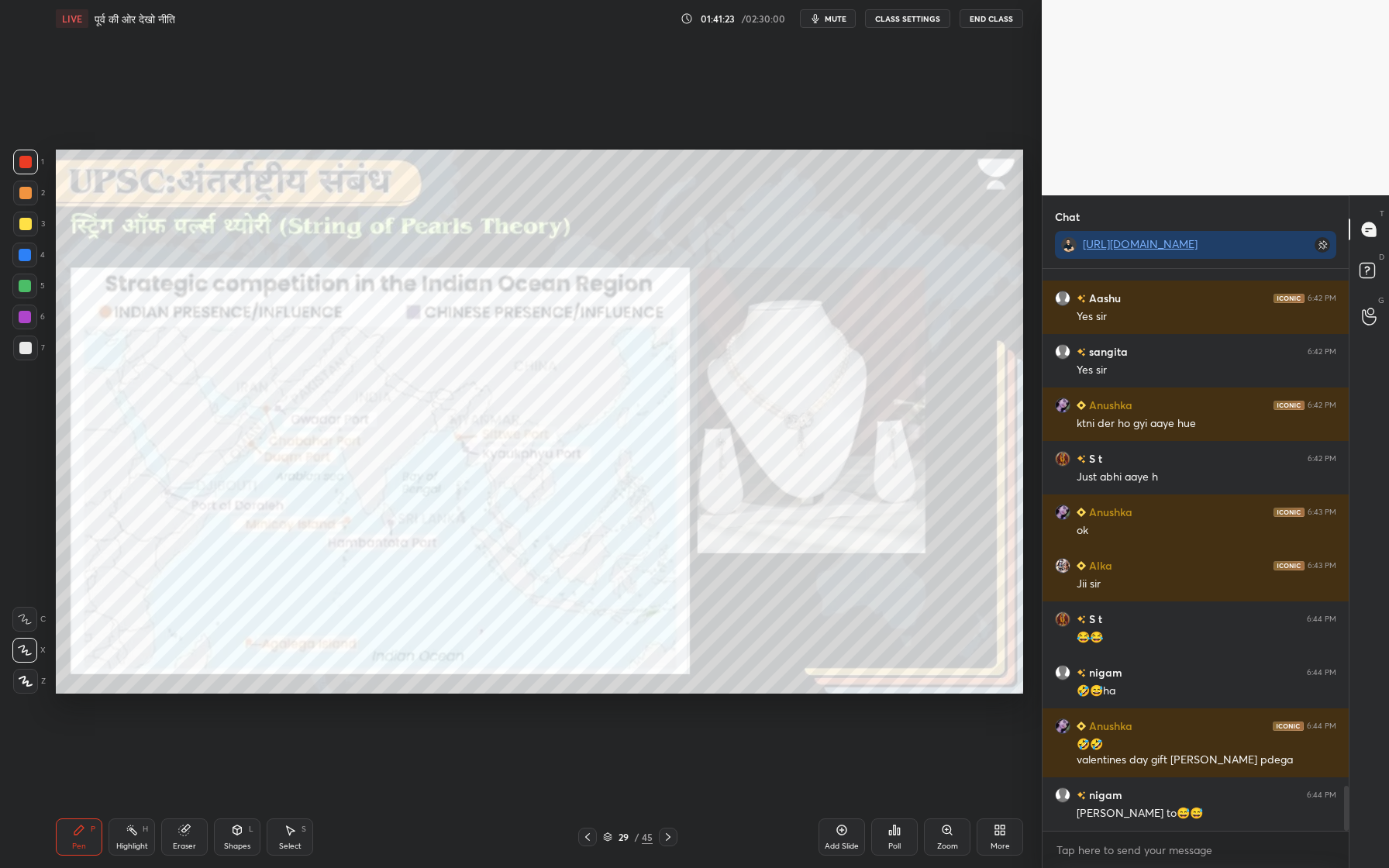
scroll to position [6520, 0]
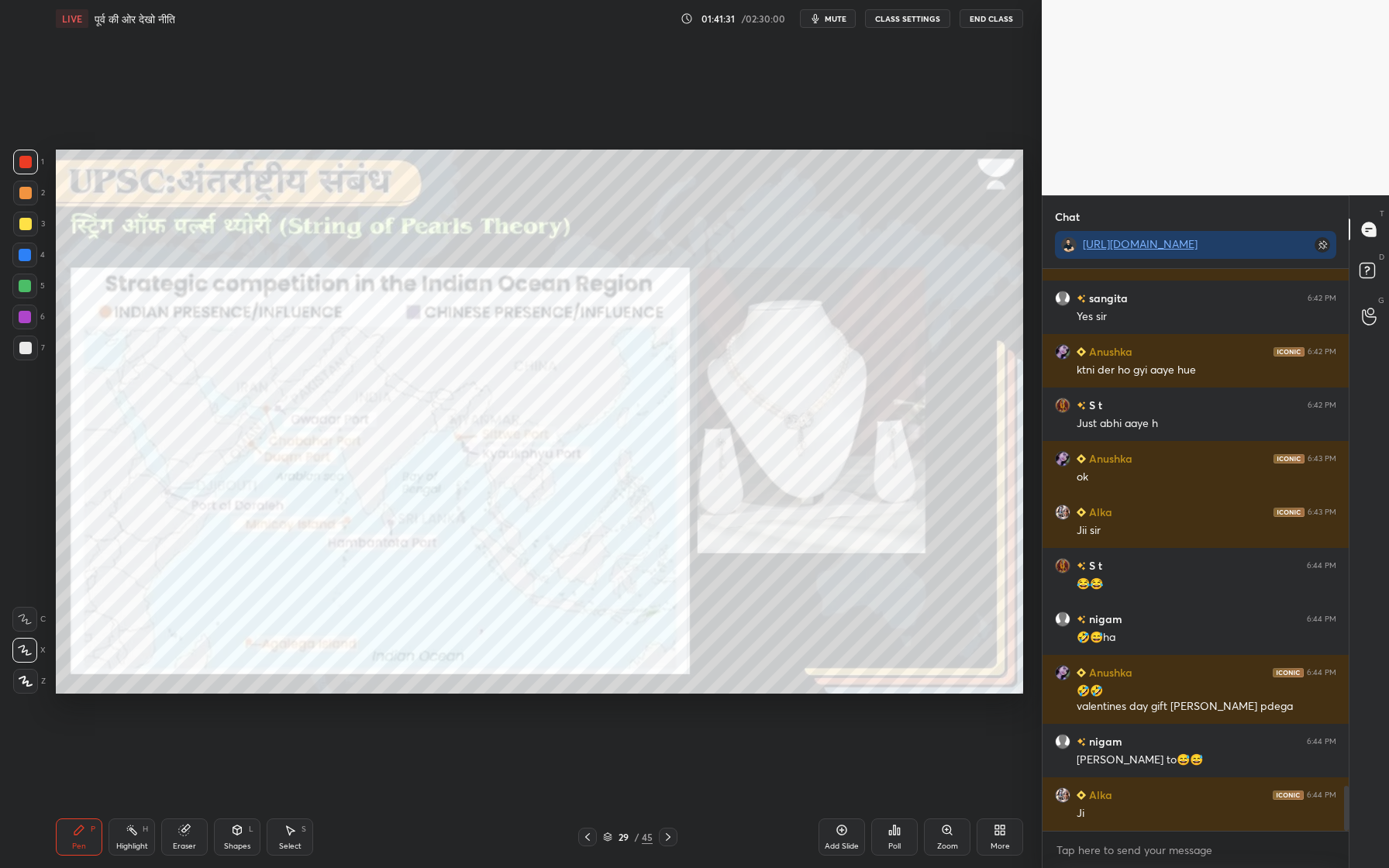
drag, startPoint x: 173, startPoint y: 840, endPoint x: 177, endPoint y: 831, distance: 9.8
click at [176, 799] on div "Eraser" at bounding box center [185, 836] width 47 height 38
drag, startPoint x: 28, startPoint y: 568, endPoint x: 52, endPoint y: 560, distance: 25.3
click at [33, 566] on div at bounding box center [26, 569] width 25 height 25
click at [84, 799] on div "Pen P" at bounding box center [79, 836] width 47 height 38
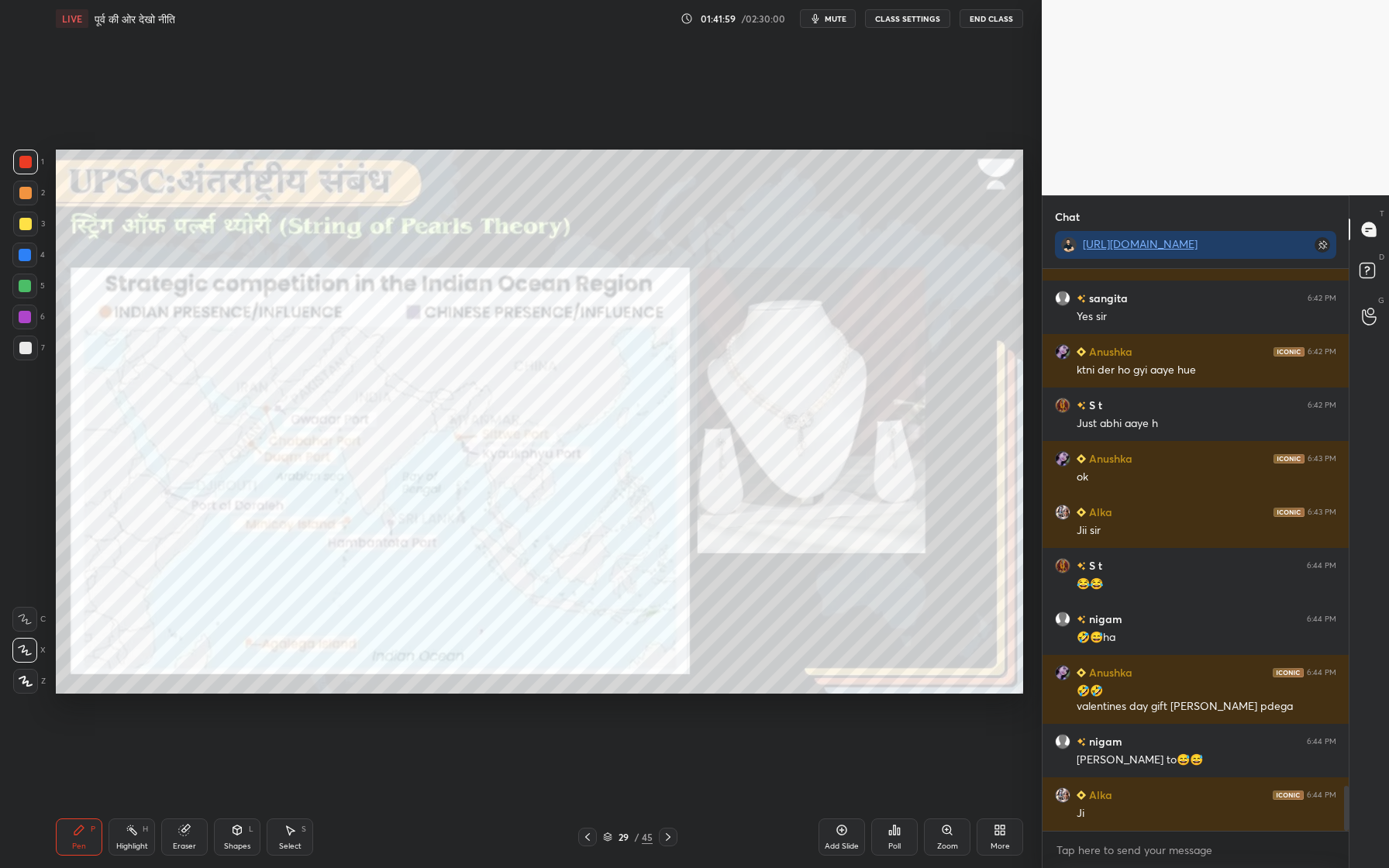
click at [837, 799] on div "Add Slide" at bounding box center [842, 836] width 47 height 38
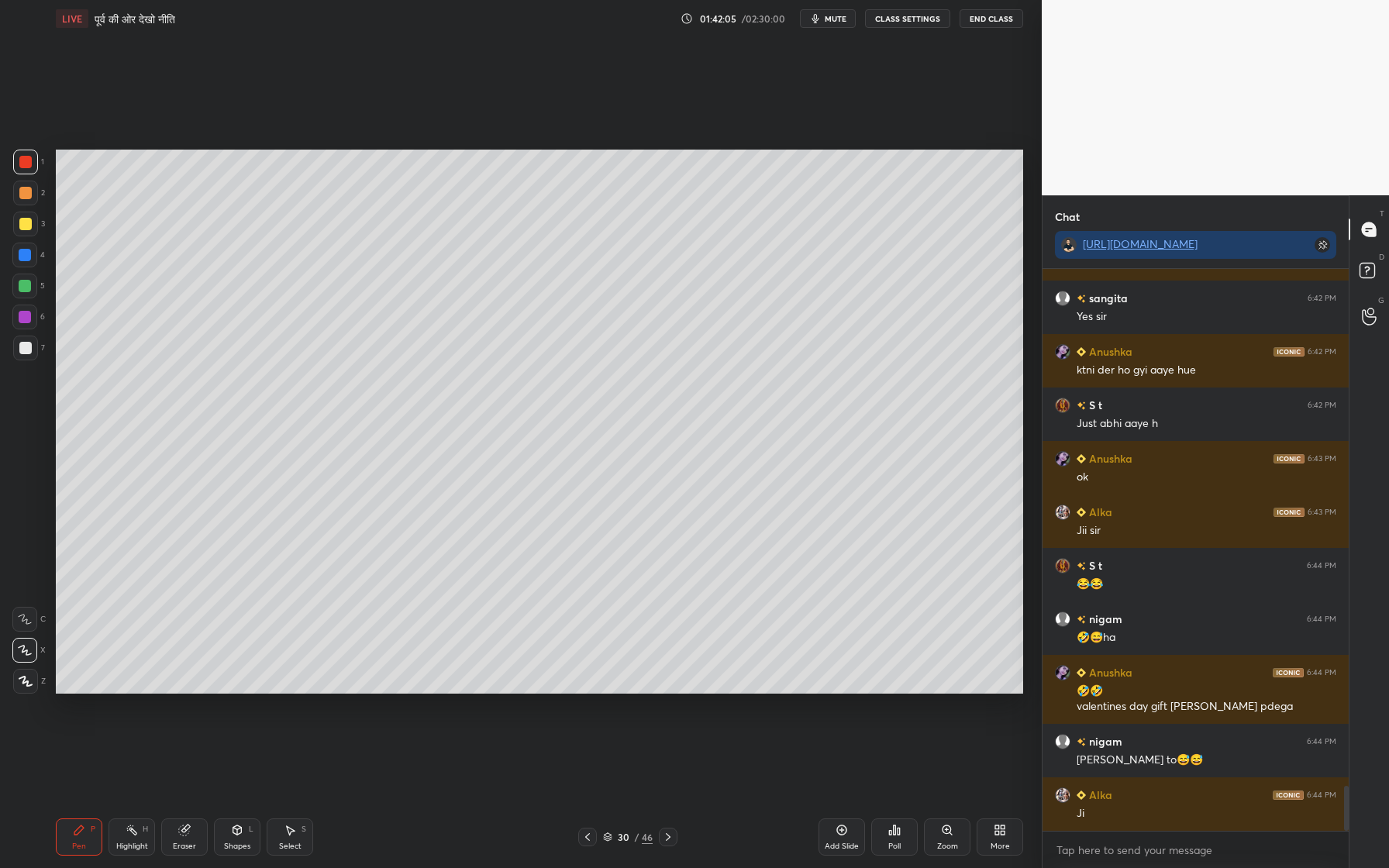
click at [28, 226] on div at bounding box center [25, 224] width 13 height 13
click at [712, 147] on div "Setting up your live class Poll for secs No correct answer Start poll" at bounding box center [539, 422] width 979 height 769
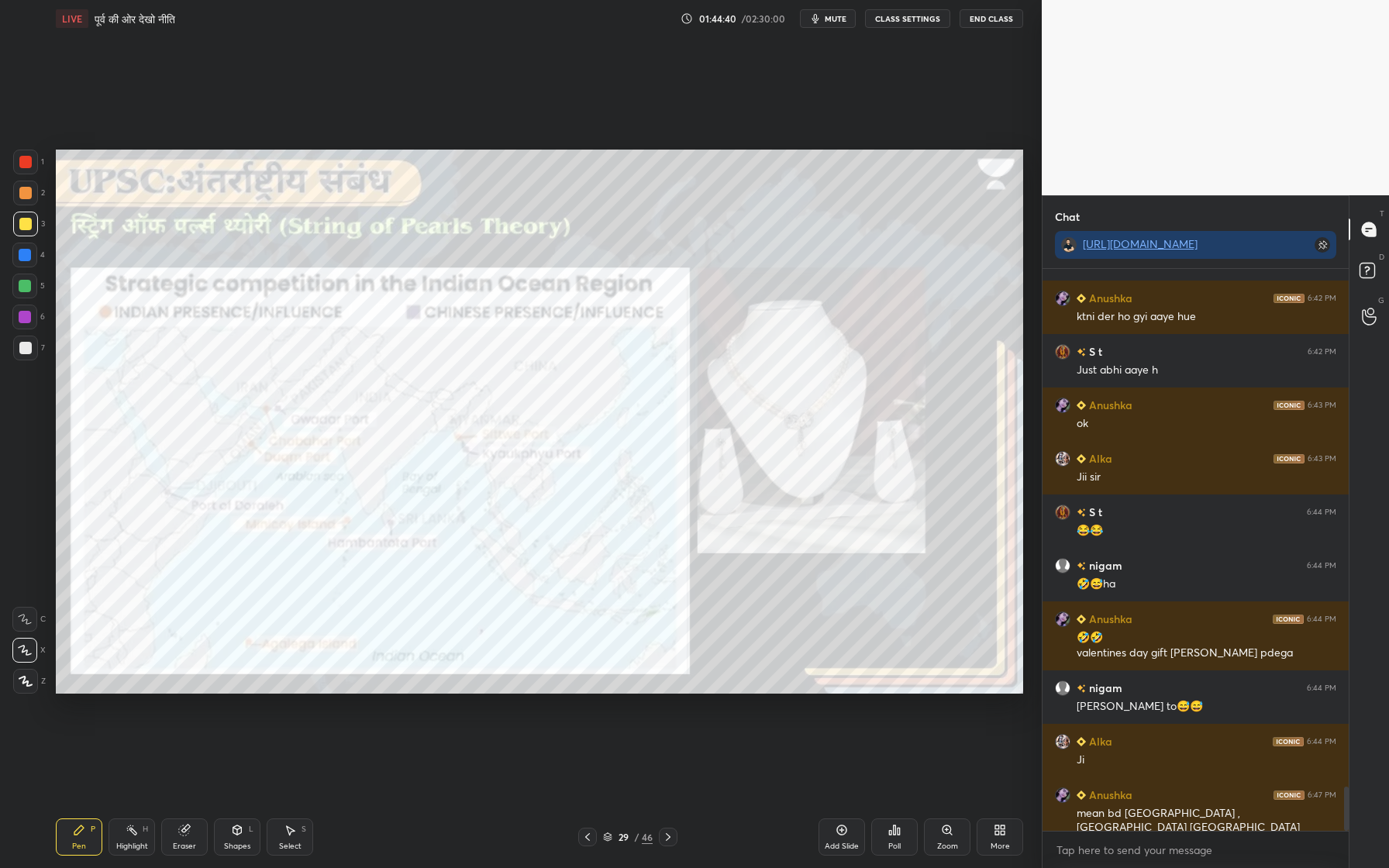
click at [25, 155] on div at bounding box center [26, 162] width 25 height 25
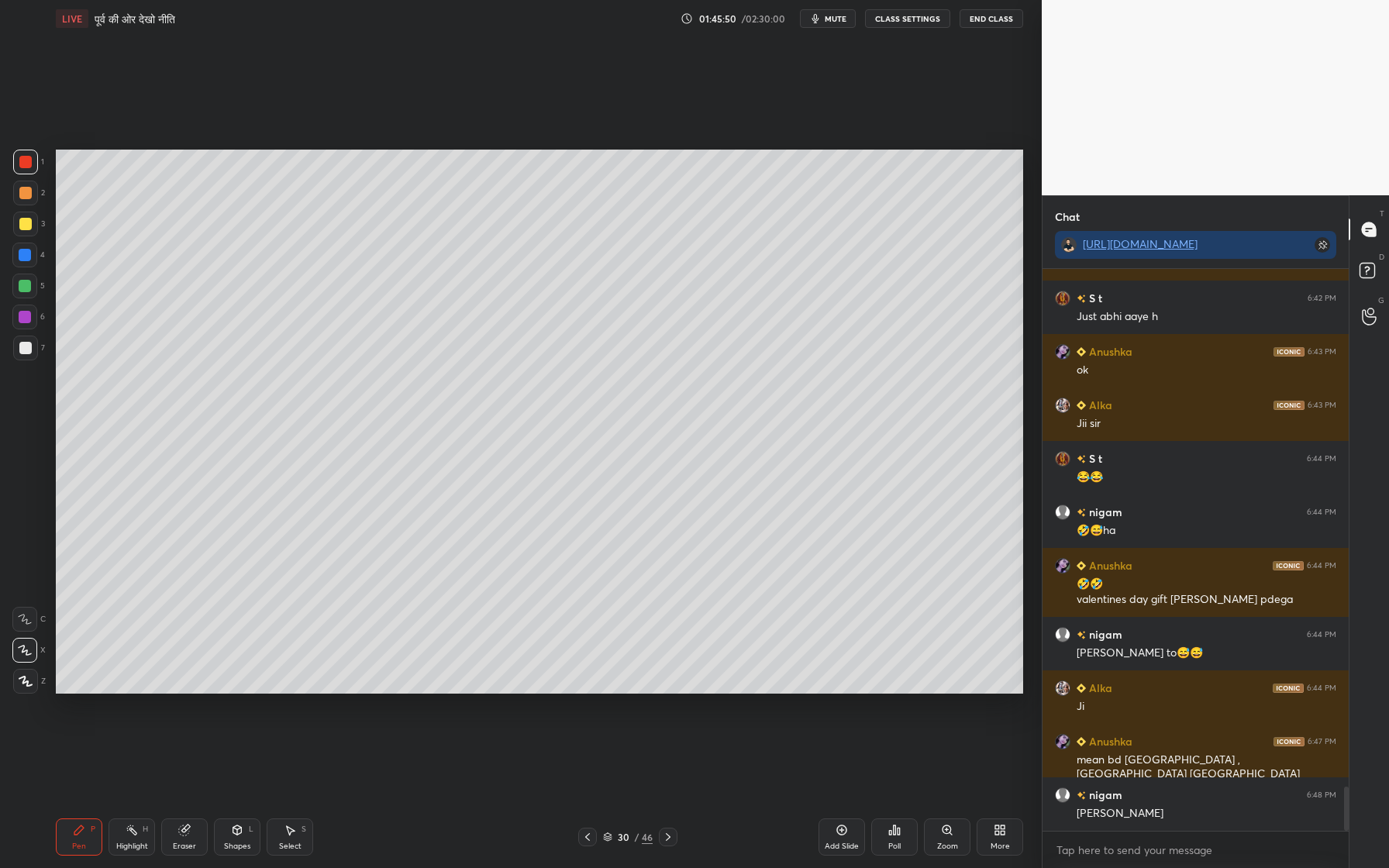
click at [857, 799] on div "Add Slide" at bounding box center [842, 836] width 47 height 38
drag, startPoint x: 33, startPoint y: 226, endPoint x: 50, endPoint y: 231, distance: 17.7
click at [33, 226] on div at bounding box center [26, 224] width 25 height 25
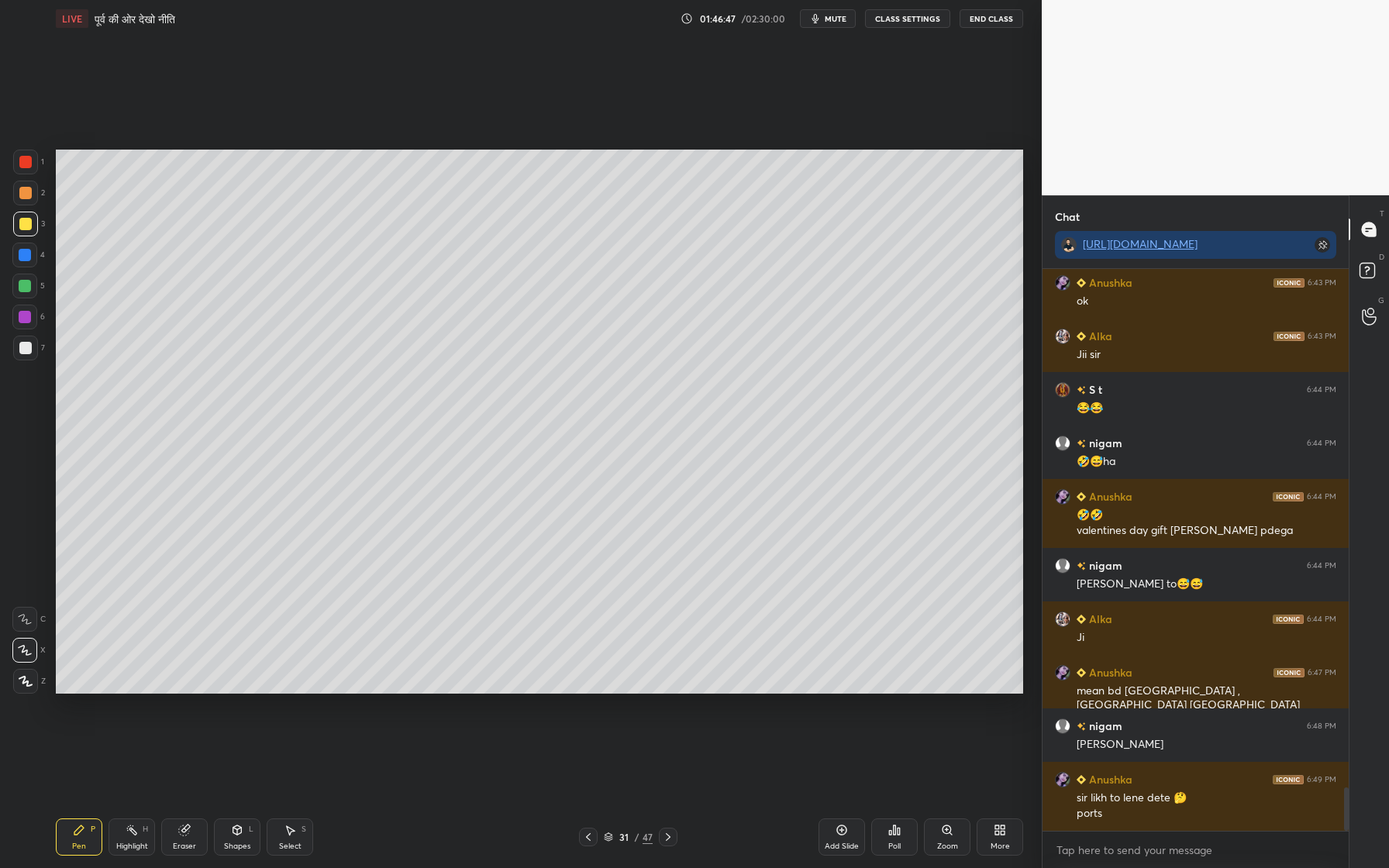
scroll to position [6750, 0]
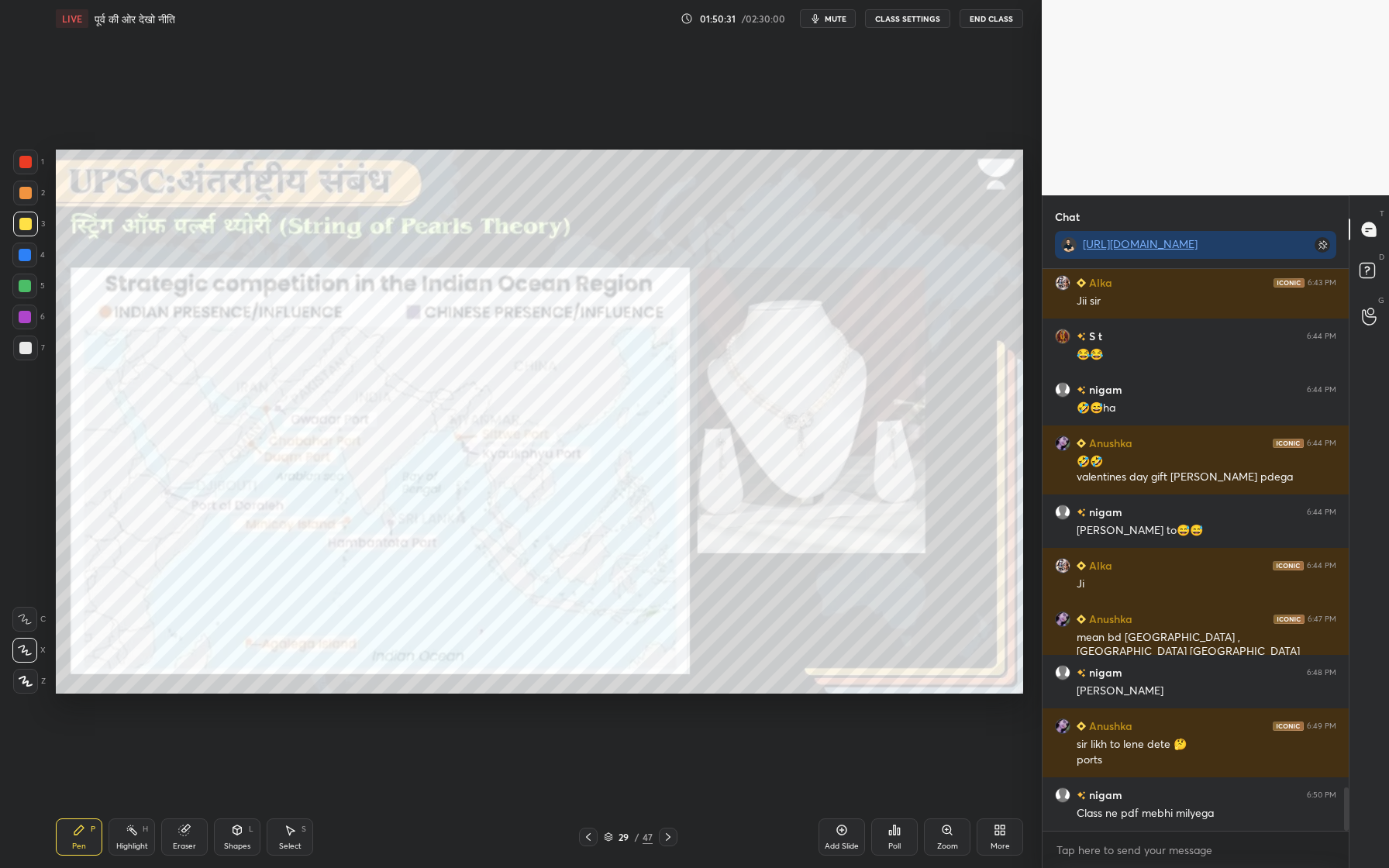
drag, startPoint x: 25, startPoint y: 163, endPoint x: 27, endPoint y: 170, distance: 7.3
click at [26, 162] on div at bounding box center [25, 161] width 13 height 13
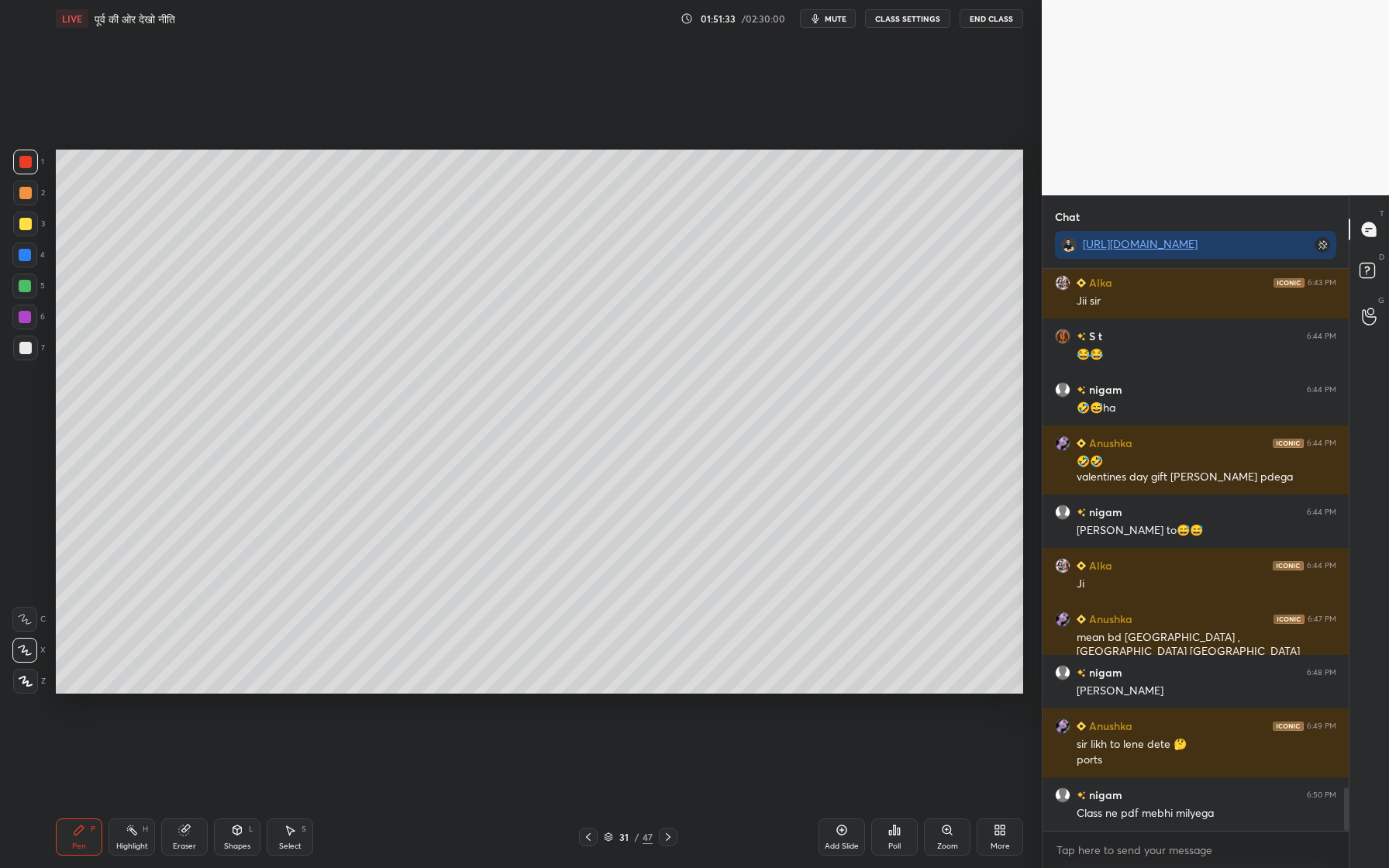
click at [837, 799] on div "Add Slide" at bounding box center [842, 836] width 47 height 38
click at [26, 221] on div at bounding box center [25, 224] width 13 height 13
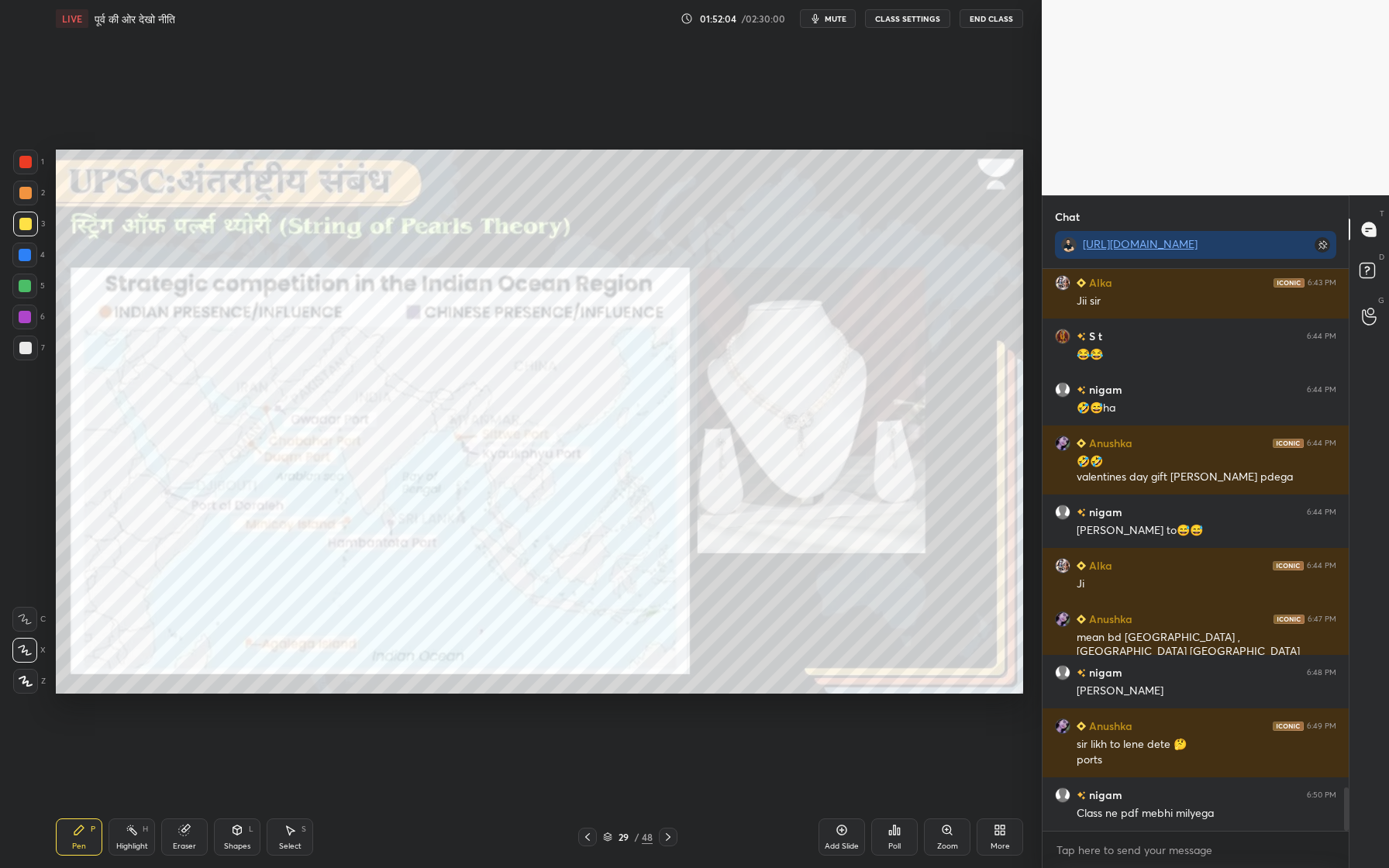
click at [26, 287] on div at bounding box center [24, 286] width 13 height 13
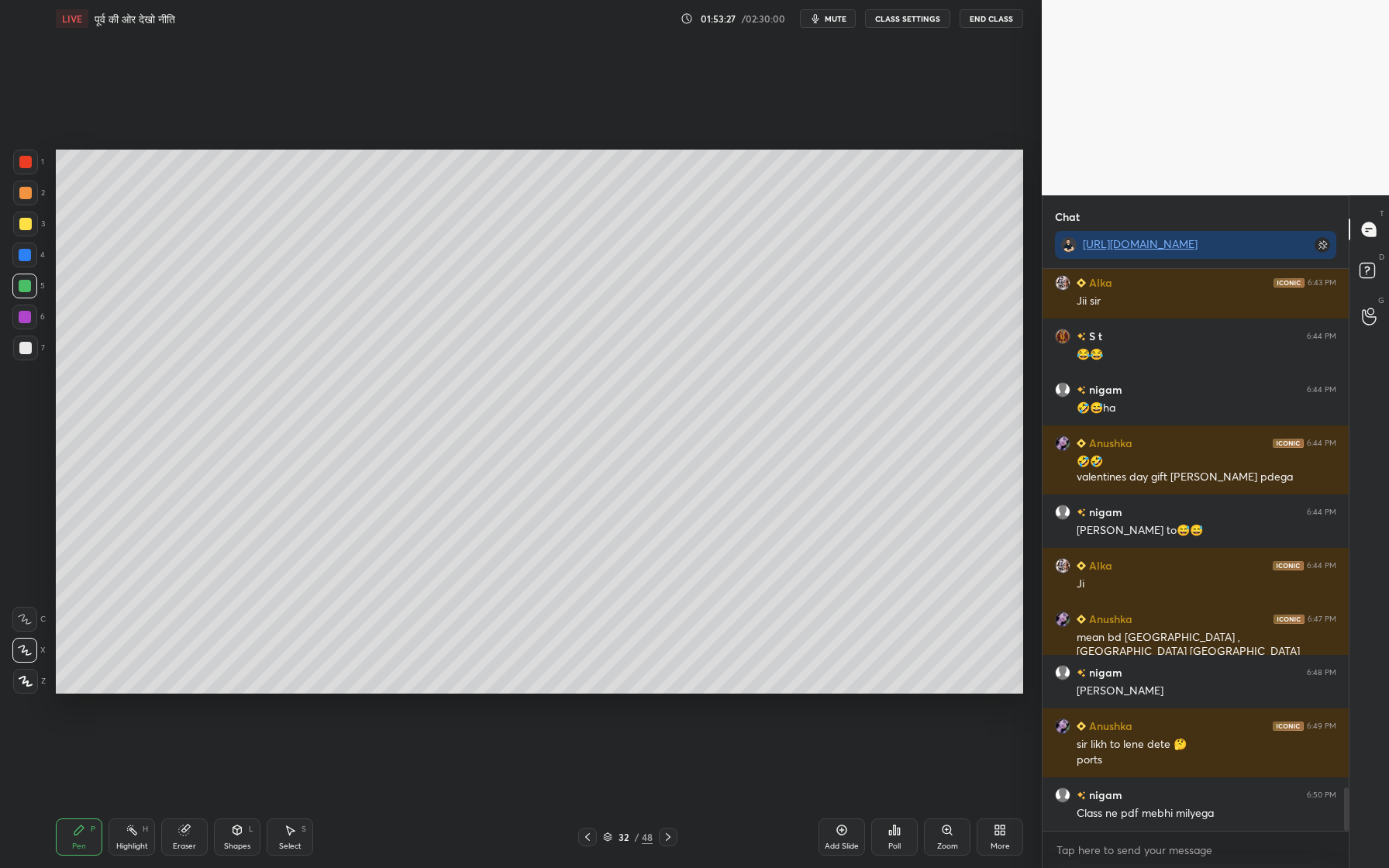
drag, startPoint x: 28, startPoint y: 187, endPoint x: 38, endPoint y: 189, distance: 10.2
click at [27, 187] on div at bounding box center [25, 193] width 13 height 13
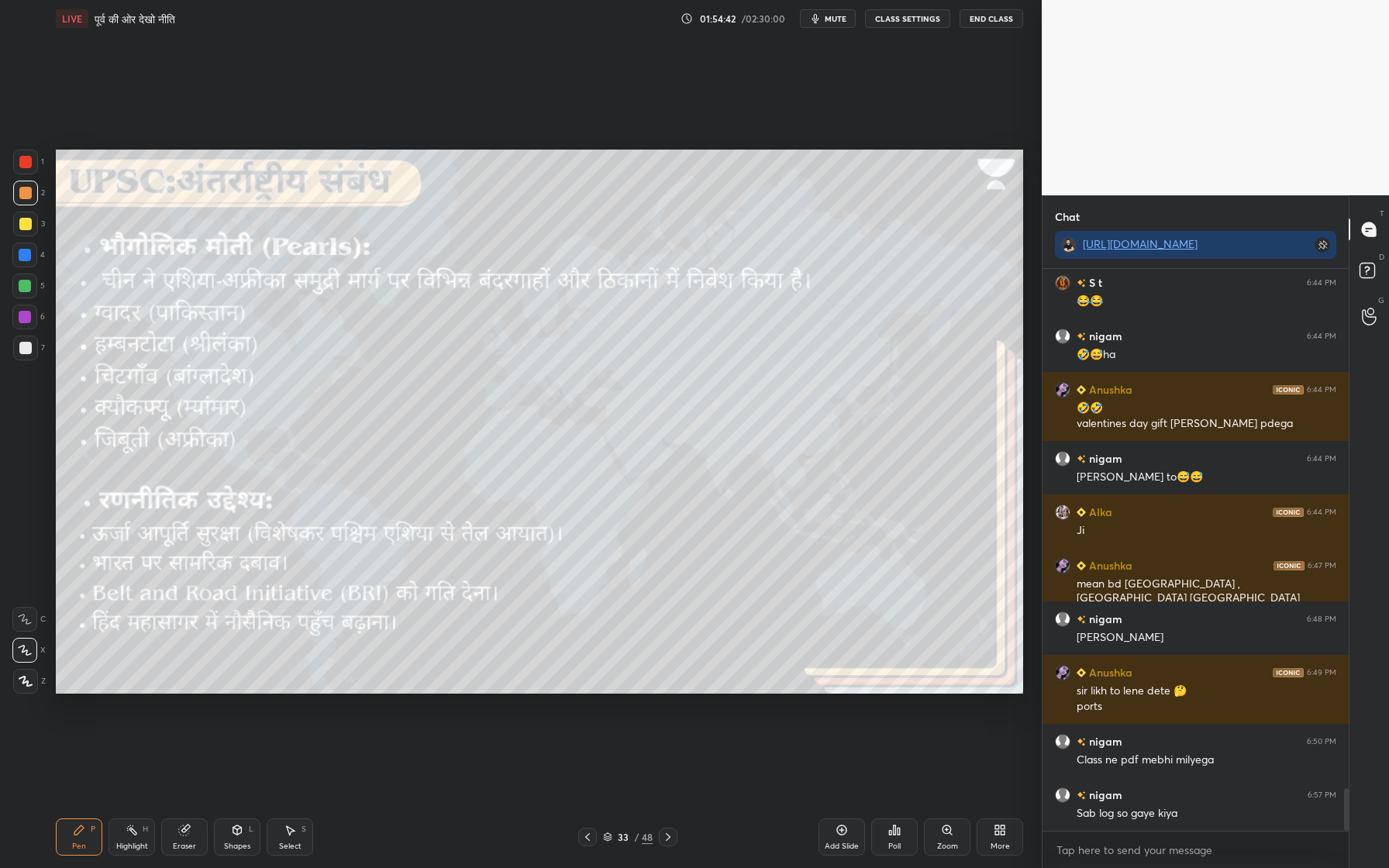
scroll to position [6857, 0]
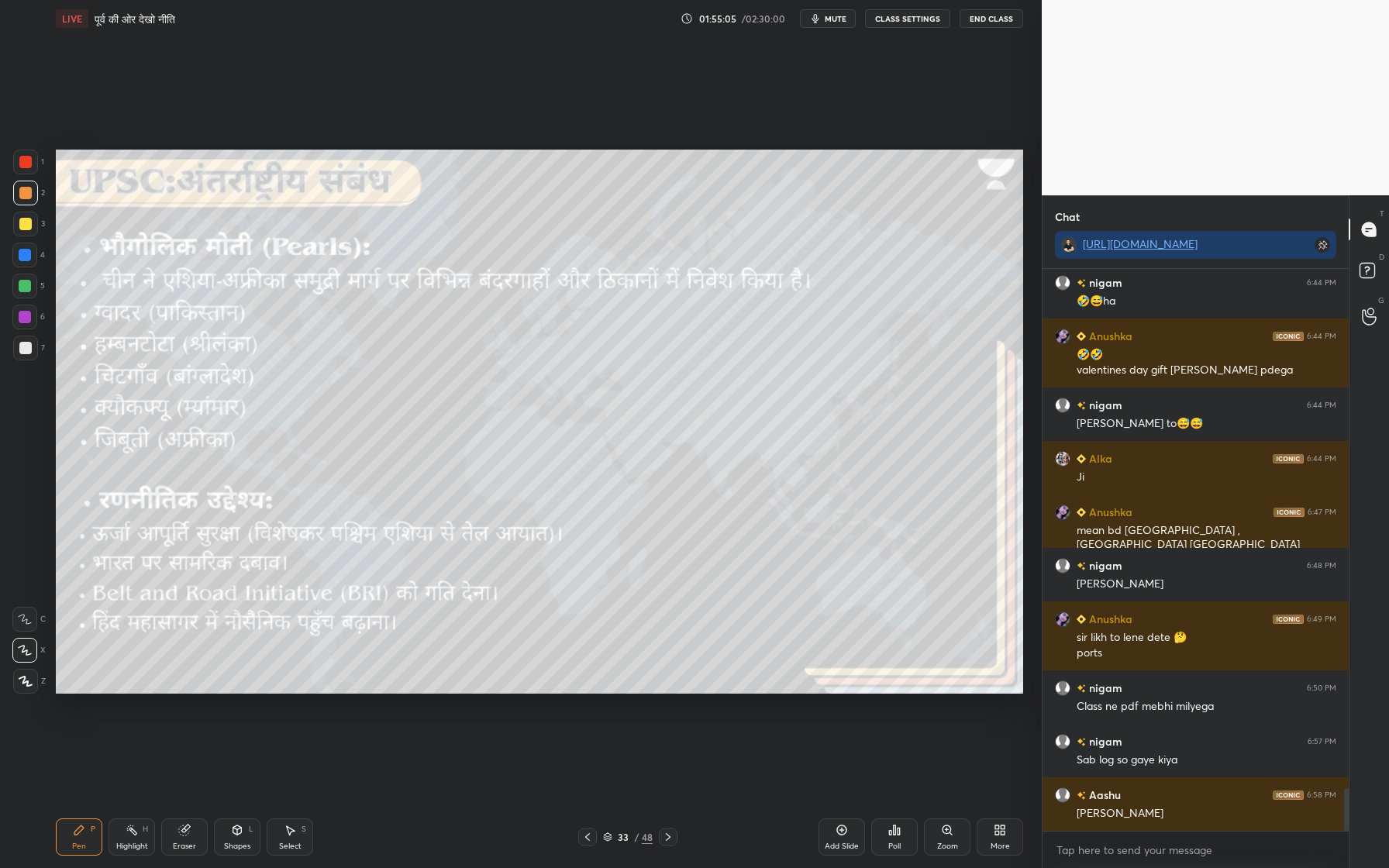
click at [27, 159] on div at bounding box center [25, 161] width 13 height 13
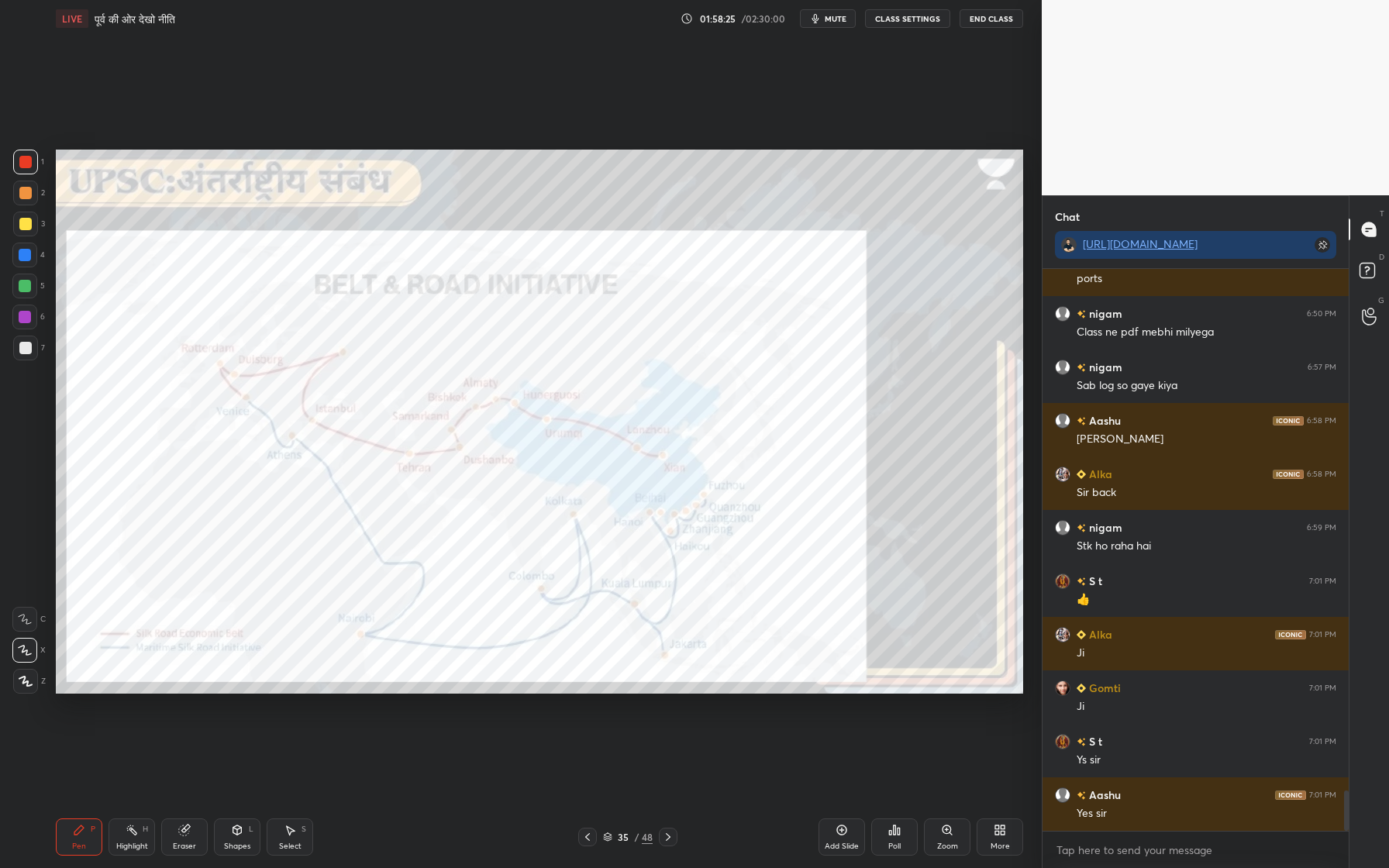
scroll to position [7285, 0]
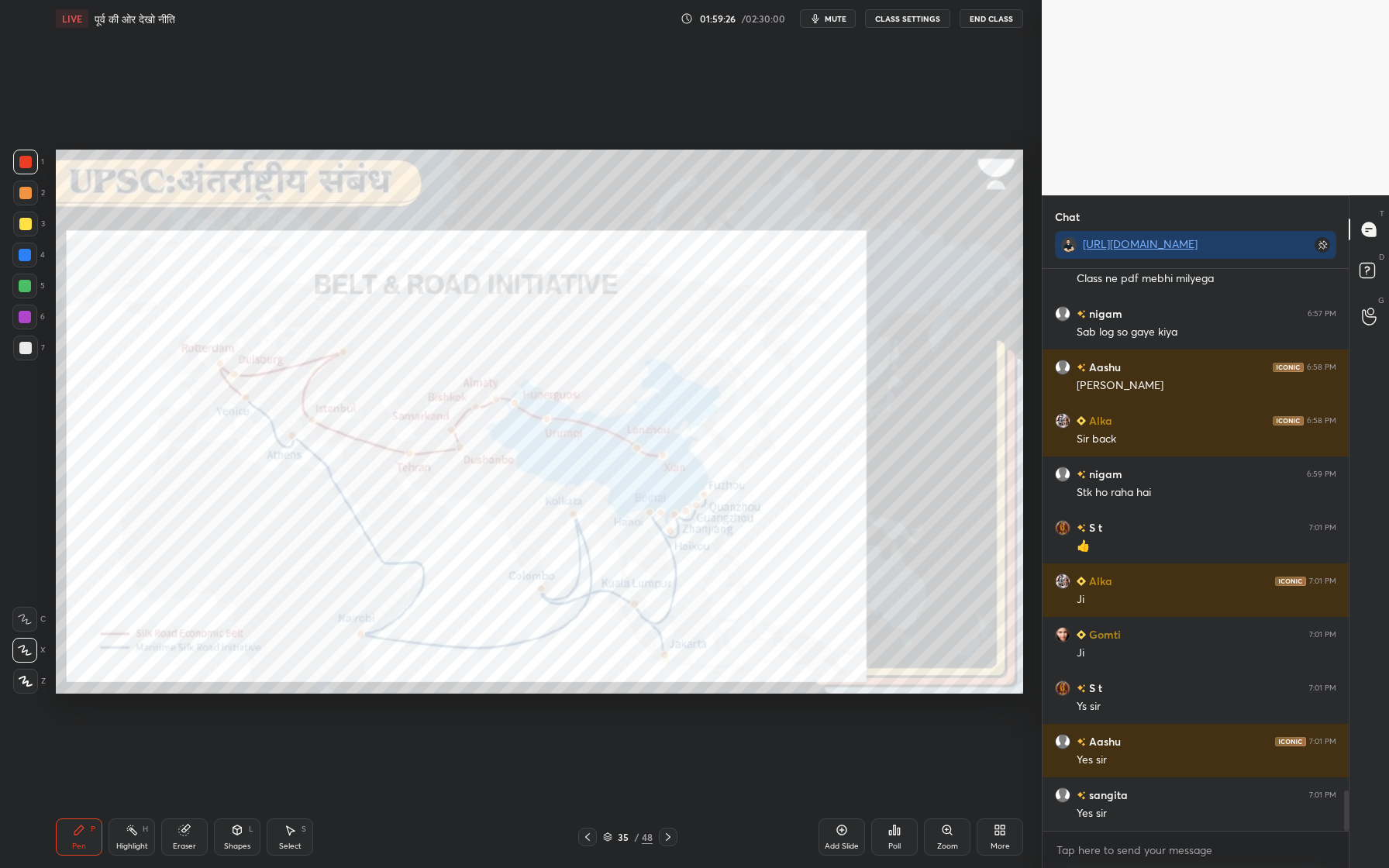
click at [842, 799] on icon at bounding box center [842, 830] width 13 height 13
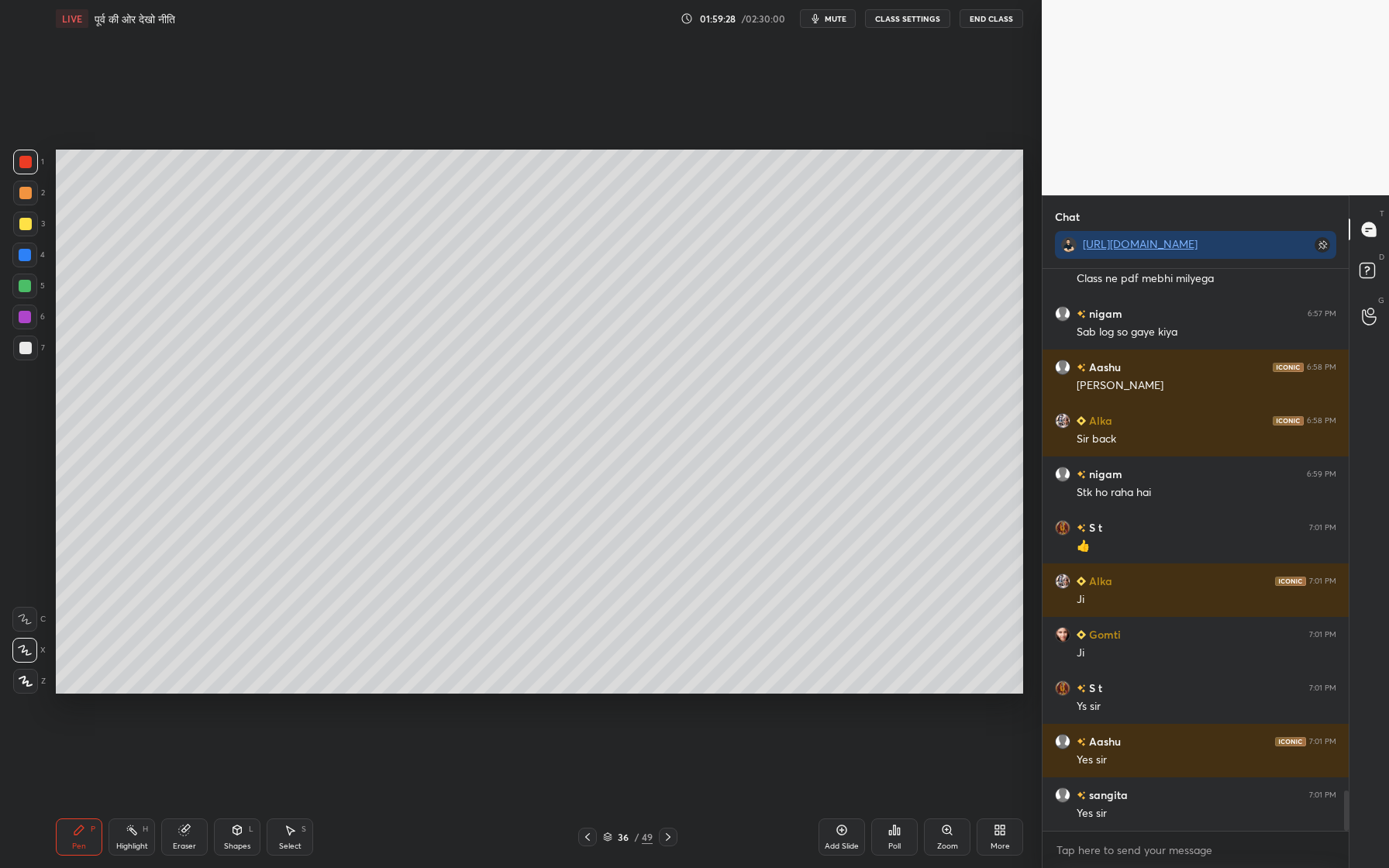
click at [27, 225] on div at bounding box center [25, 224] width 13 height 13
click at [25, 348] on div at bounding box center [25, 348] width 13 height 13
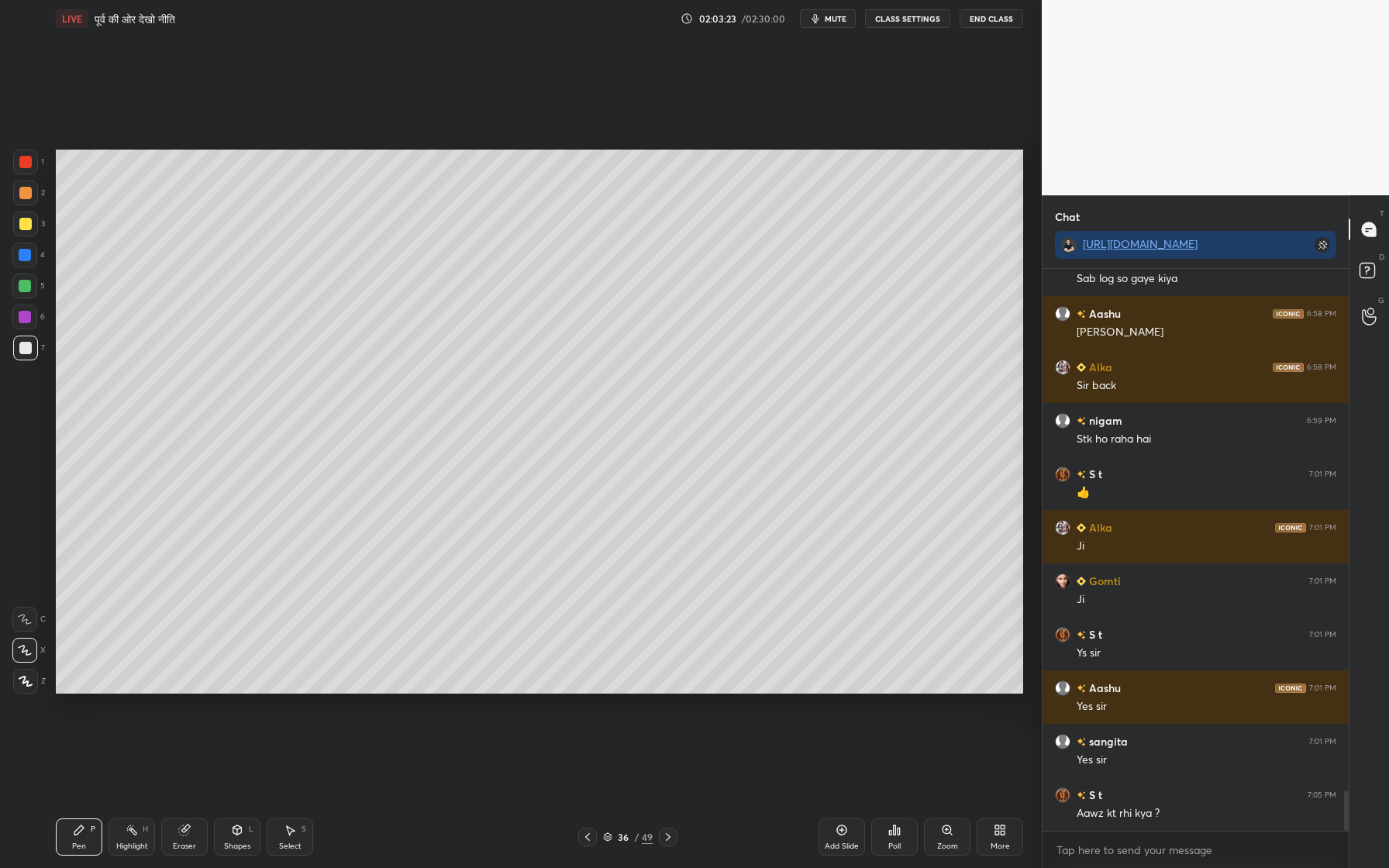
click at [848, 799] on div "Add Slide" at bounding box center [842, 845] width 34 height 8
click at [23, 210] on div "1 2 3 4 5 6 7" at bounding box center [28, 258] width 33 height 217
drag, startPoint x: 23, startPoint y: 223, endPoint x: 51, endPoint y: 226, distance: 28.2
click at [31, 222] on div at bounding box center [25, 224] width 13 height 13
click at [842, 799] on div "Add Slide" at bounding box center [842, 836] width 47 height 38
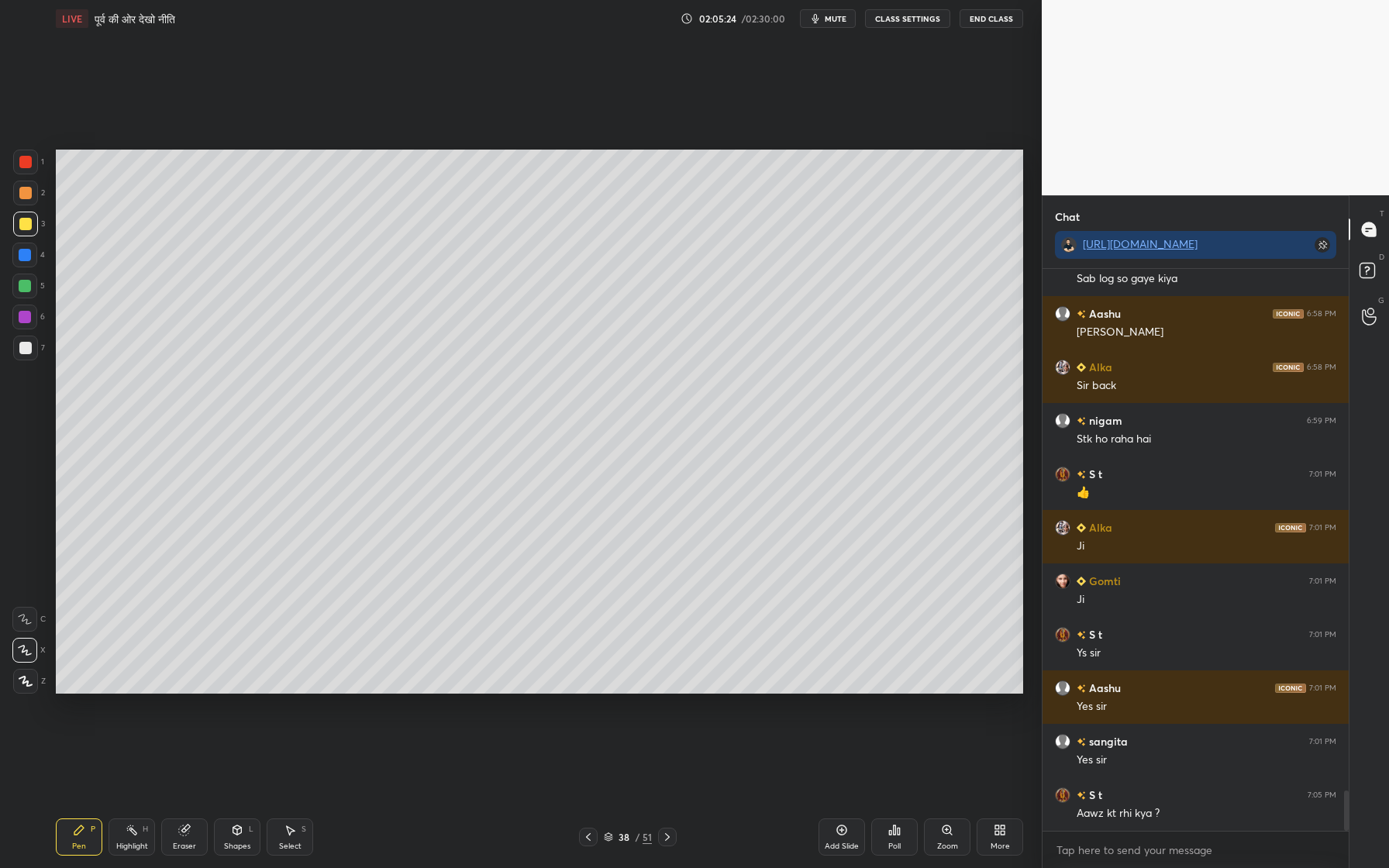
click at [20, 190] on div at bounding box center [25, 193] width 13 height 13
click at [23, 316] on div at bounding box center [24, 317] width 13 height 13
click at [26, 342] on div at bounding box center [25, 348] width 13 height 13
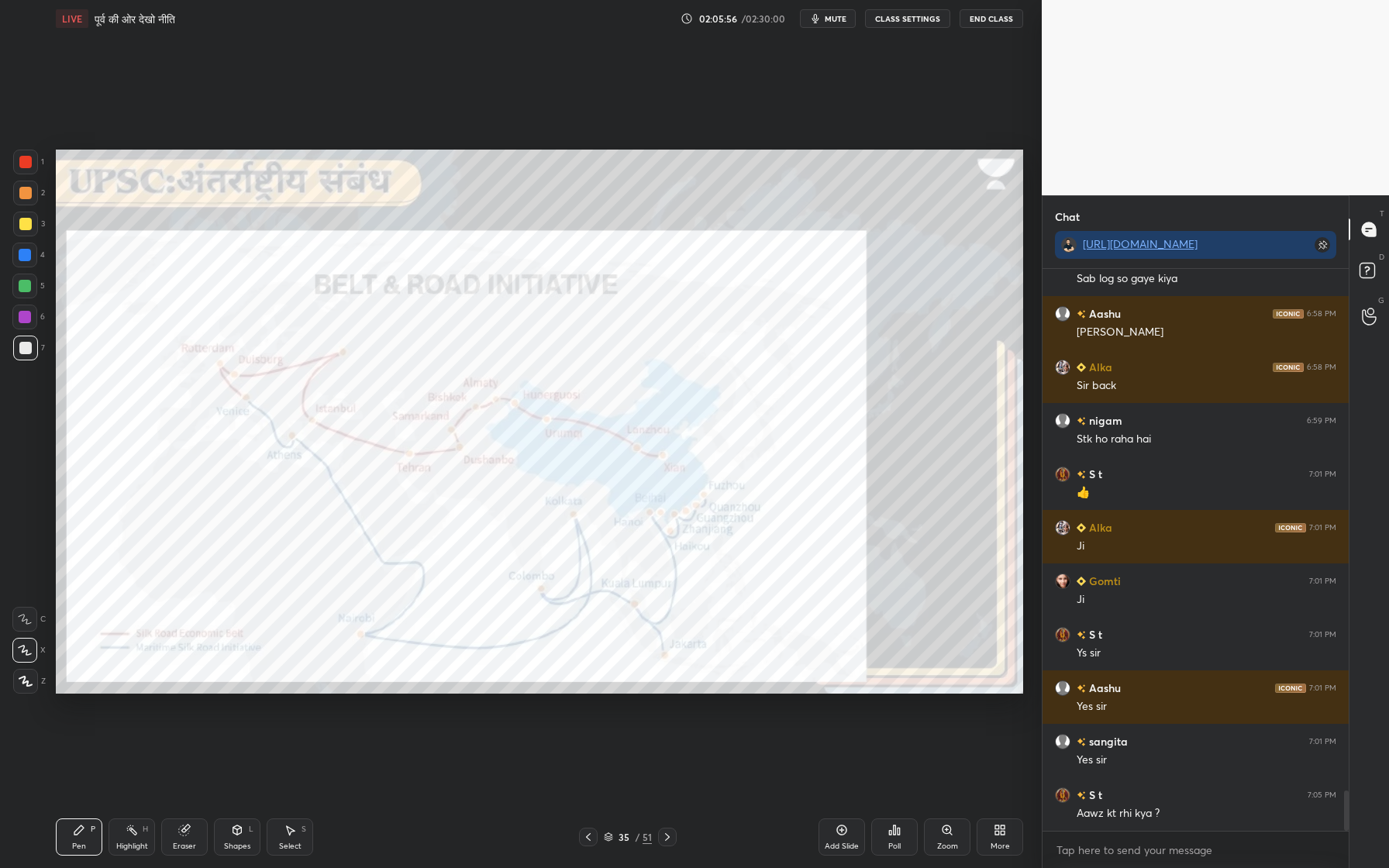
drag, startPoint x: 27, startPoint y: 161, endPoint x: 37, endPoint y: 165, distance: 10.8
click at [25, 161] on div at bounding box center [25, 161] width 13 height 13
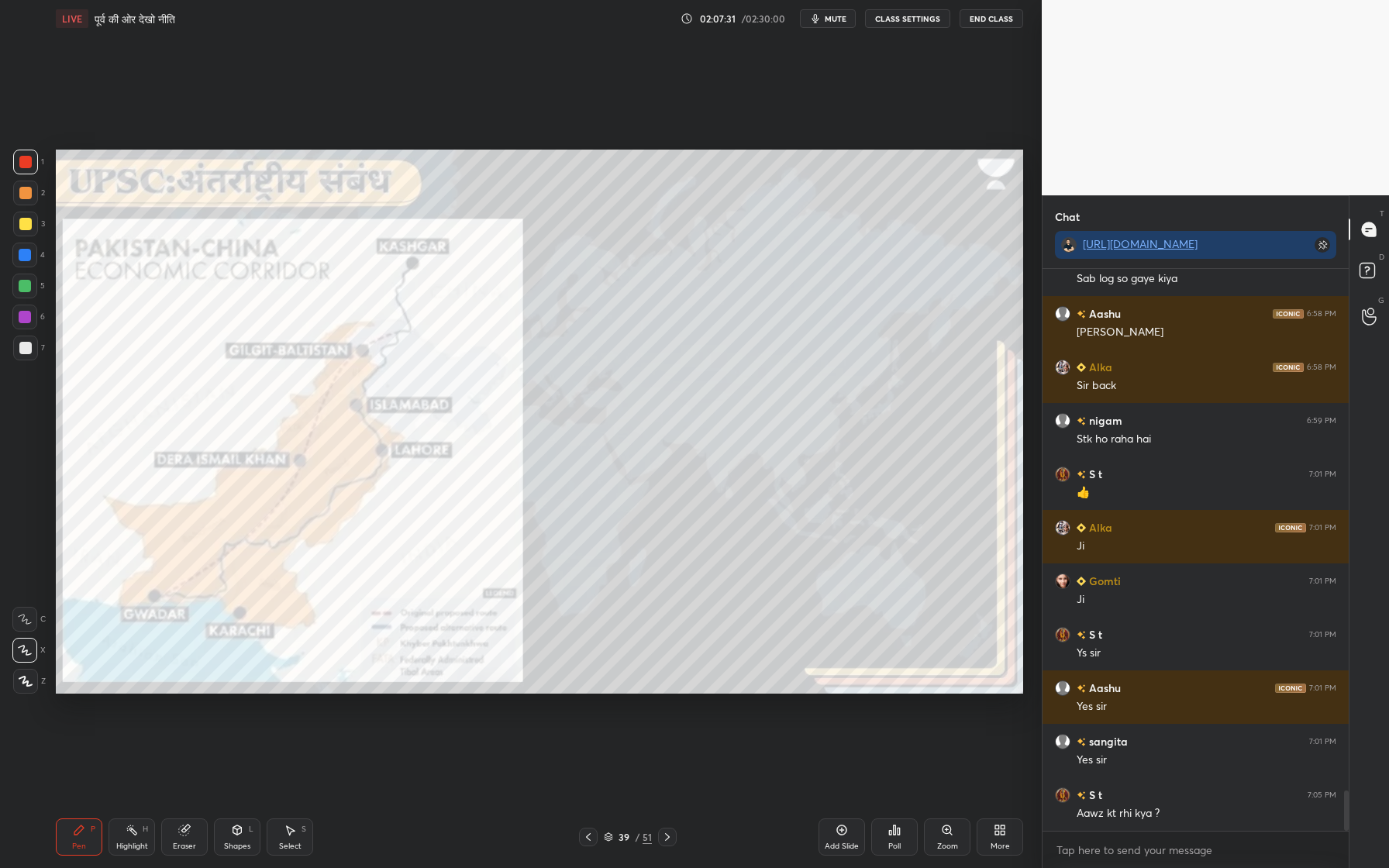
drag, startPoint x: 26, startPoint y: 346, endPoint x: 48, endPoint y: 326, distance: 29.7
click at [31, 343] on div at bounding box center [26, 348] width 25 height 25
click at [26, 160] on div at bounding box center [25, 161] width 13 height 13
click at [27, 215] on div at bounding box center [26, 224] width 25 height 25
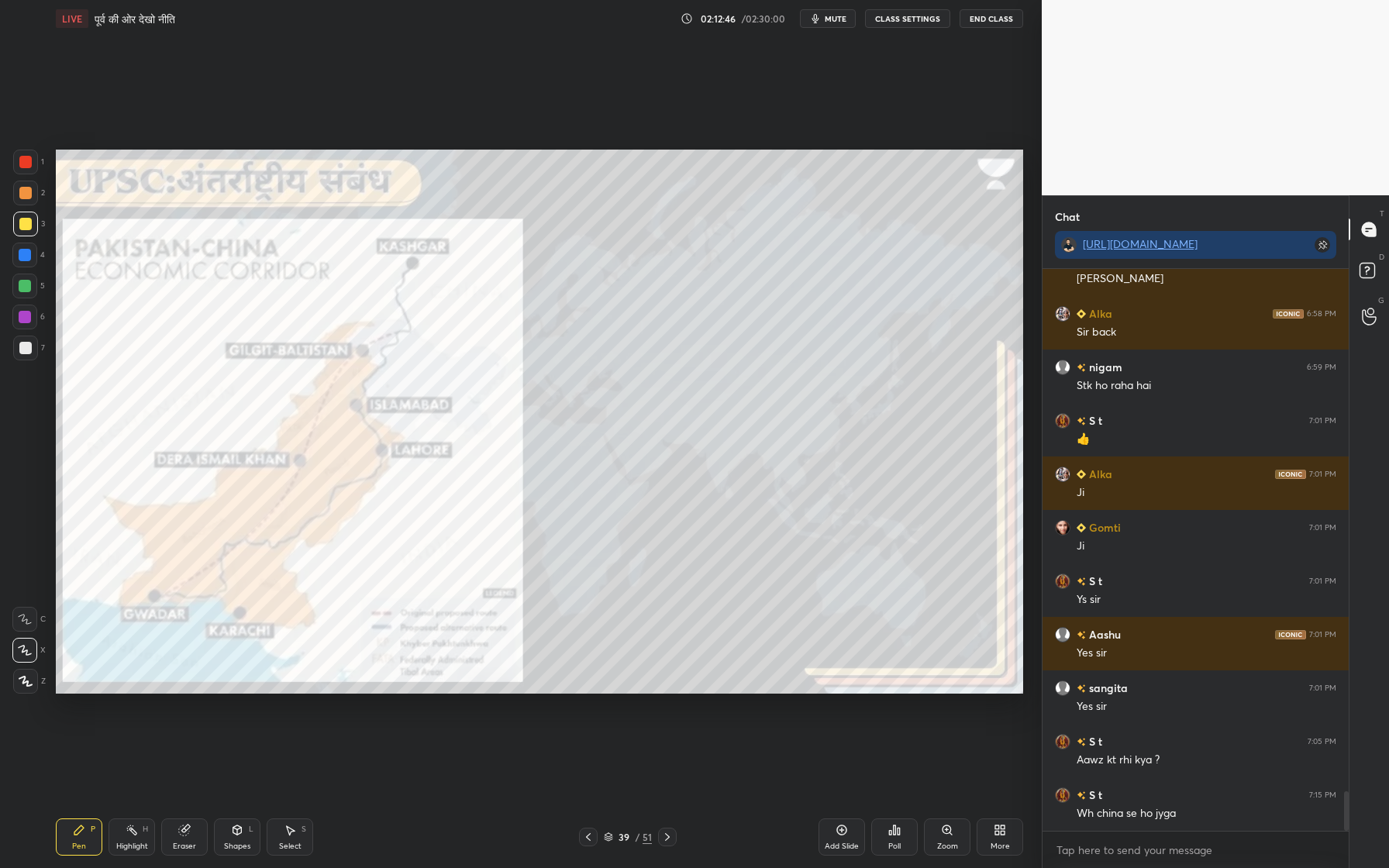
scroll to position [7459, 0]
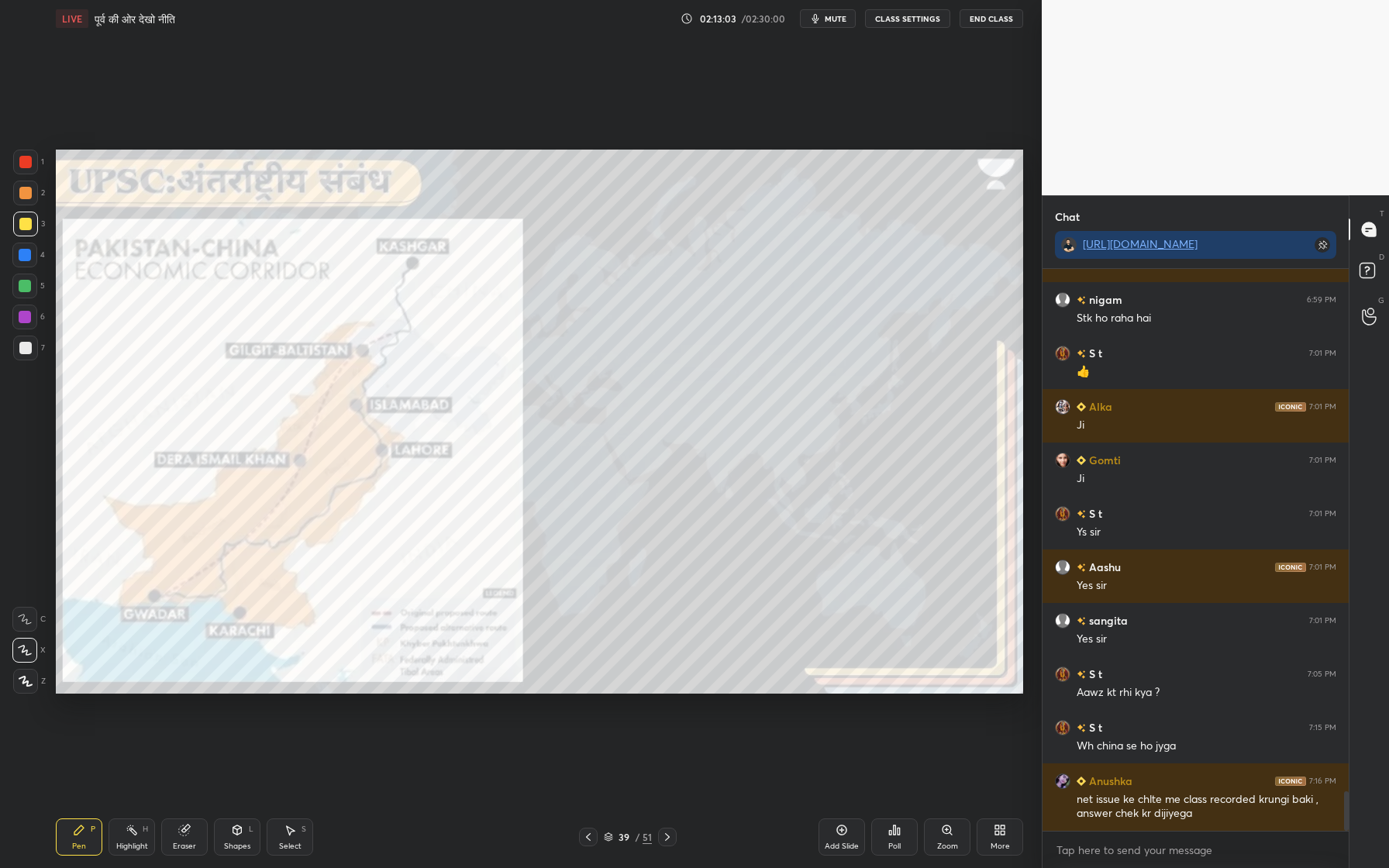
drag, startPoint x: 849, startPoint y: 833, endPoint x: 850, endPoint y: 810, distance: 23.0
click at [850, 799] on div "Add Slide" at bounding box center [842, 836] width 47 height 38
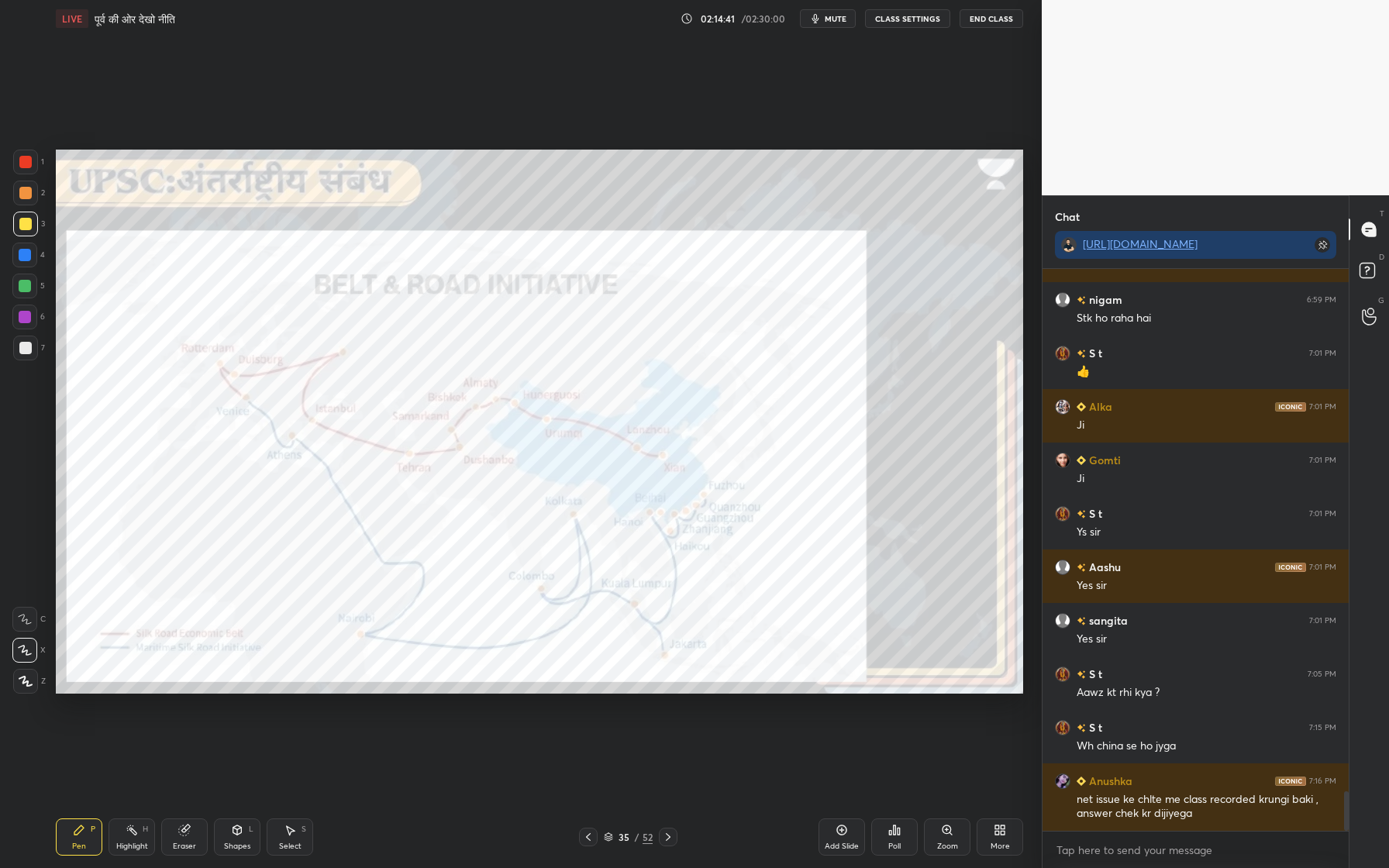
click at [25, 160] on div at bounding box center [25, 161] width 13 height 13
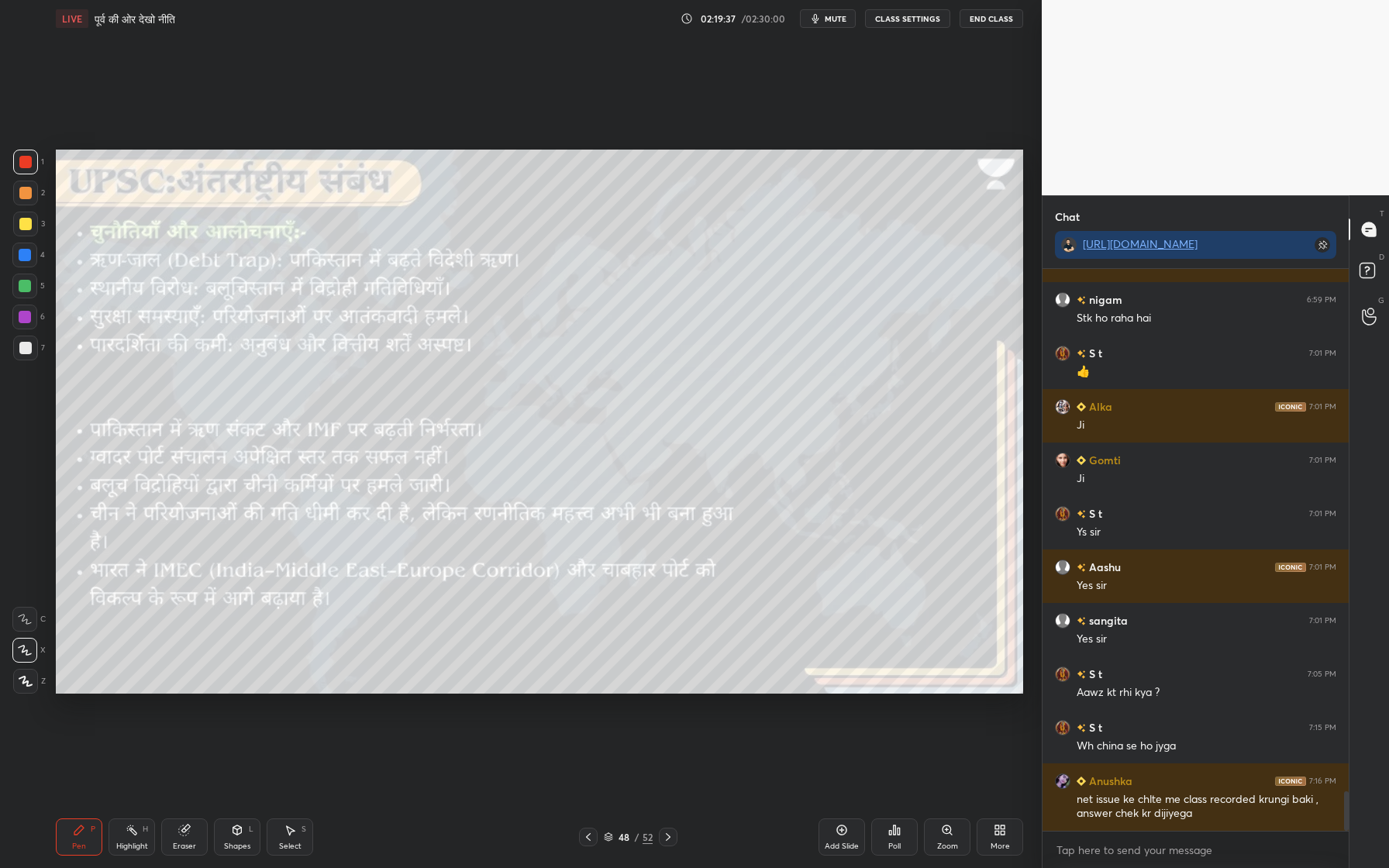
click at [36, 222] on div at bounding box center [26, 224] width 25 height 25
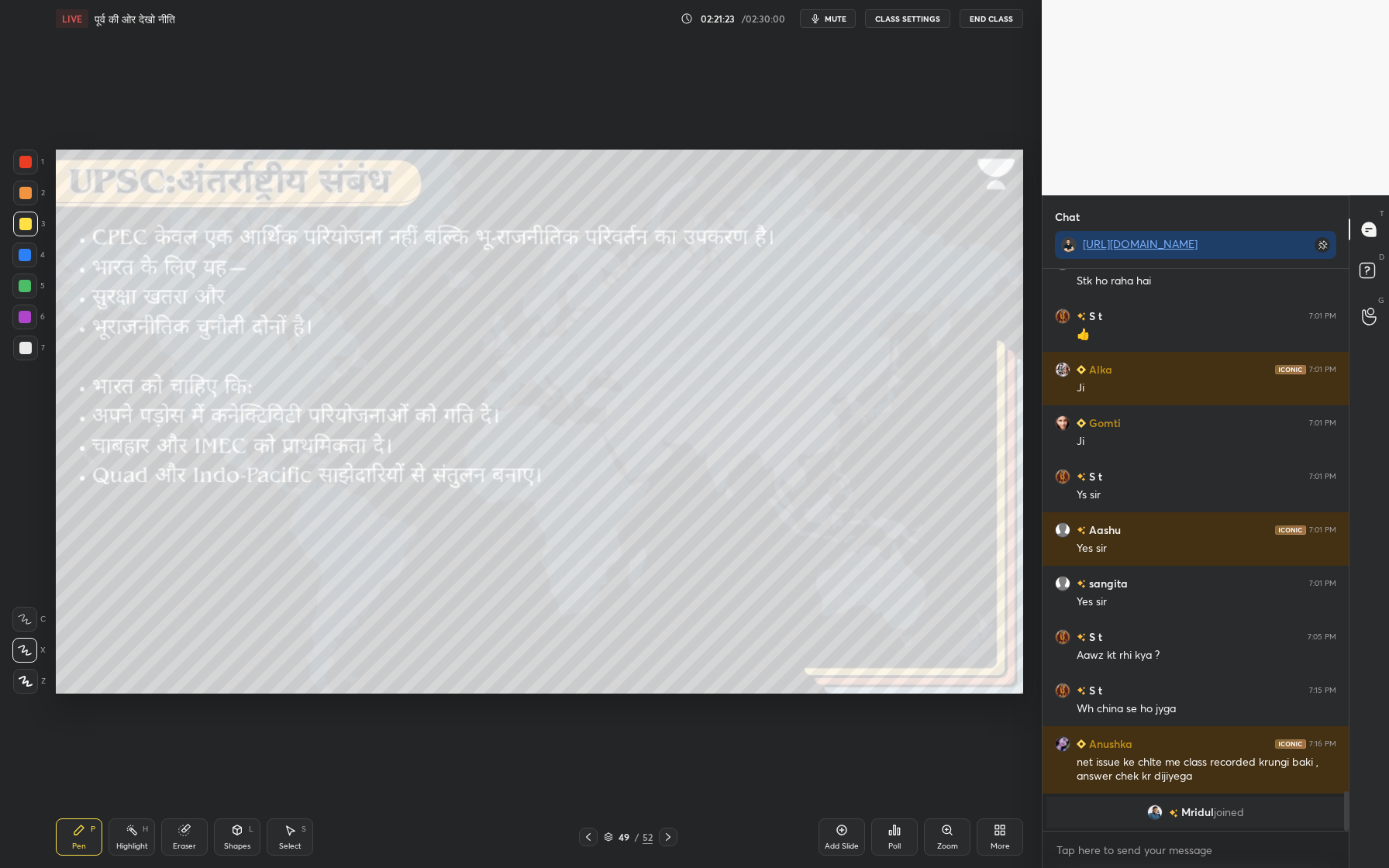
click at [847, 799] on div "Add Slide" at bounding box center [842, 836] width 47 height 38
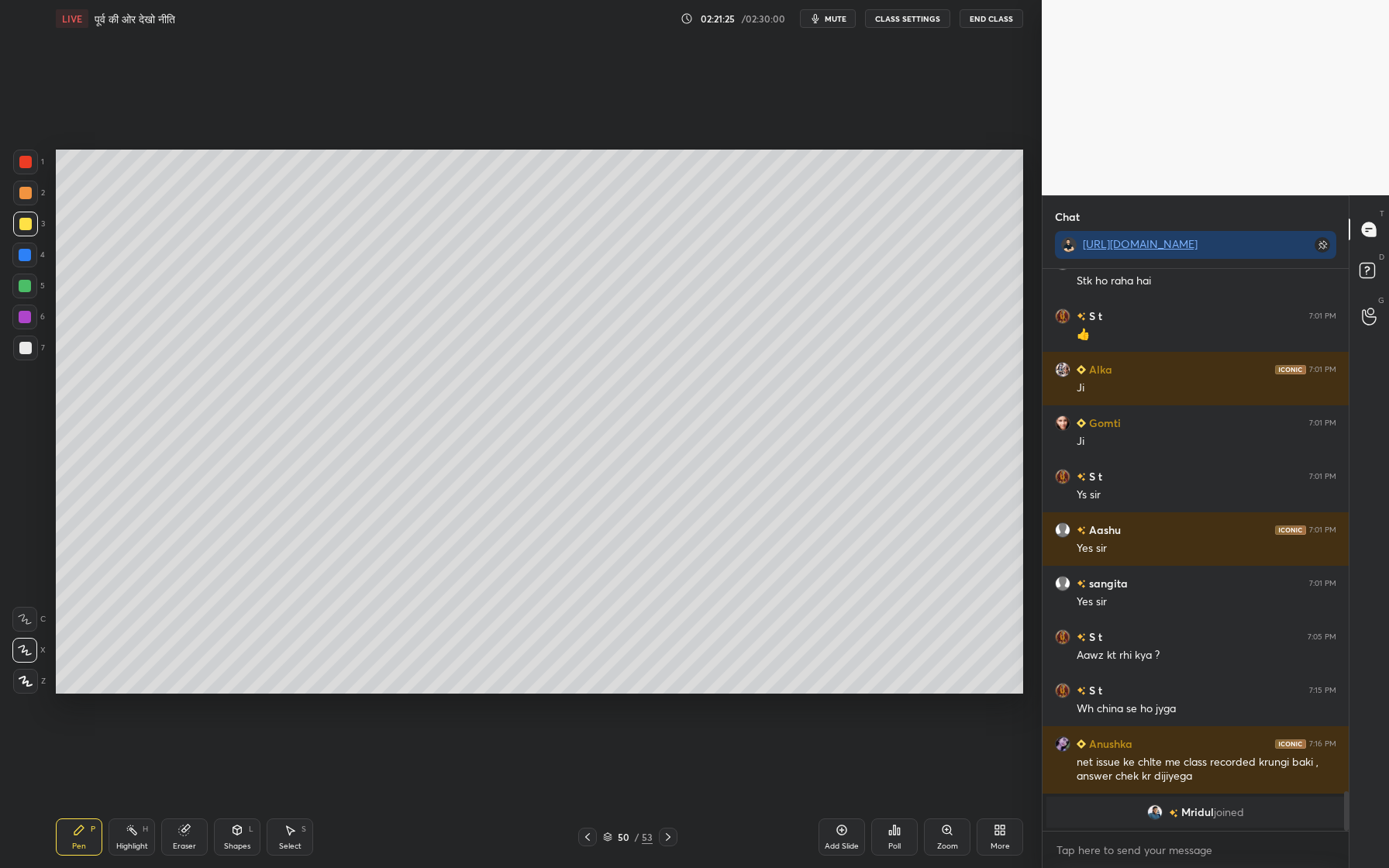
click at [33, 187] on div at bounding box center [26, 193] width 25 height 25
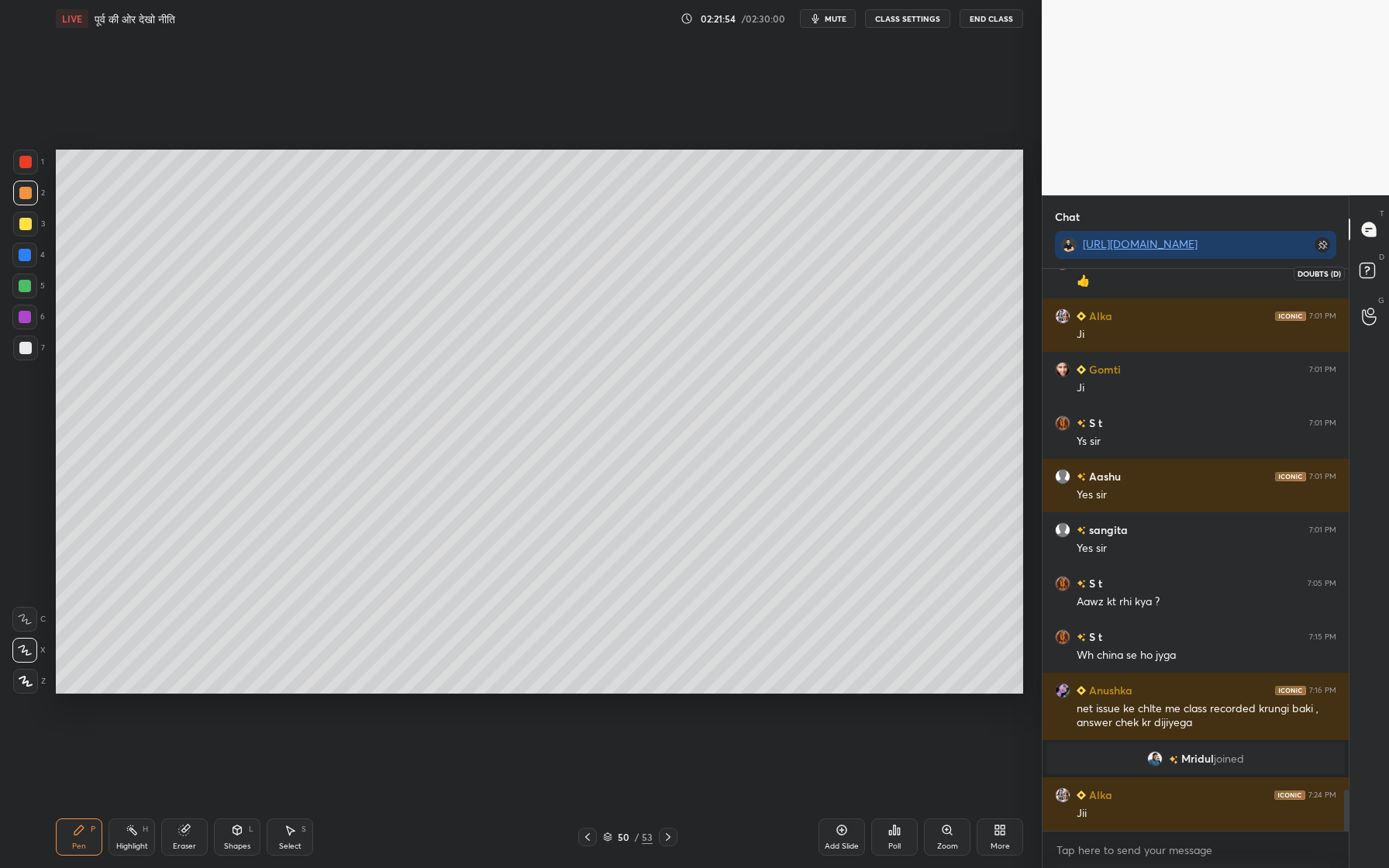
click at [1372, 261] on icon at bounding box center [1369, 272] width 28 height 28
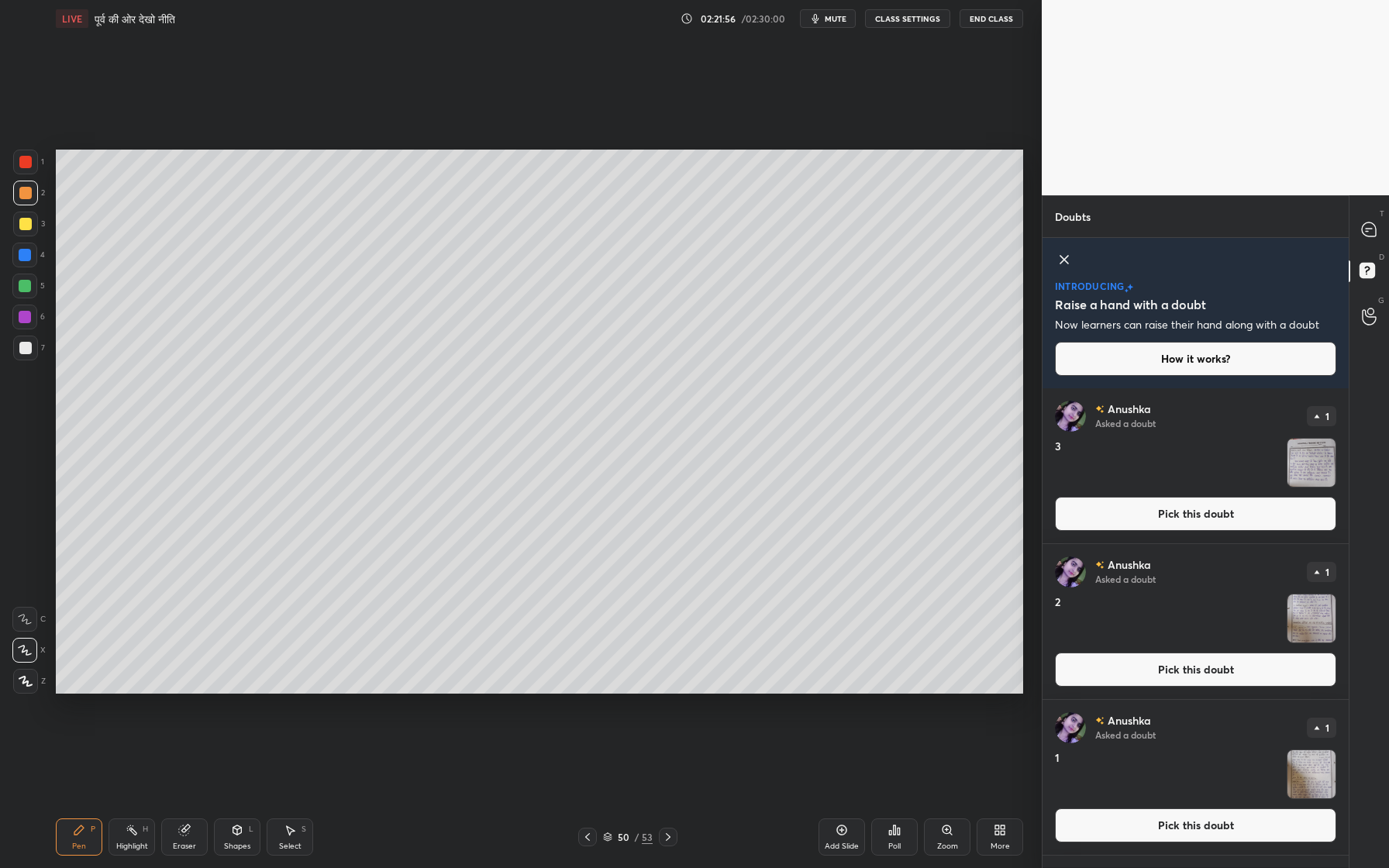
scroll to position [111, 0]
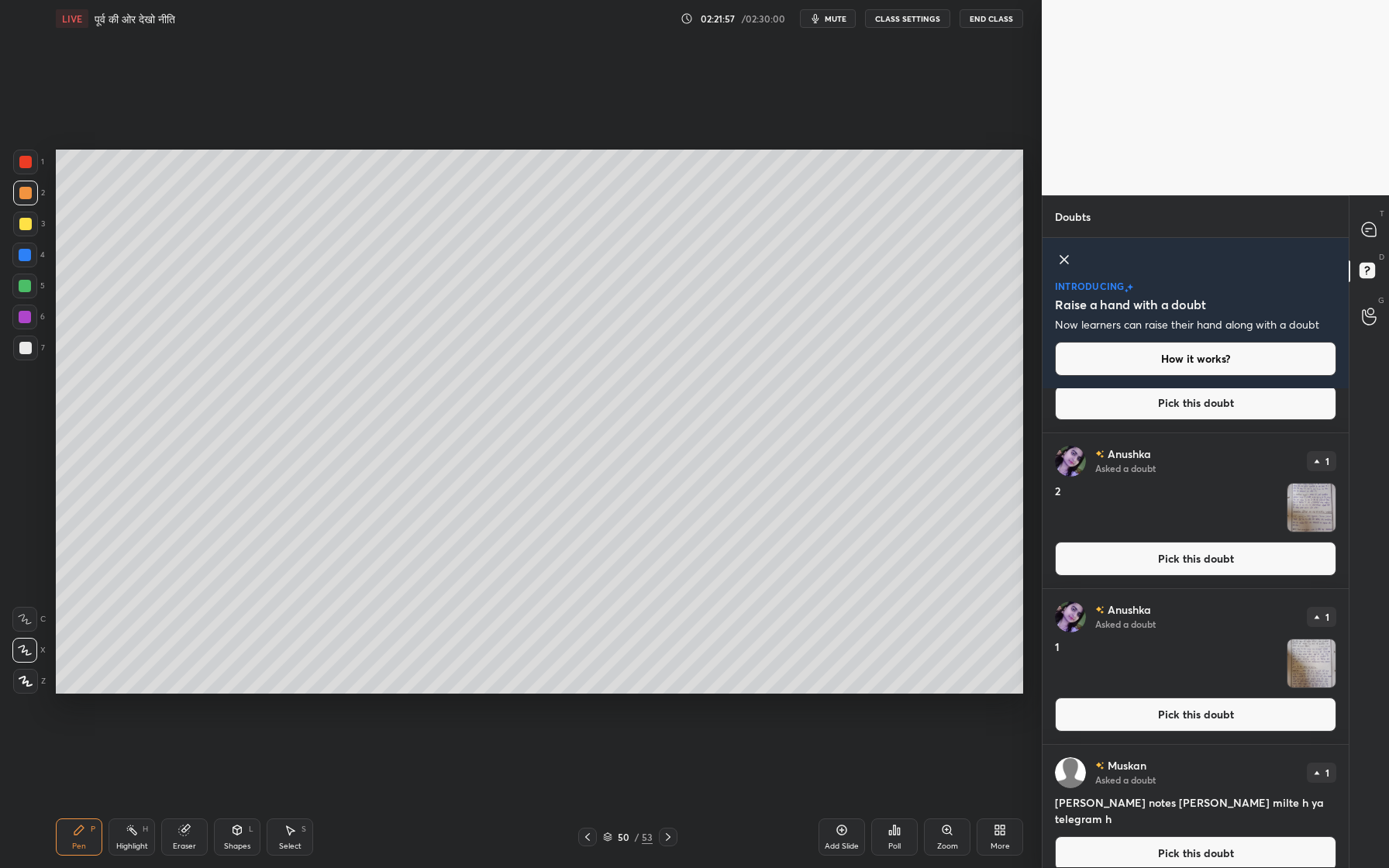
click at [1136, 716] on button "Pick this doubt" at bounding box center [1195, 714] width 282 height 34
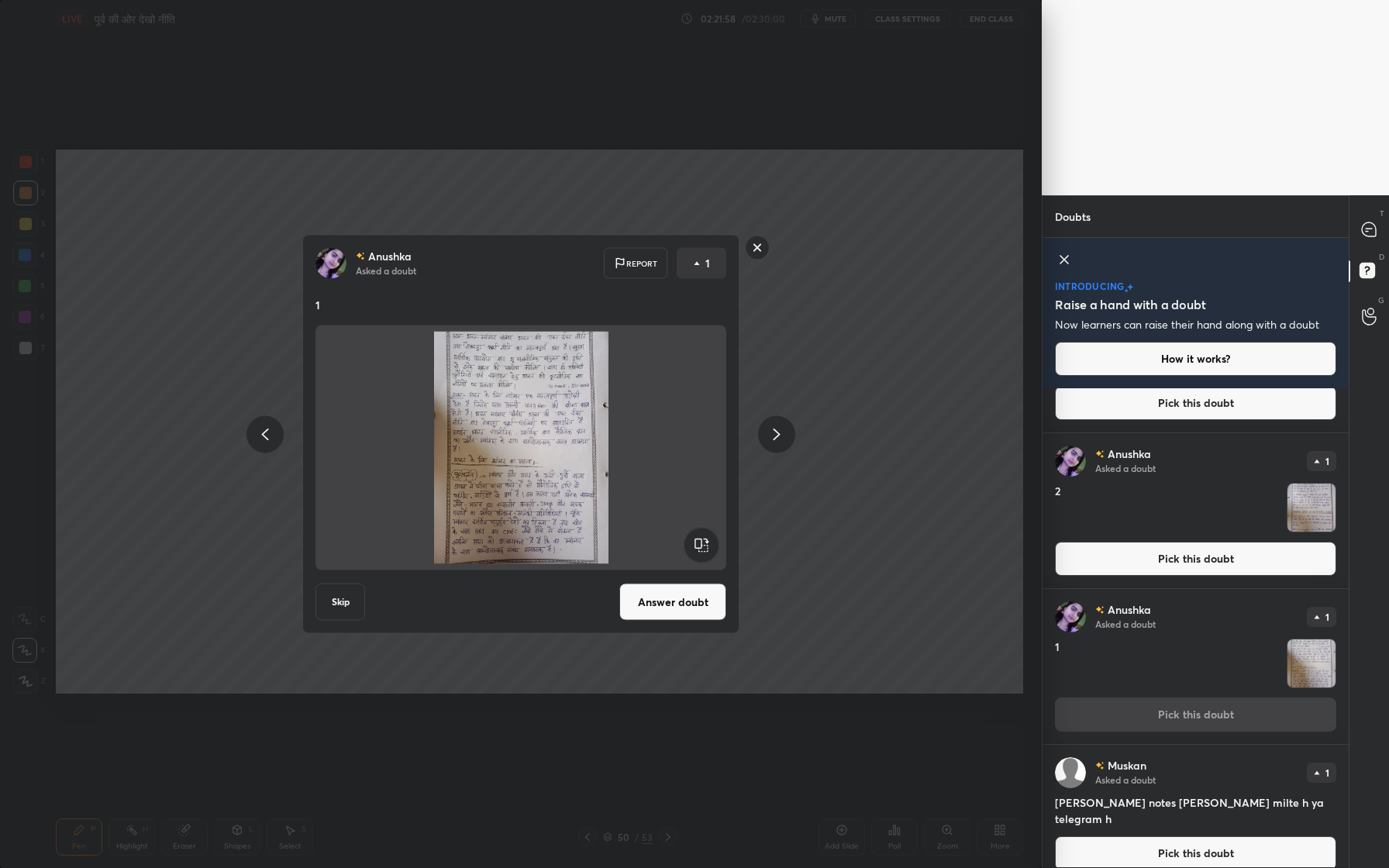
click at [702, 595] on button "Answer doubt" at bounding box center [673, 602] width 107 height 38
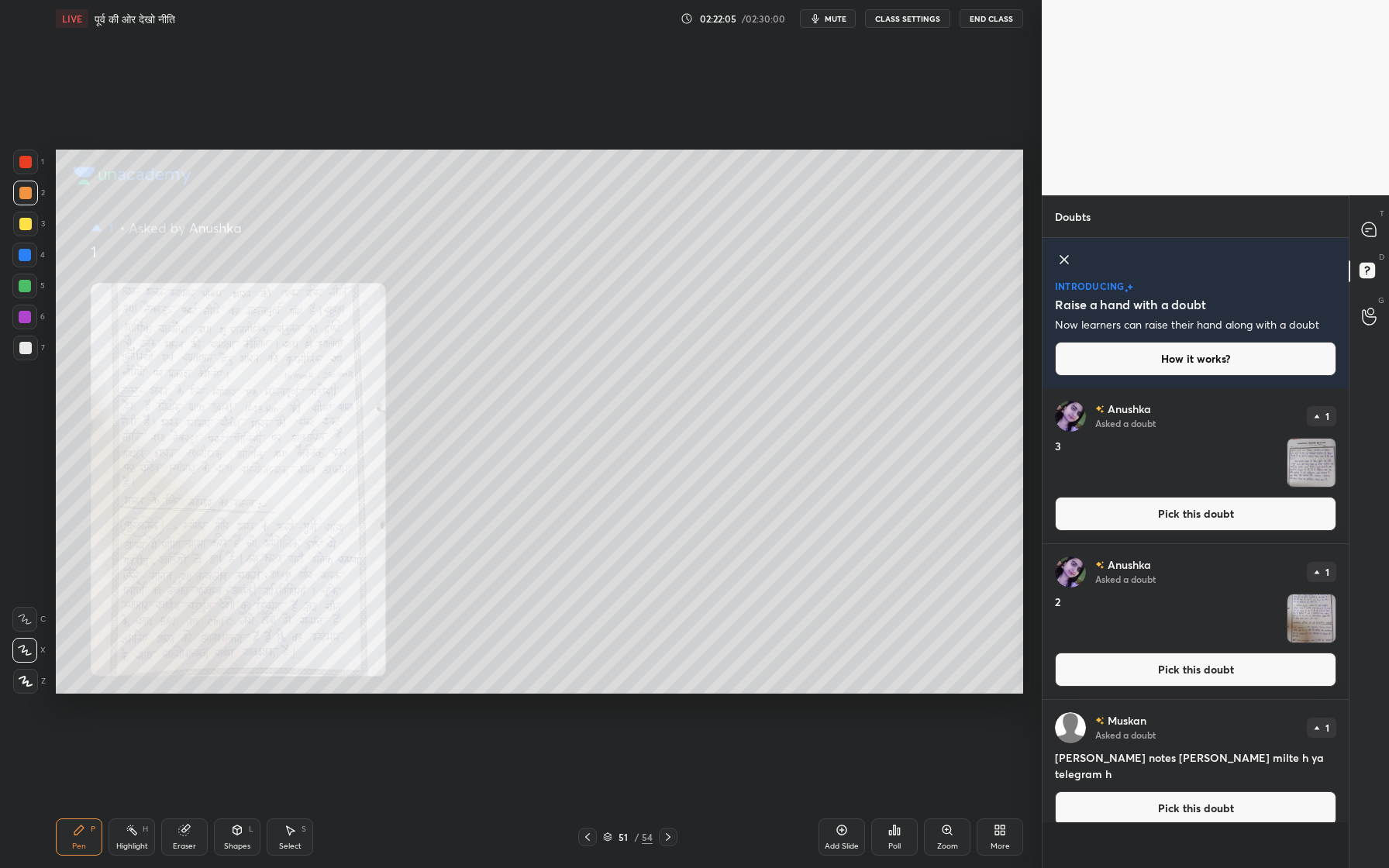
drag, startPoint x: 946, startPoint y: 838, endPoint x: 956, endPoint y: 821, distance: 19.7
click at [945, 799] on div "Zoom" at bounding box center [948, 836] width 47 height 38
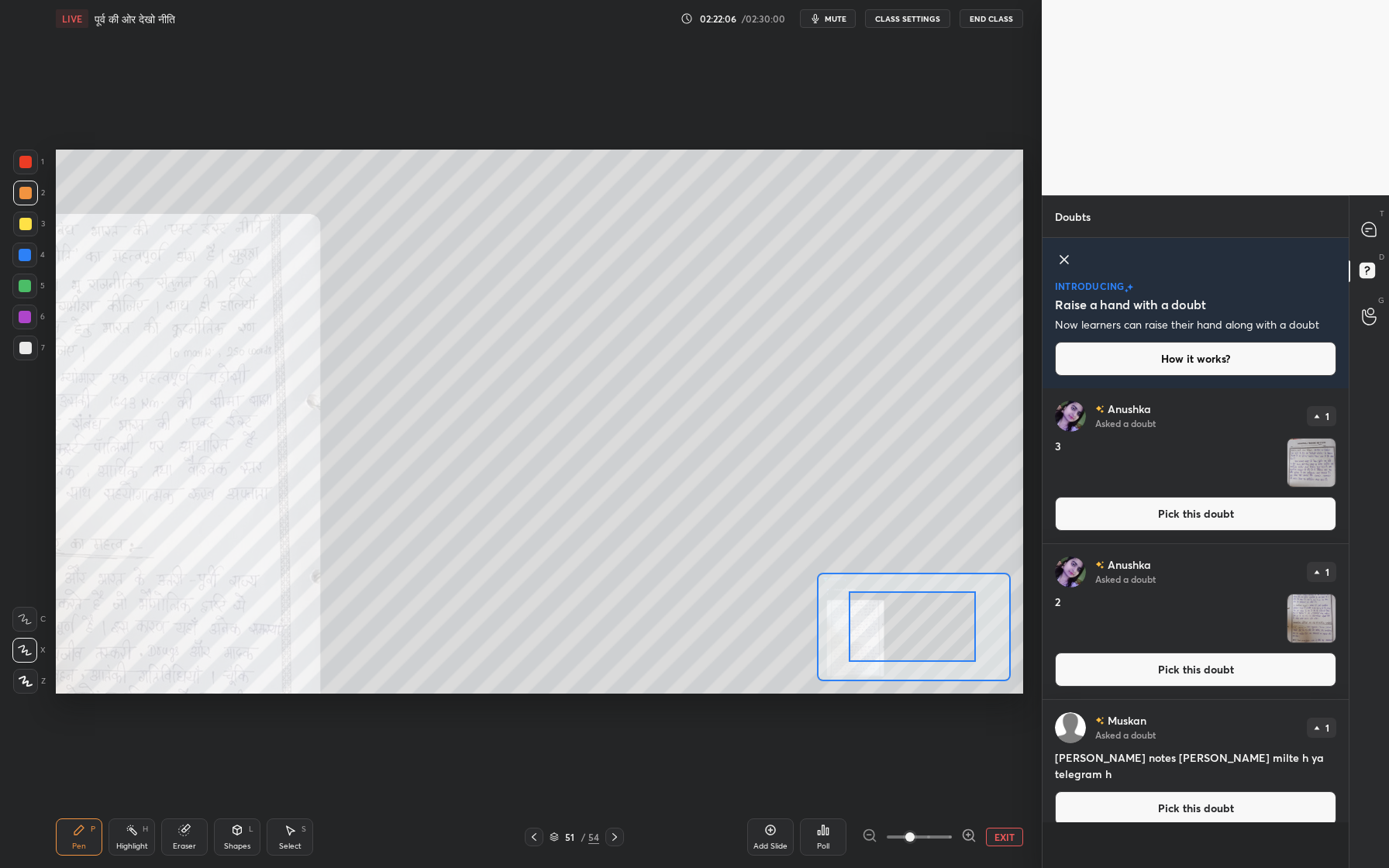
drag, startPoint x: 912, startPoint y: 638, endPoint x: 904, endPoint y: 627, distance: 13.6
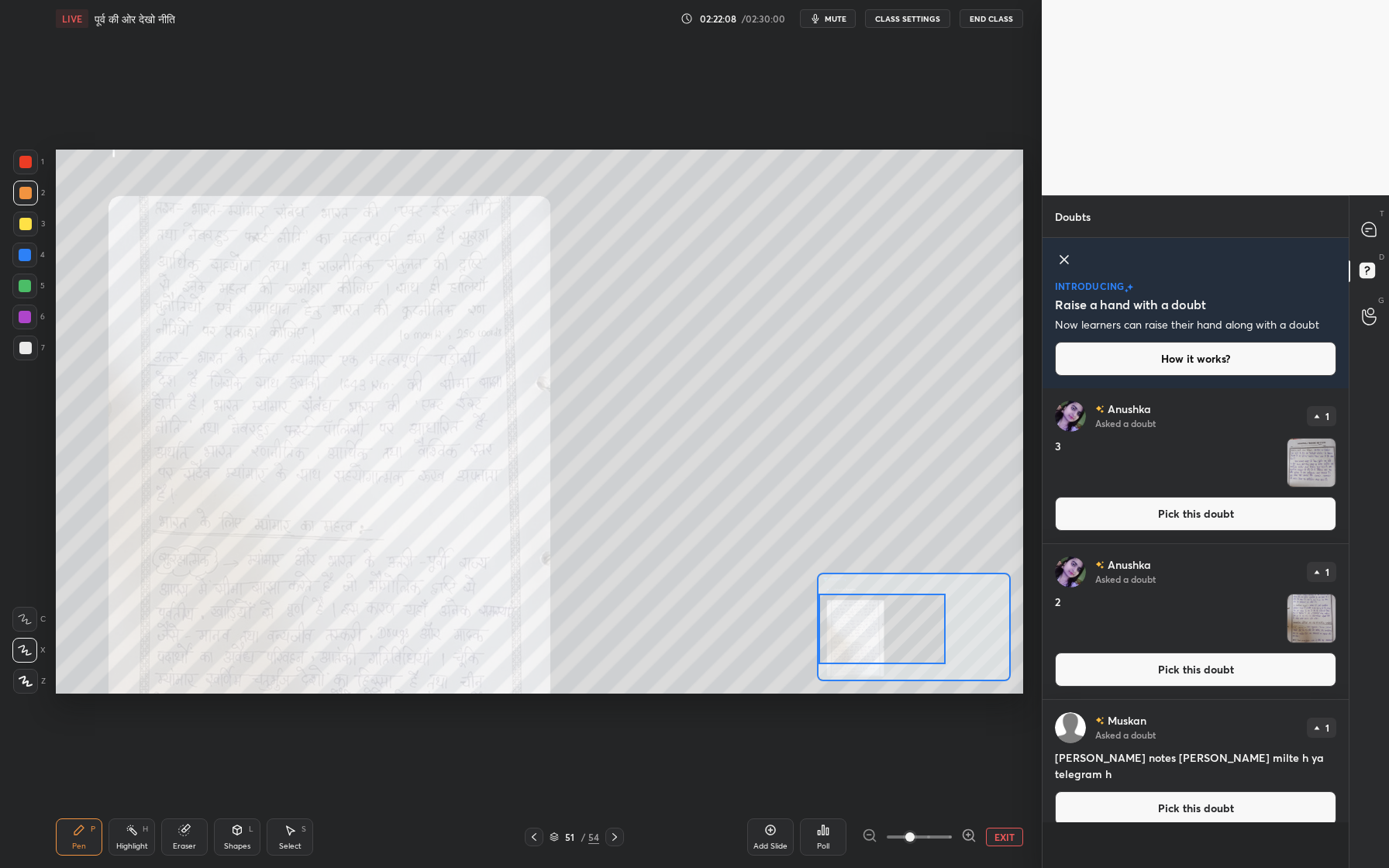
drag, startPoint x: 902, startPoint y: 627, endPoint x: 869, endPoint y: 617, distance: 34.5
click at [872, 619] on div at bounding box center [882, 628] width 127 height 70
click at [28, 154] on div at bounding box center [26, 162] width 25 height 25
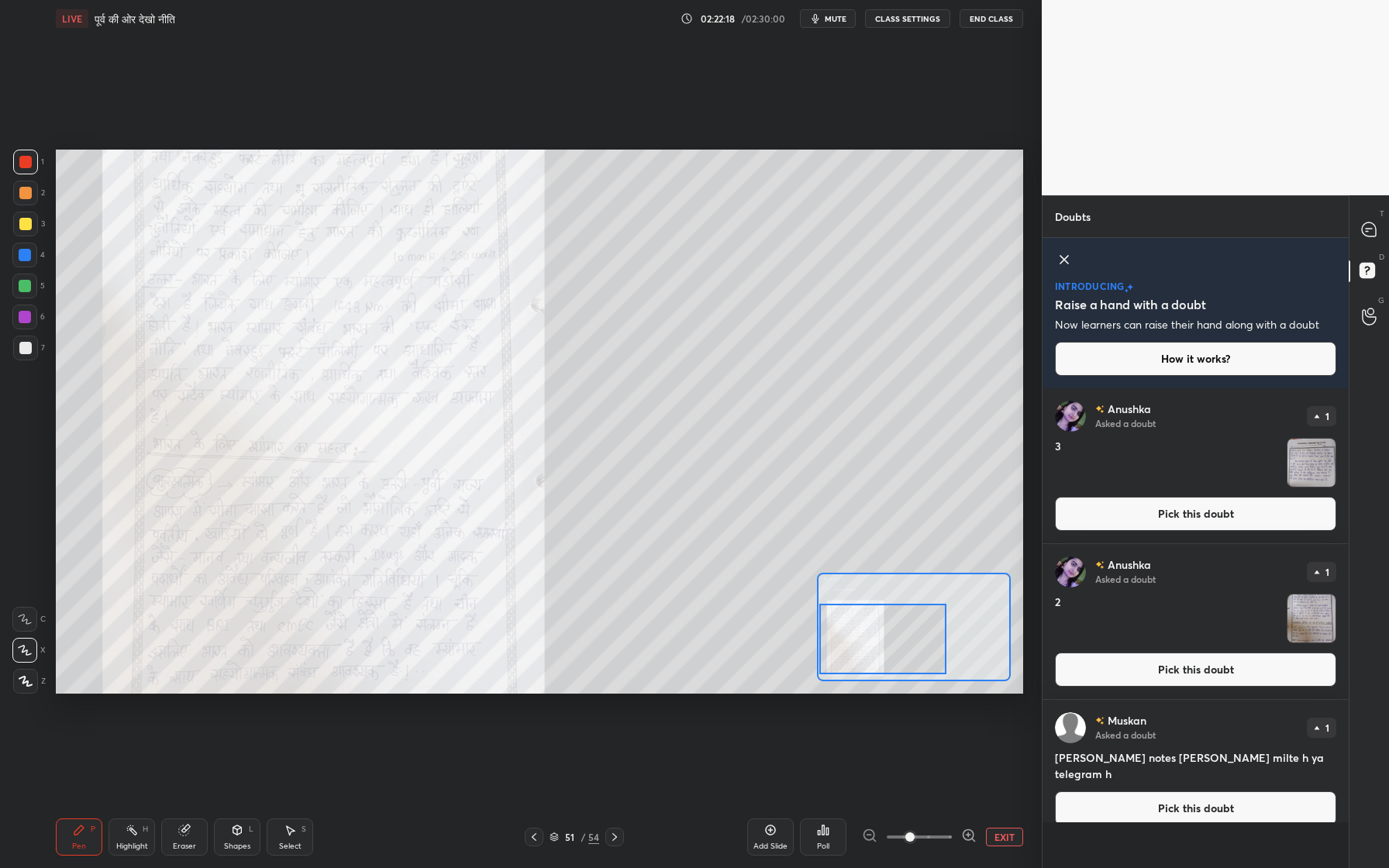
drag, startPoint x: 857, startPoint y: 624, endPoint x: 854, endPoint y: 636, distance: 12.4
click at [855, 636] on div at bounding box center [883, 638] width 127 height 70
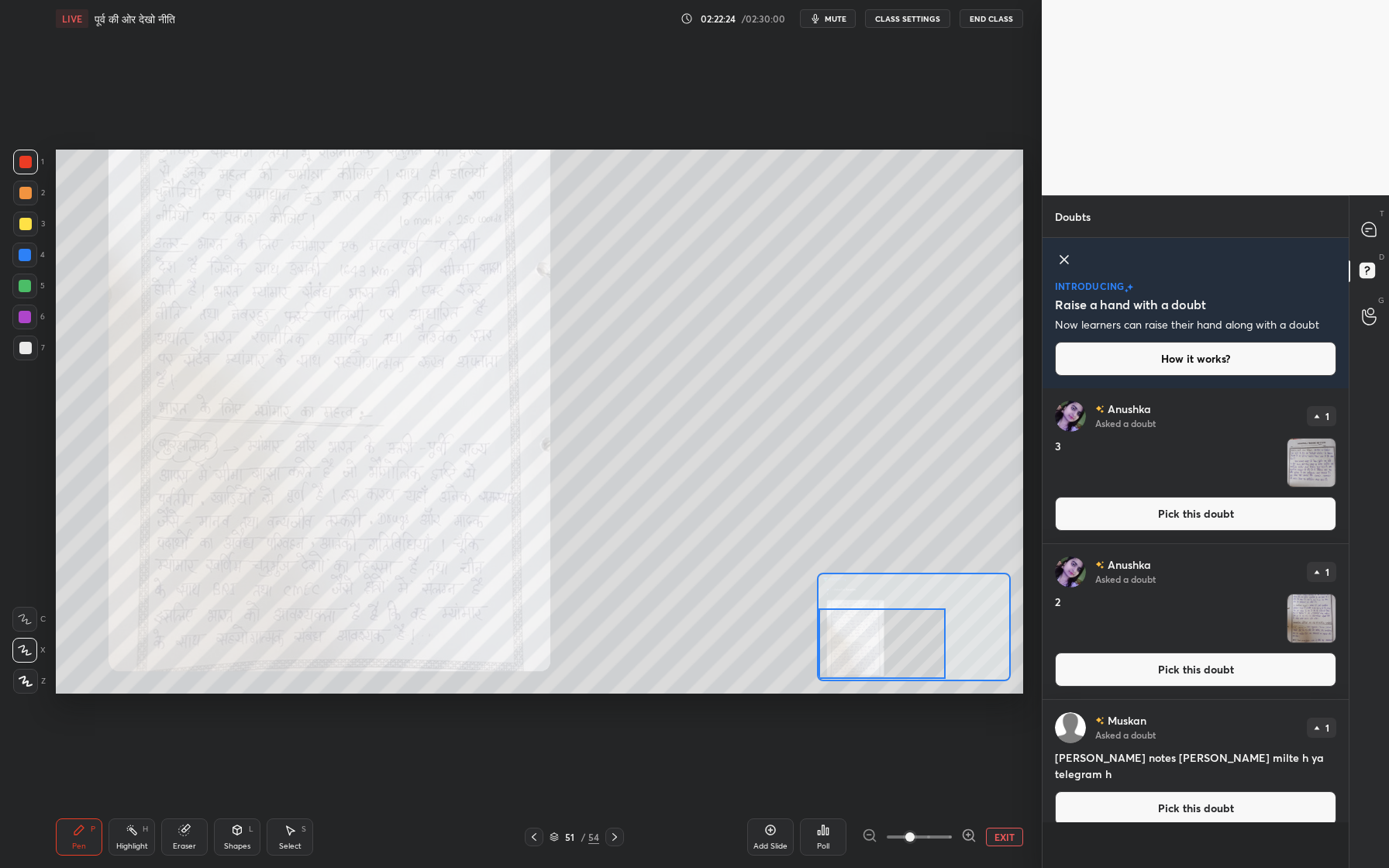
drag, startPoint x: 862, startPoint y: 636, endPoint x: 860, endPoint y: 652, distance: 16.1
click at [861, 653] on div at bounding box center [882, 643] width 127 height 70
click at [1234, 656] on button "Pick this doubt" at bounding box center [1195, 669] width 282 height 34
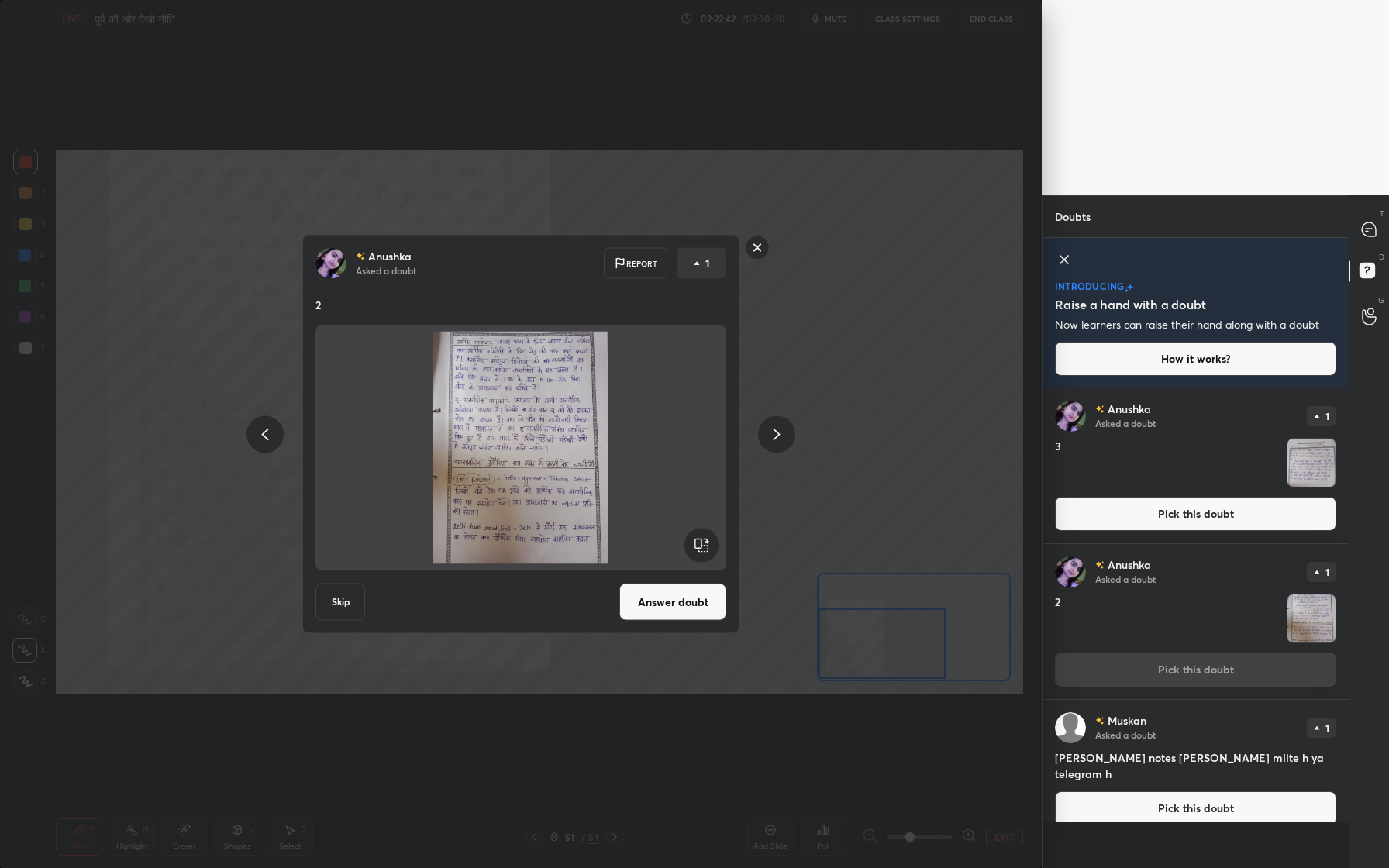
click at [659, 600] on button "Answer doubt" at bounding box center [673, 602] width 107 height 38
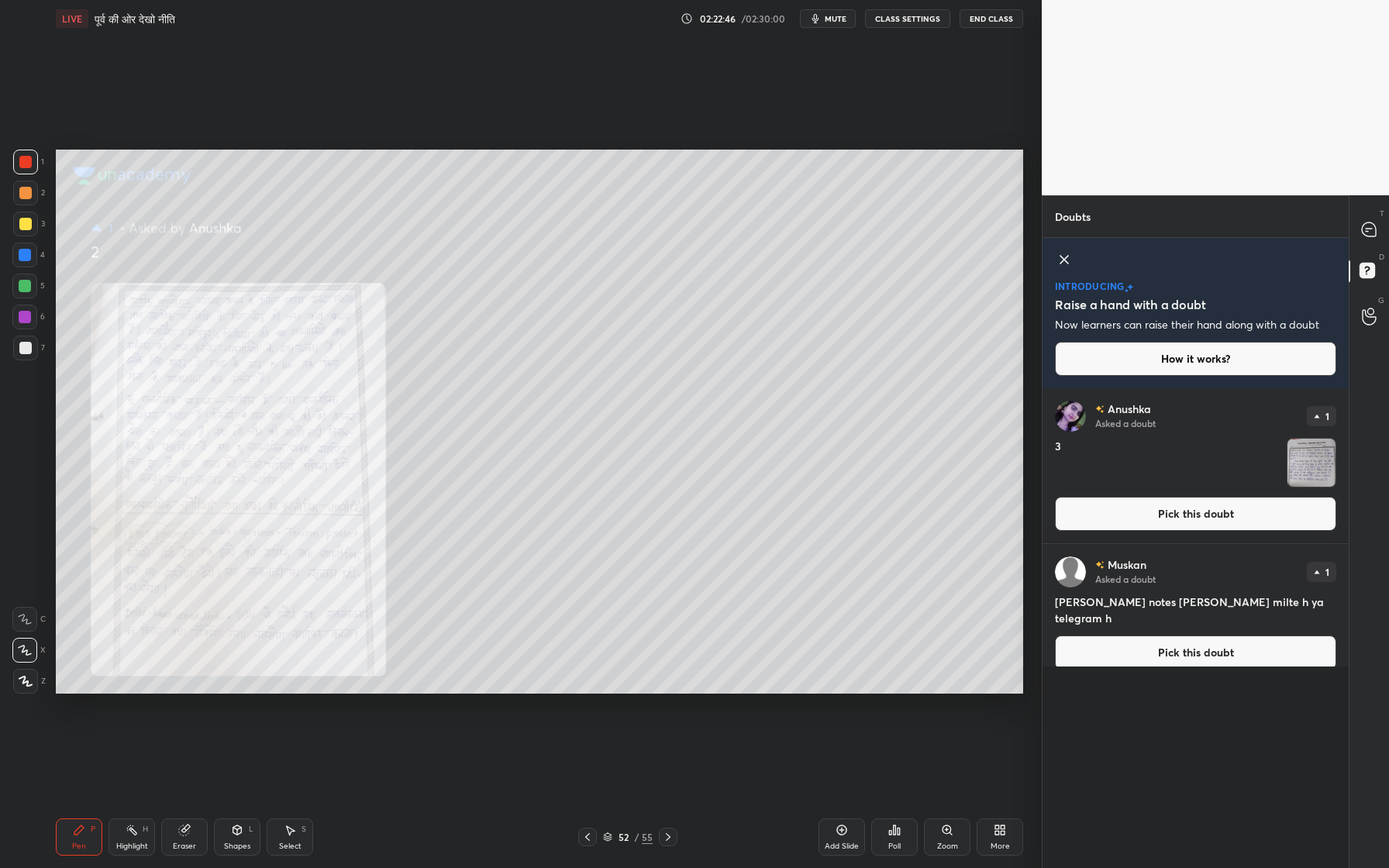
click at [959, 799] on div "Zoom" at bounding box center [948, 836] width 47 height 38
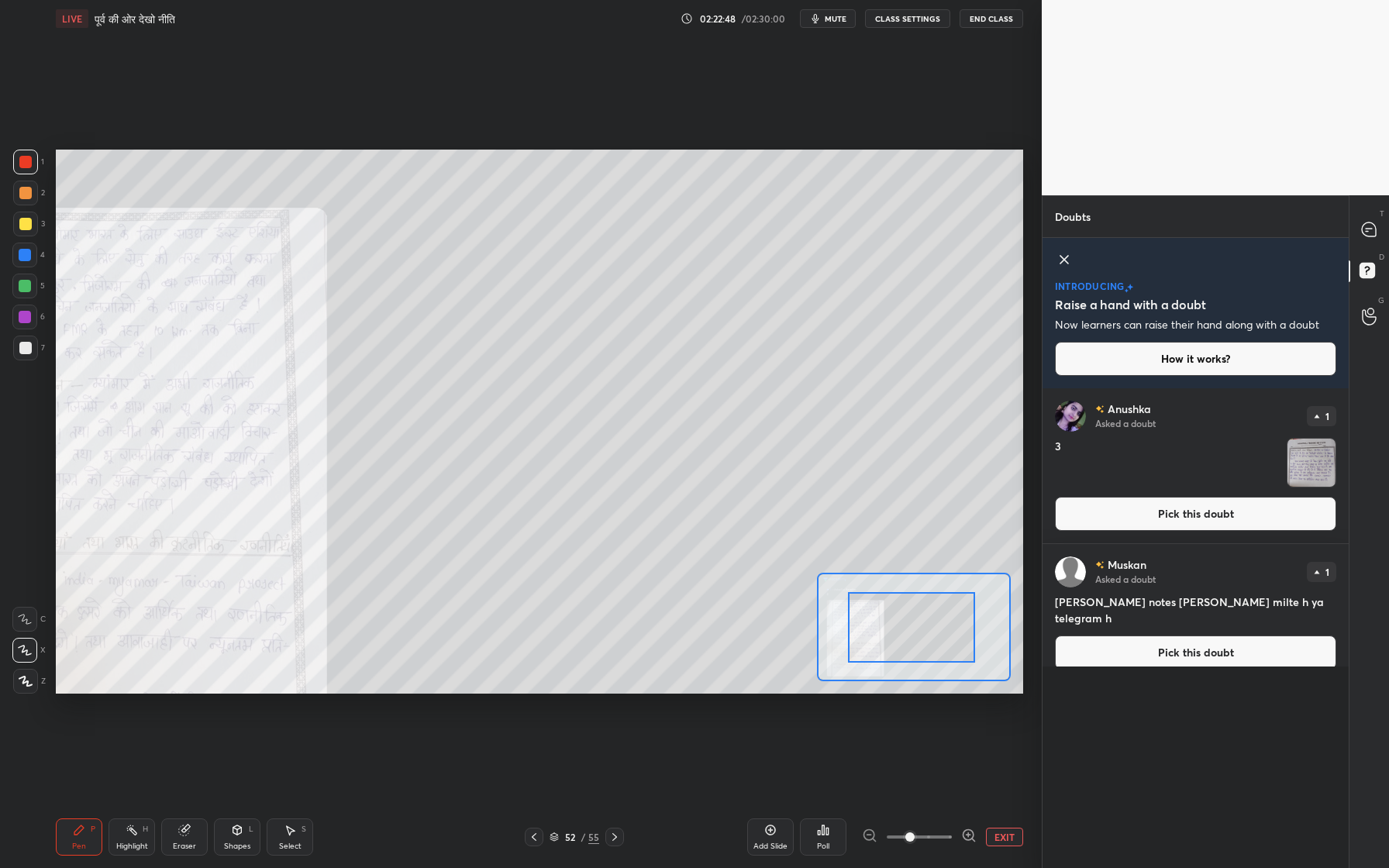
drag, startPoint x: 918, startPoint y: 643, endPoint x: 859, endPoint y: 637, distance: 59.3
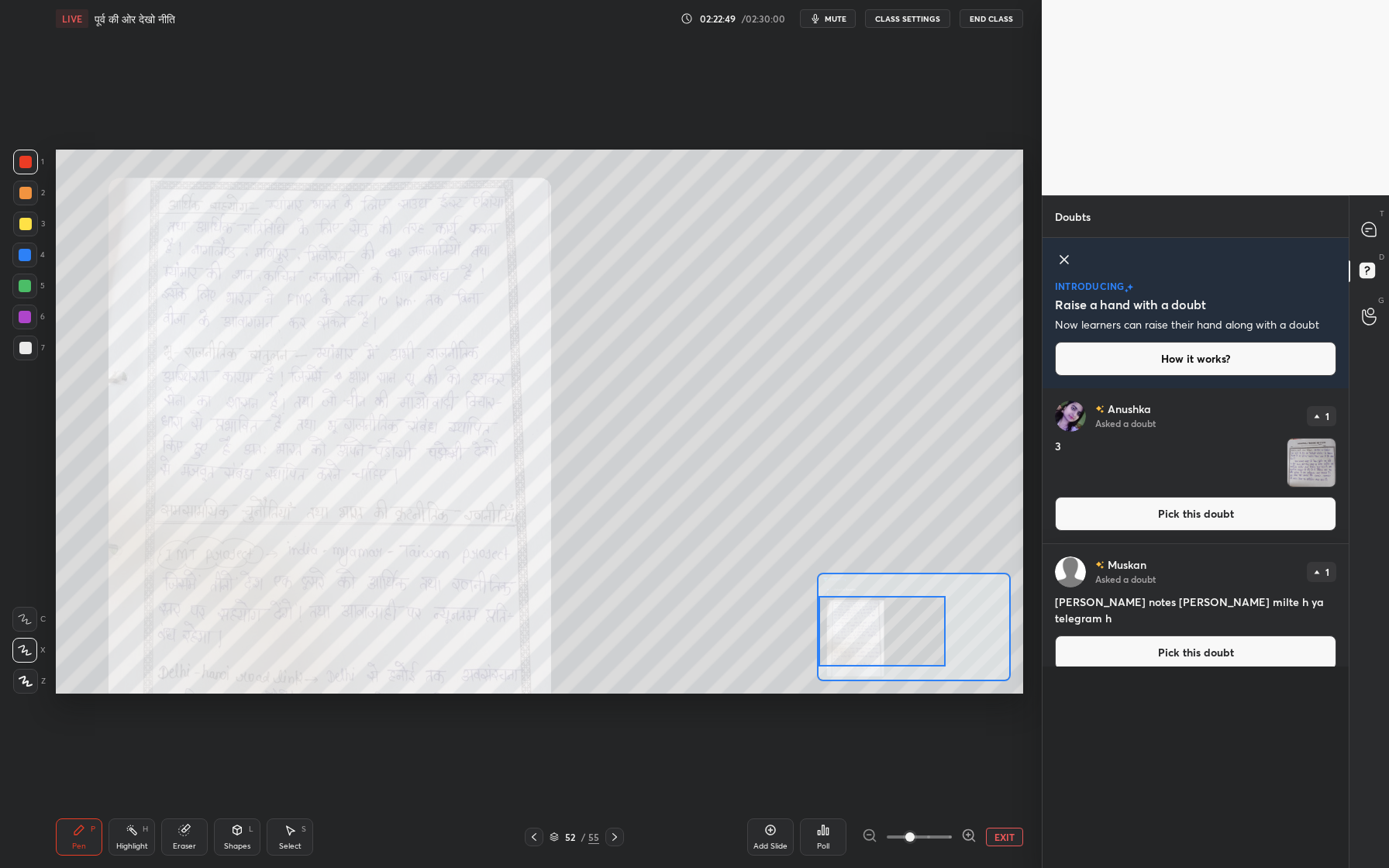
drag, startPoint x: 920, startPoint y: 622, endPoint x: 860, endPoint y: 621, distance: 60.0
click at [860, 621] on div at bounding box center [882, 631] width 127 height 70
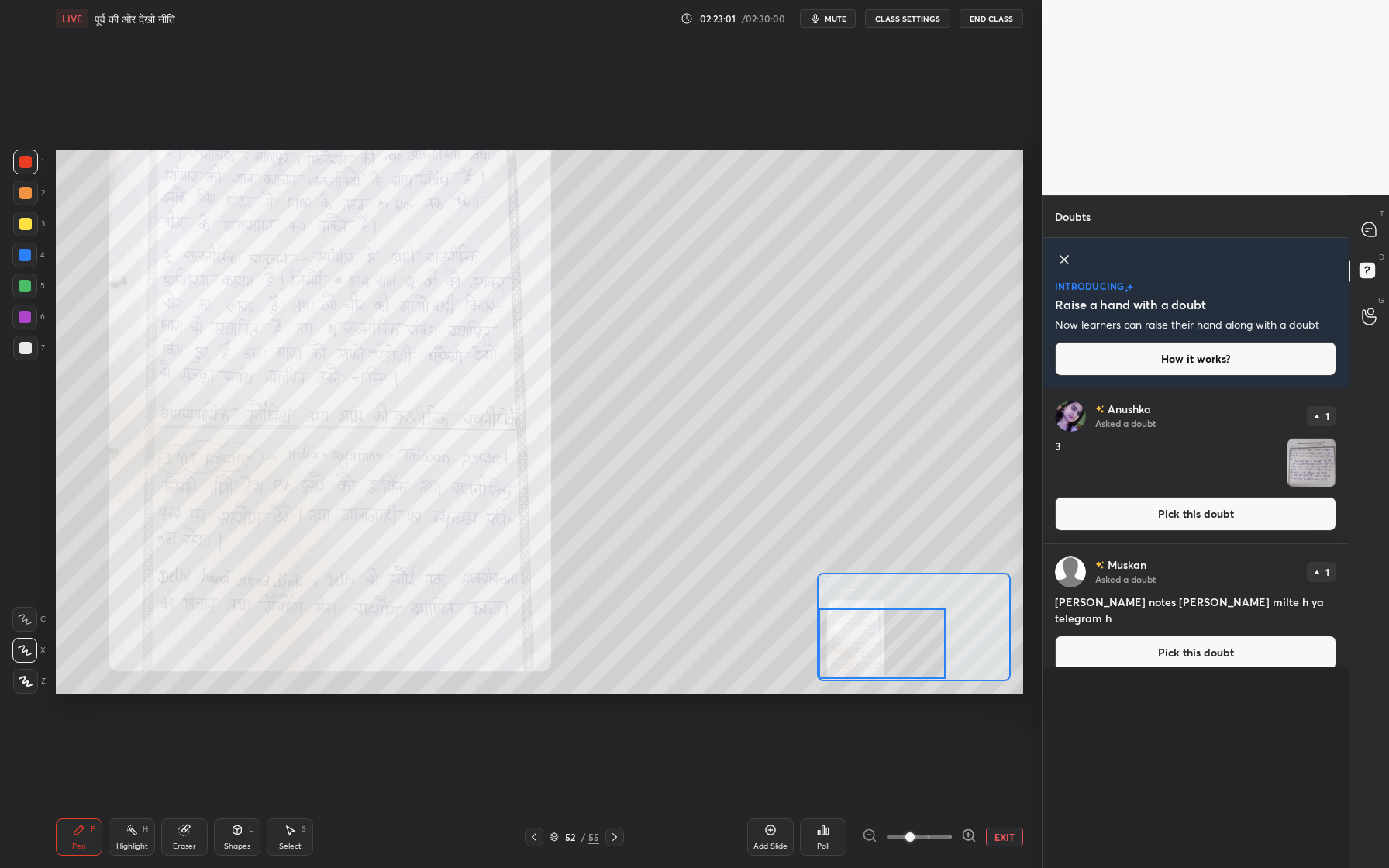
drag, startPoint x: 854, startPoint y: 629, endPoint x: 847, endPoint y: 646, distance: 18.4
click at [848, 647] on div at bounding box center [882, 643] width 127 height 70
click at [1091, 507] on button "Pick this doubt" at bounding box center [1195, 513] width 282 height 34
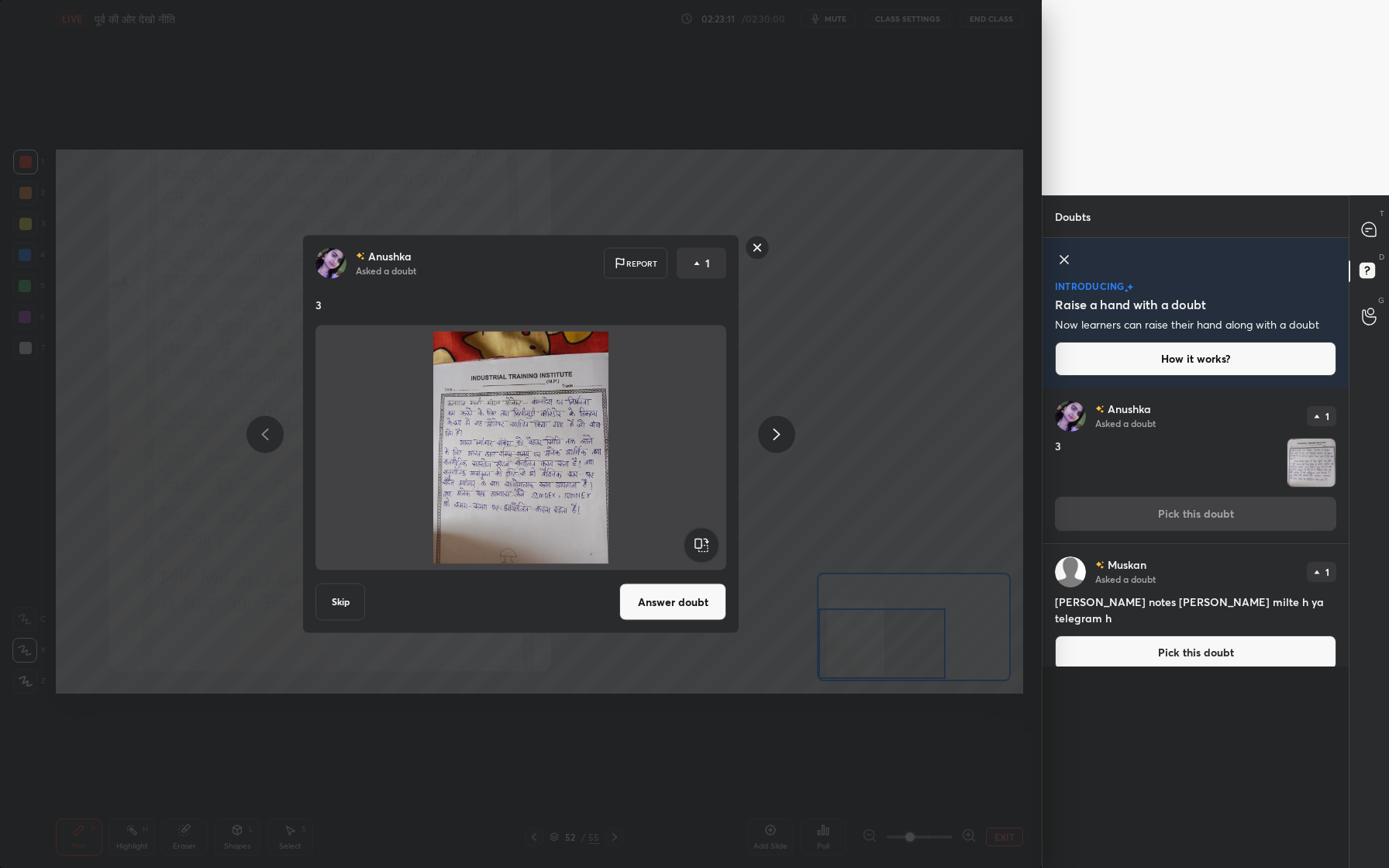
click at [647, 602] on button "Answer doubt" at bounding box center [673, 602] width 107 height 38
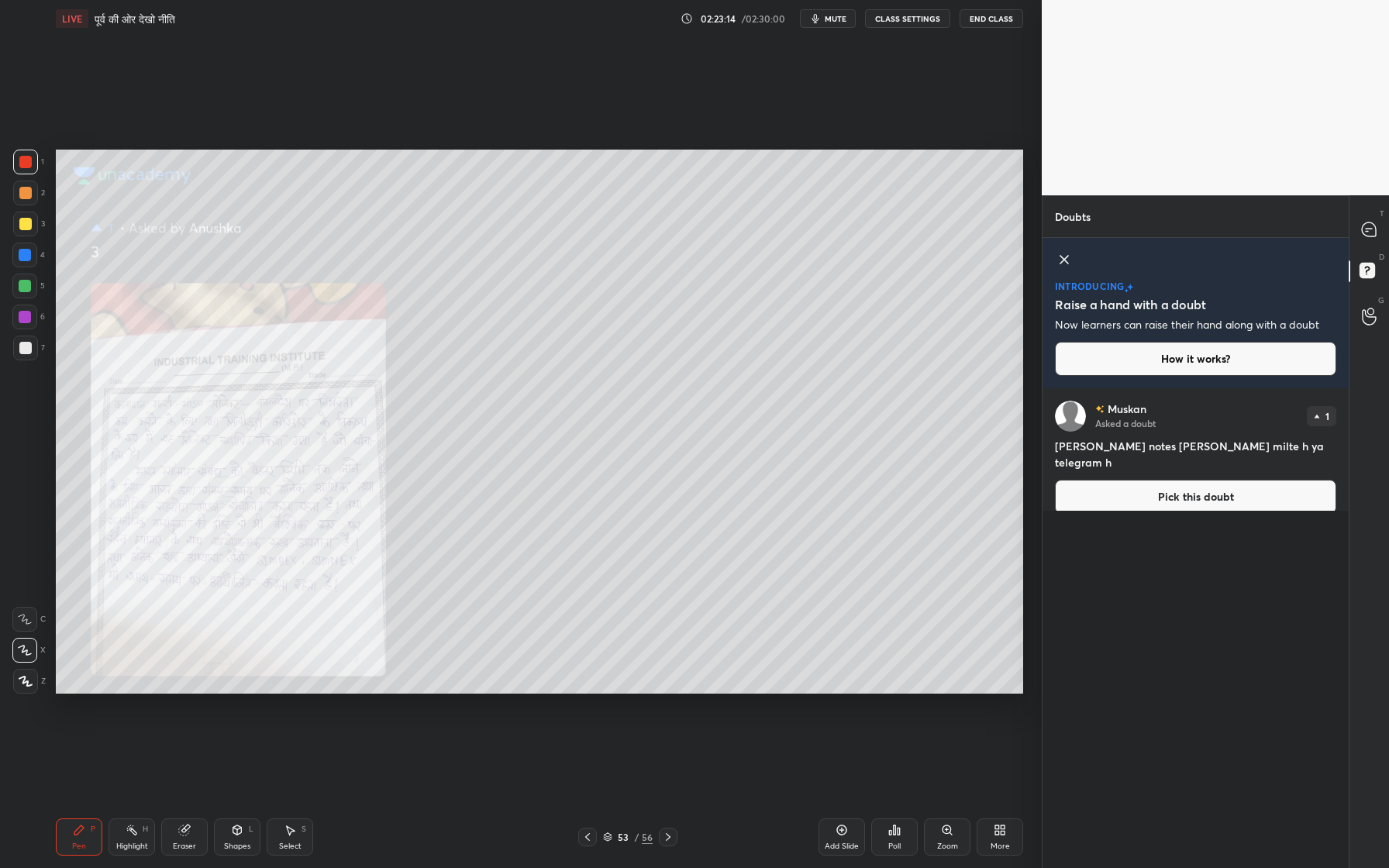
click at [941, 799] on div "Zoom" at bounding box center [947, 845] width 21 height 8
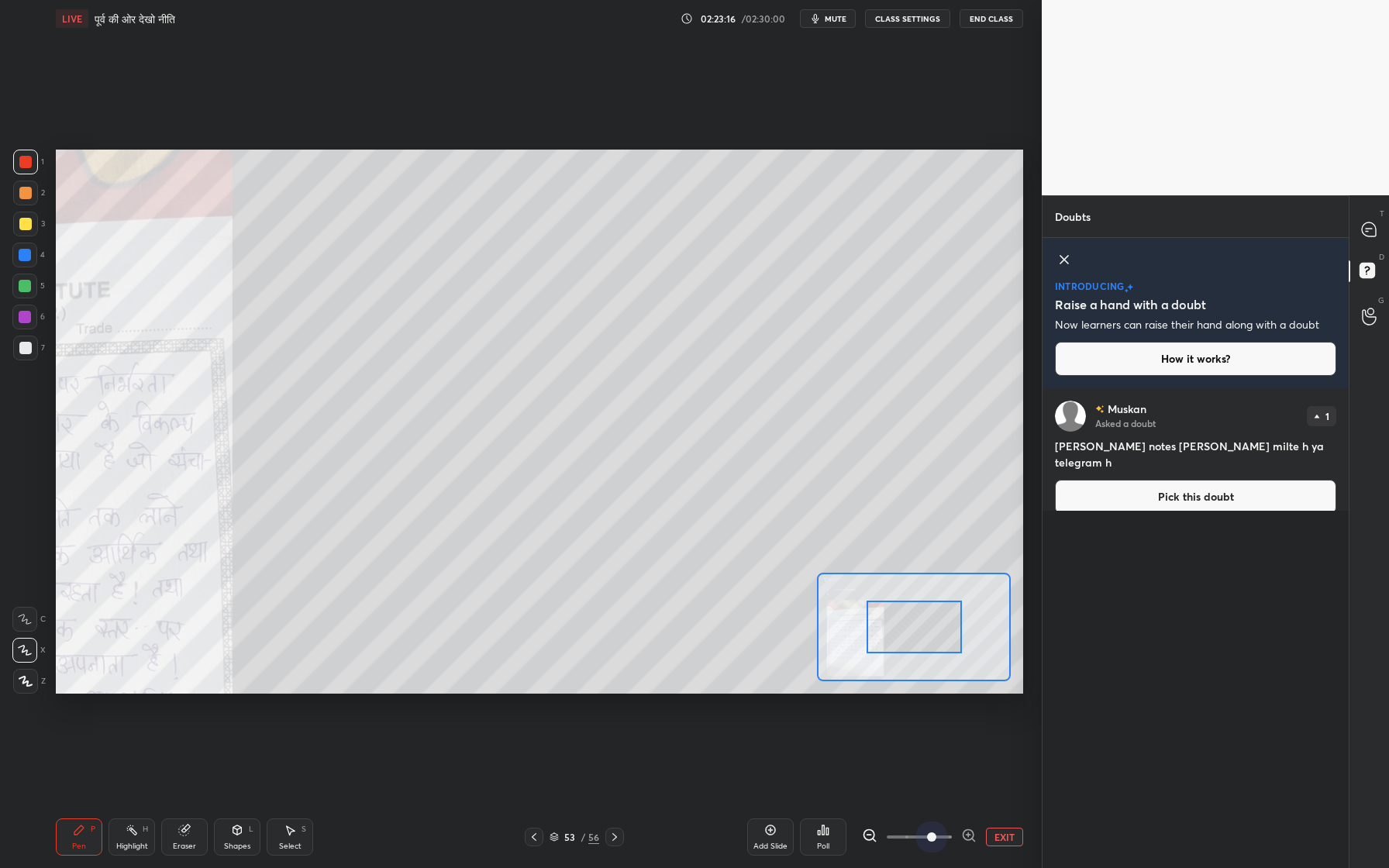
drag, startPoint x: 919, startPoint y: 838, endPoint x: 913, endPoint y: 764, distance: 74.2
click at [927, 799] on span at bounding box center [931, 836] width 9 height 9
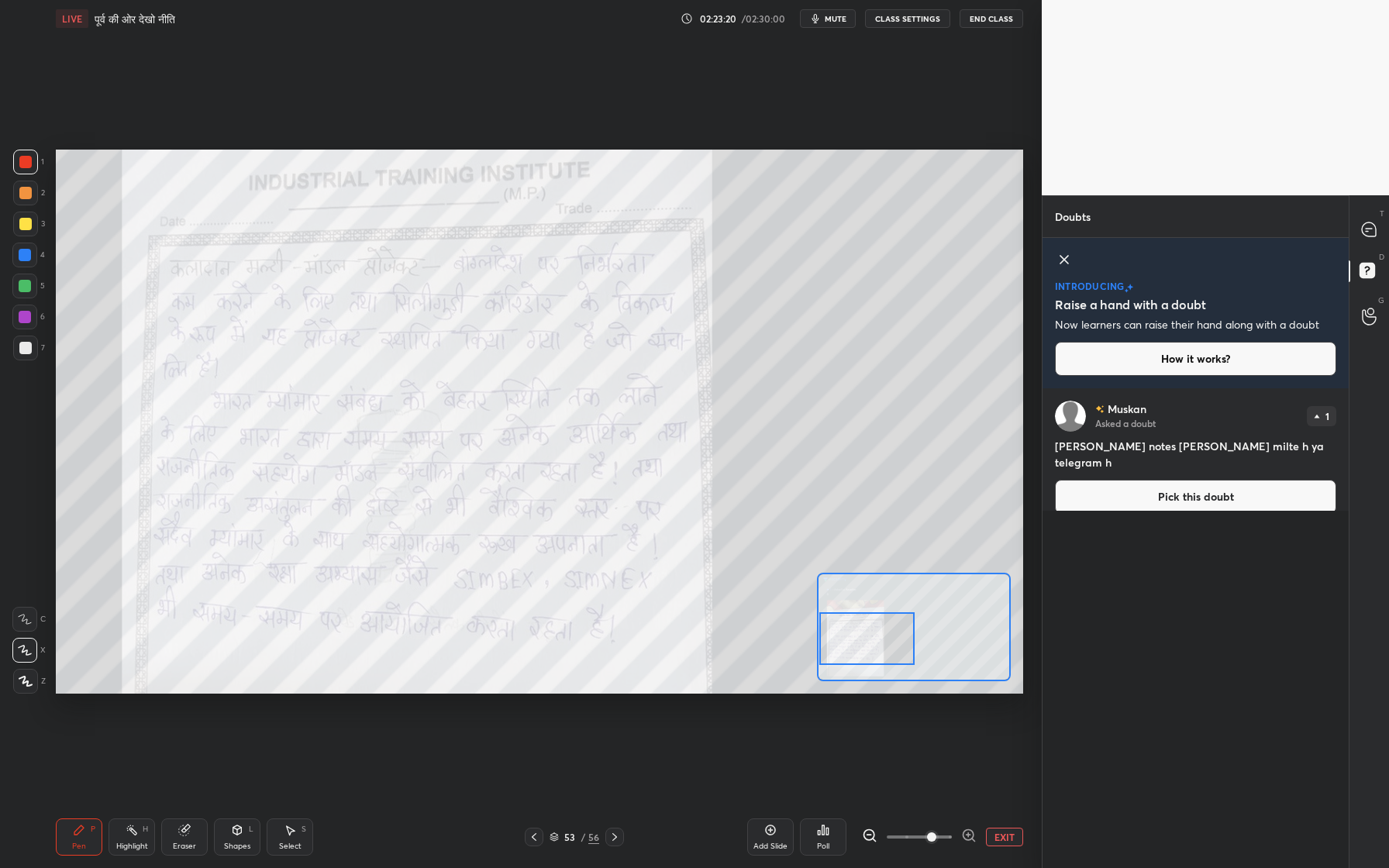
drag, startPoint x: 892, startPoint y: 629, endPoint x: 857, endPoint y: 630, distance: 35.0
click at [857, 630] on div at bounding box center [867, 638] width 95 height 53
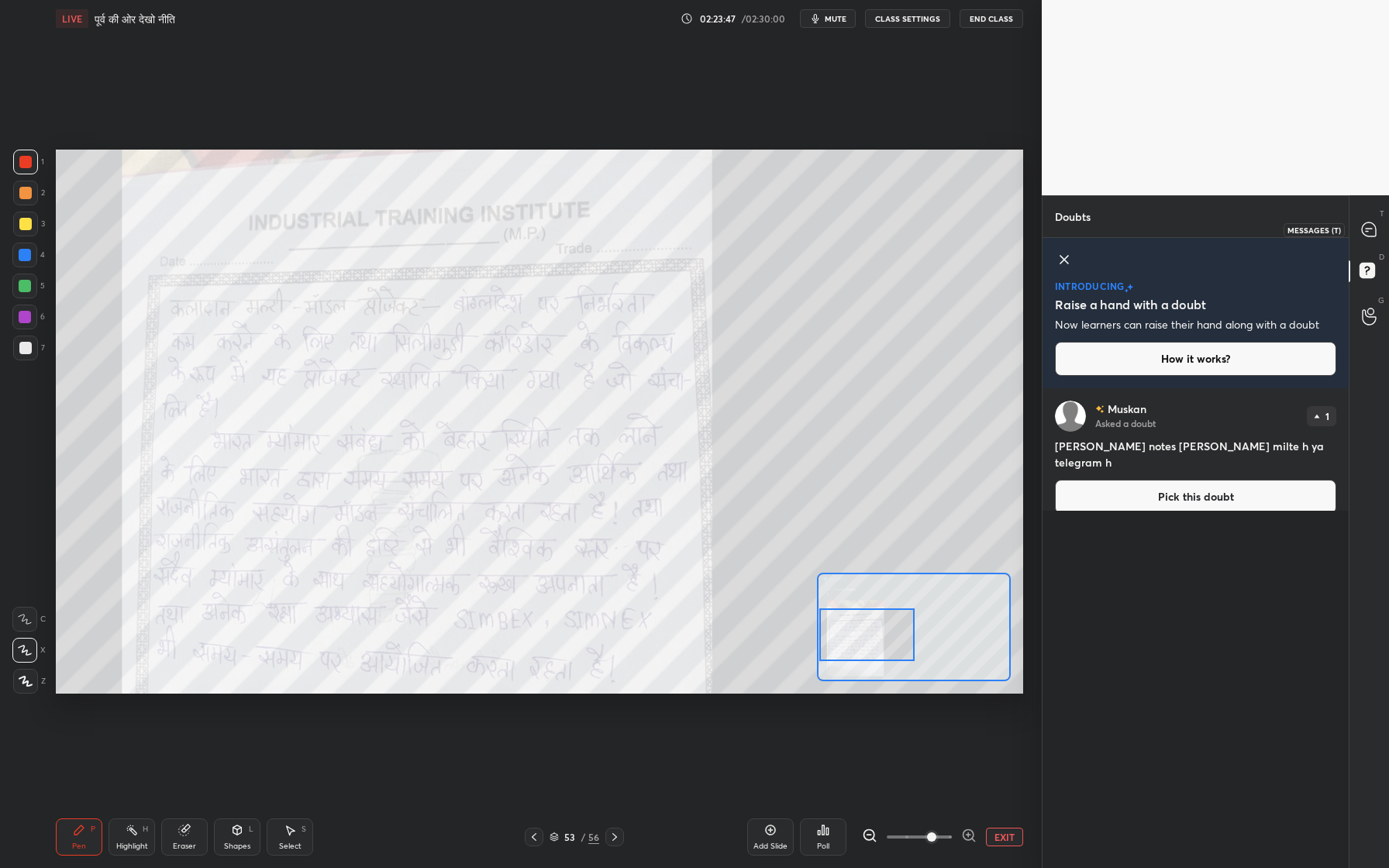
click at [1364, 216] on div at bounding box center [1369, 229] width 31 height 28
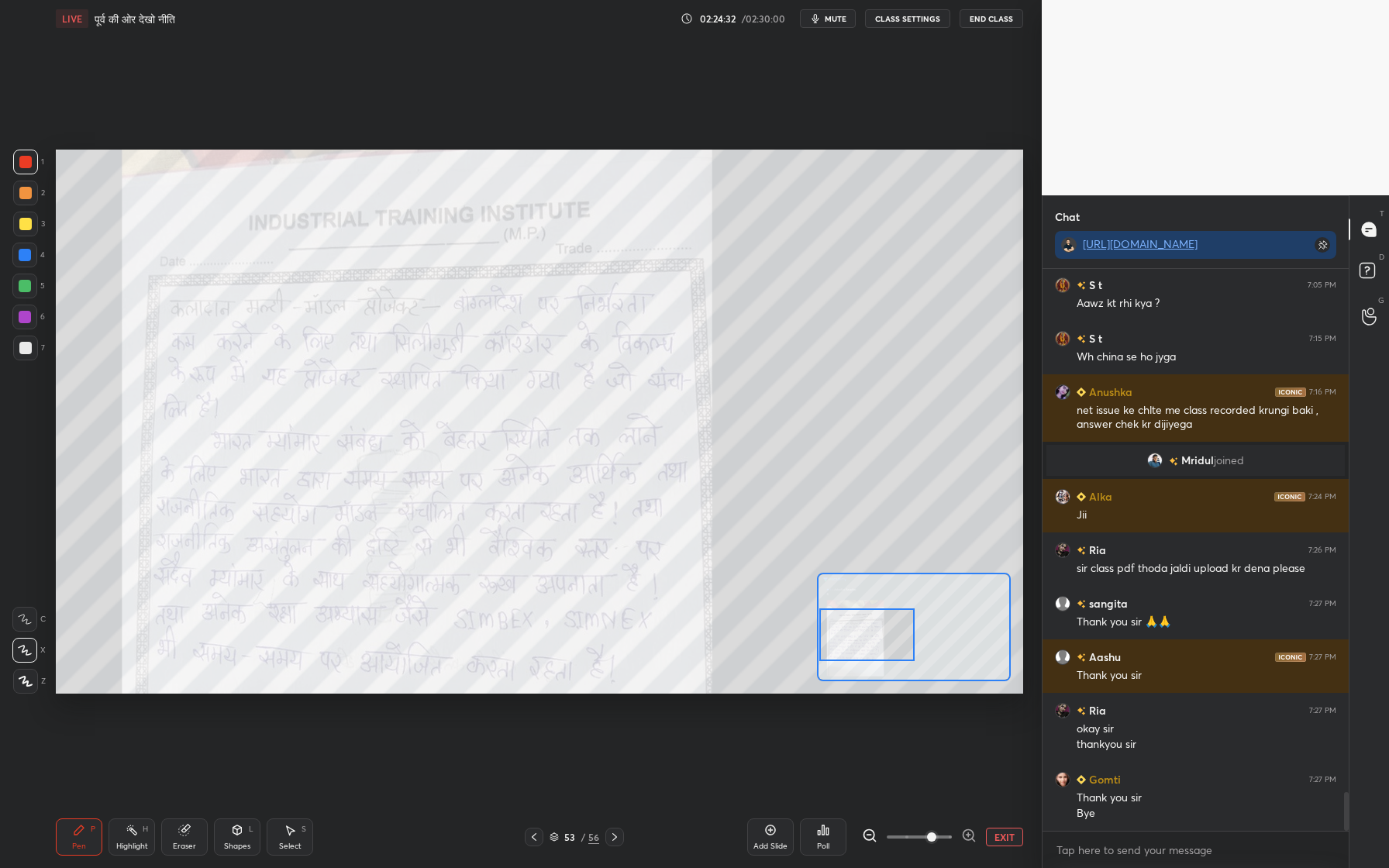
scroll to position [7663, 0]
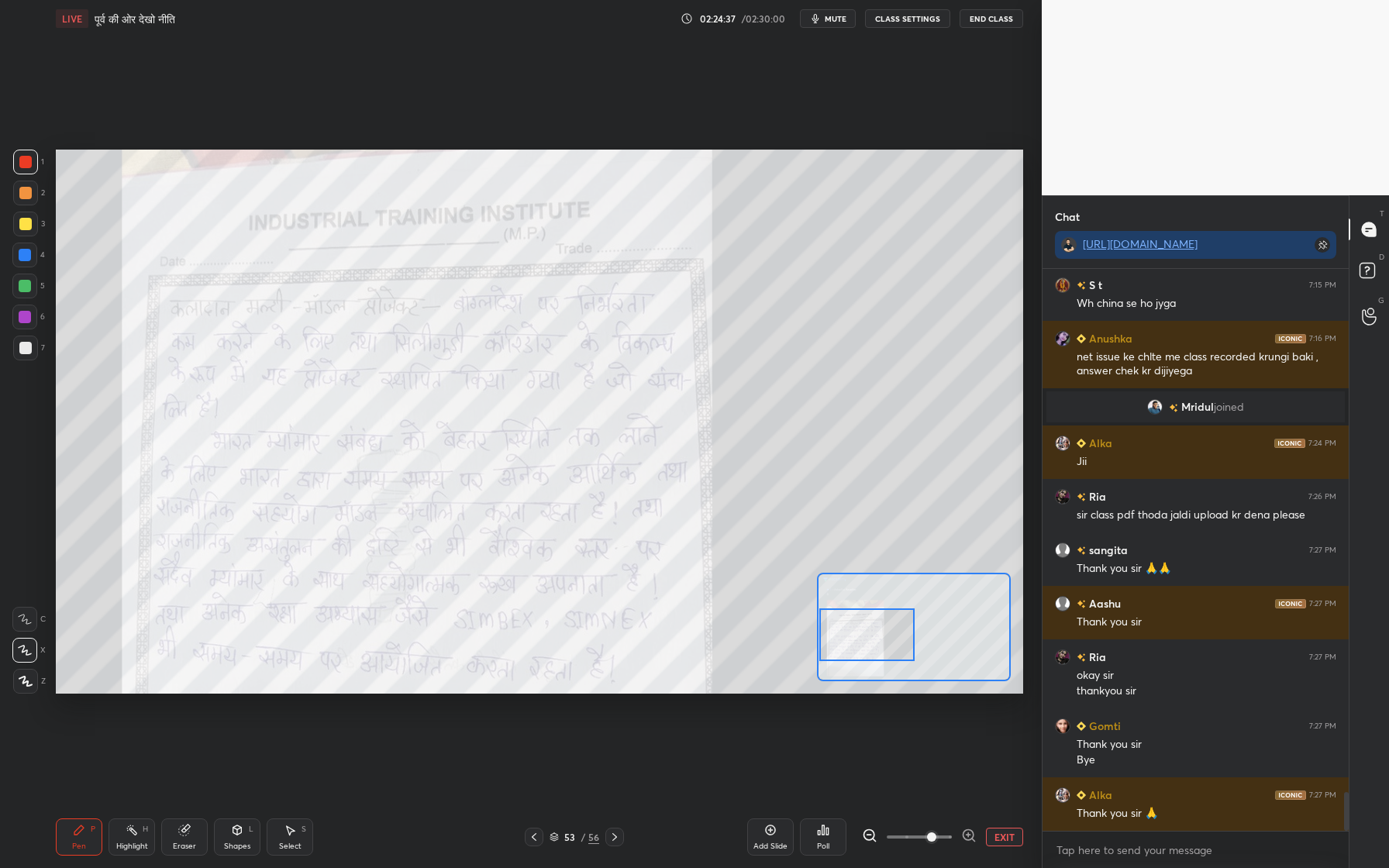
click at [985, 18] on button "End Class" at bounding box center [991, 18] width 64 height 18
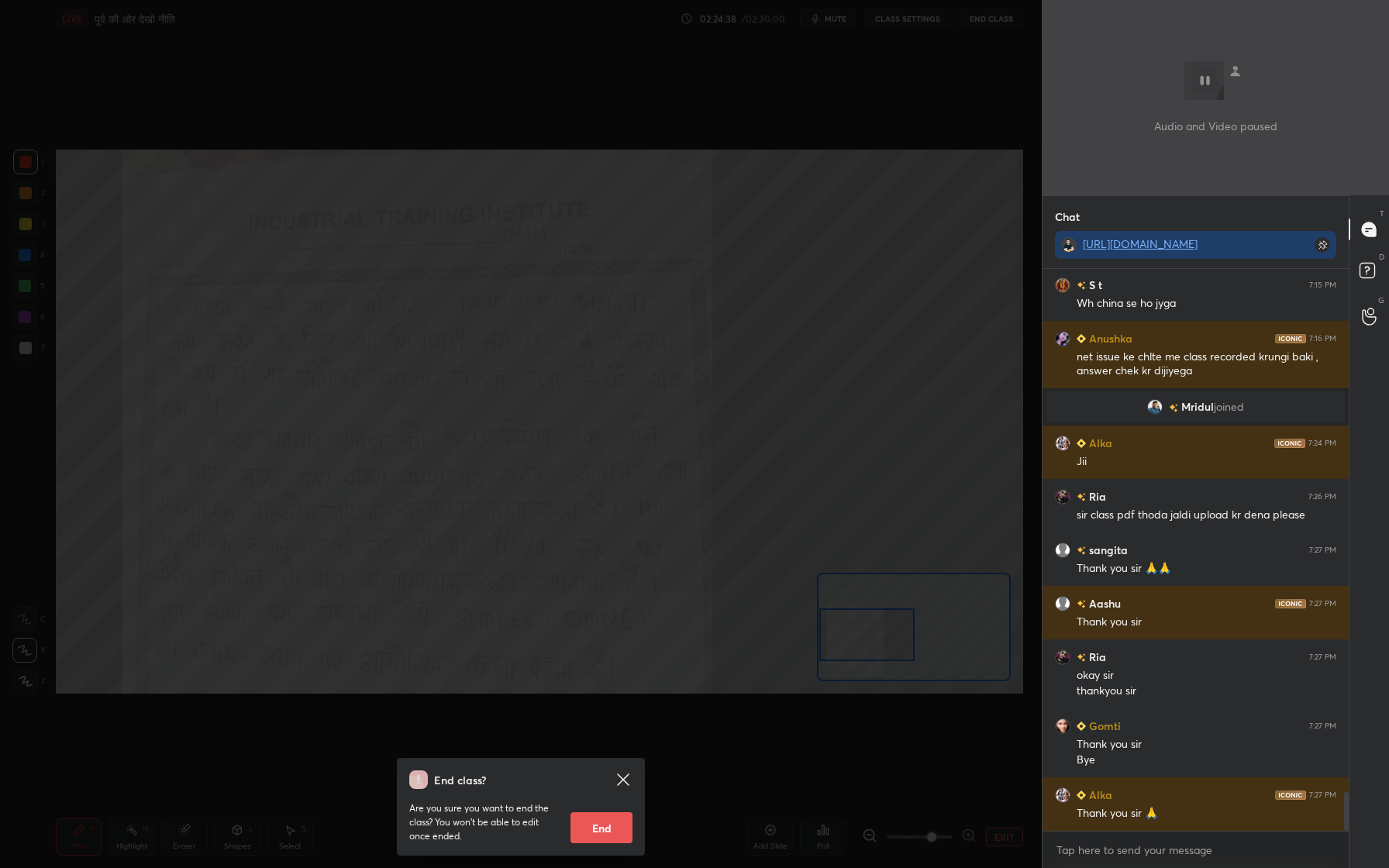
click at [596, 799] on button "End" at bounding box center [602, 827] width 62 height 31
type textarea "x"
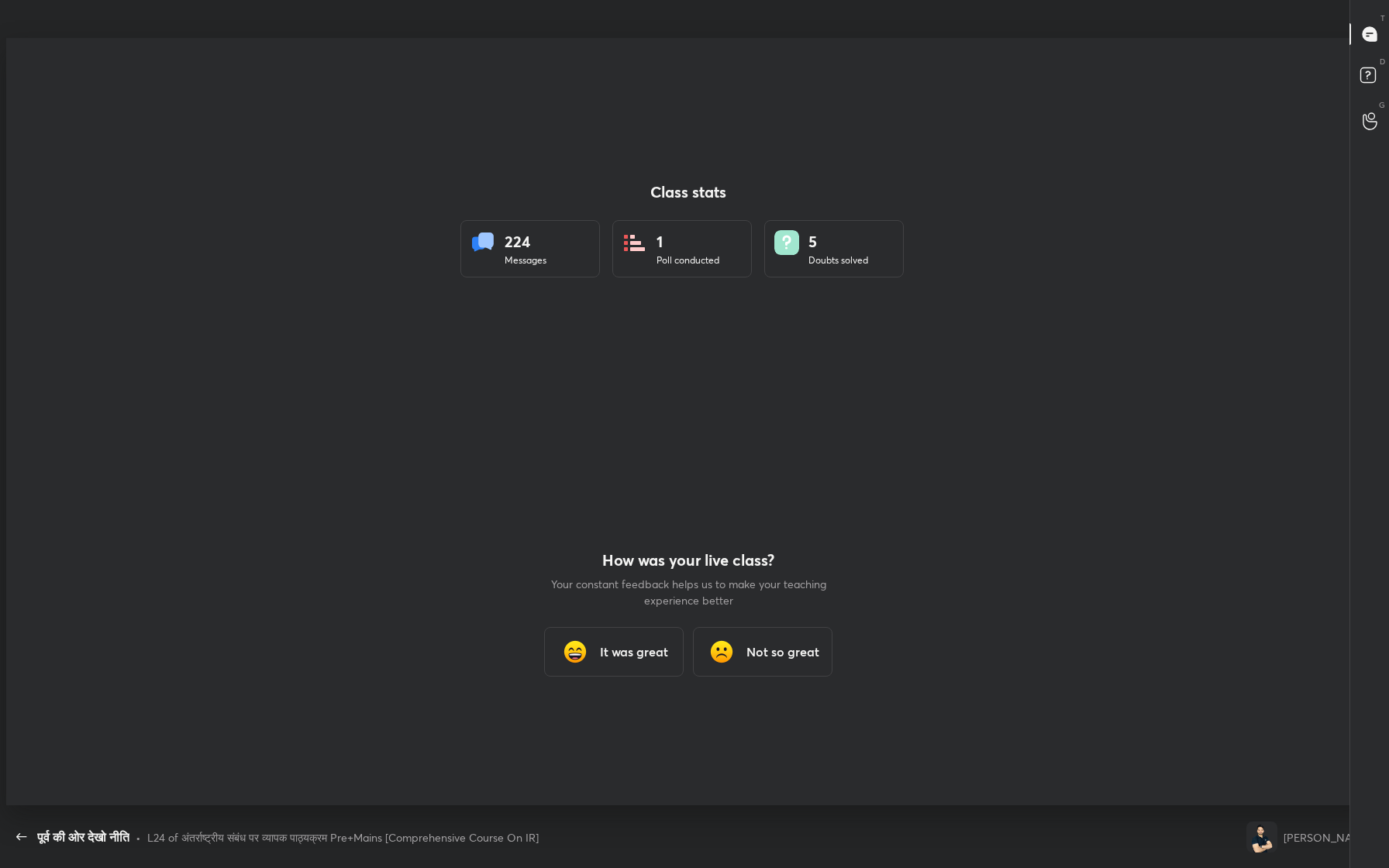
scroll to position [0, 0]
